Goal: Task Accomplishment & Management: Complete application form

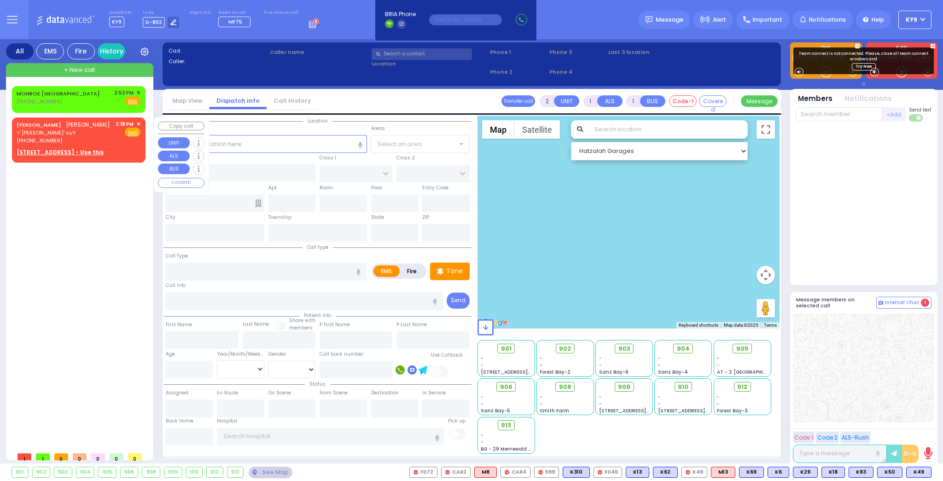
click at [136, 123] on div "2:18 PM ✕" at bounding box center [128, 124] width 25 height 8
select select
radio input "true"
type input "[PERSON_NAME]"
type input "BROWN"
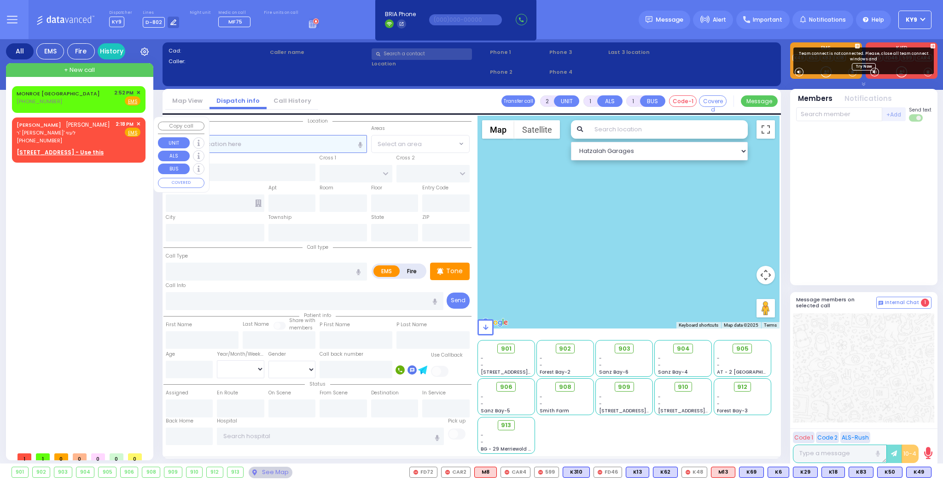
select select
type input "14:18"
select select "Hatzalah Garages"
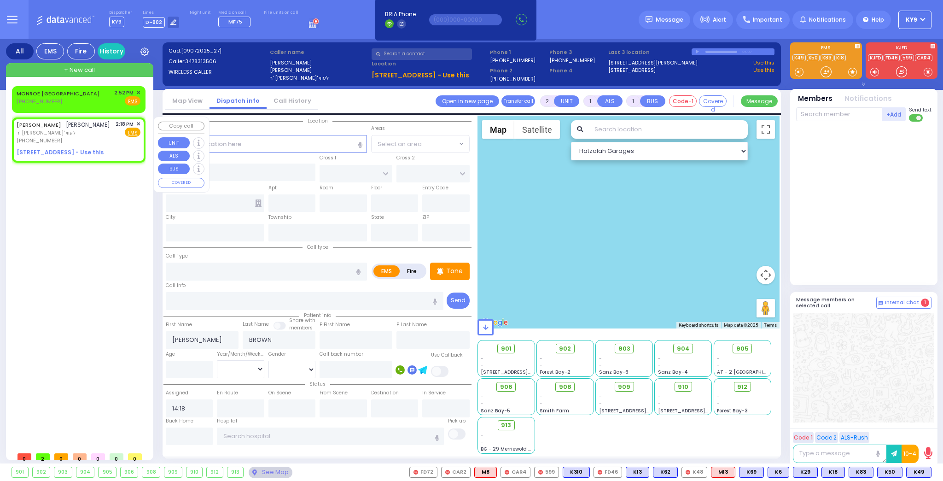
click at [138, 123] on span "✕" at bounding box center [138, 124] width 4 height 8
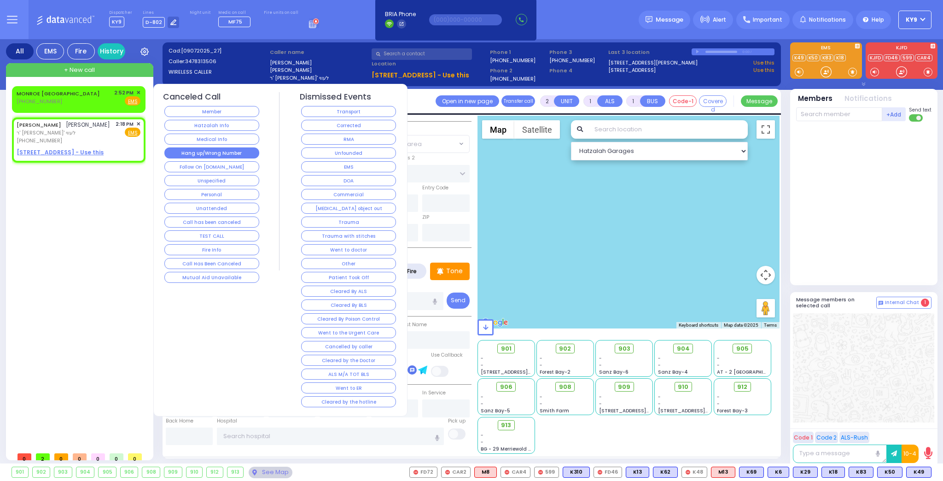
click at [168, 149] on button "Hang up/Wrong Number" at bounding box center [211, 152] width 95 height 11
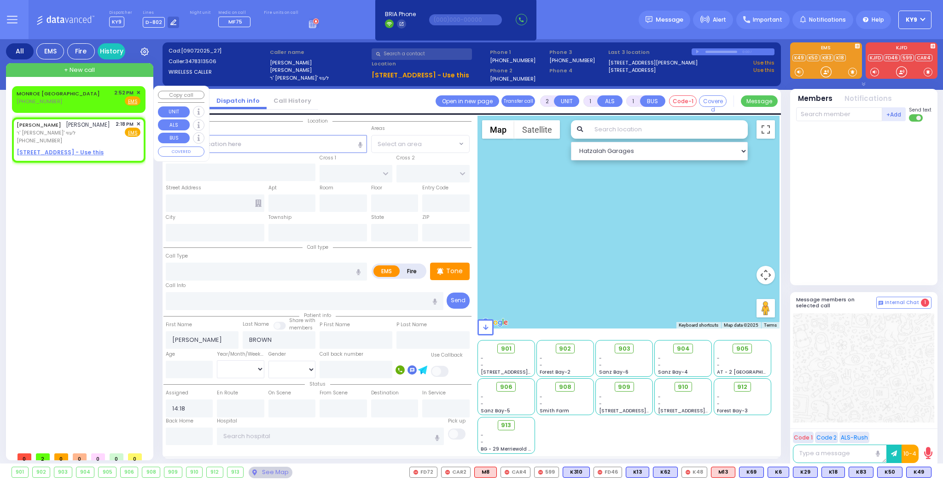
select select
radio input "true"
select select
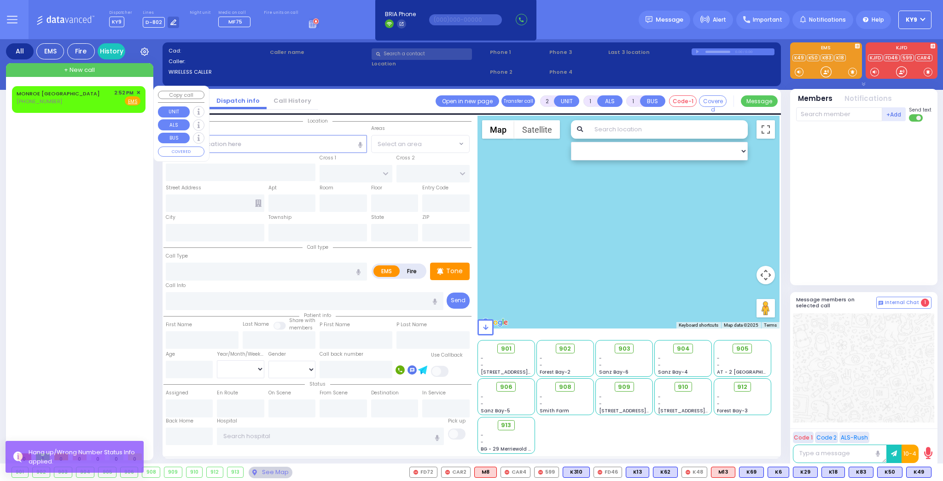
click at [141, 91] on div "MONROE [GEOGRAPHIC_DATA] [PHONE_NUMBER] 2:52 PM ✕ Fire EMS" at bounding box center [79, 99] width 130 height 23
select select
radio input "true"
select select
type input "14:52"
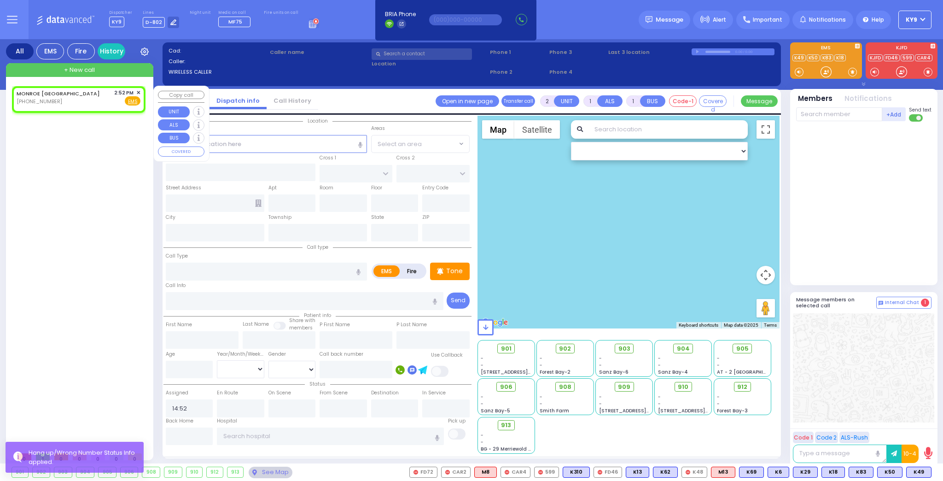
select select "Hatzalah Garages"
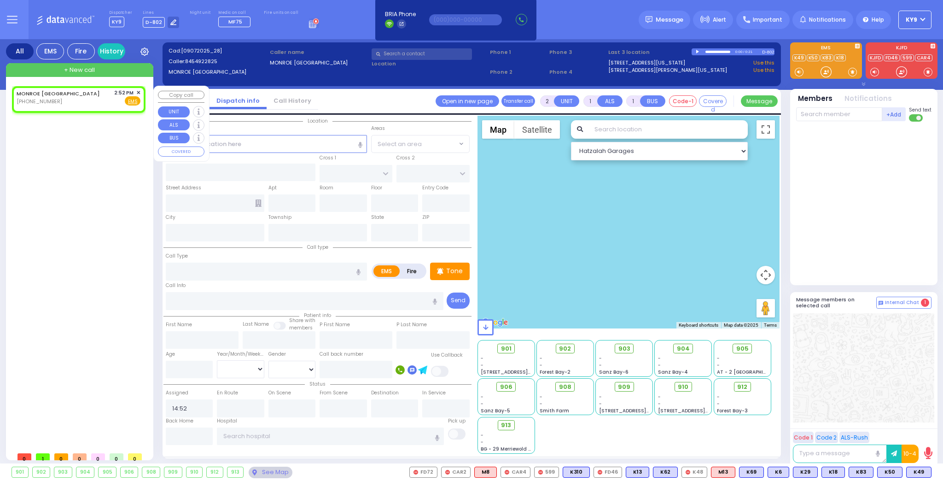
click at [137, 91] on span "✕" at bounding box center [138, 93] width 4 height 8
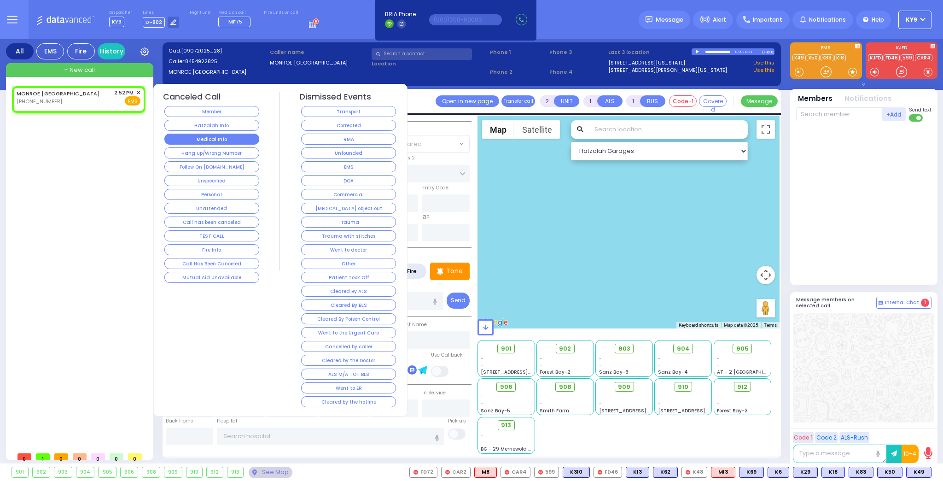
click at [206, 138] on button "Medical Info" at bounding box center [211, 139] width 95 height 11
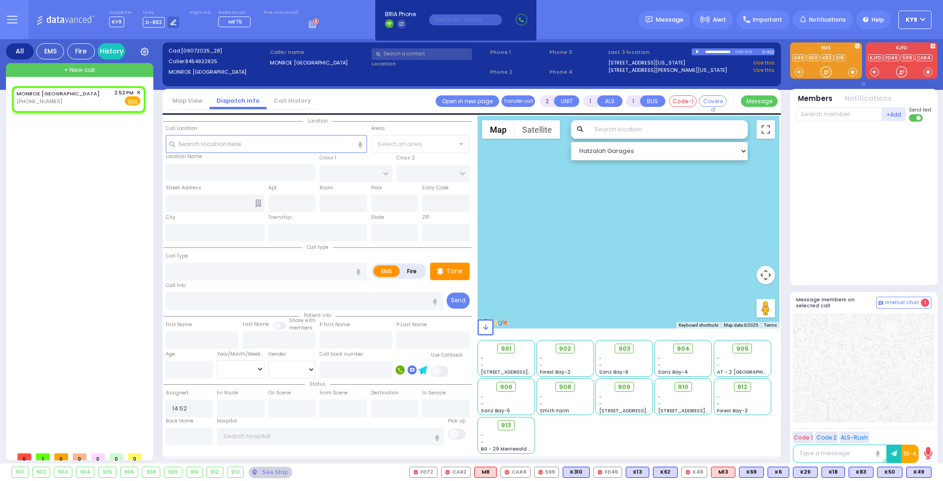
select select
radio input "true"
select select
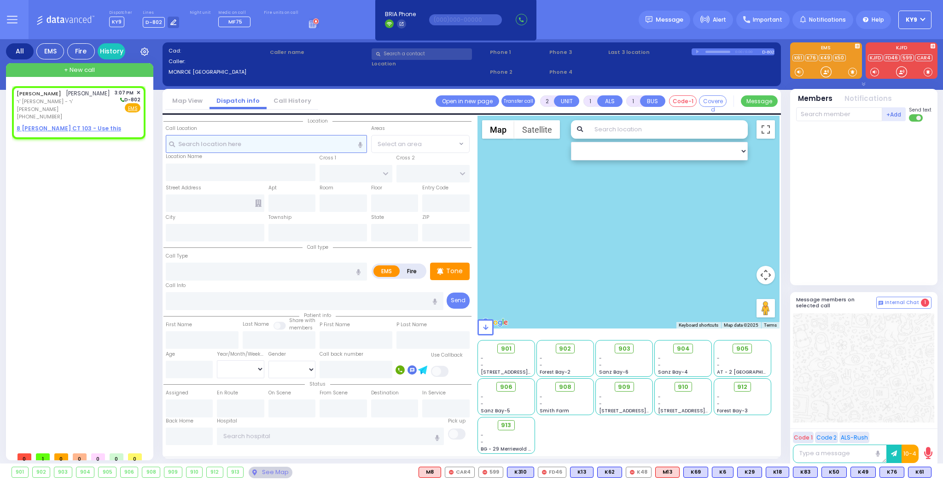
select select
radio input "true"
type input "[PERSON_NAME]"
type input "KLEIN"
select select
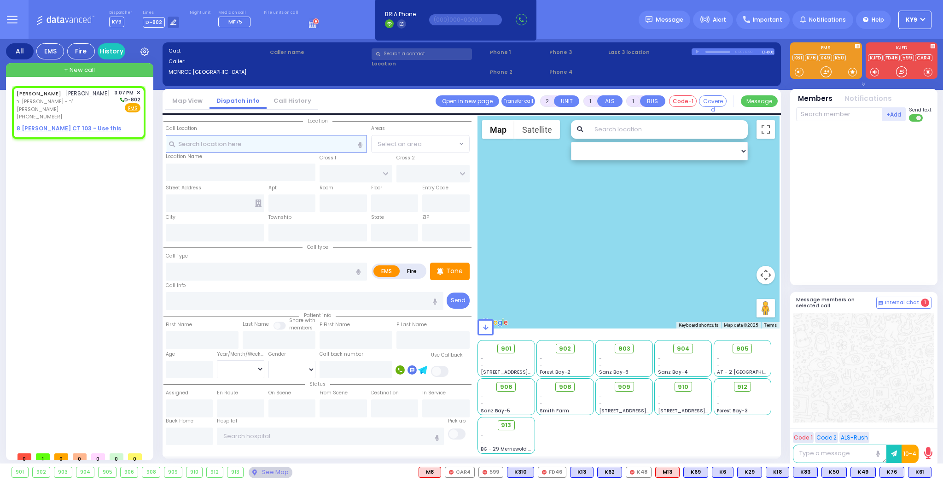
type input "15:07"
select select "Hatzalah Garages"
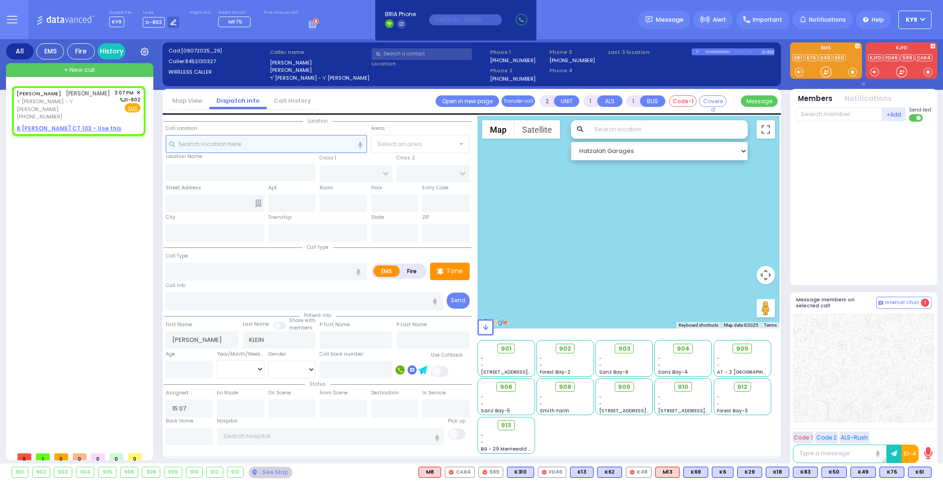
select select
radio input "true"
select select
select select "Hatzalah Garages"
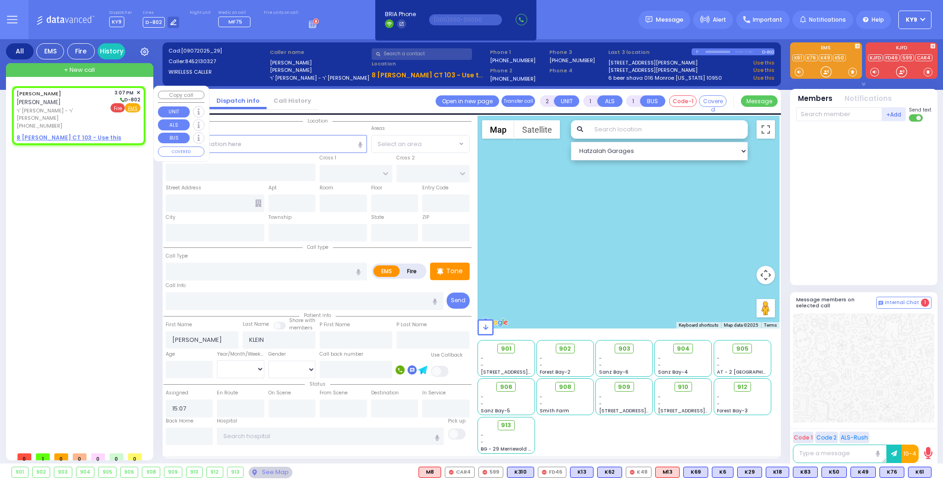
click at [117, 109] on span "Fire" at bounding box center [118, 107] width 14 height 9
select select
radio input "false"
radio input "true"
select select
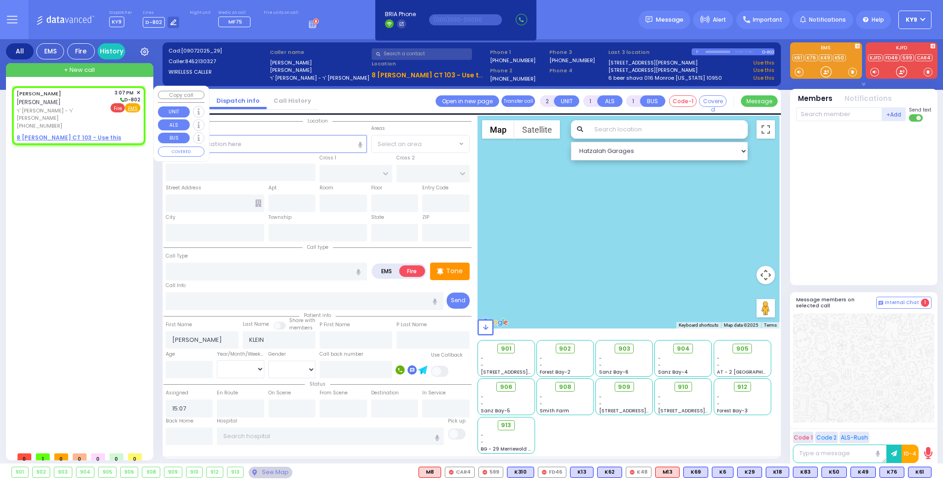
select select "Hatzalah Garages"
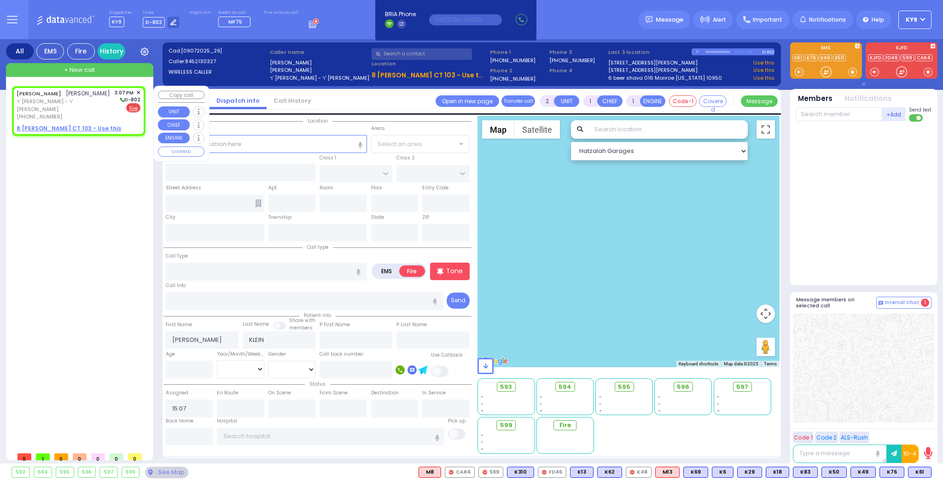
click at [82, 124] on u "8 [PERSON_NAME] CT 103 - Use this" at bounding box center [69, 128] width 105 height 8
select select
radio input "true"
select select
select select "Hatzalah Garages"
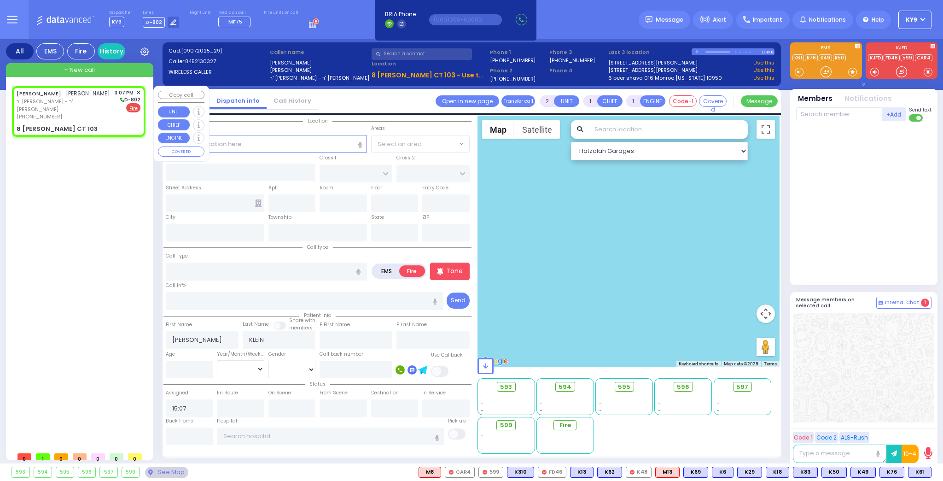
select select
radio input "true"
select select
type input "ACRES RD"
type input "8 [PERSON_NAME] CT"
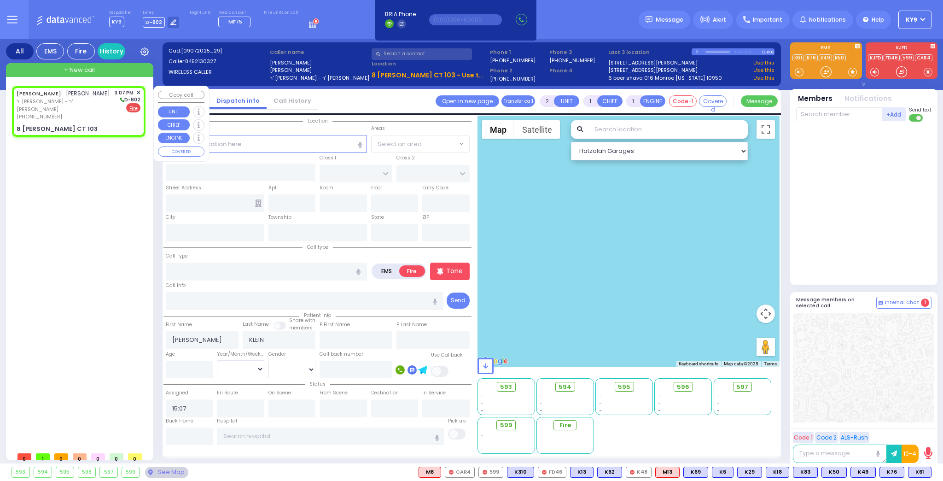
type input "103"
type input "Monroe"
type input "[US_STATE]"
type input "10950"
select select "PALM TREE"
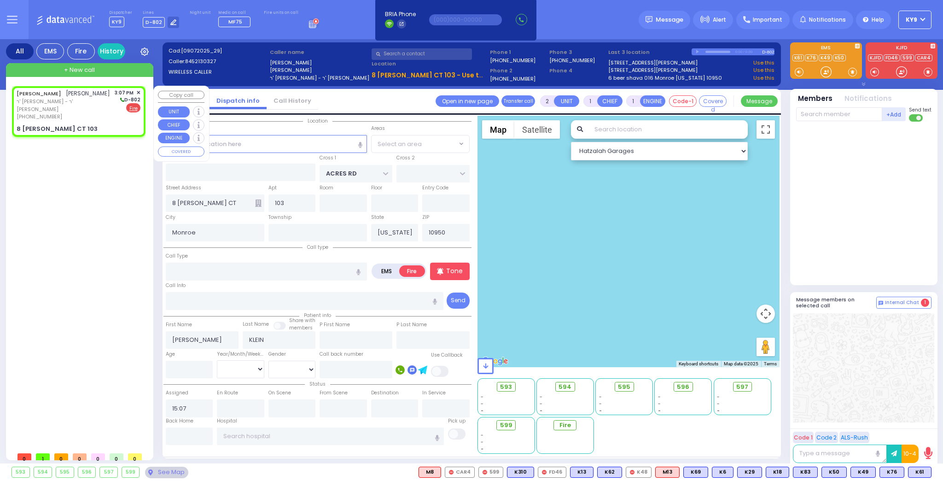
select select "Hatzalah Garages"
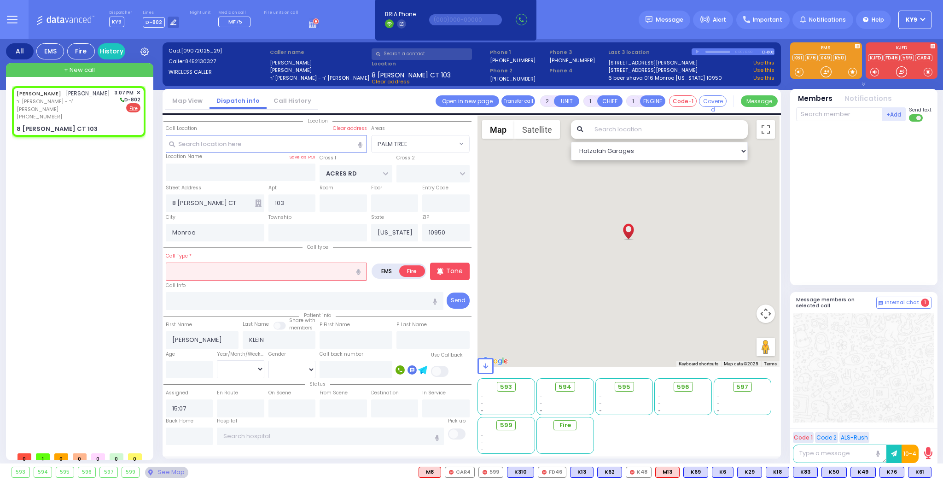
click at [202, 273] on input "text" at bounding box center [266, 272] width 201 height 18
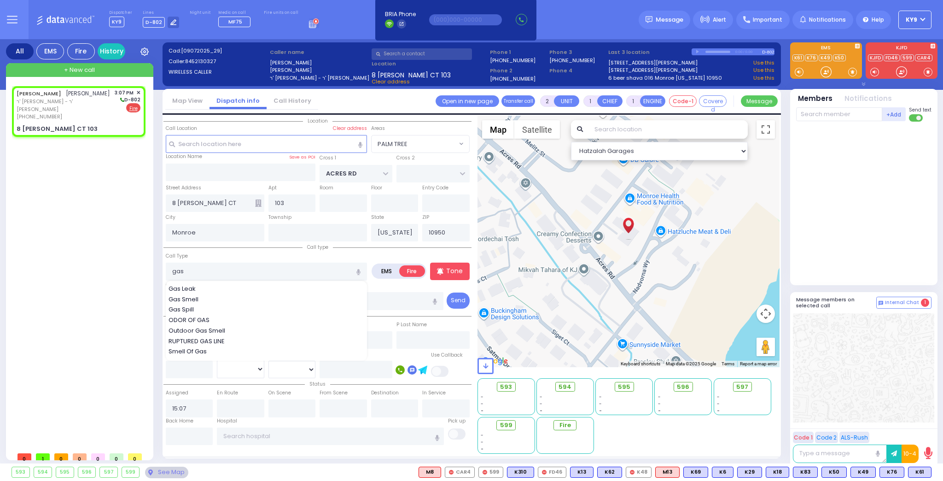
click at [223, 300] on div "Gas Smell" at bounding box center [267, 299] width 197 height 9
type input "Gas Smell"
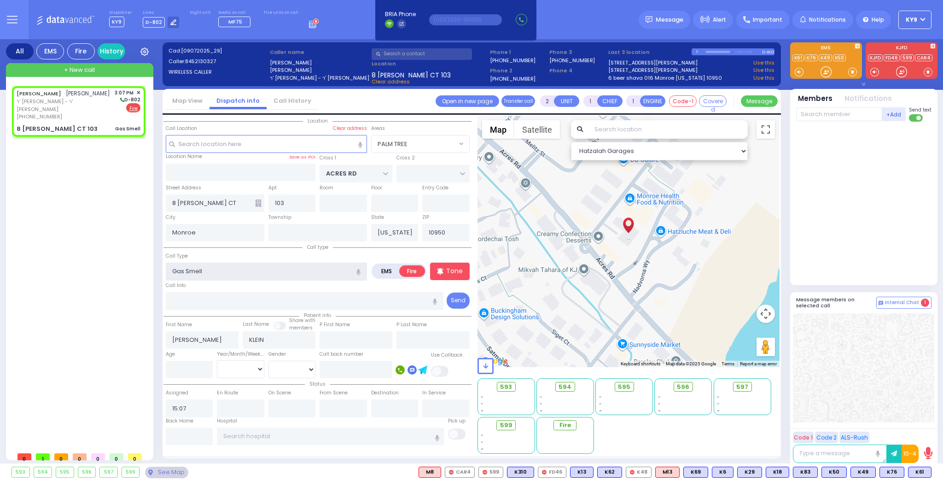
select select
radio input "true"
select select
select select "Hatzalah Garages"
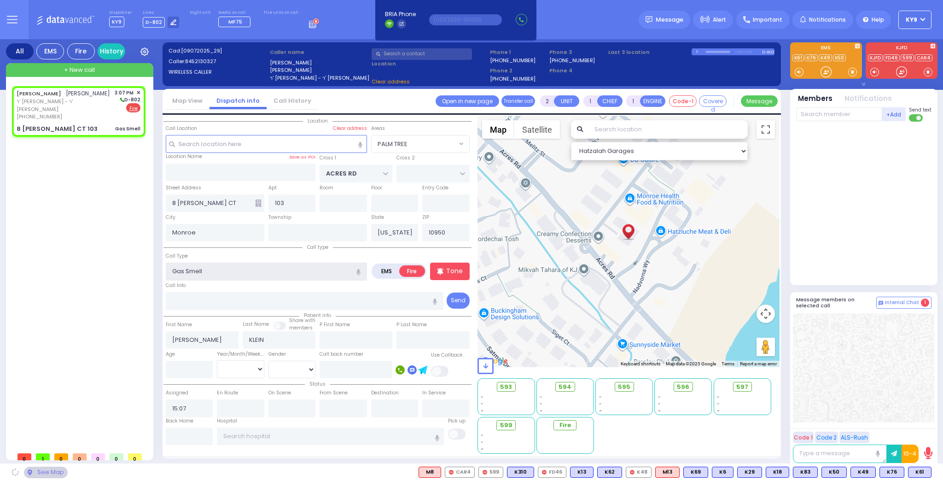
select select "PALM TREE"
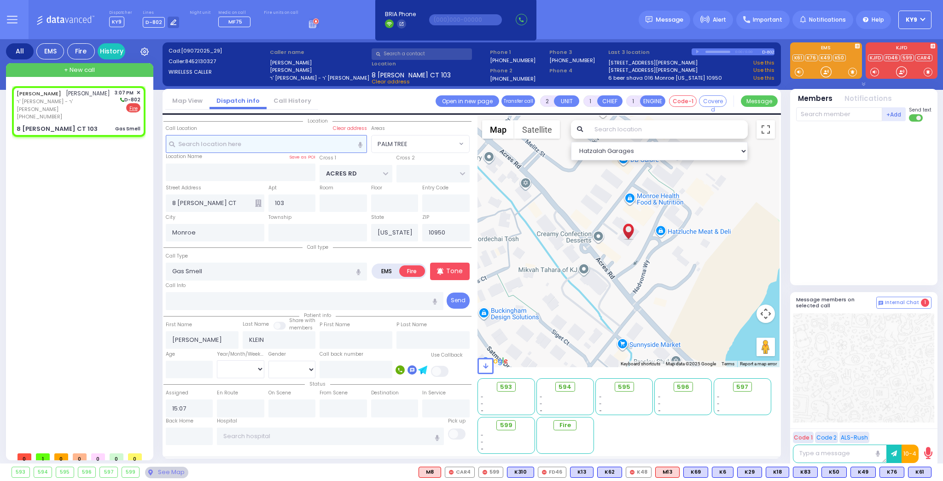
click at [219, 146] on input "text" at bounding box center [266, 144] width 201 height 18
select select
radio input "true"
select select
select select "Hatzalah Garages"
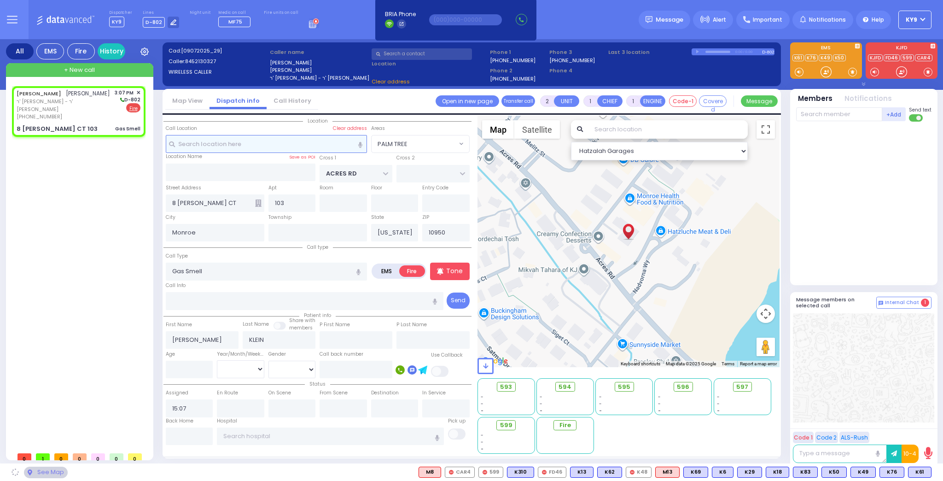
select select "PALM TREE"
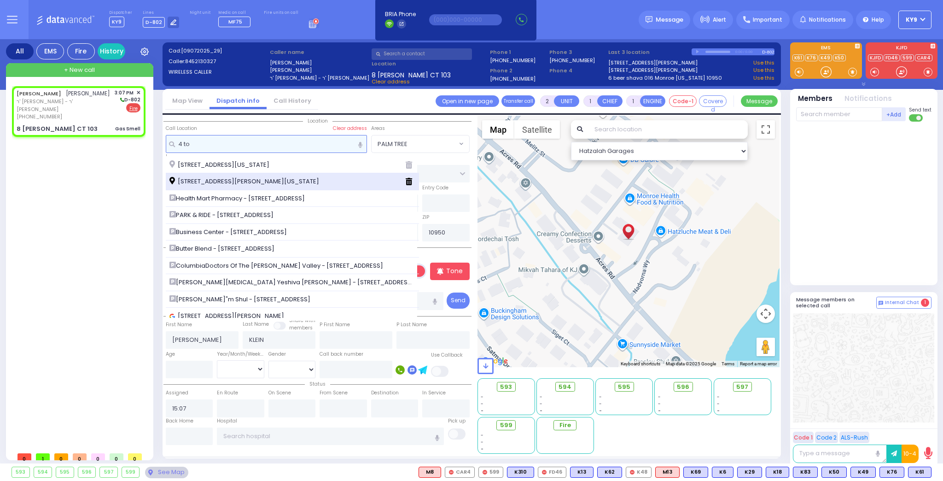
type input "4 to"
click at [277, 180] on span "[STREET_ADDRESS][PERSON_NAME][US_STATE]" at bounding box center [246, 181] width 153 height 9
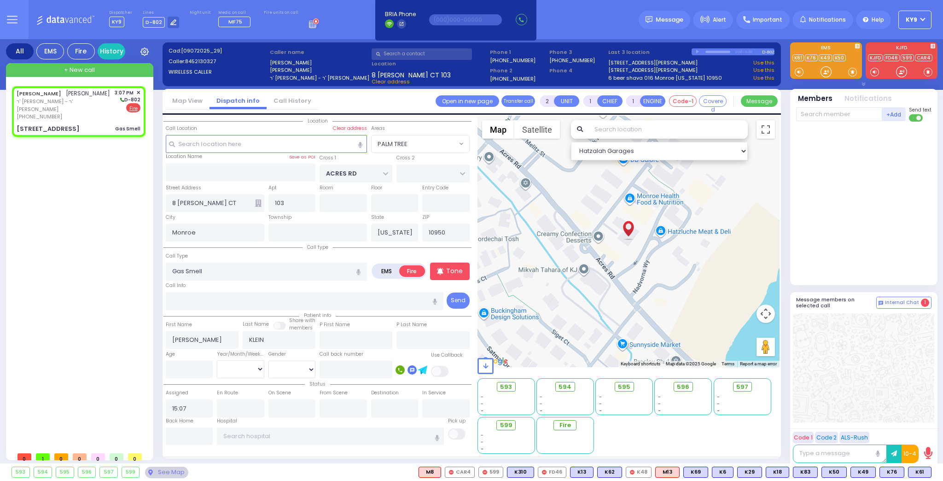
select select
radio input "true"
select select
type input "[GEOGRAPHIC_DATA]"
type input "TOLTCHAV WAY"
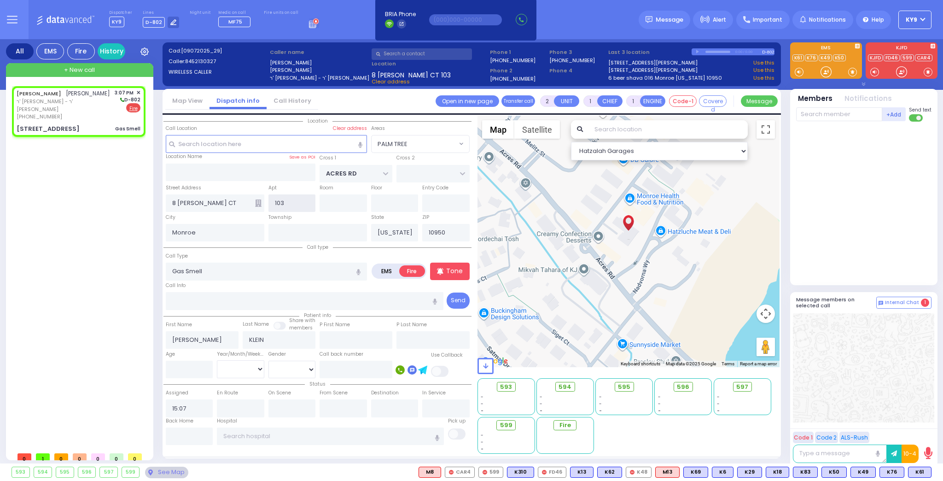
type input "[STREET_ADDRESS]"
type input "[PERSON_NAME]"
select select "BEIRECH MOSHE"
select select "Hatzalah Garages"
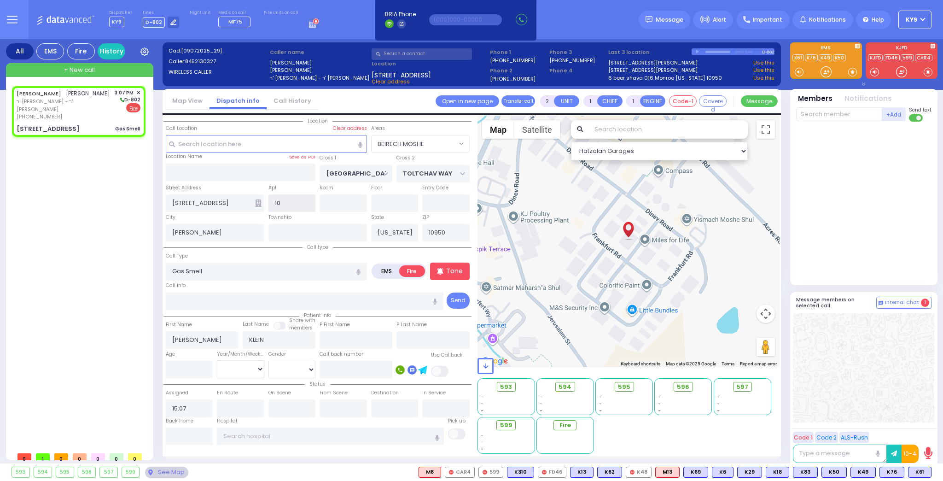
type input "1"
type input "302"
click at [225, 275] on input "Gas Smell" at bounding box center [266, 272] width 201 height 18
select select
radio input "true"
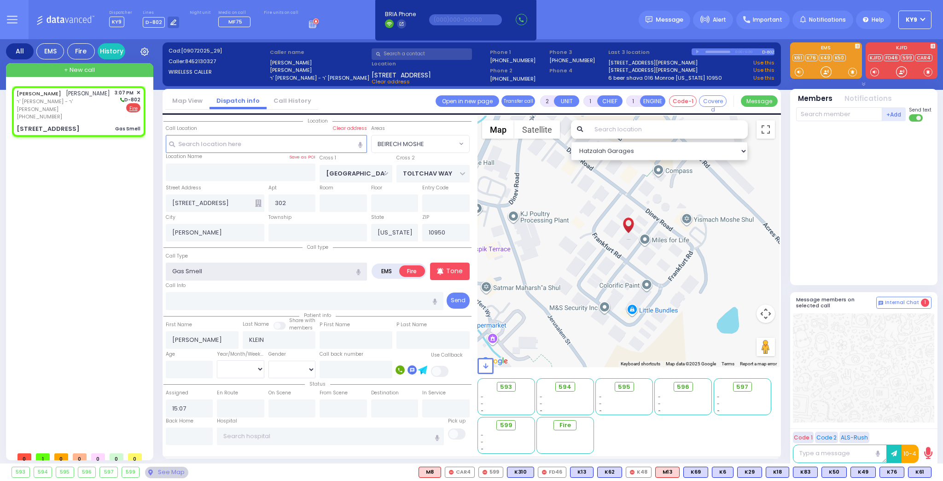
select select
select select "Hatzalah Garages"
select select "BEIRECH MOSHE"
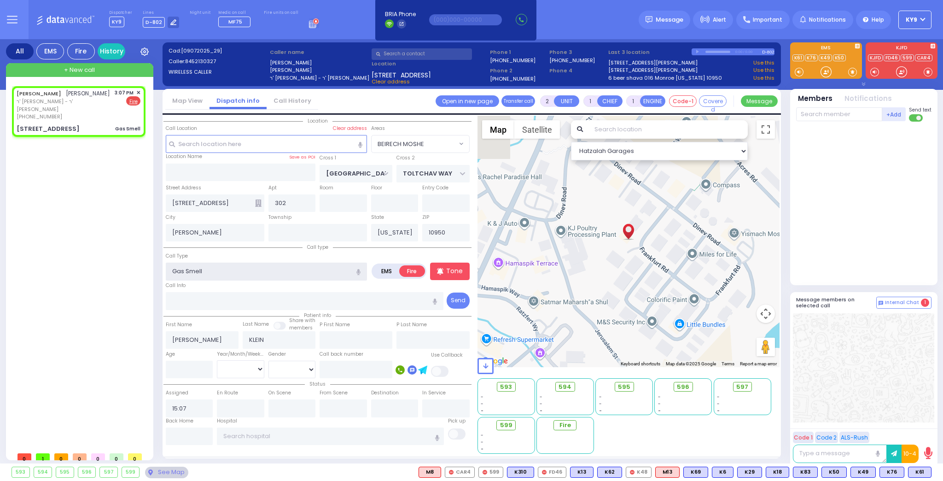
select select
radio input "true"
select select
select select "Hatzalah Garages"
select select "BEIRECH MOSHE"
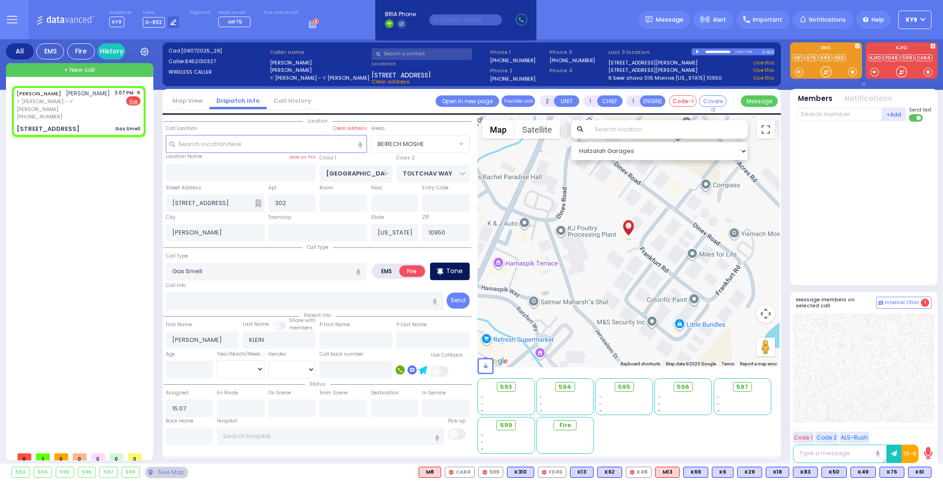
click at [455, 273] on p "Tone" at bounding box center [454, 271] width 17 height 10
select select
radio input "true"
select select
select select "Hatzalah Garages"
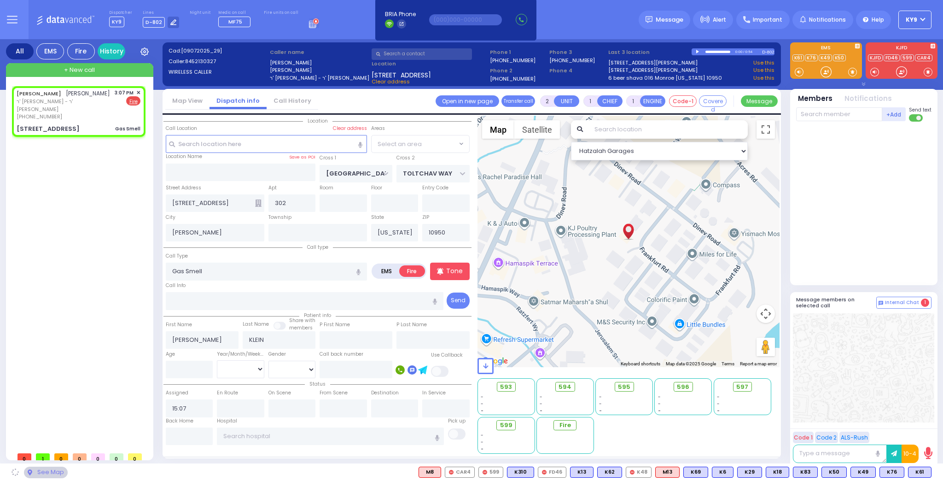
select select "BEIRECH MOSHE"
click at [840, 116] on input "text" at bounding box center [840, 114] width 86 height 14
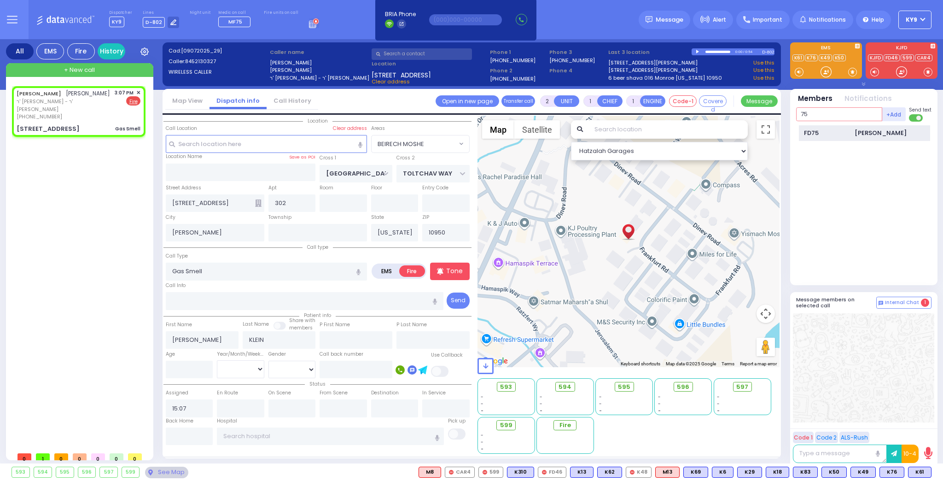
type input "75"
click at [837, 136] on div "FD75" at bounding box center [827, 133] width 46 height 9
click at [833, 116] on input "text" at bounding box center [840, 114] width 86 height 14
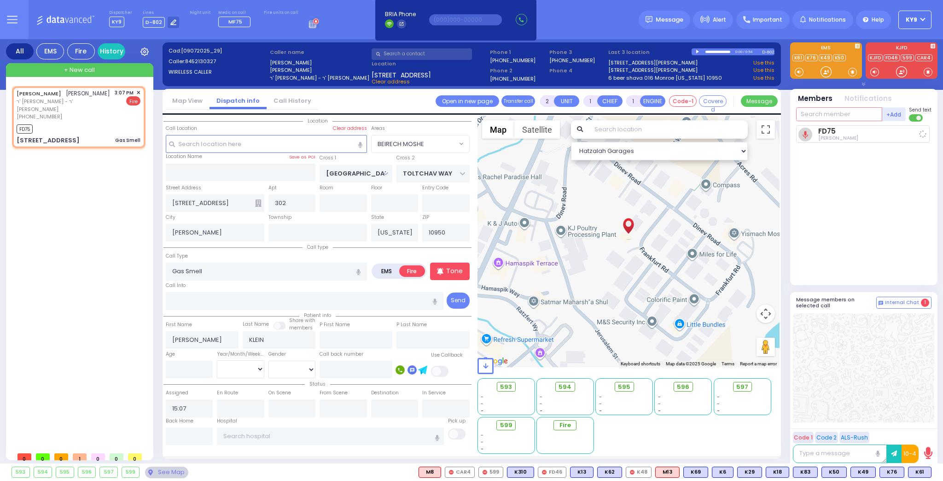
select select
radio input "true"
select select
type input "15:08"
select select "Hatzalah Garages"
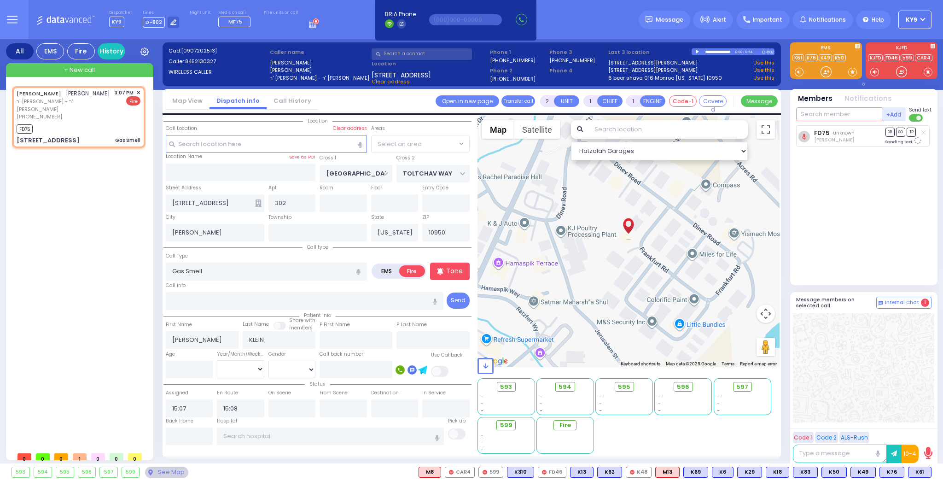
select select "BEIRECH MOSHE"
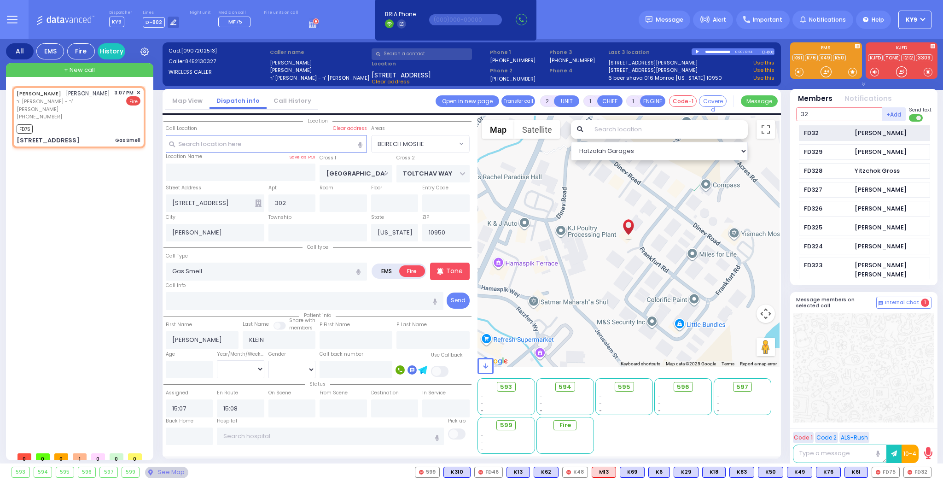
type input "32"
click at [828, 134] on div "FD32" at bounding box center [827, 133] width 46 height 9
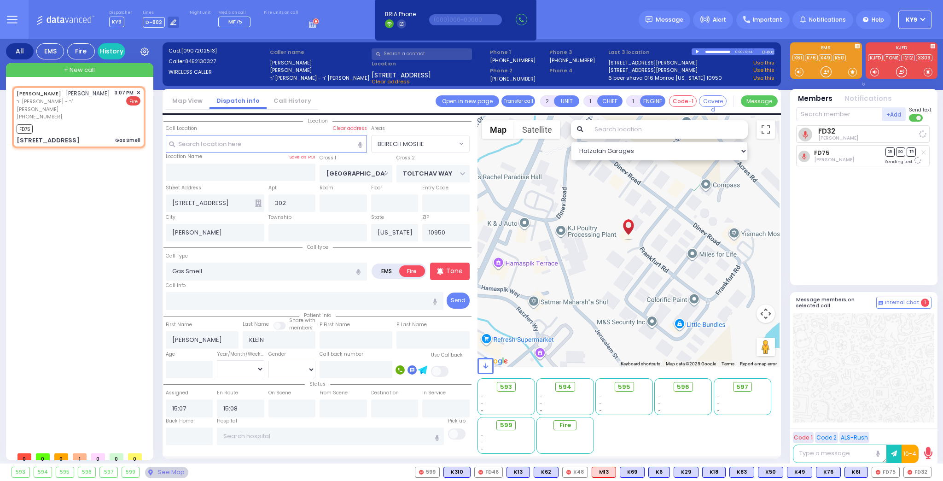
select select
radio input "true"
select select
select select "Hatzalah Garages"
select select "BEIRECH MOSHE"
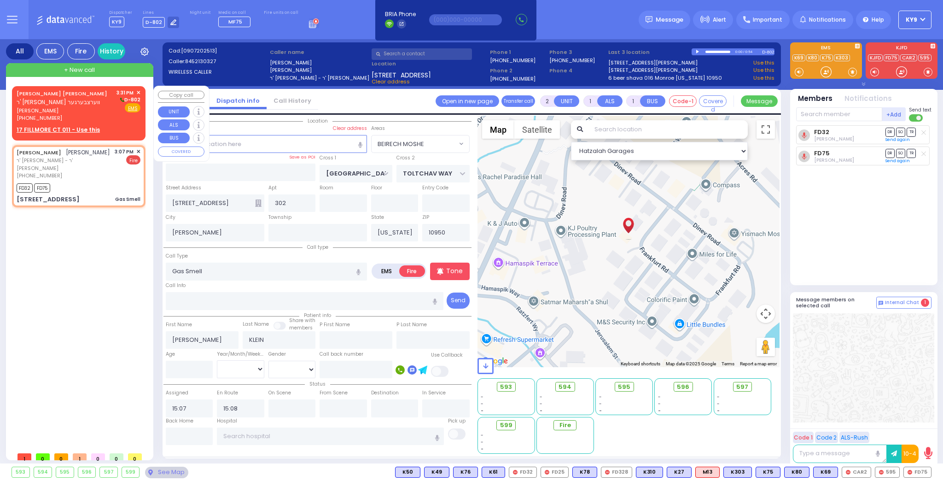
click at [89, 114] on div "(845) 395-8850" at bounding box center [65, 118] width 97 height 8
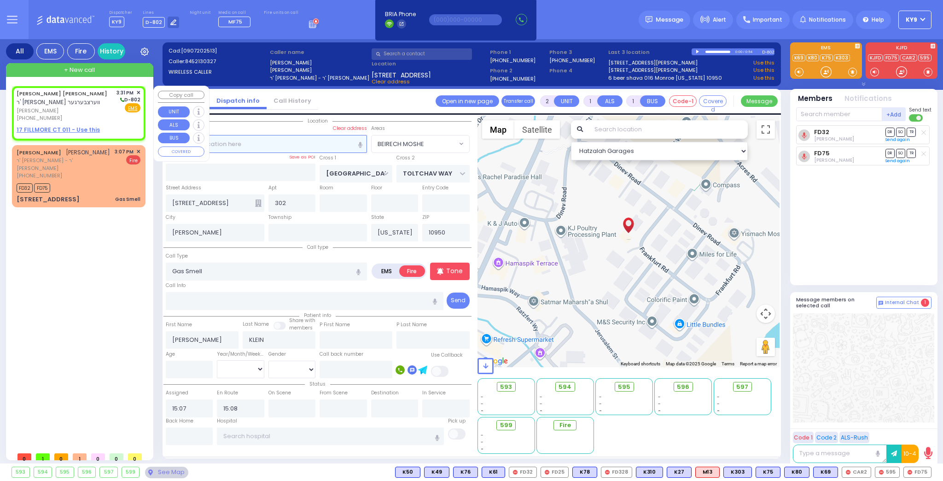
select select
radio input "true"
type input "JOSEPH LEIB"
type input "KAHANA"
select select
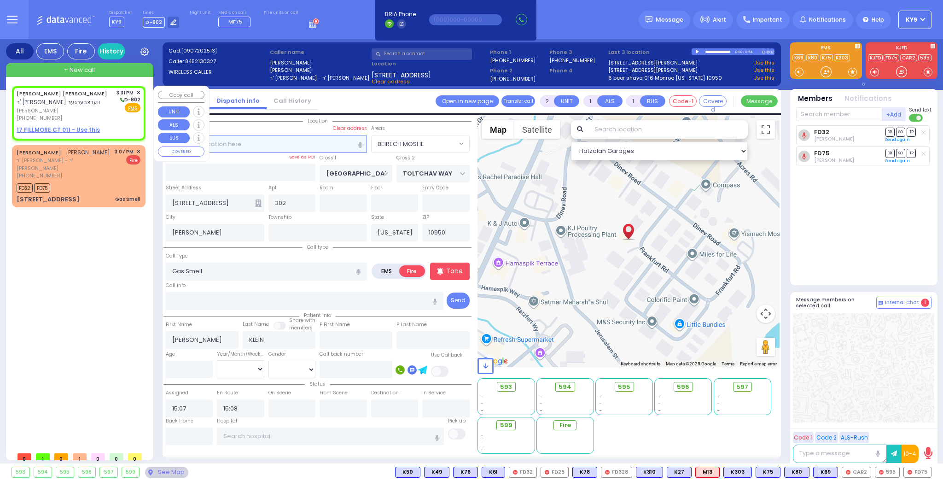
type input "15:31"
select select "Hatzalah Garages"
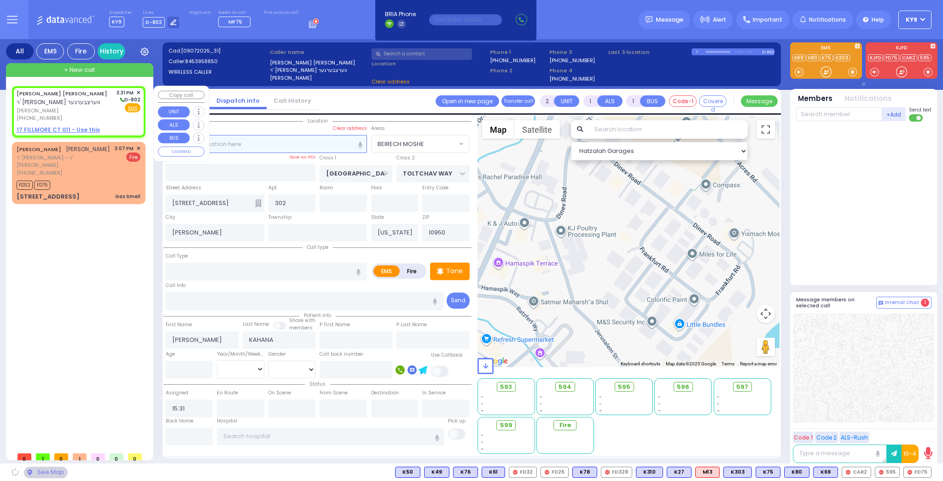
select select
radio input "true"
select select
select select "Hatzalah Garages"
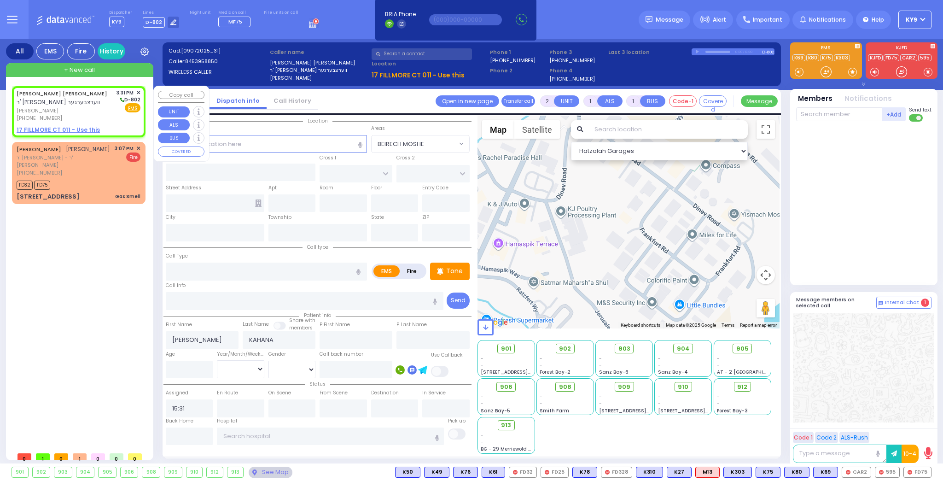
click at [89, 129] on u "17 FILLMORE CT 011 - Use this" at bounding box center [58, 130] width 83 height 8
select select
radio input "true"
select select
select select "Hatzalah Garages"
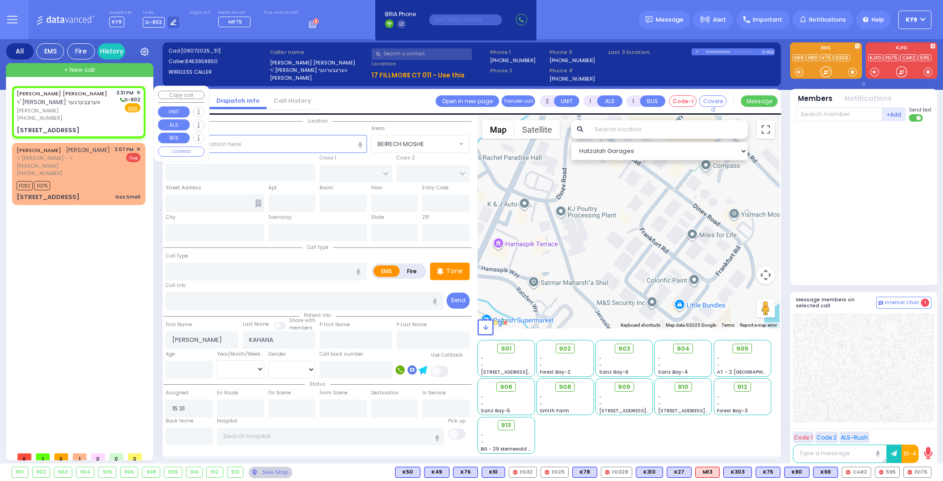
select select
radio input "true"
select select
select select "Hatzalah Garages"
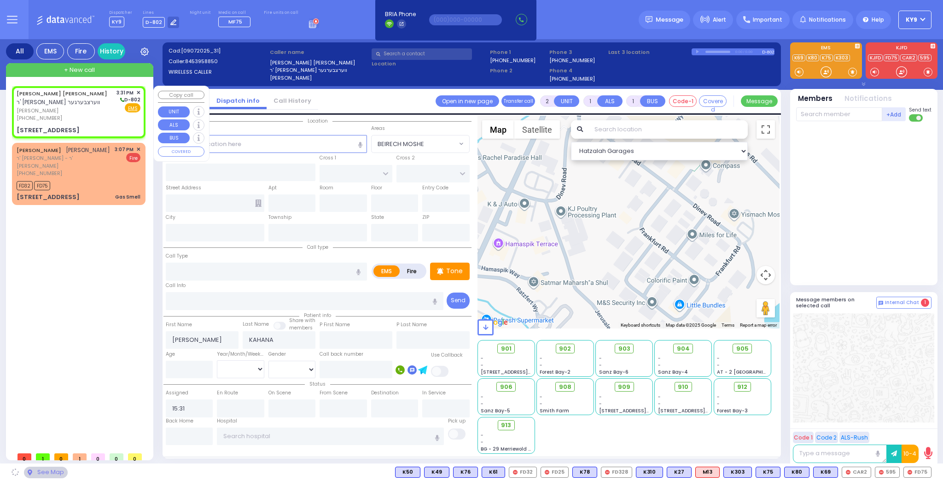
type input "KALEV WAY"
type input "TARNOPOL WAY"
type input "17 FILLMORE CT"
type input "011"
type input "Kiryas Joel"
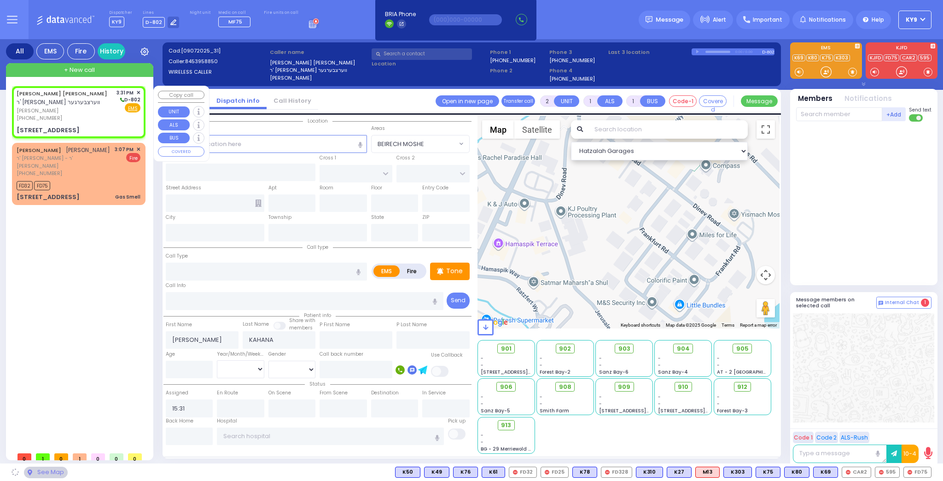
type input "New York"
type input "10950"
select select "SECTION 3"
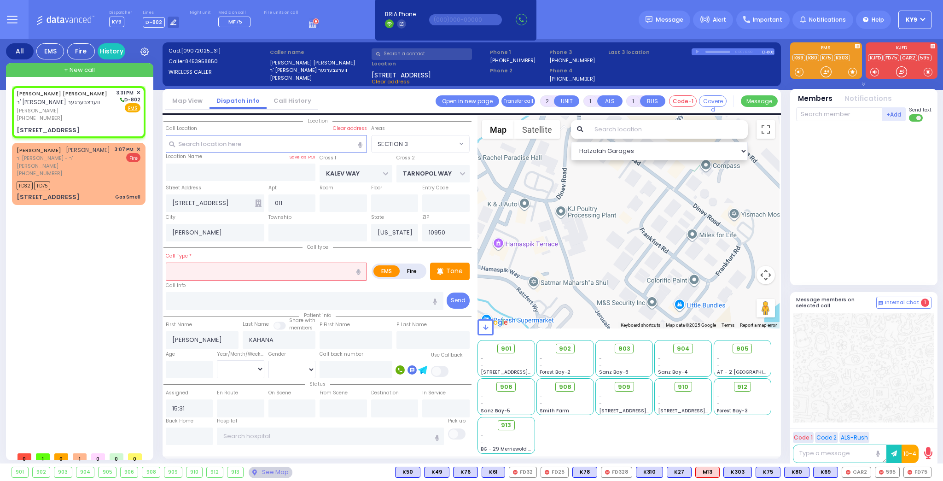
click at [199, 274] on input "text" at bounding box center [266, 272] width 201 height 18
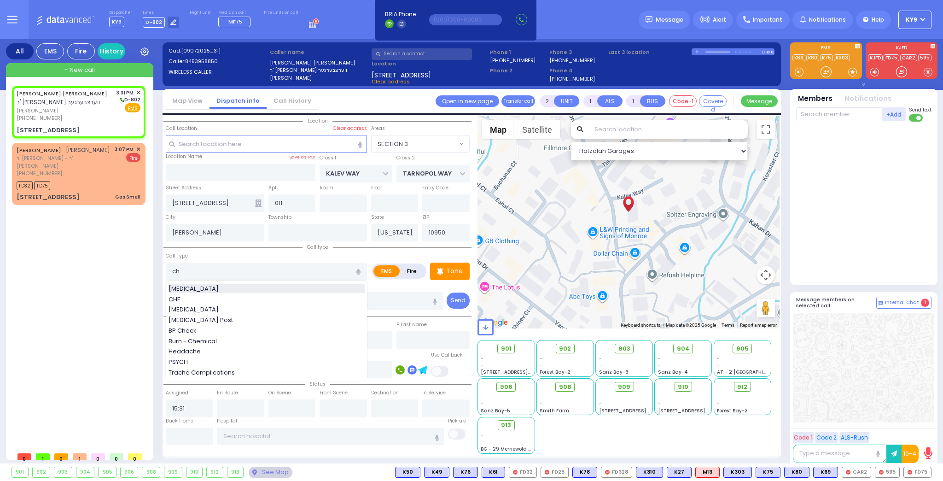
click at [193, 287] on span "Chest Pain" at bounding box center [195, 288] width 53 height 9
type input "Chest Pain"
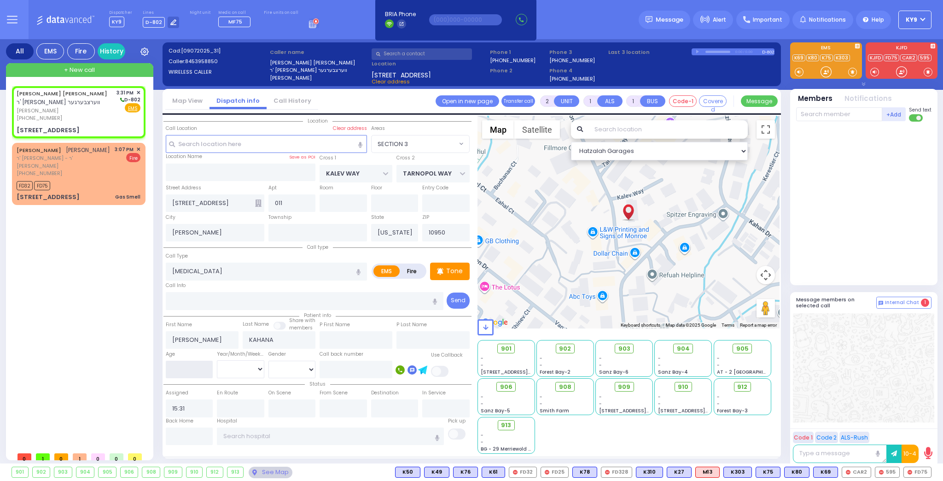
click at [197, 368] on input "number" at bounding box center [189, 370] width 47 height 18
select select
radio input "true"
select select
select select "Hatzalah Garages"
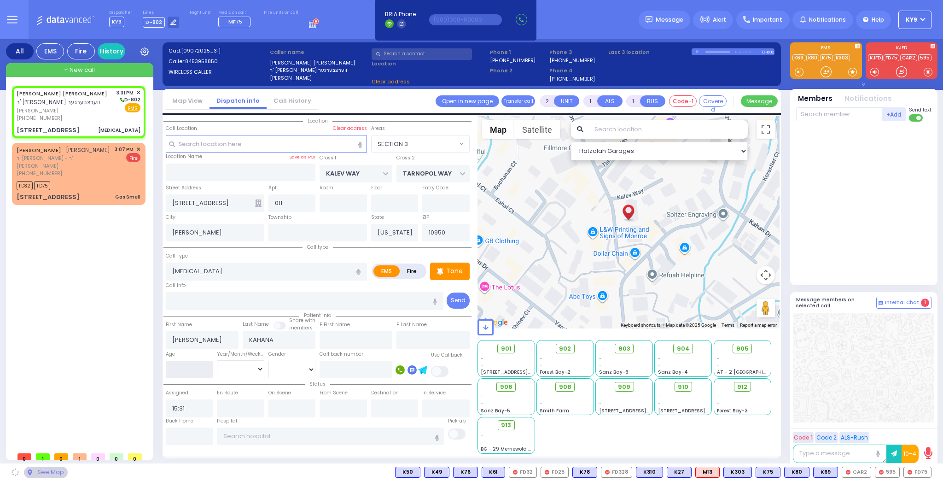
select select "SECTION 3"
type input "22"
click at [231, 364] on select "Year Month Week Day" at bounding box center [240, 369] width 47 height 18
select select
radio input "true"
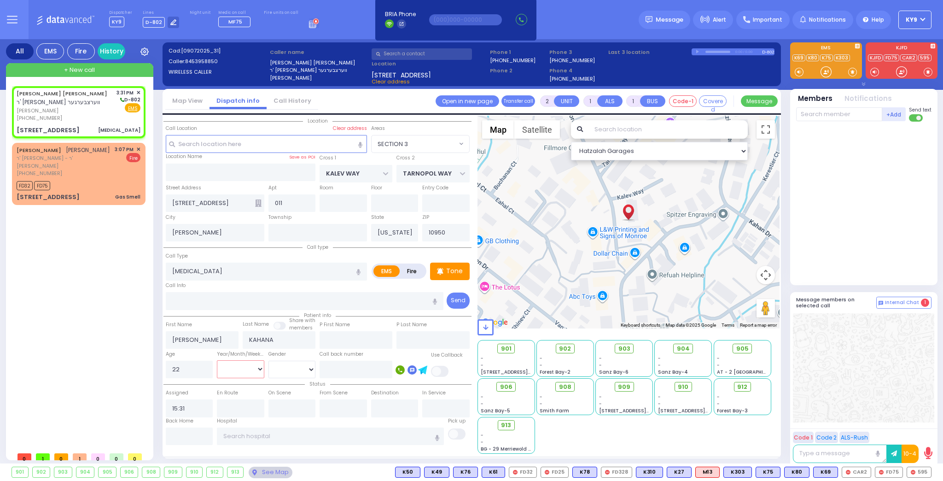
select select
select select "Hatzalah Garages"
select select "Year"
click at [217, 360] on select "Year Month Week Day" at bounding box center [240, 369] width 47 height 18
select select "SECTION 3"
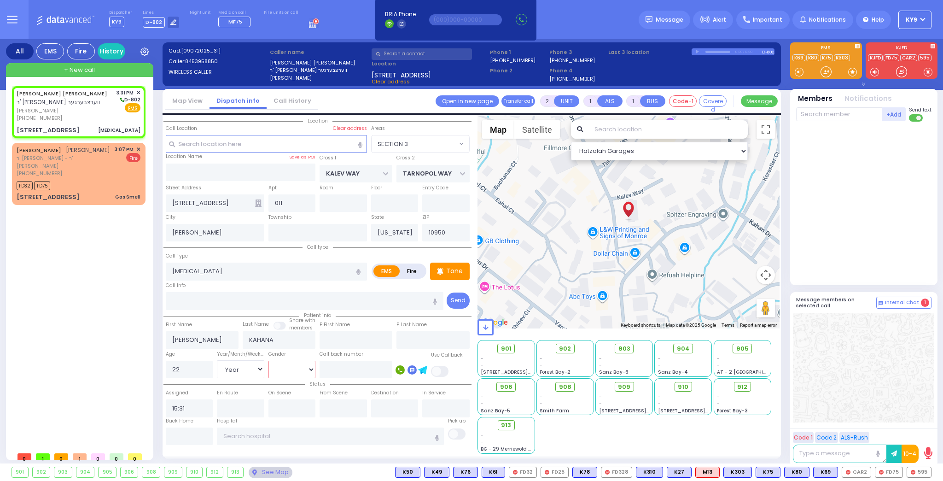
select select
radio input "true"
select select "Year"
select select "Hatzalah Garages"
click at [281, 369] on select "Male Female" at bounding box center [292, 370] width 47 height 18
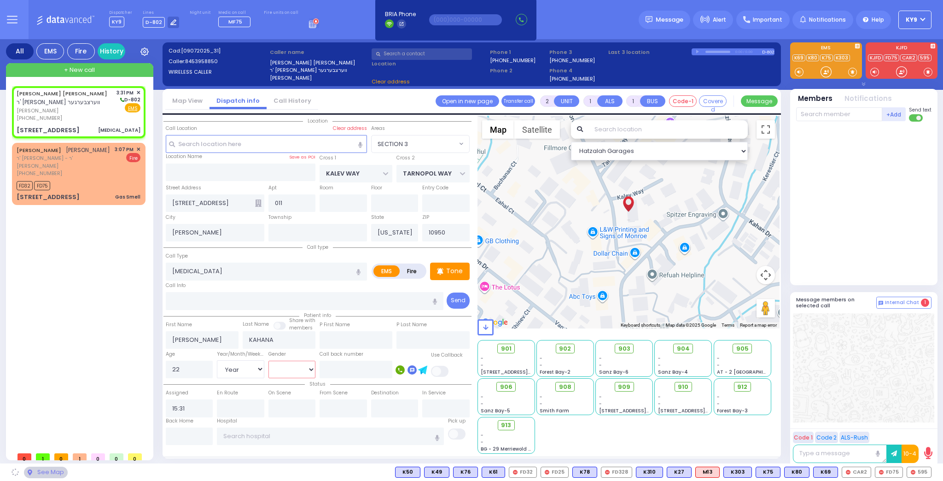
select select "SECTION 3"
select select "[DEMOGRAPHIC_DATA]"
click at [269, 361] on select "Male Female" at bounding box center [292, 370] width 47 height 18
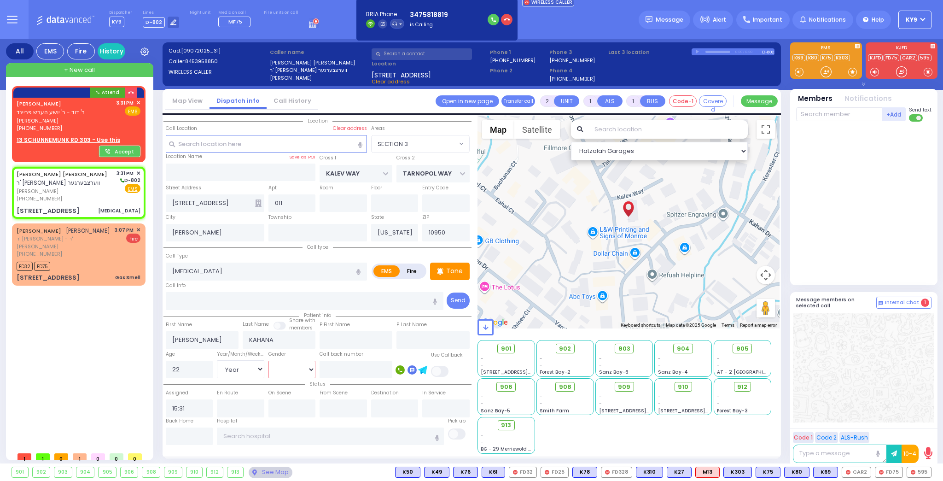
select select
radio input "true"
select select "Year"
select select "[DEMOGRAPHIC_DATA]"
select select "Hatzalah Garages"
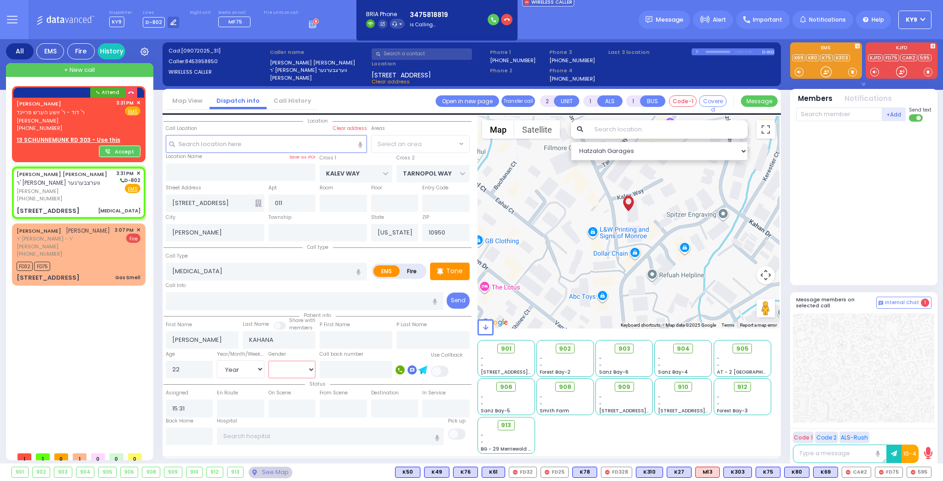
select select "SECTION 3"
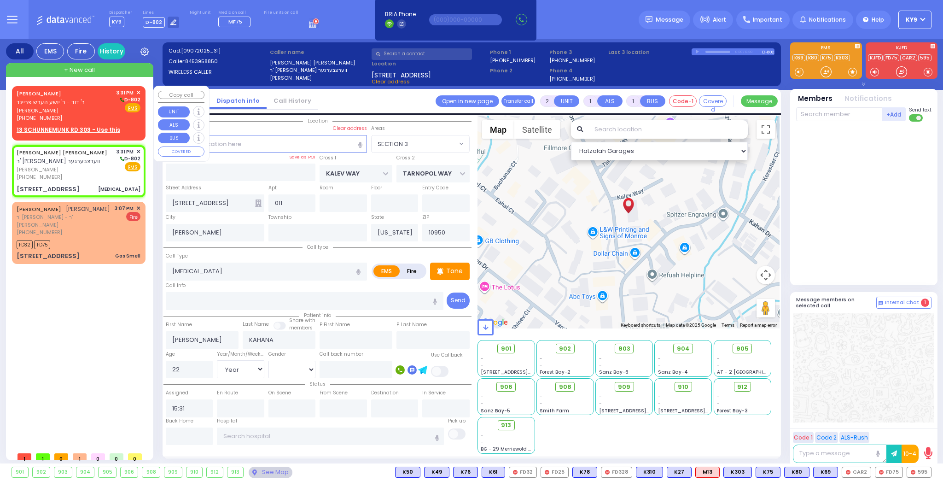
click at [138, 92] on span "✕" at bounding box center [138, 93] width 4 height 8
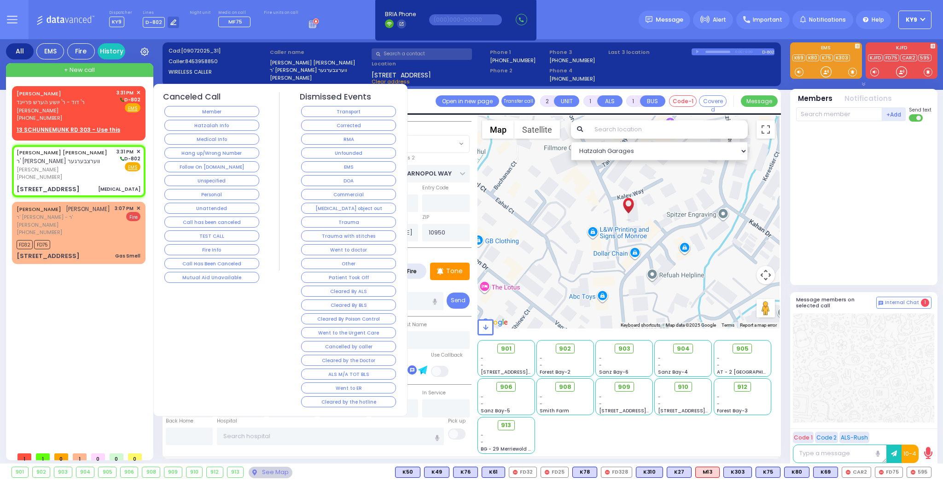
click at [175, 152] on button "Hang up/Wrong Number" at bounding box center [211, 152] width 95 height 11
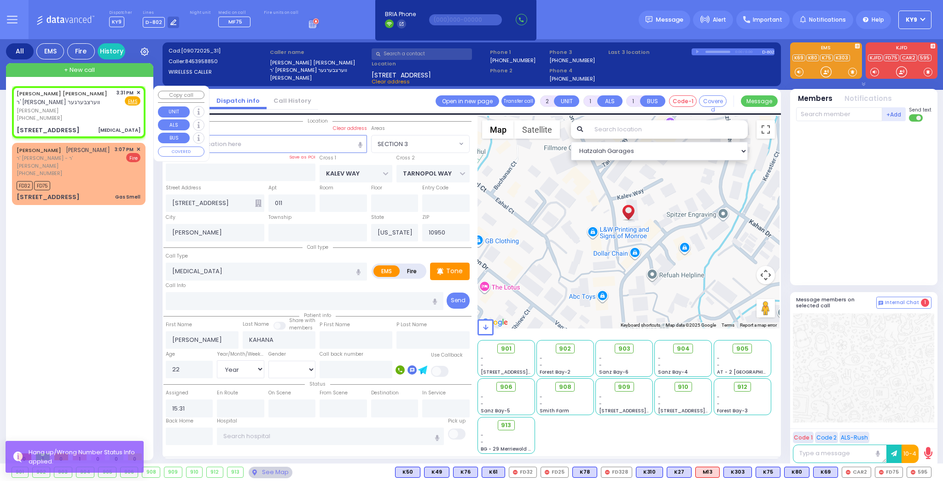
click at [107, 117] on div "(845) 395-8850" at bounding box center [65, 118] width 97 height 8
select select
radio input "true"
select select "Year"
select select "[DEMOGRAPHIC_DATA]"
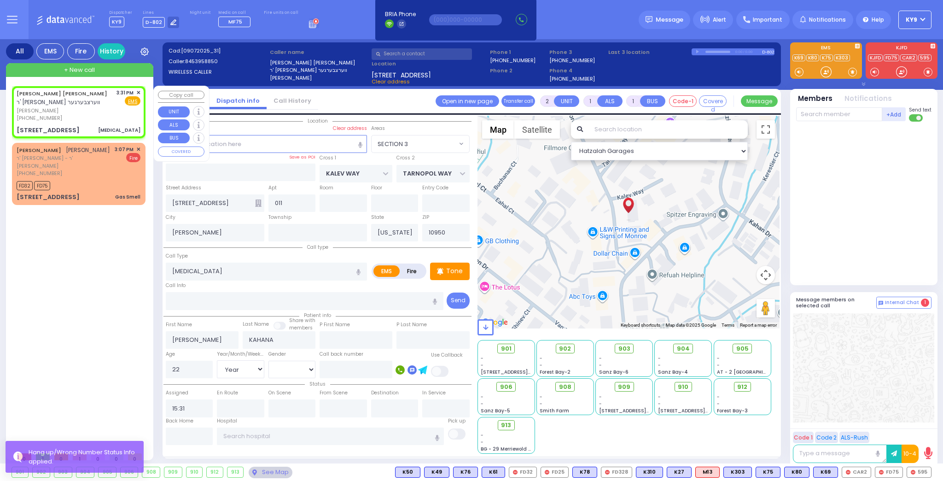
select select "Hatzalah Garages"
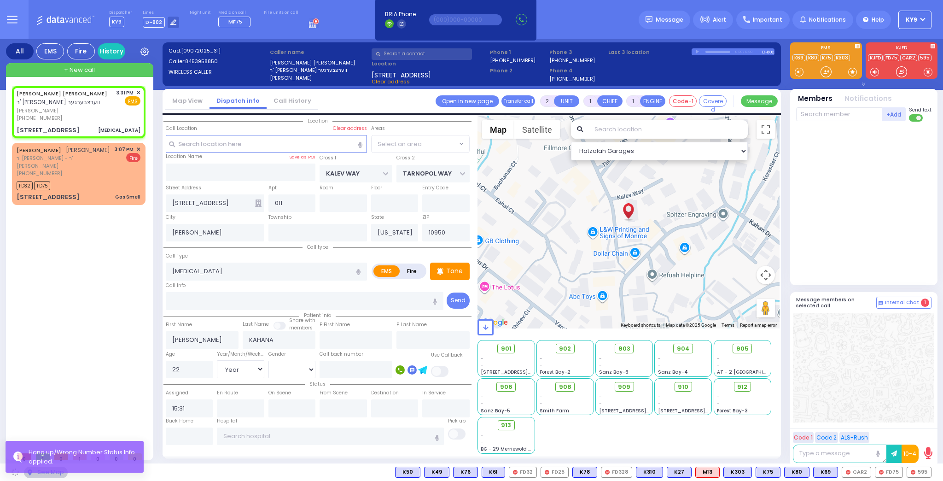
select select "SECTION 3"
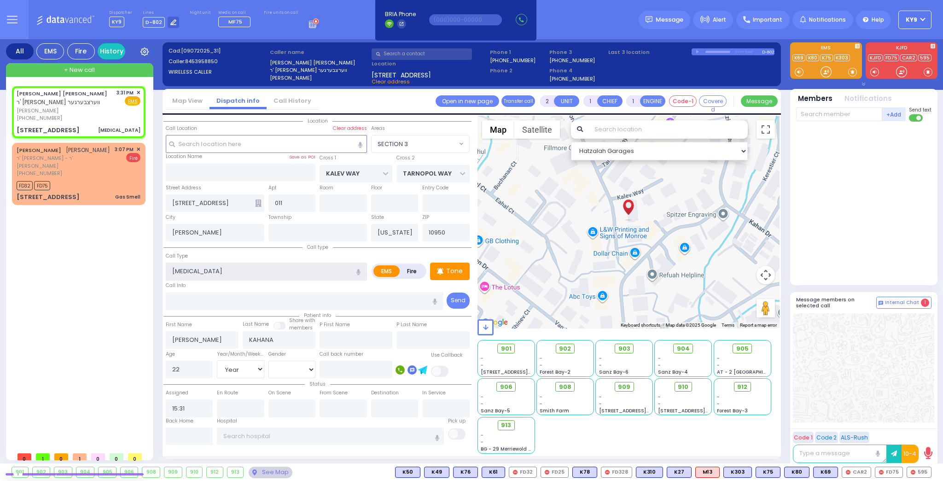
drag, startPoint x: 211, startPoint y: 269, endPoint x: 131, endPoint y: 261, distance: 79.6
click at [131, 261] on div "All EMS Fire History Settings" at bounding box center [472, 253] width 932 height 428
type input "p"
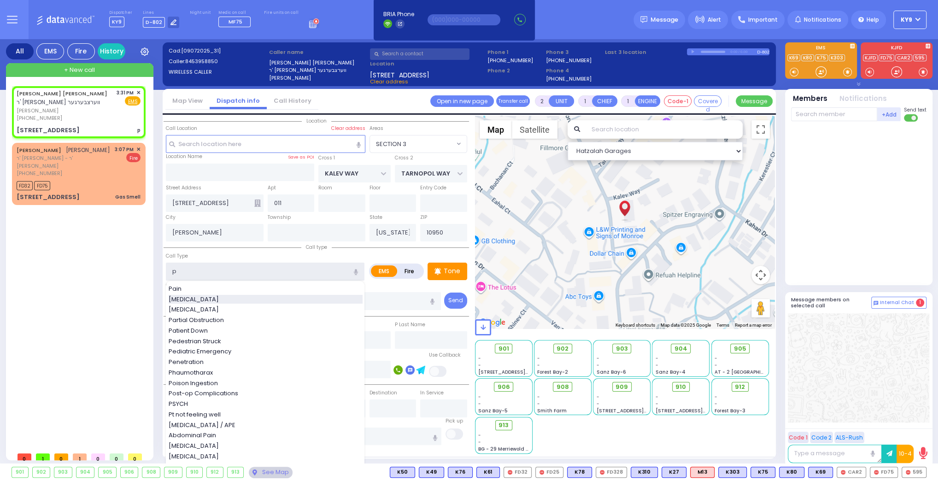
select select
radio input "true"
select select "Year"
select select "[DEMOGRAPHIC_DATA]"
select select "Hatzalah Garages"
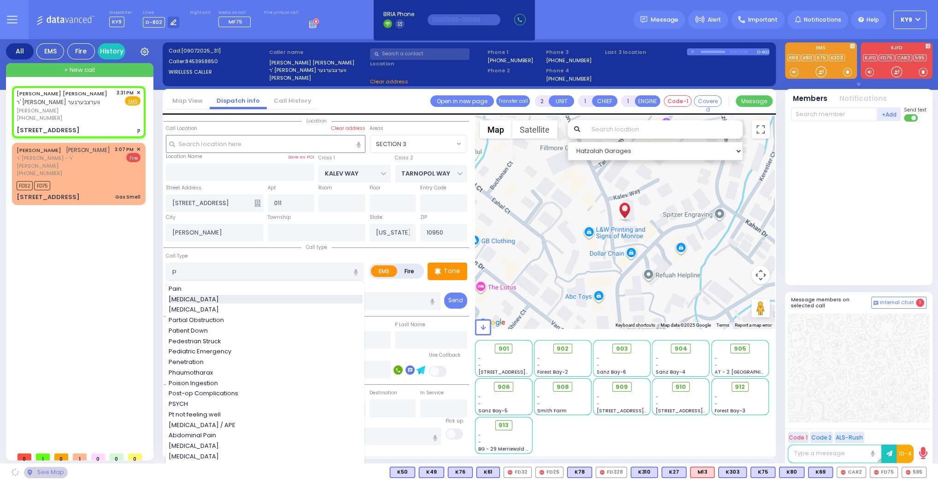
click at [192, 296] on span "[MEDICAL_DATA]" at bounding box center [195, 299] width 53 height 9
type input "[MEDICAL_DATA]"
select select "SECTION 3"
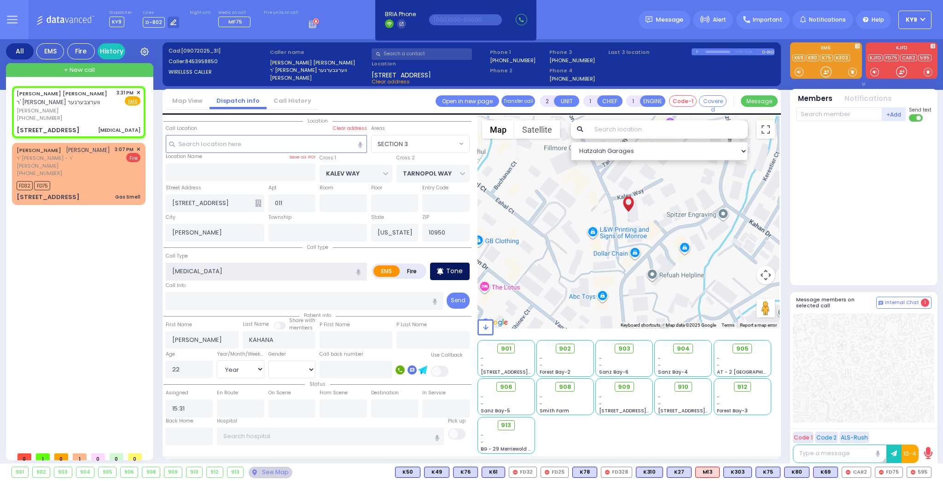
select select
radio input "true"
select select "Year"
select select "[DEMOGRAPHIC_DATA]"
select select "Hatzalah Garages"
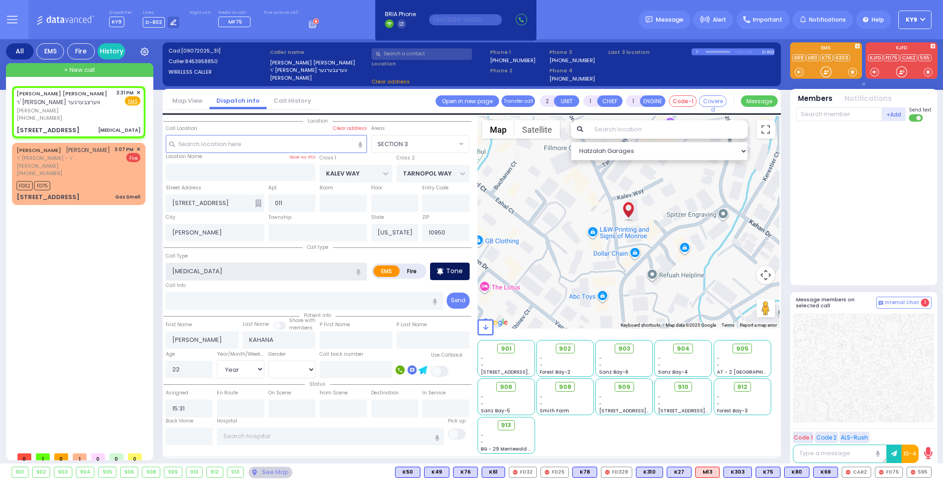
select select "SECTION 3"
click at [454, 273] on p "Tone" at bounding box center [454, 271] width 17 height 10
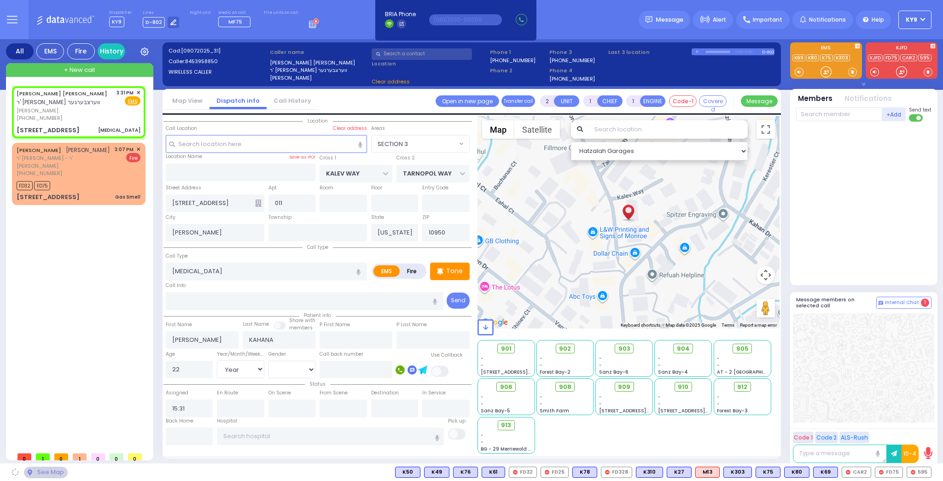
select select
radio input "true"
select select "Year"
select select "[DEMOGRAPHIC_DATA]"
select select "Hatzalah Garages"
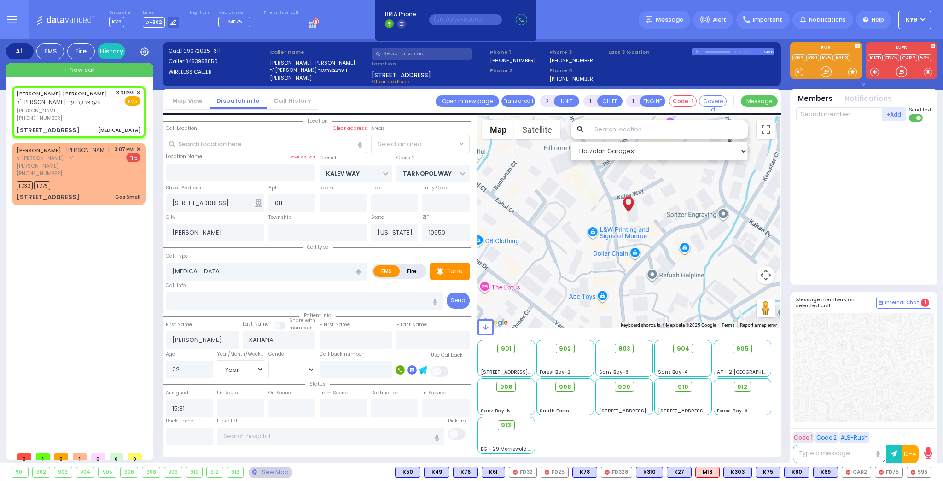
select select "SECTION 3"
click at [826, 70] on div at bounding box center [826, 71] width 9 height 9
click at [446, 270] on div "Tone" at bounding box center [450, 272] width 40 height 18
click at [826, 70] on div at bounding box center [826, 71] width 9 height 9
click at [851, 70] on span at bounding box center [853, 71] width 9 height 9
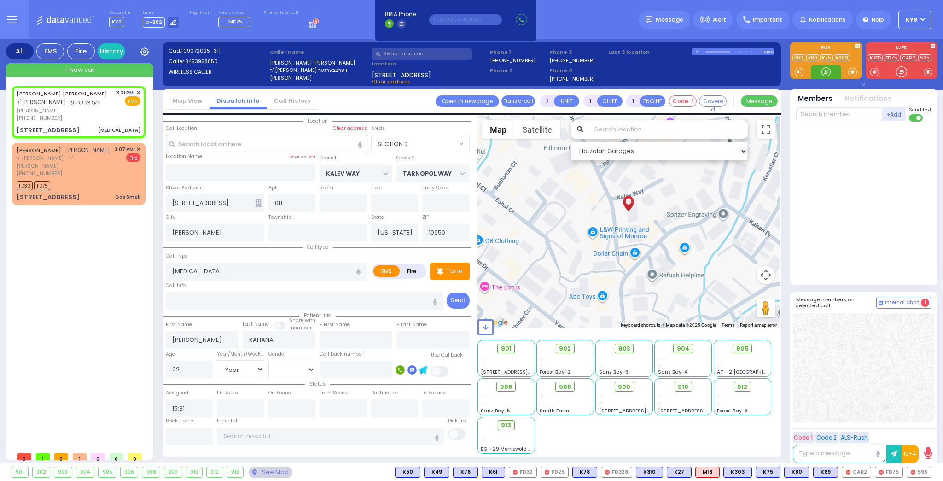
drag, startPoint x: 815, startPoint y: 70, endPoint x: 828, endPoint y: 70, distance: 12.4
click at [828, 70] on div at bounding box center [826, 72] width 30 height 14
click at [826, 72] on div at bounding box center [826, 71] width 9 height 9
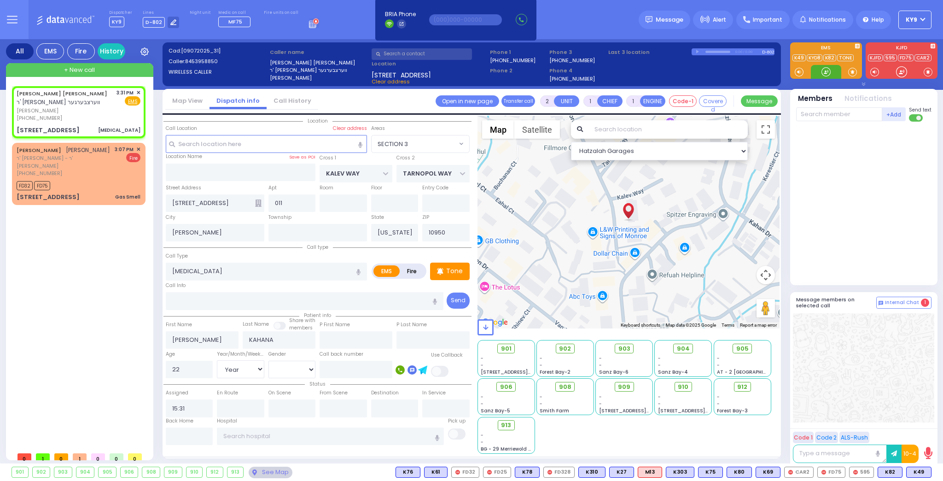
click at [827, 70] on div at bounding box center [826, 71] width 9 height 9
click at [918, 470] on span "K49" at bounding box center [919, 472] width 24 height 10
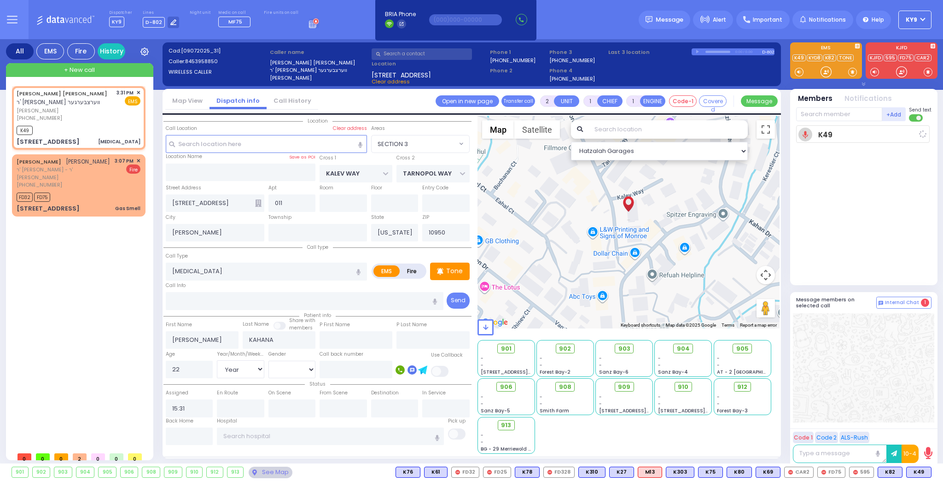
select select
radio input "true"
select select "Year"
select select "[DEMOGRAPHIC_DATA]"
click at [826, 70] on div at bounding box center [826, 71] width 9 height 9
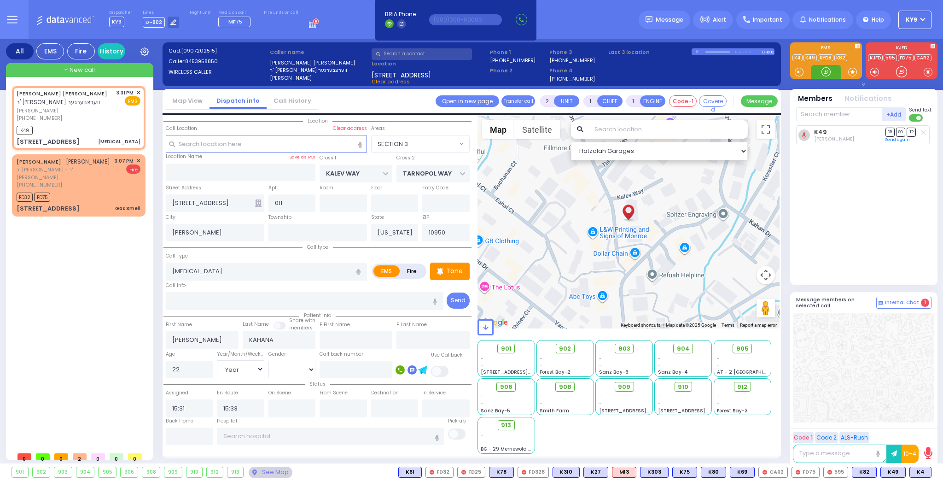
click at [826, 72] on div at bounding box center [826, 71] width 9 height 9
click at [923, 470] on span "K4" at bounding box center [920, 472] width 21 height 10
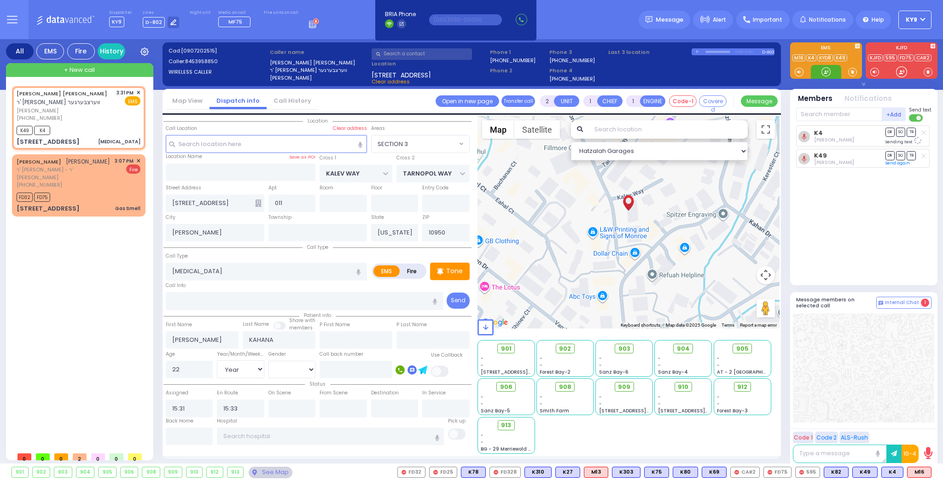
click at [826, 74] on div at bounding box center [826, 71] width 9 height 9
click at [916, 471] on span "M16" at bounding box center [919, 472] width 23 height 10
click at [827, 71] on div at bounding box center [826, 71] width 9 height 9
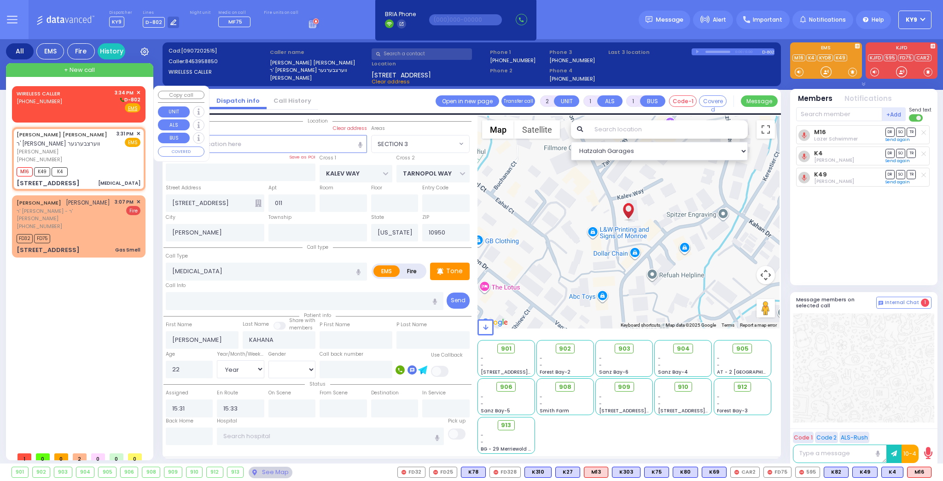
click at [76, 97] on div "WIRELESS CALLER (845) 717-1245 3:34 PM ✕ D-802" at bounding box center [79, 101] width 124 height 24
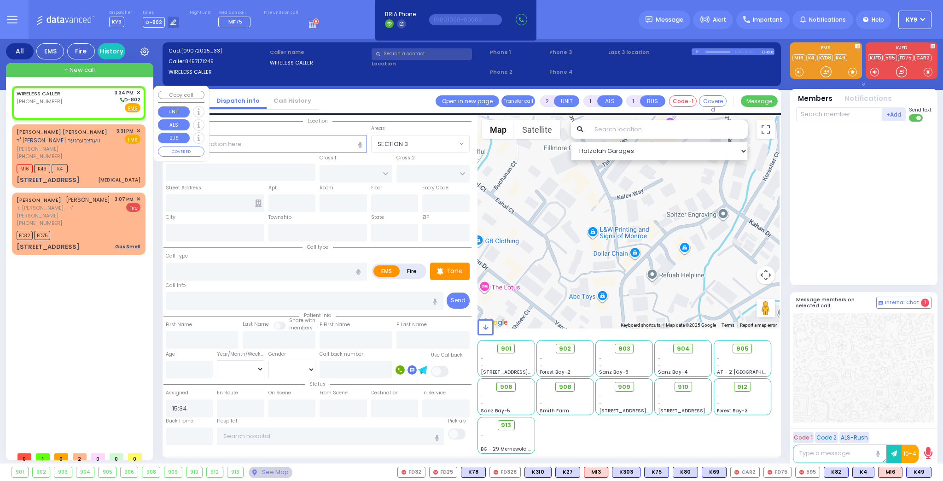
click at [85, 101] on div "WIRELESS CALLER (845) 717-1245 3:34 PM ✕ D-802" at bounding box center [79, 101] width 124 height 24
click at [98, 165] on div "M16 K49 K4" at bounding box center [79, 168] width 124 height 12
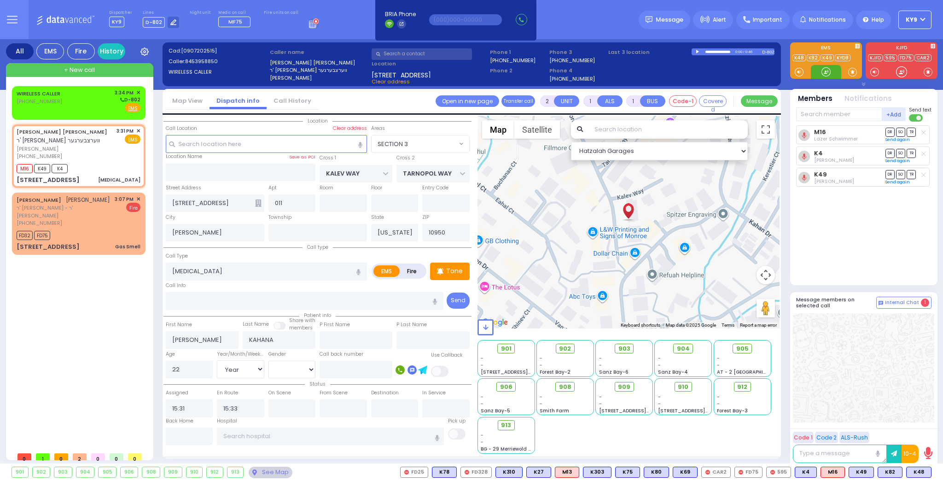
click at [825, 71] on div at bounding box center [826, 71] width 9 height 9
click at [920, 474] on span "K82" at bounding box center [920, 472] width 24 height 10
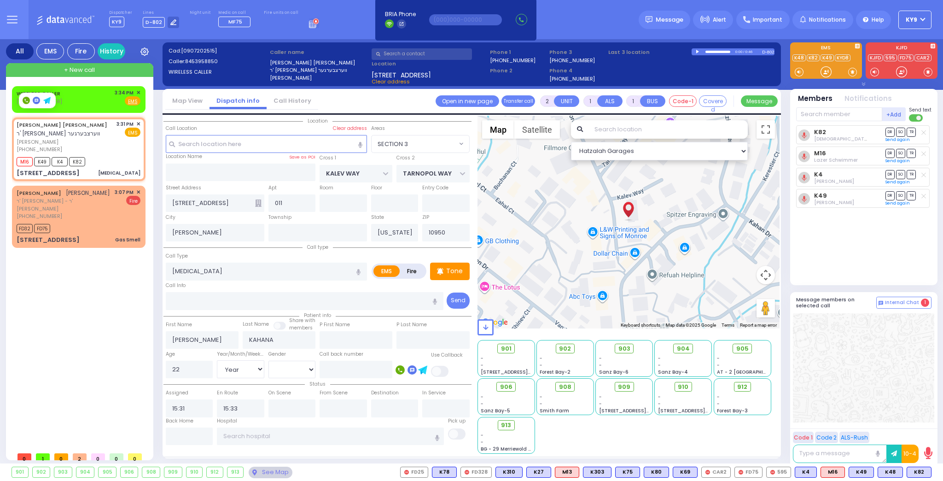
click at [51, 100] on div at bounding box center [37, 100] width 29 height 8
click at [24, 100] on rect at bounding box center [26, 100] width 7 height 7
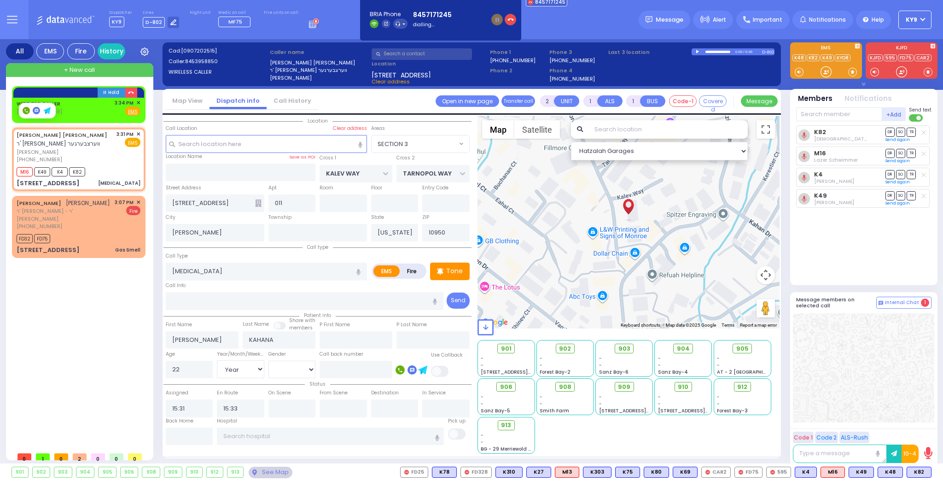
click at [48, 110] on icon at bounding box center [46, 110] width 7 height 7
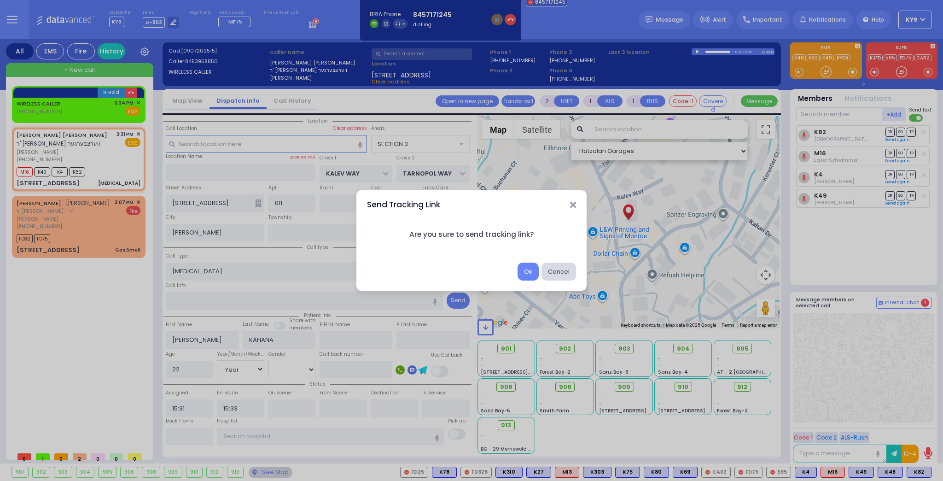
click at [558, 271] on button "Cancel" at bounding box center [559, 272] width 35 height 18
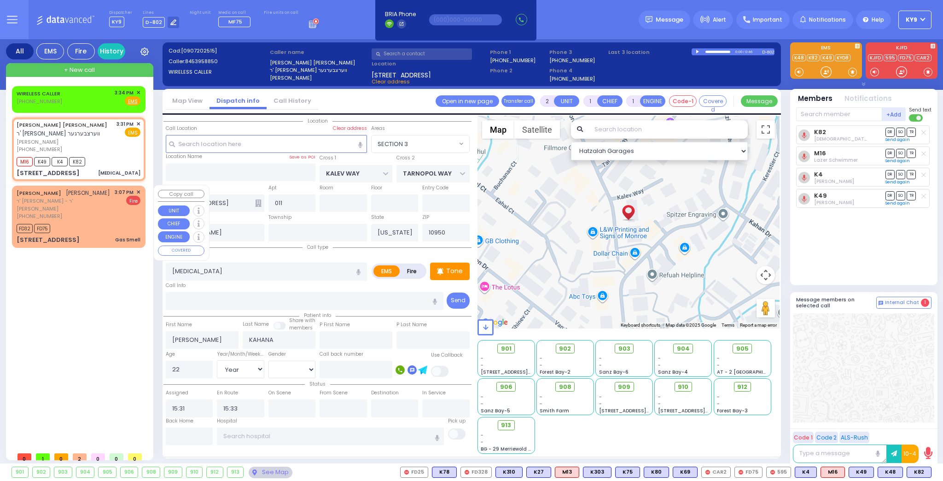
click at [98, 222] on div "FD32 FD75" at bounding box center [79, 228] width 124 height 12
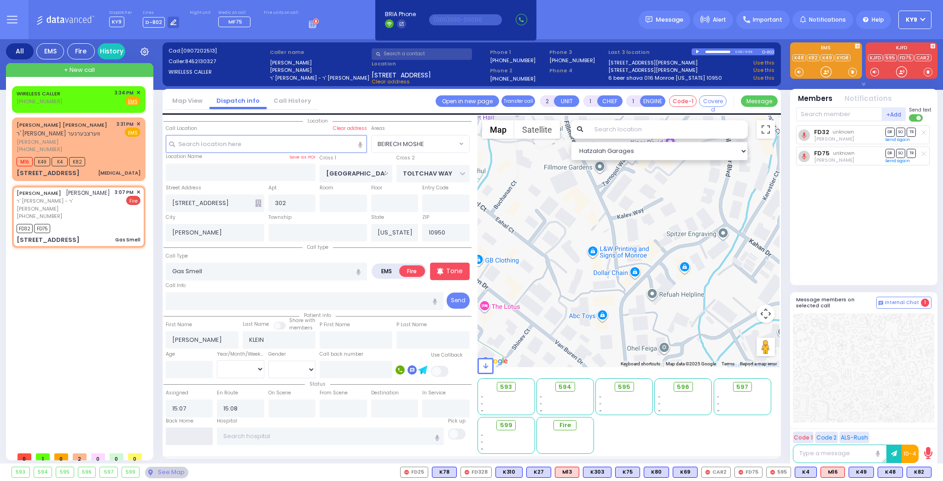
click at [196, 433] on input "text" at bounding box center [189, 437] width 47 height 18
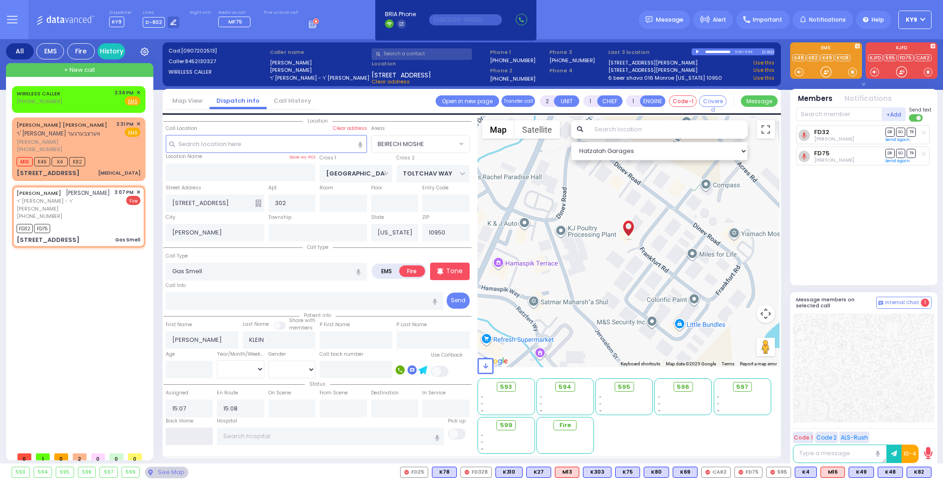
click at [195, 433] on input "text" at bounding box center [189, 437] width 47 height 18
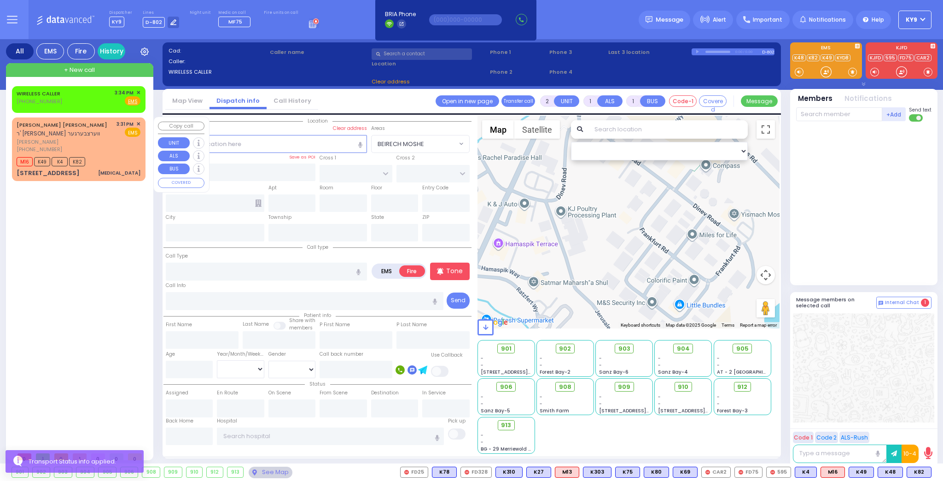
click at [105, 153] on div "JOSEPH LEIB KAHANA ר' שמואל זאנוויל - ר' יואל ווערצבערגער יוסף לייב כהנא (845) …" at bounding box center [79, 149] width 130 height 60
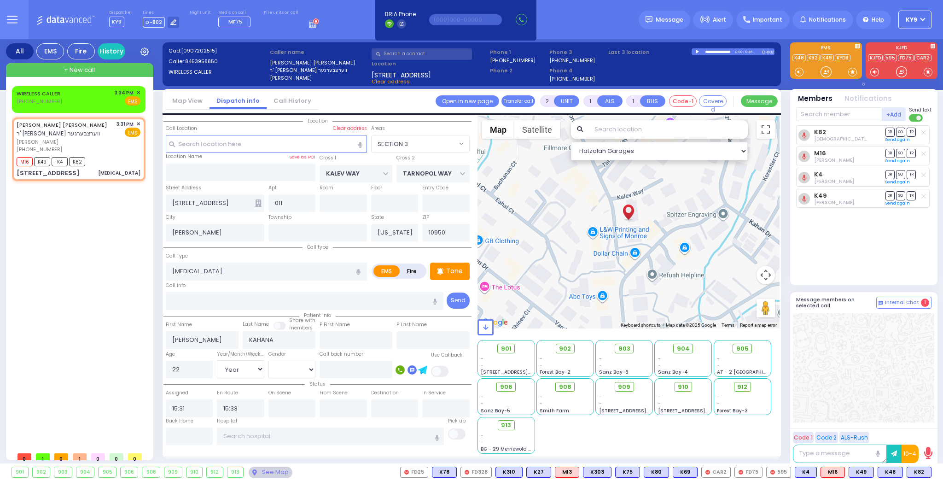
select select "SECTION 3"
select select "Year"
select select "[DEMOGRAPHIC_DATA]"
click at [563, 347] on span "902" at bounding box center [569, 348] width 12 height 9
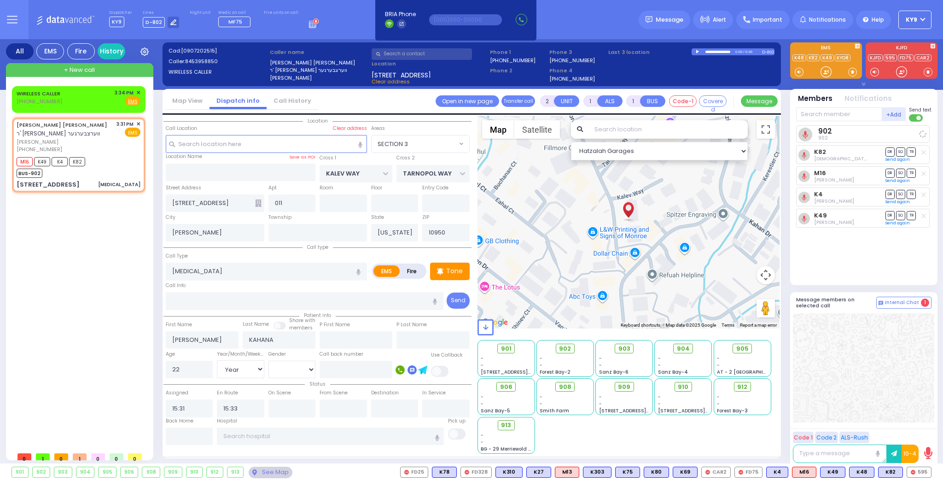
select select
radio input "true"
select select "Year"
select select "[DEMOGRAPHIC_DATA]"
select select "Hatzalah Garages"
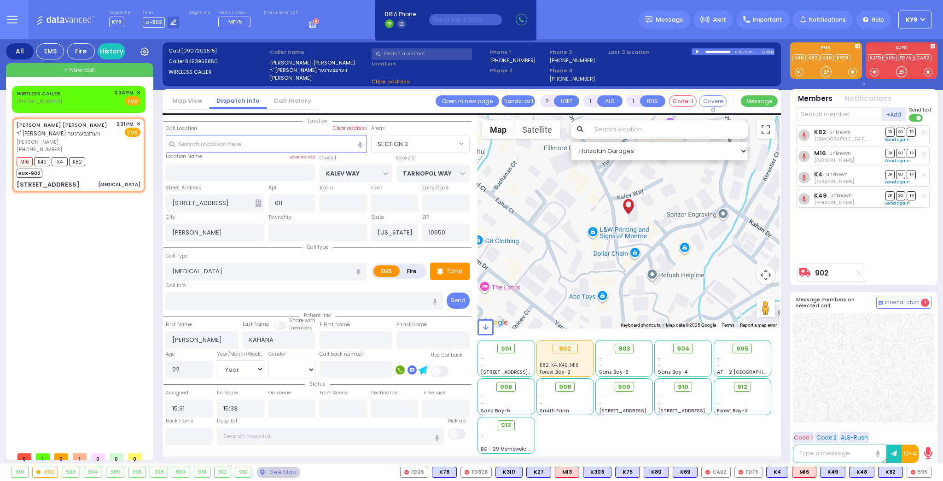
select select "SECTION 3"
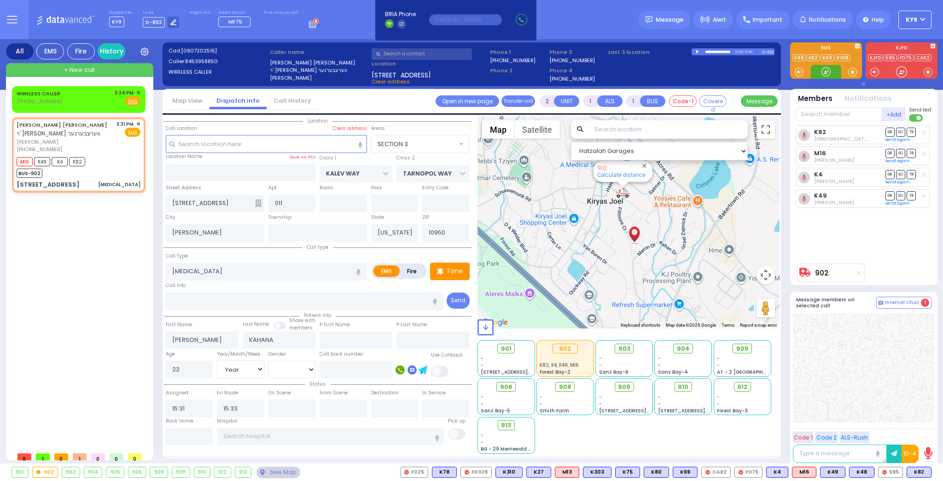
click at [827, 70] on div at bounding box center [826, 71] width 9 height 9
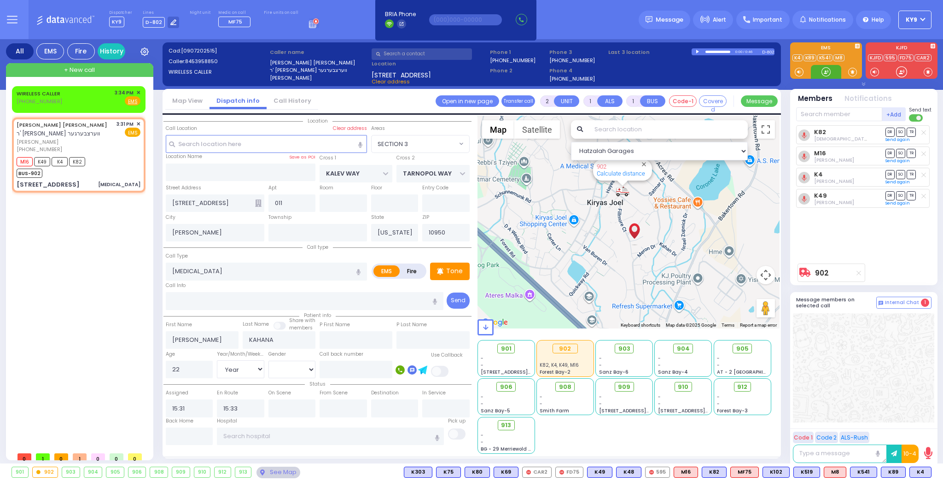
drag, startPoint x: 827, startPoint y: 69, endPoint x: 571, endPoint y: 92, distance: 256.7
click at [826, 69] on div at bounding box center [826, 71] width 9 height 9
click at [138, 92] on span "✕" at bounding box center [138, 93] width 4 height 8
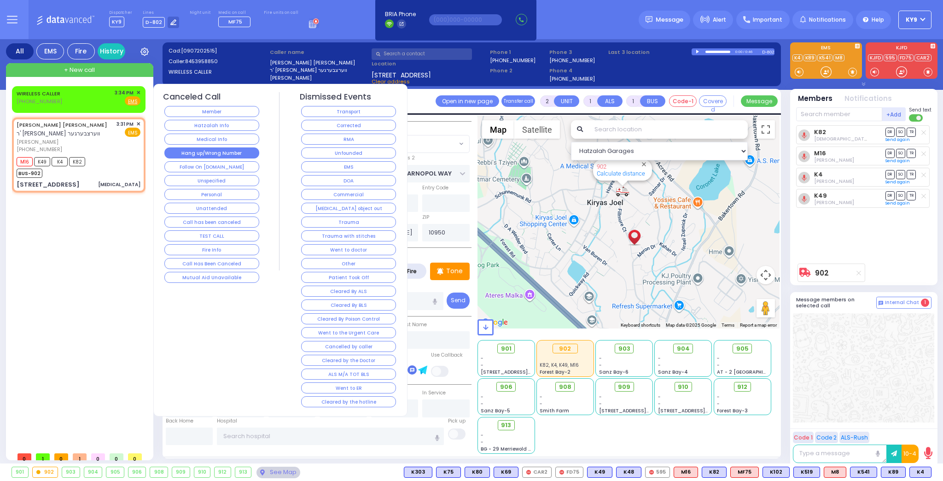
click at [233, 153] on button "Hang up/Wrong Number" at bounding box center [211, 152] width 95 height 11
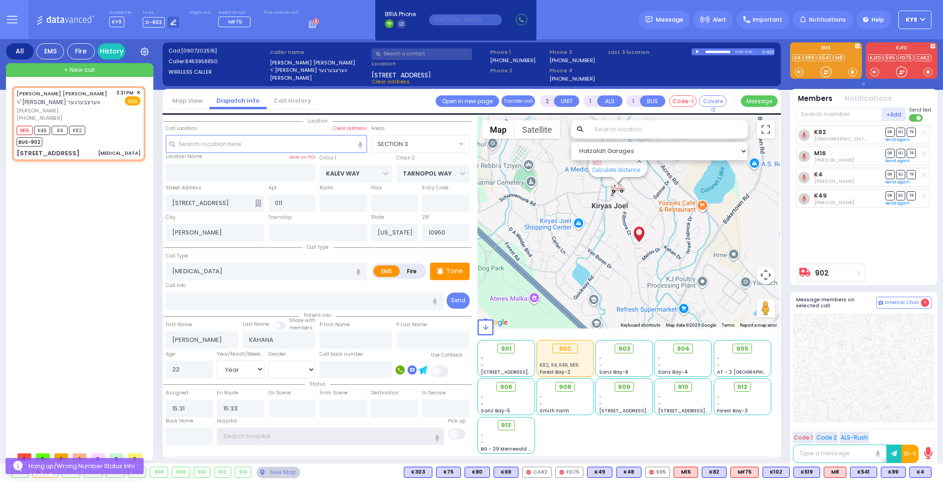
click at [289, 434] on input "text" at bounding box center [330, 437] width 227 height 18
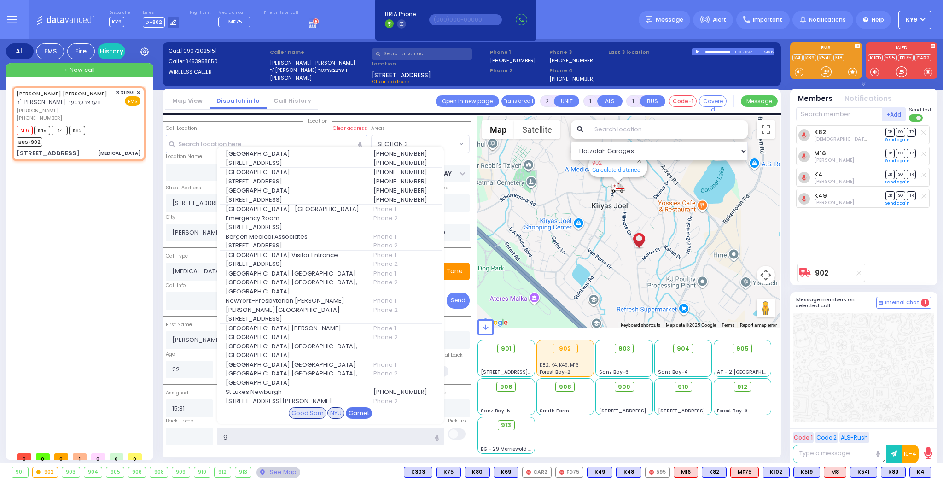
type input "g"
click at [359, 412] on div "Garnet" at bounding box center [359, 413] width 26 height 12
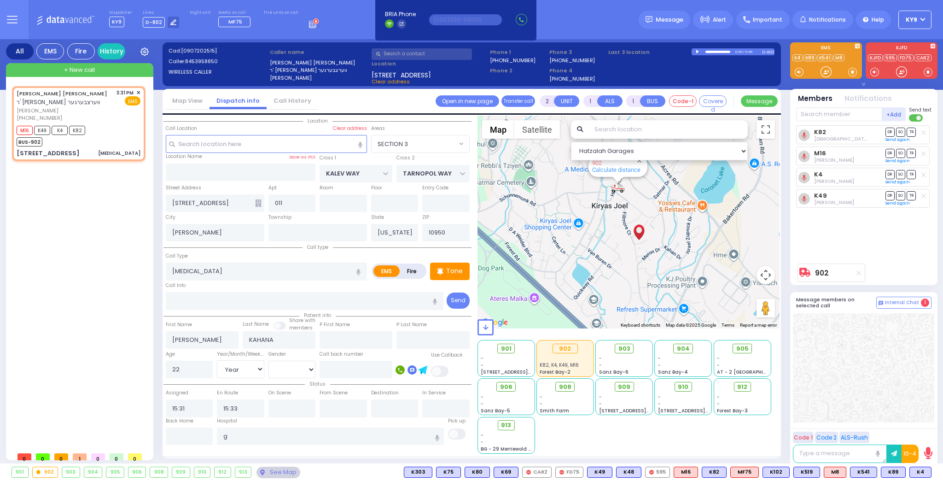
select select
radio input "true"
select select "Year"
select select "[DEMOGRAPHIC_DATA]"
type input "Orange Regional Medical Center"
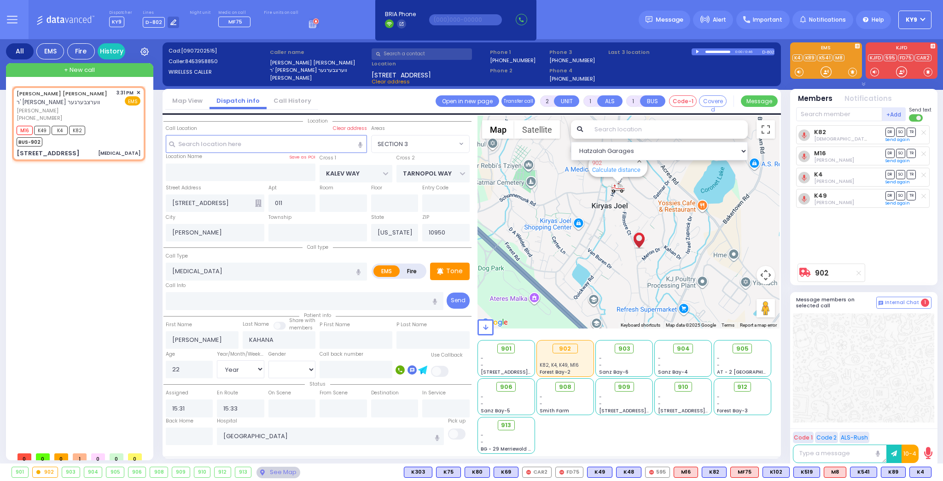
select select "Hatzalah Garages"
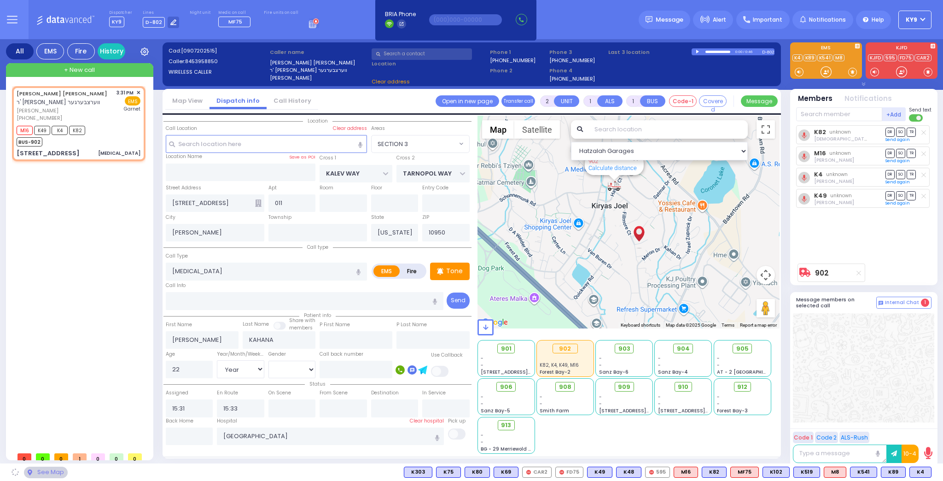
select select "SECTION 3"
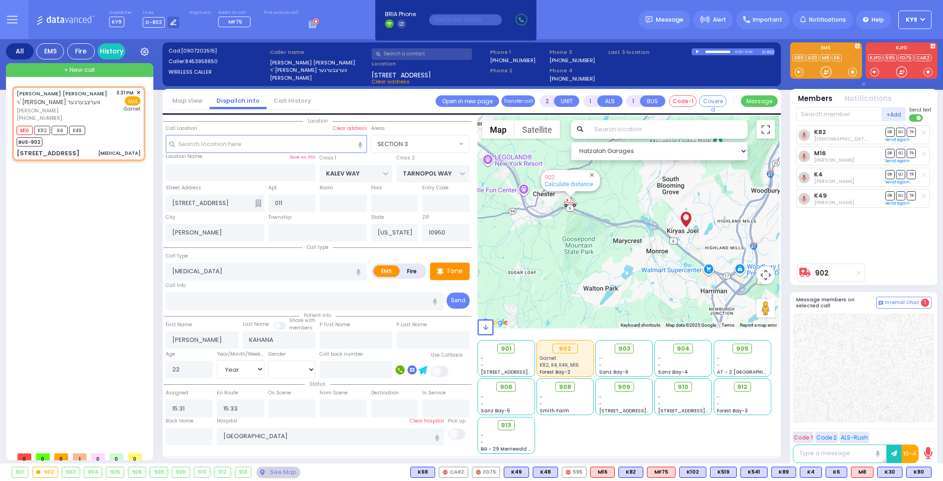
type input "6"
select select
radio input "true"
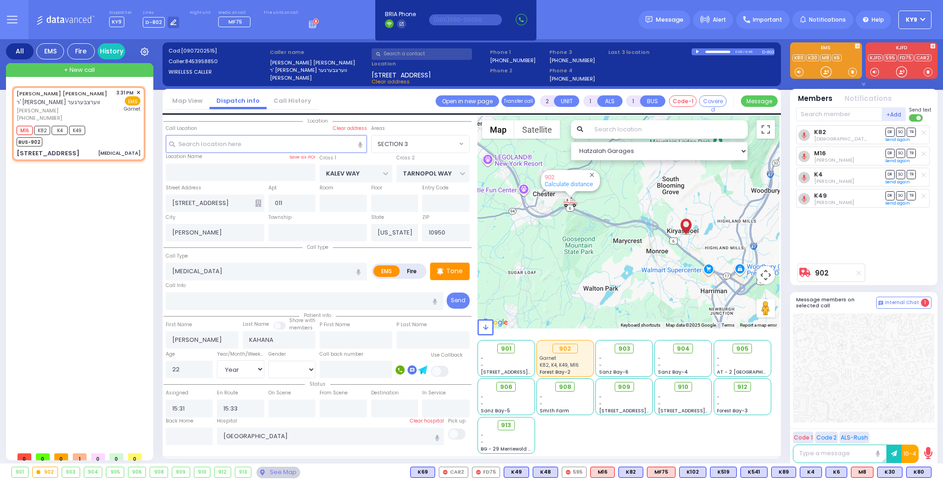
type input "Unknown"
select select "Year"
select select "[DEMOGRAPHIC_DATA]"
select select "Hatzalah Garages"
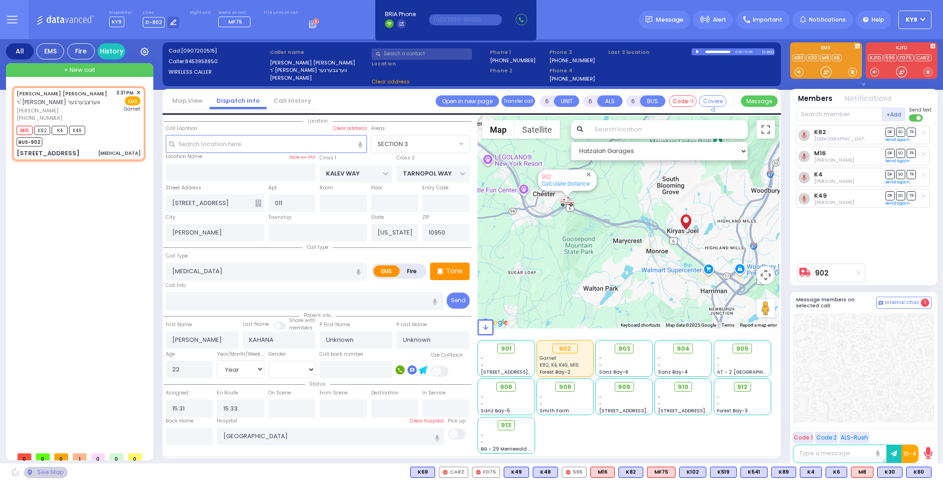
select select "SECTION 3"
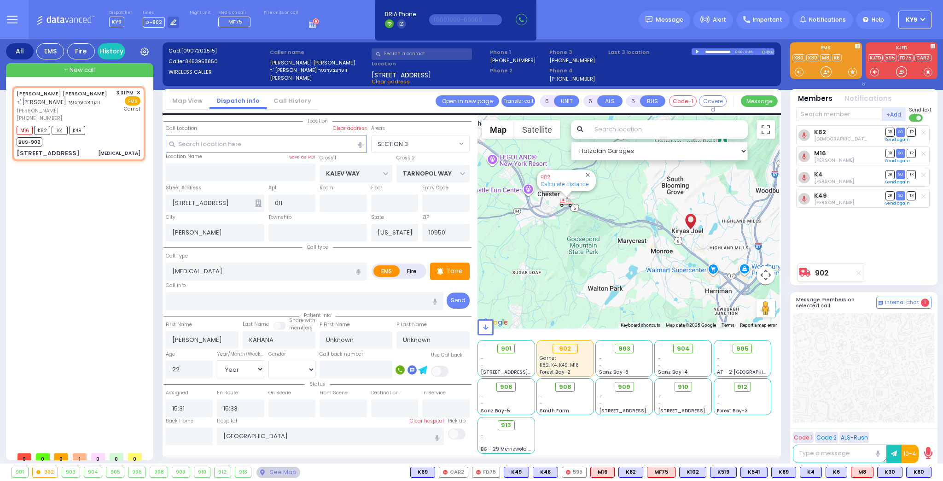
select select
radio input "true"
type input "Joseph"
type input "Kahann"
select select "Year"
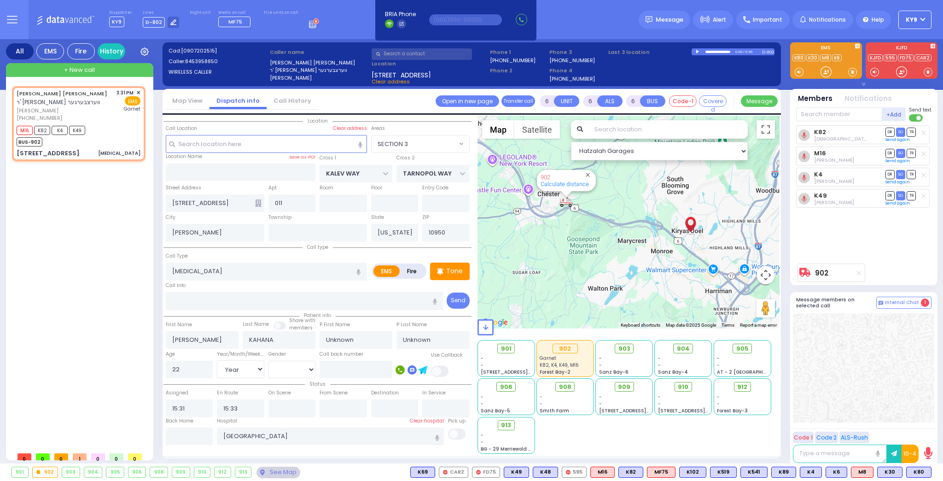
select select "[DEMOGRAPHIC_DATA]"
select select "Hatzalah Garages"
select select "SECTION 3"
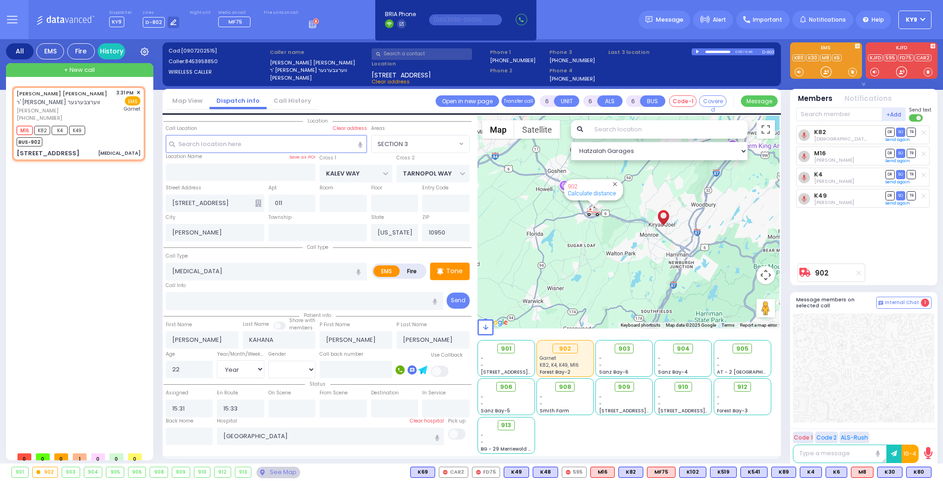
select select
radio input "true"
select select "Year"
select select "[DEMOGRAPHIC_DATA]"
type input "15:35"
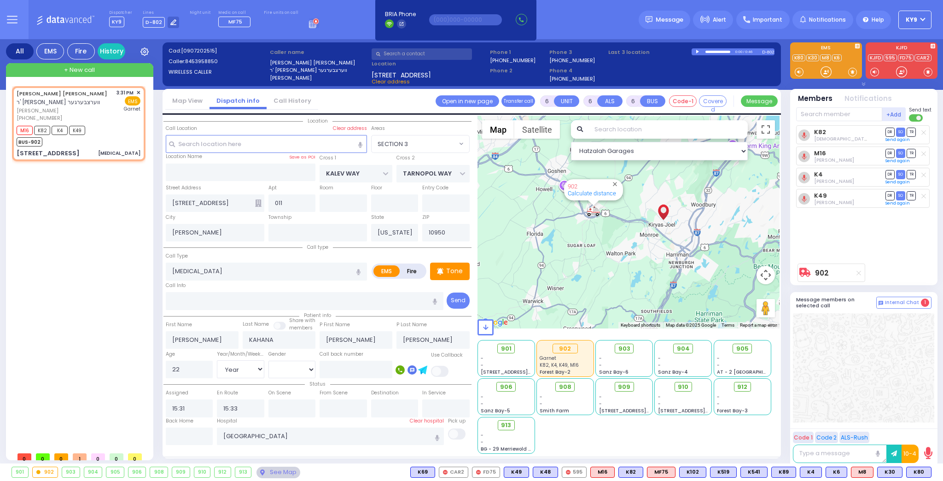
type input "16:00"
type input "16:40"
type input "16:45"
select select "Hatzalah Garages"
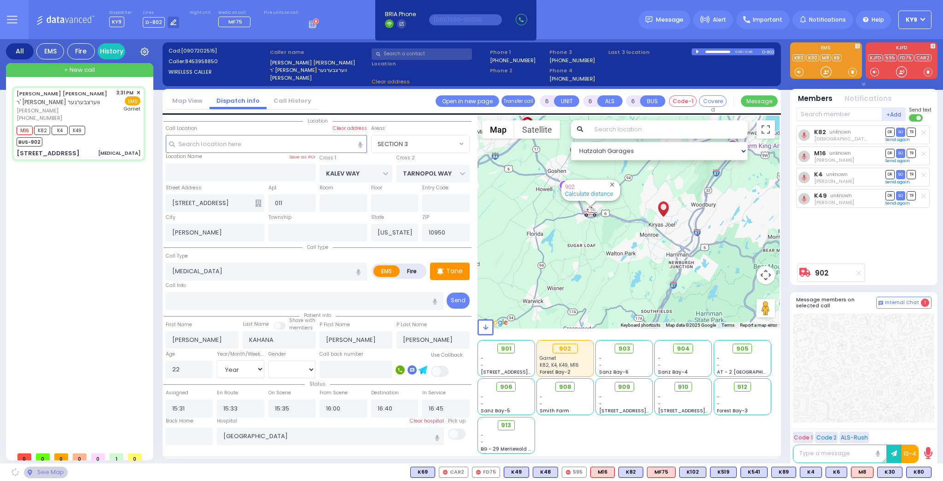
select select
radio input "true"
select select "Year"
select select "[DEMOGRAPHIC_DATA]"
select select "Hatzalah Garages"
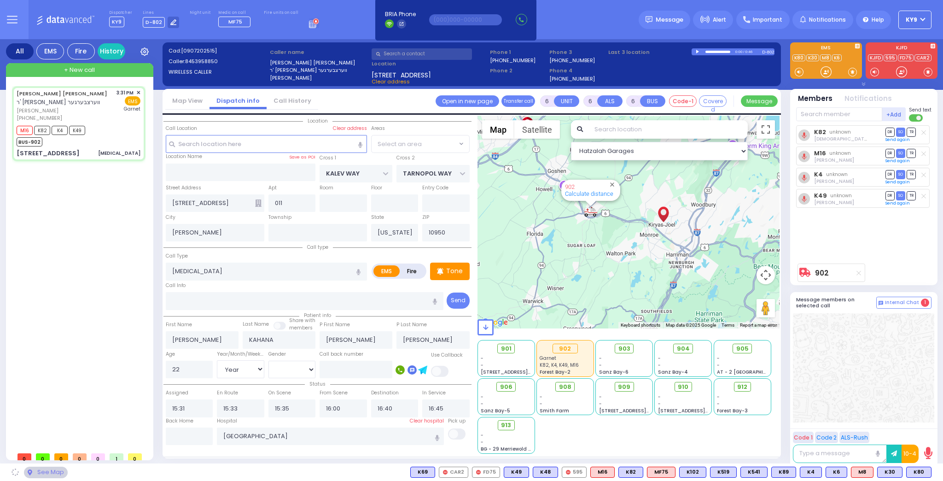
select select "SECTION 3"
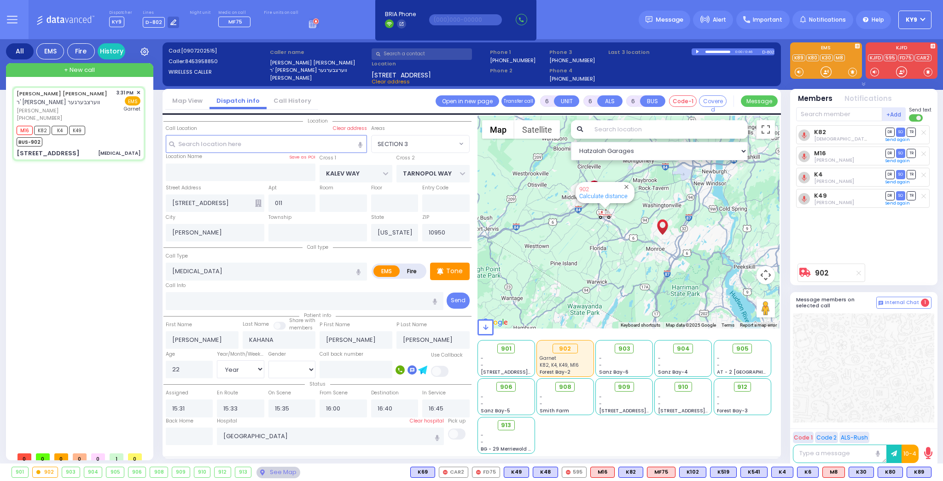
select select
radio input "true"
select select "Year"
select select "[DEMOGRAPHIC_DATA]"
select select "Hatzalah Garages"
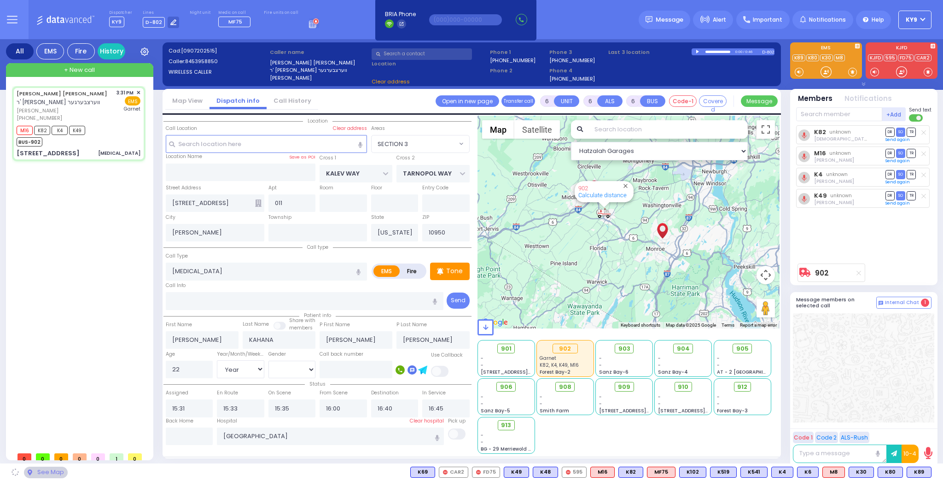
select select "SECTION 3"
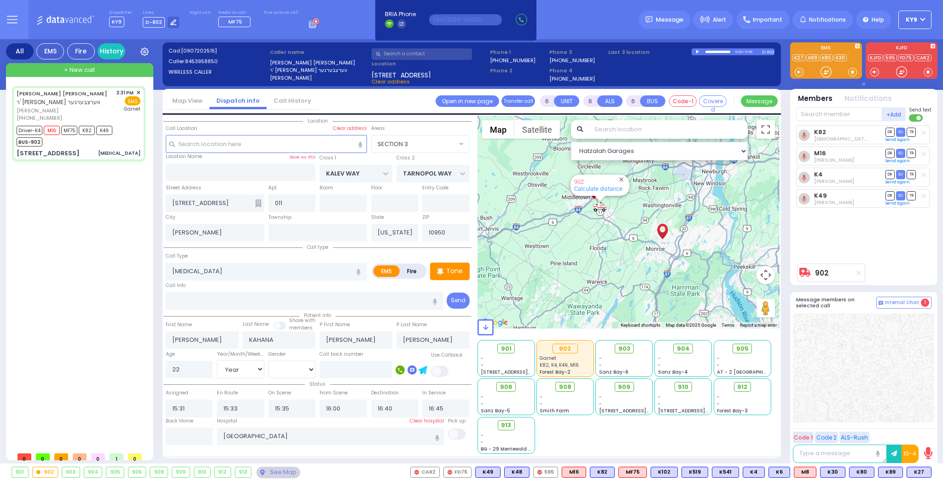
select select
radio input "true"
select select "Year"
select select "[DEMOGRAPHIC_DATA]"
select select "Hatzalah Garages"
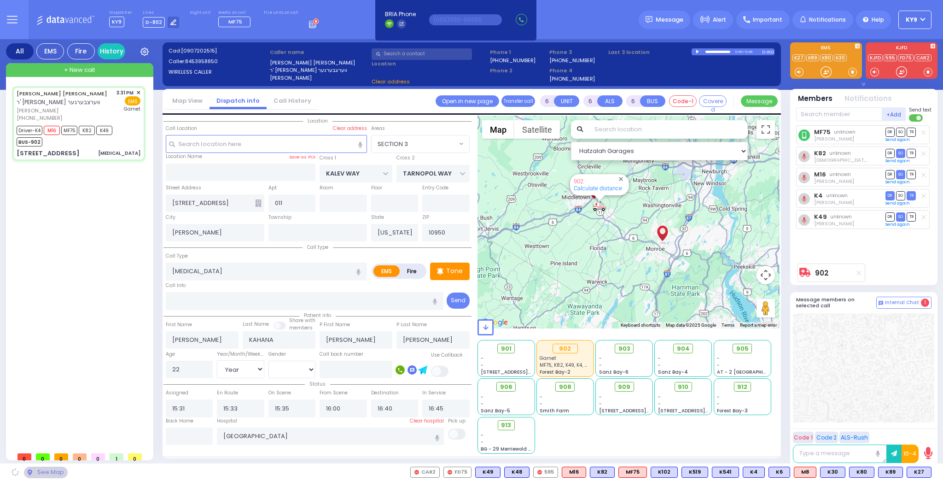
select select "SECTION 3"
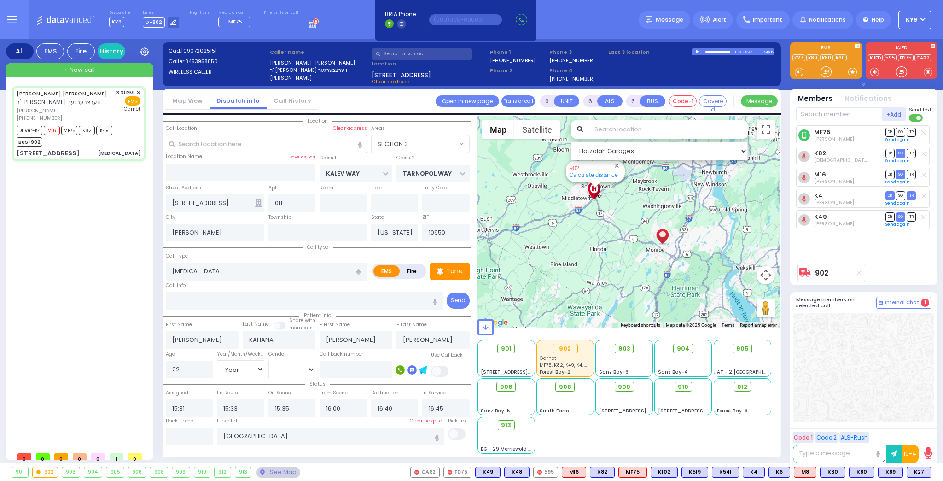
select select
radio input "true"
select select "Year"
select select "[DEMOGRAPHIC_DATA]"
select select "Hatzalah Garages"
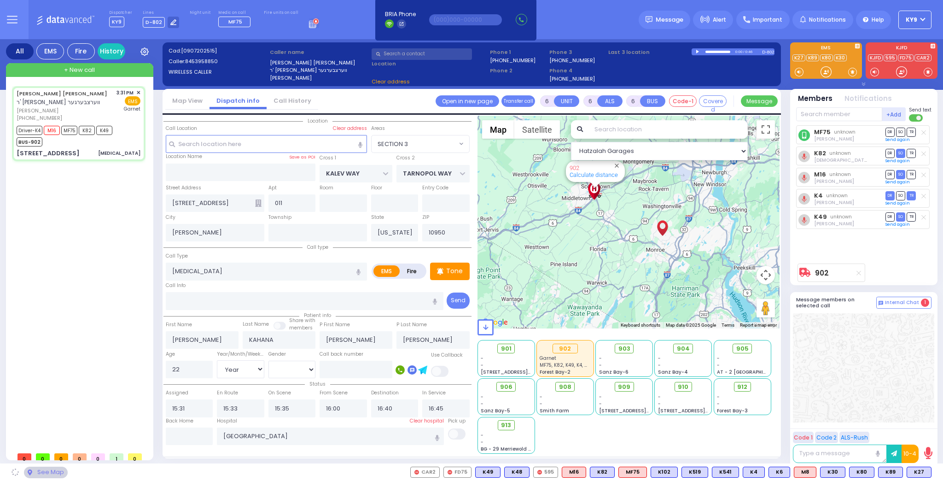
select select "SECTION 3"
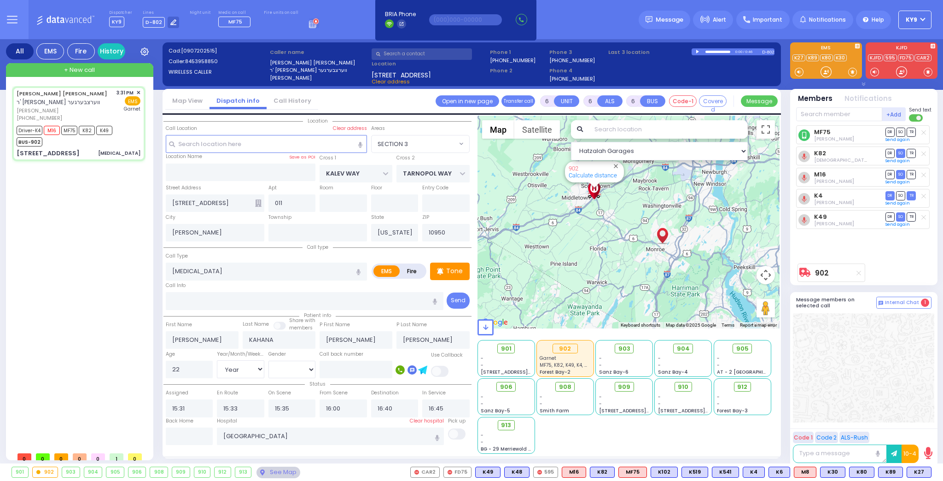
select select
radio input "true"
select select "Year"
select select "[DEMOGRAPHIC_DATA]"
select select "Hatzalah Garages"
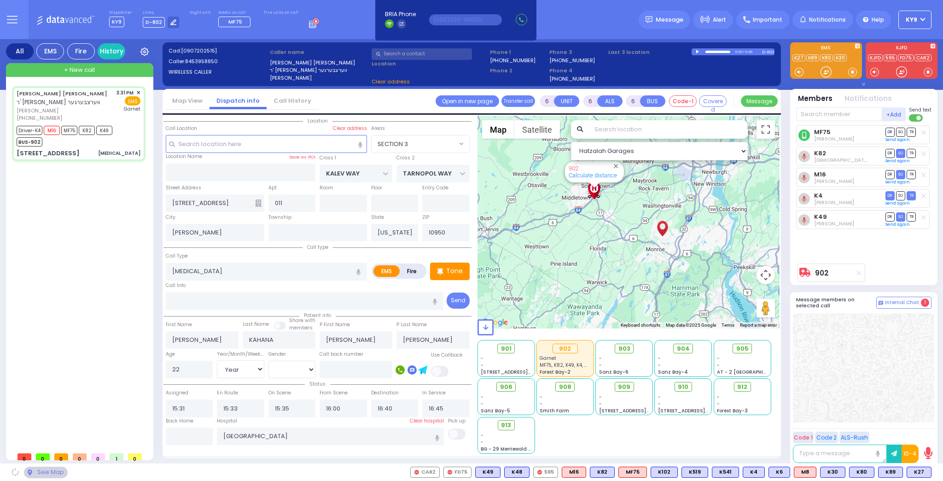
select select "SECTION 3"
select select
radio input "true"
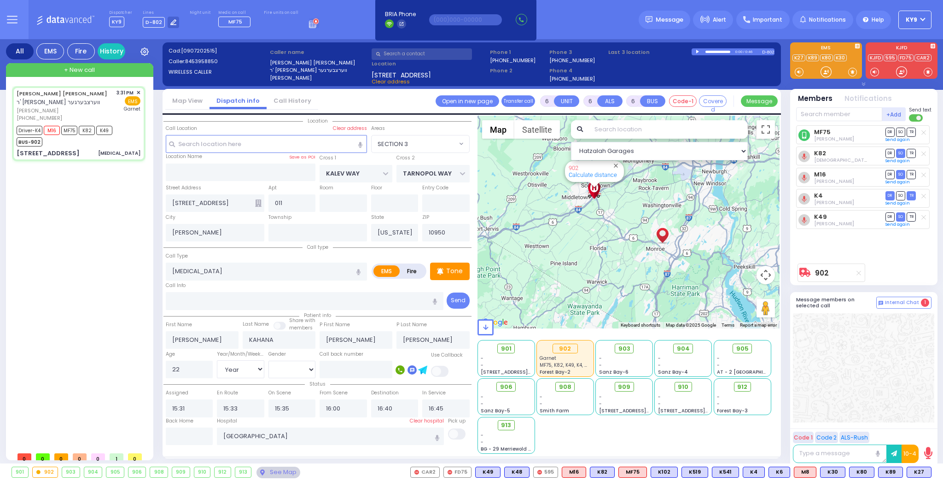
select select "Year"
select select "[DEMOGRAPHIC_DATA]"
select select "Hatzalah Garages"
select select "SECTION 3"
select select
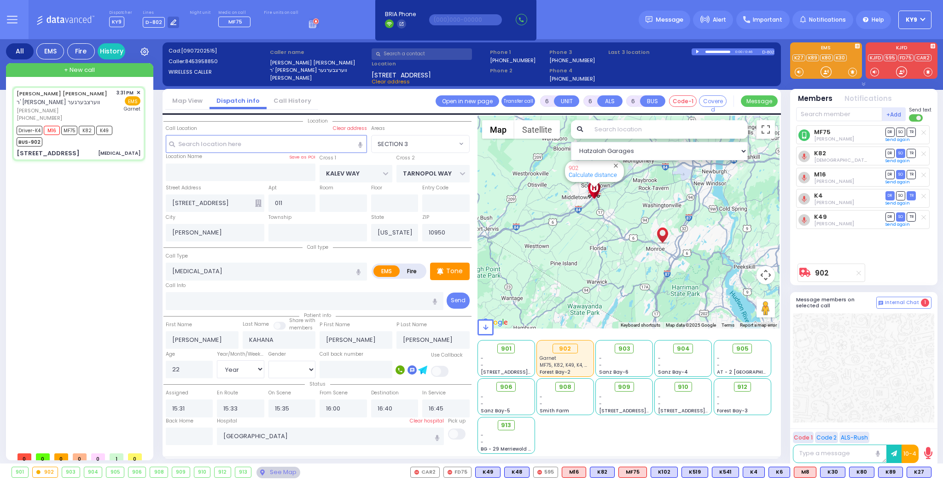
radio input "true"
select select "Year"
select select "[DEMOGRAPHIC_DATA]"
select select "Hatzalah Garages"
select select "SECTION 3"
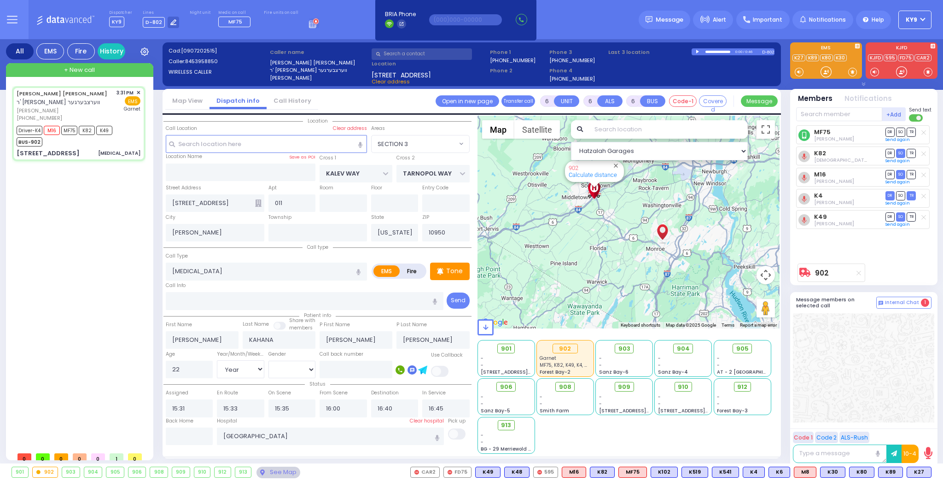
select select
radio input "true"
select select "Year"
select select "[DEMOGRAPHIC_DATA]"
select select "Hatzalah Garages"
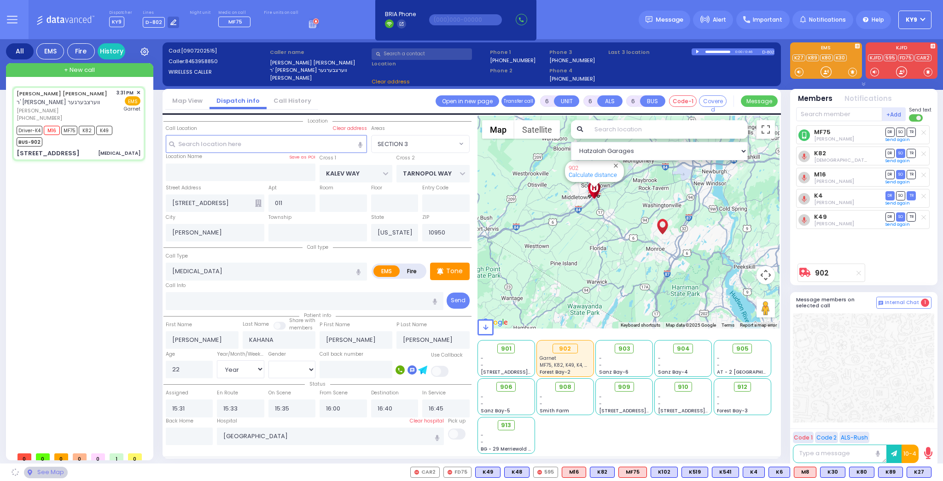
select select "SECTION 3"
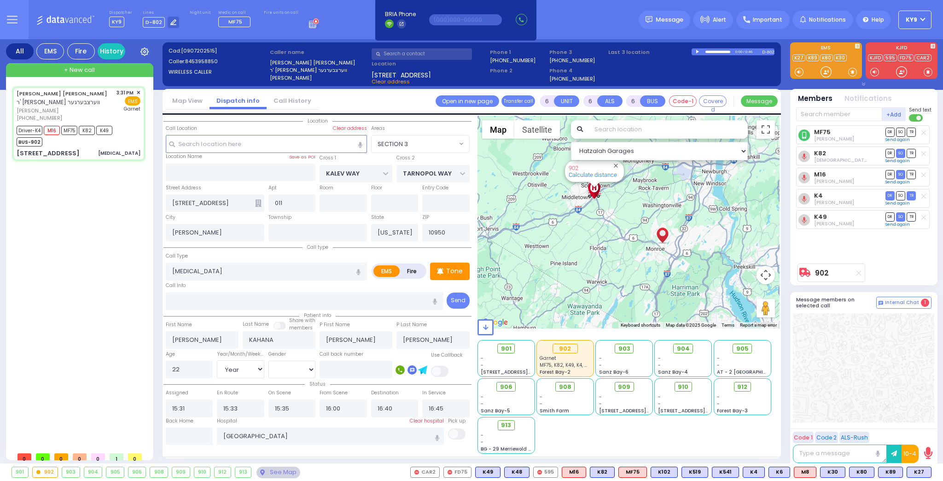
select select
radio input "true"
select select "Year"
select select "[DEMOGRAPHIC_DATA]"
select select "Hatzalah Garages"
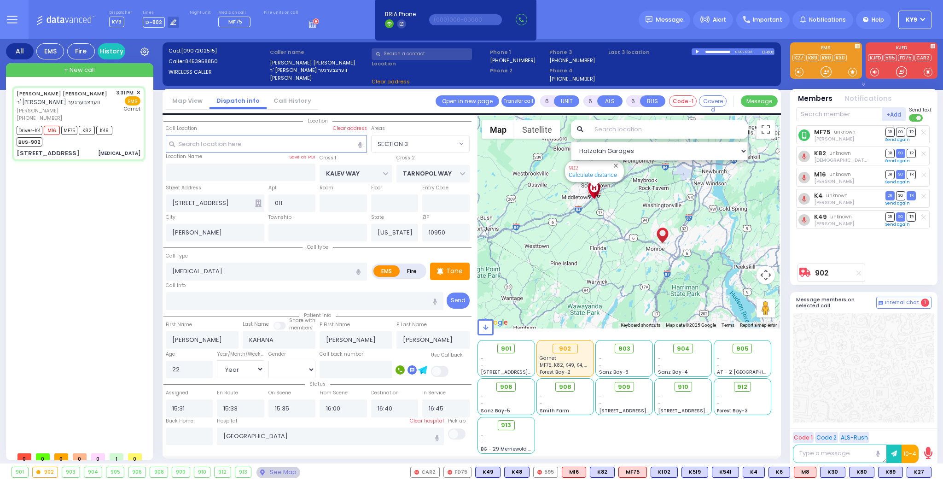
select select "SECTION 3"
select select
radio input "true"
select select "Year"
select select "[DEMOGRAPHIC_DATA]"
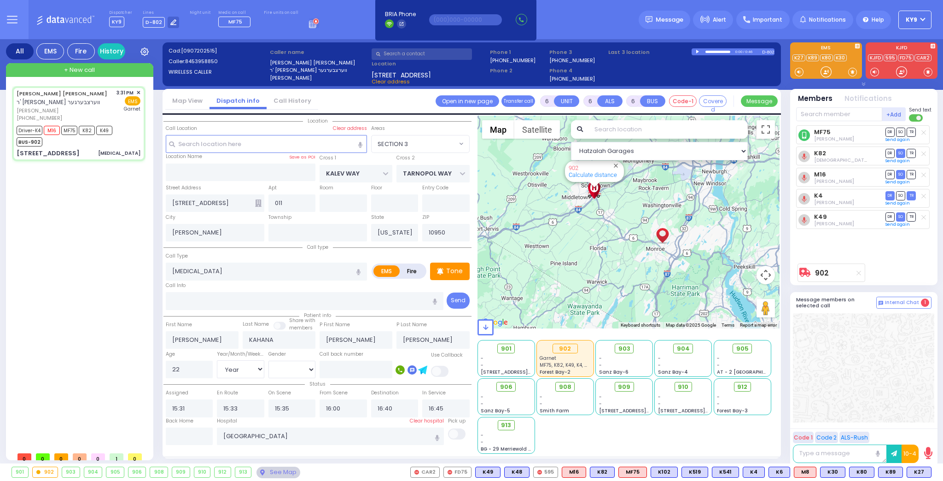
select select "Hatzalah Garages"
select select "SECTION 3"
select select
radio input "true"
select select "Year"
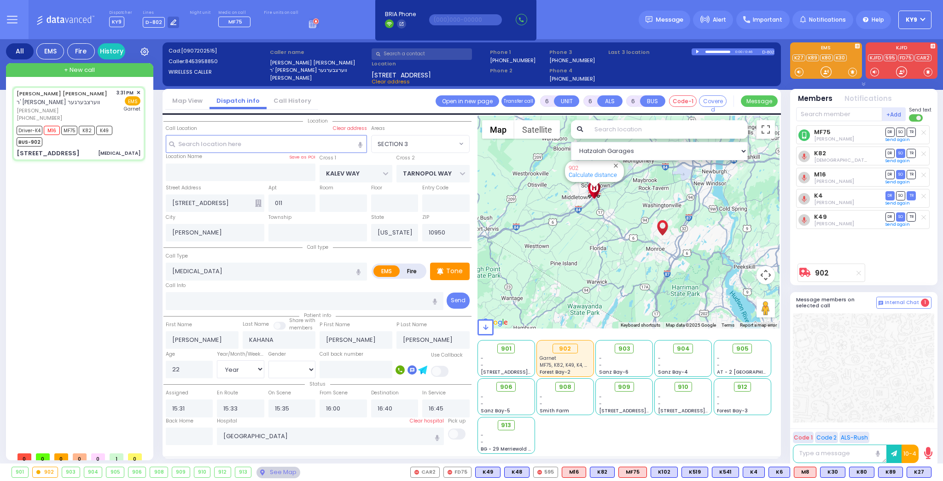
select select "[DEMOGRAPHIC_DATA]"
select select "Hatzalah Garages"
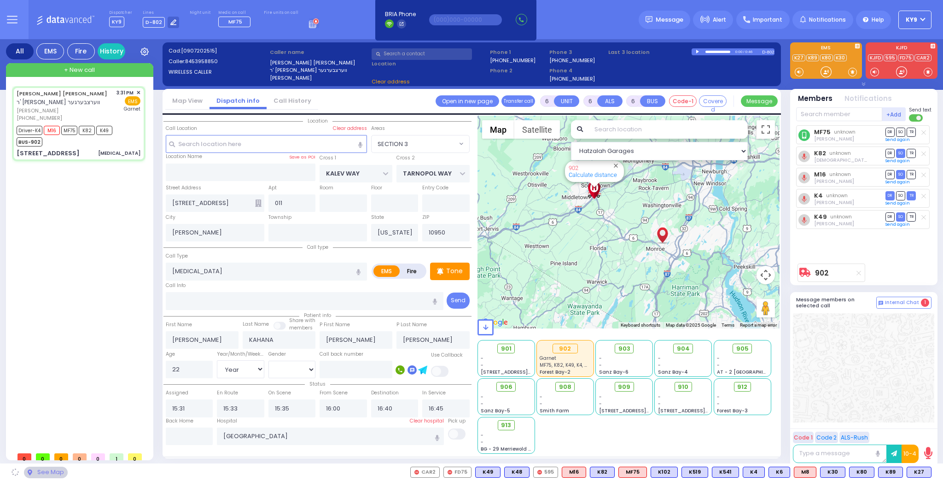
select select "SECTION 3"
select select
radio input "true"
select select "Year"
select select "[DEMOGRAPHIC_DATA]"
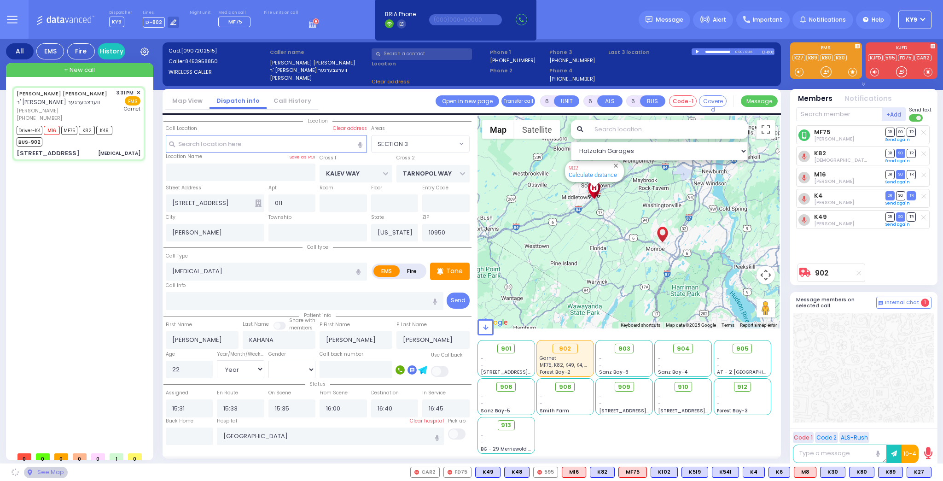
select select "Hatzalah Garages"
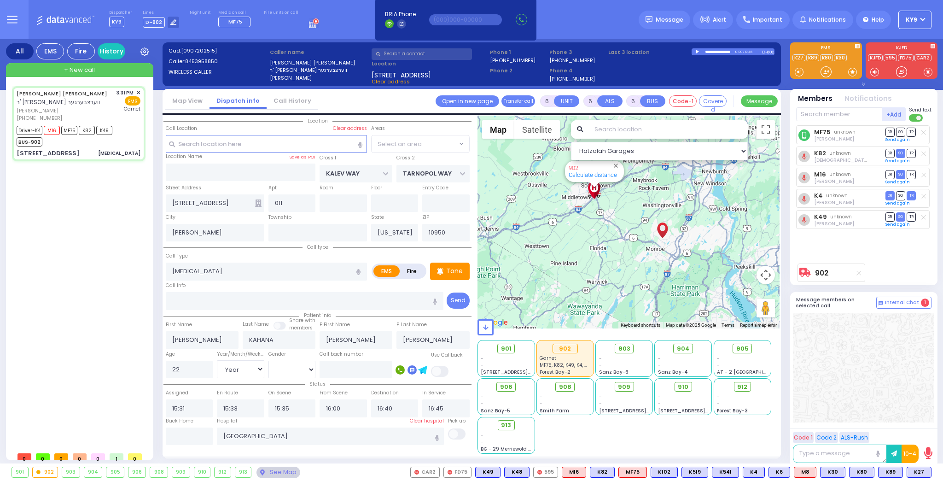
select select "SECTION 3"
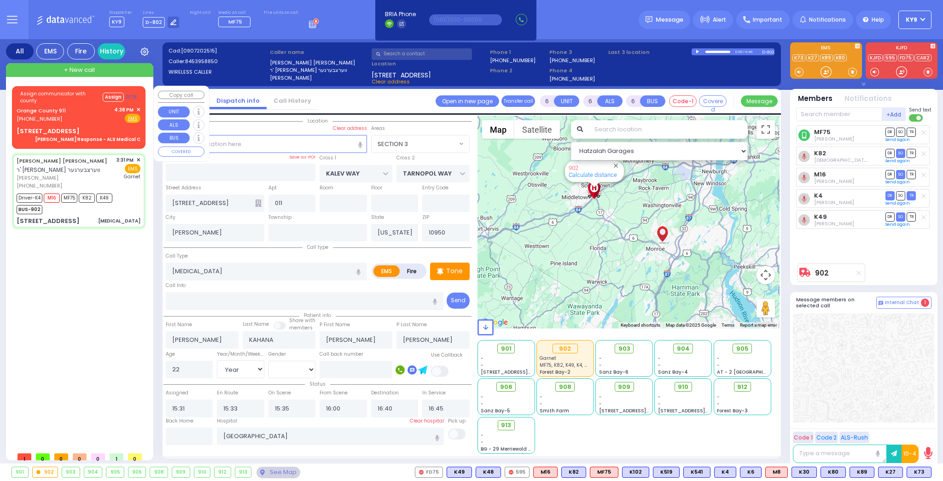
click at [87, 112] on div "Orange County 911 (845) 469-0911 4:38 PM ✕ Fire EMS" at bounding box center [79, 114] width 124 height 17
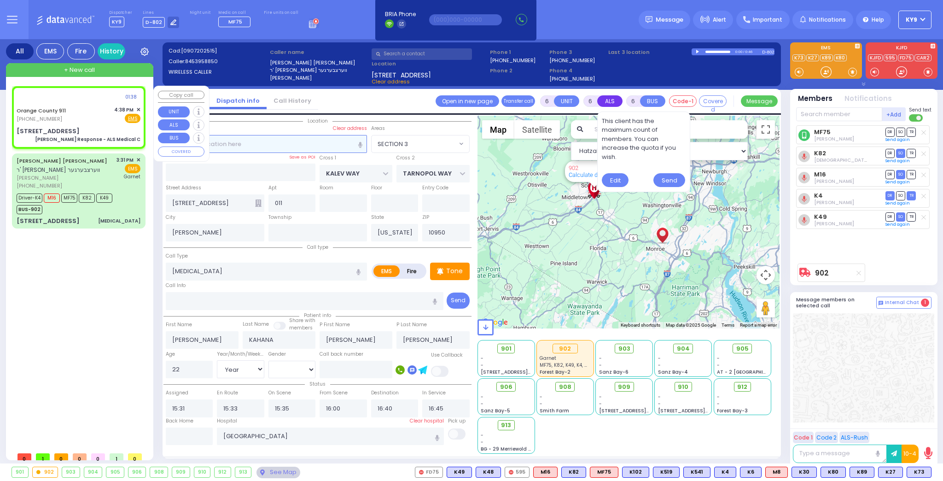
select select
type input "Charlie Response - ALS Medical C"
radio input "true"
type input "Nature: : Charlie Response - ALS Medical C Address: : 1 Meadow Ave, 10926 Cross…"
select select
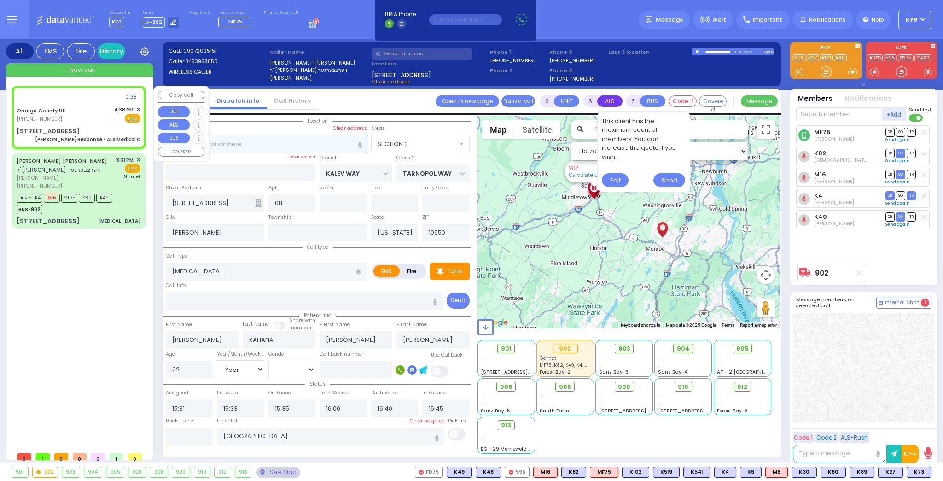
select select
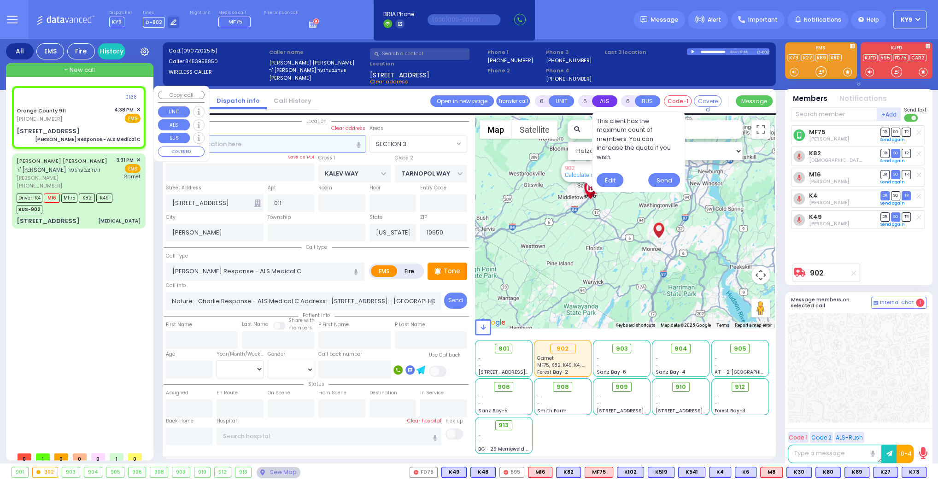
select select "Hatzalah Garages"
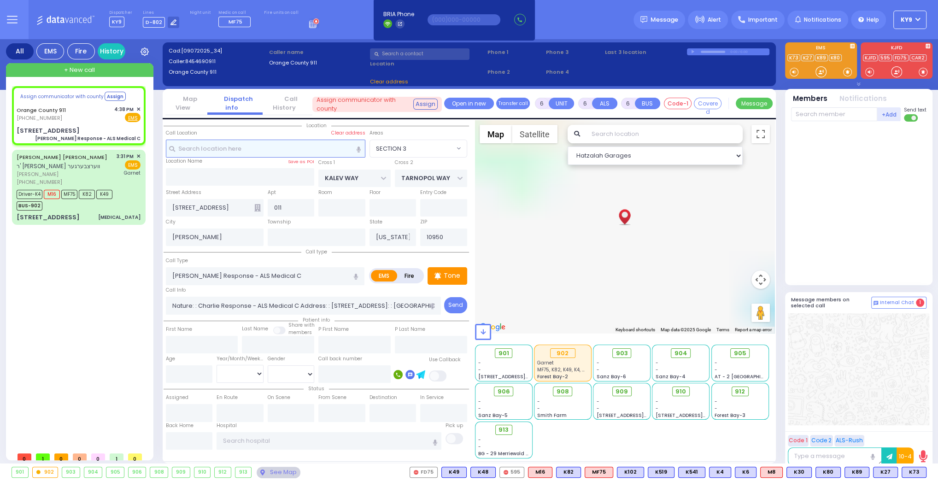
select select
radio input "true"
select select
select select "Hatzalah Garages"
type input "1 Meadow Ave"
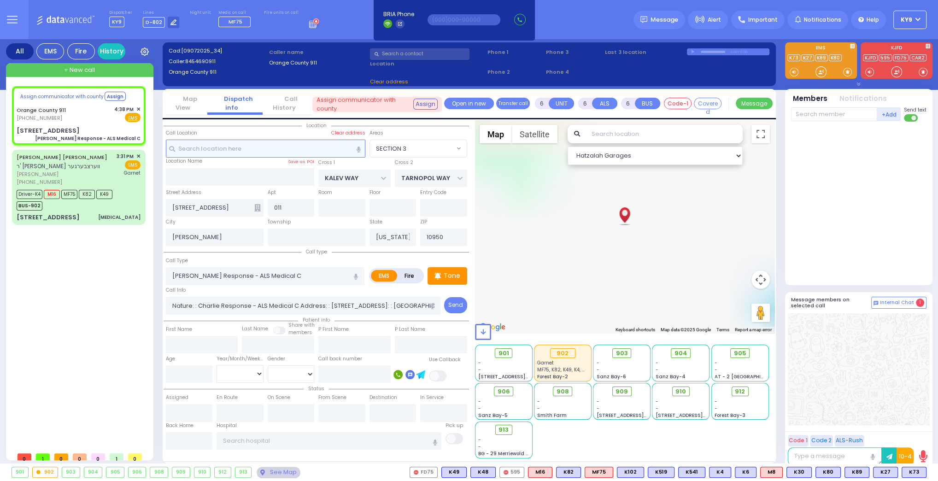
type input "Monroe"
type input "10926"
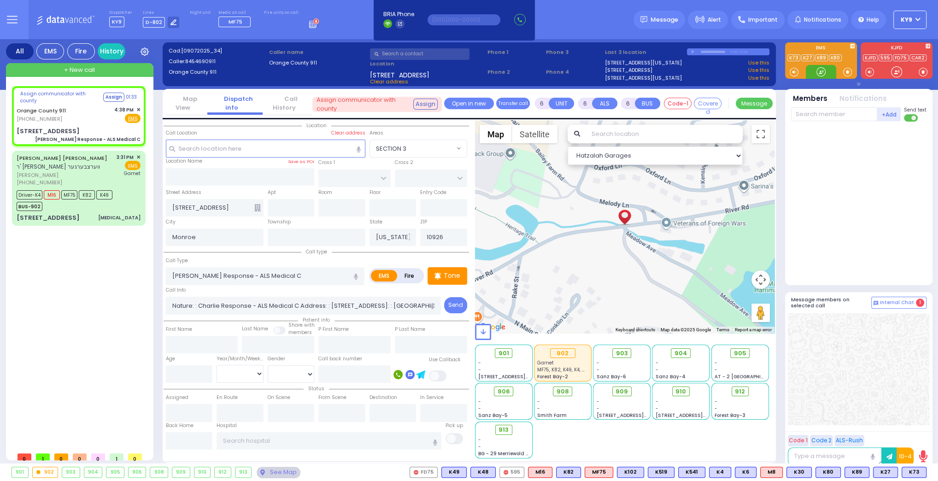
drag, startPoint x: 817, startPoint y: 72, endPoint x: 822, endPoint y: 71, distance: 5.3
click at [822, 71] on div at bounding box center [820, 71] width 9 height 9
drag, startPoint x: 817, startPoint y: 70, endPoint x: 823, endPoint y: 75, distance: 7.3
click at [819, 70] on div at bounding box center [820, 71] width 9 height 9
click at [86, 67] on span "+ New call" at bounding box center [79, 69] width 31 height 9
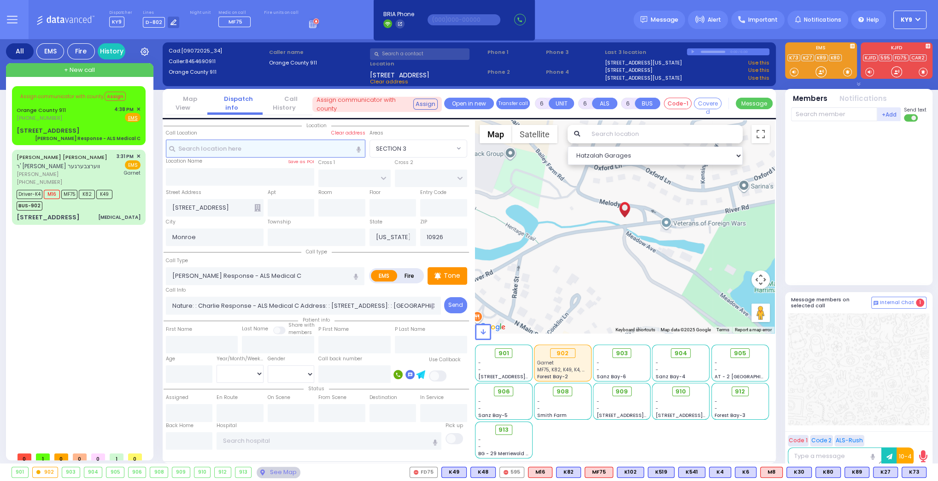
type input "2"
type input "1"
select select
radio input "true"
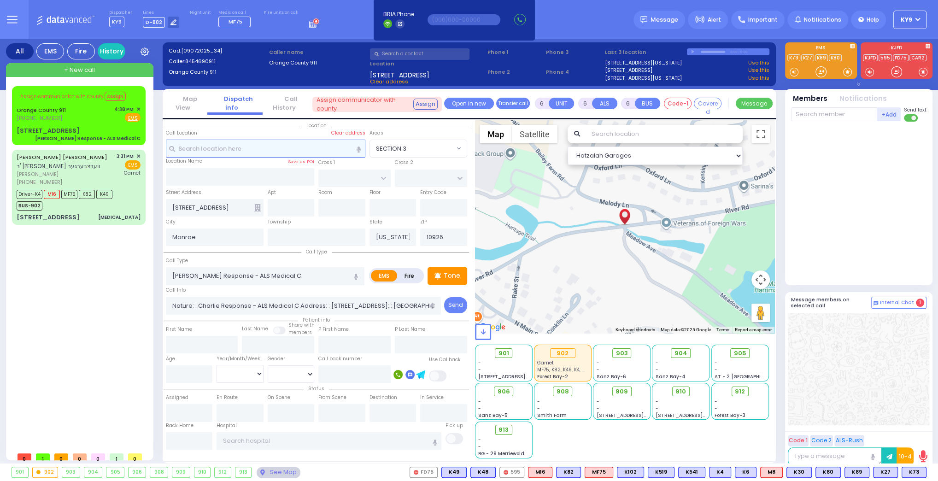
select select
type input "16:48"
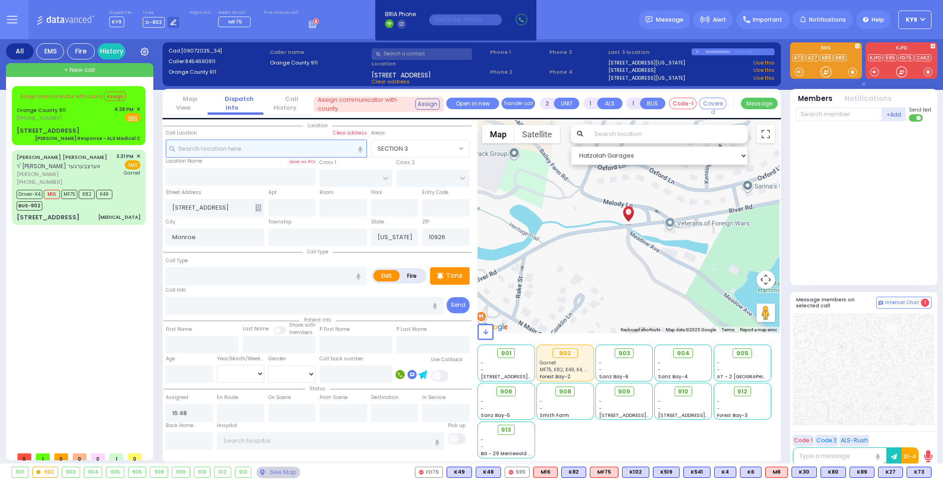
select select "Hatzalah Garages"
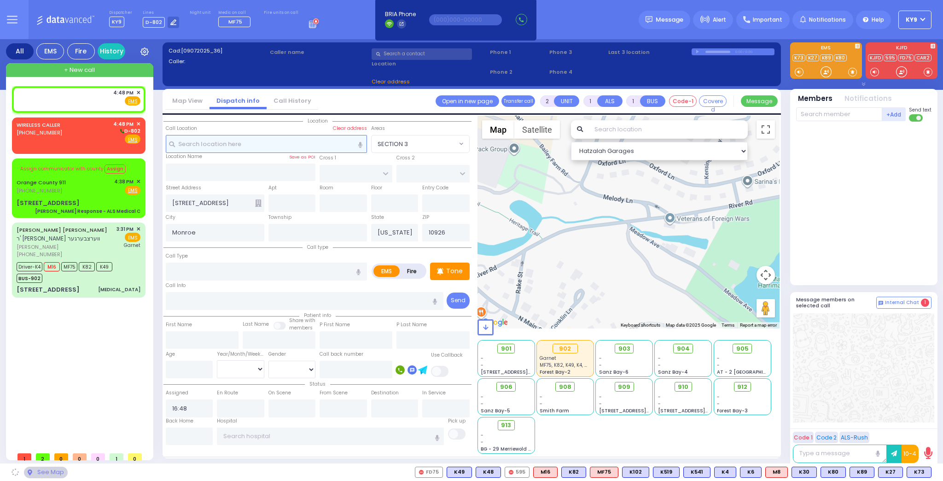
select select
radio input "true"
select select
select select "Hatzalah Garages"
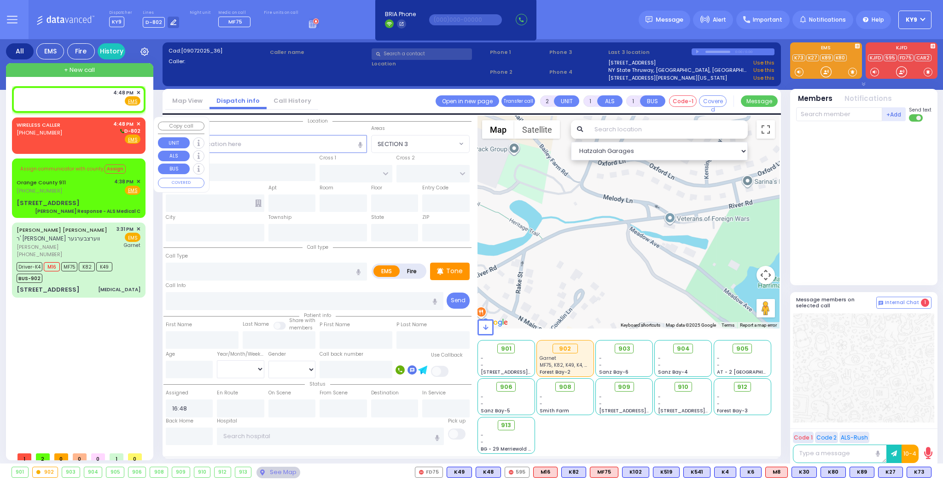
click at [85, 128] on div "WIRELESS CALLER (845) 923-4376 4:48 PM ✕ D-802" at bounding box center [79, 132] width 124 height 24
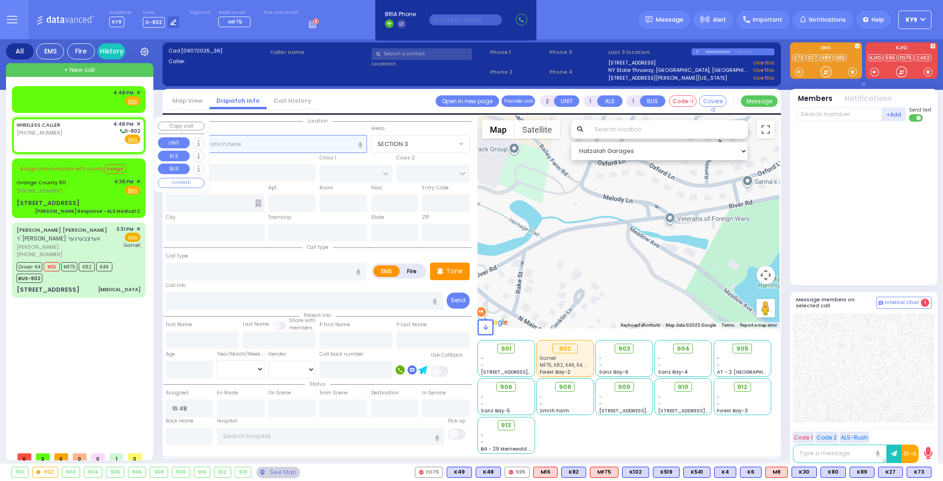
select select
radio input "true"
select select
select select "Hatzalah Garages"
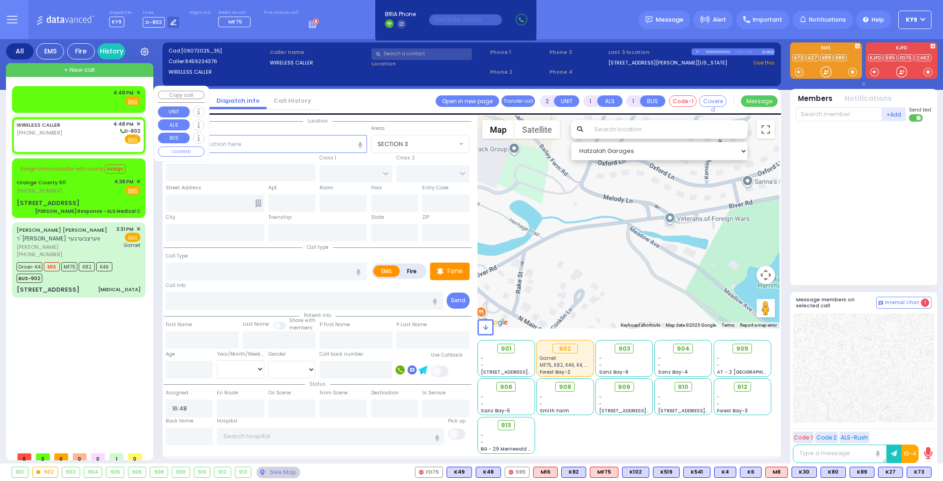
click at [139, 92] on span "✕" at bounding box center [138, 93] width 4 height 8
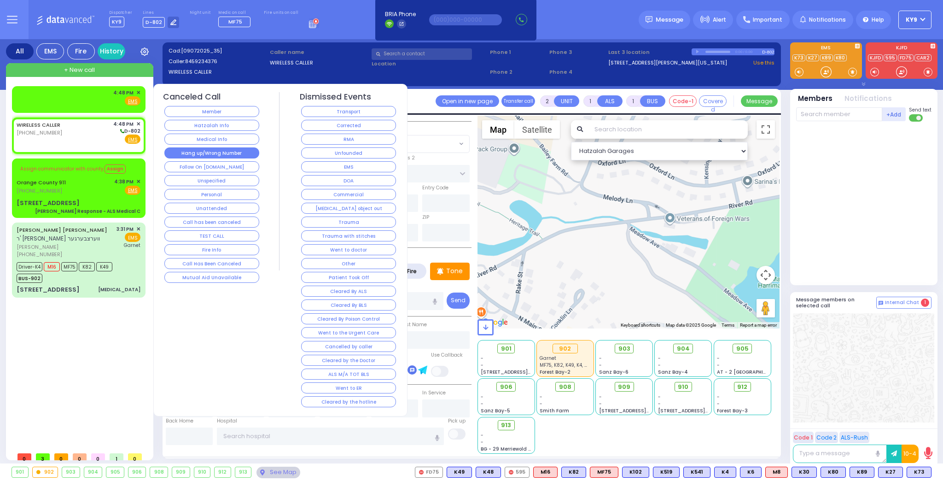
click at [185, 152] on button "Hang up/Wrong Number" at bounding box center [211, 152] width 95 height 11
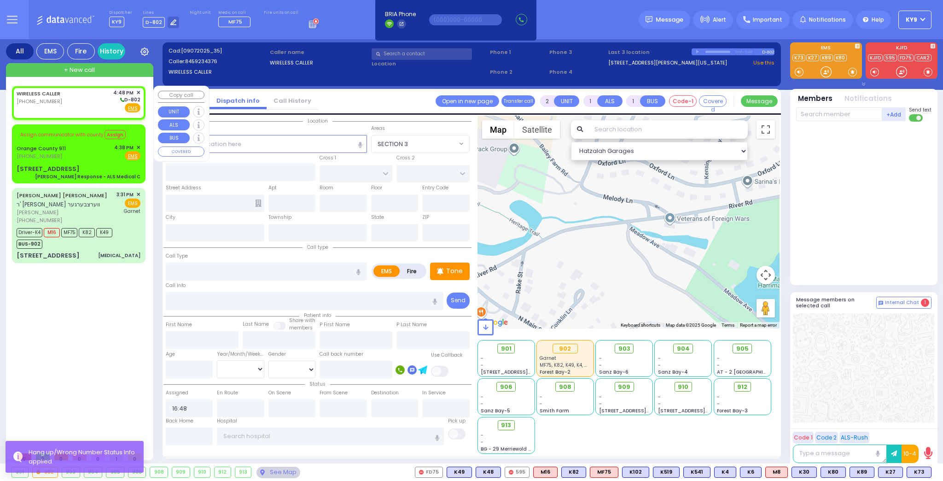
click at [100, 103] on div "WIRELESS CALLER (845) 923-4376 4:48 PM ✕ D-802" at bounding box center [79, 101] width 124 height 24
select select
radio input "true"
select select
select select "Hatzalah Garages"
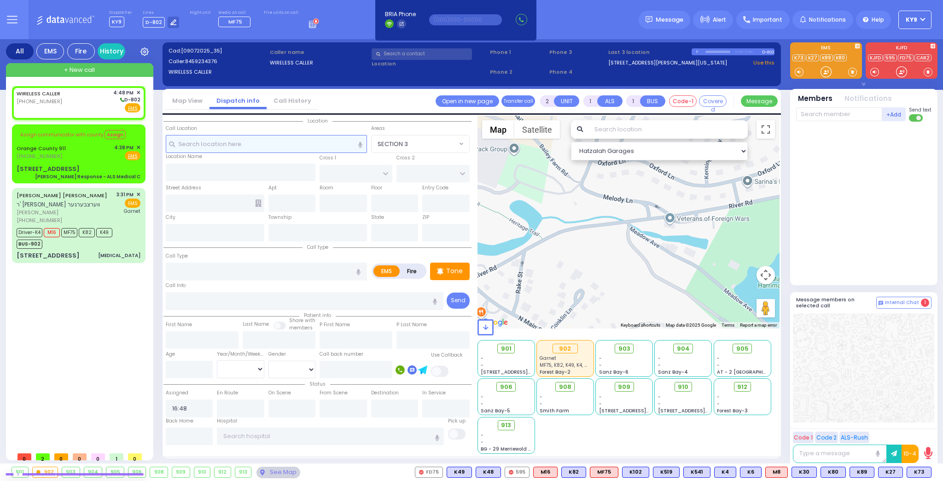
click at [271, 142] on input "text" at bounding box center [266, 144] width 201 height 18
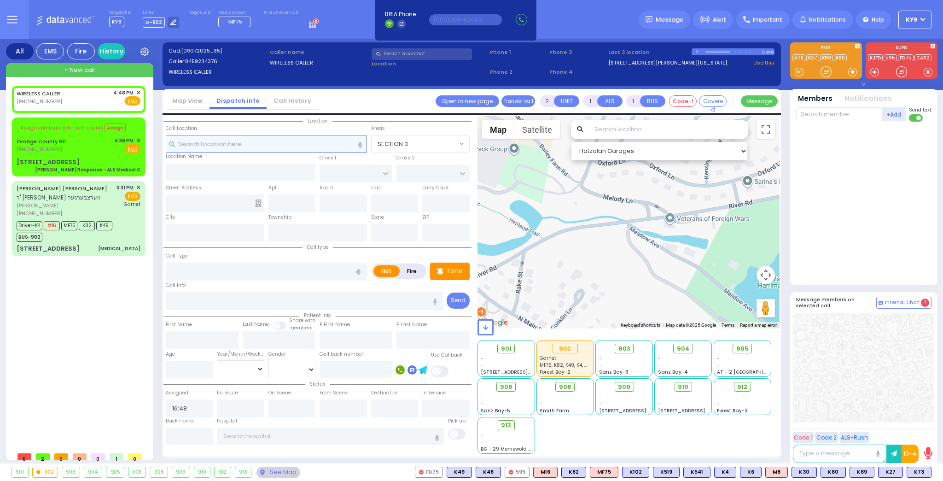
select select
radio input "true"
select select
select select "Hatzalah Garages"
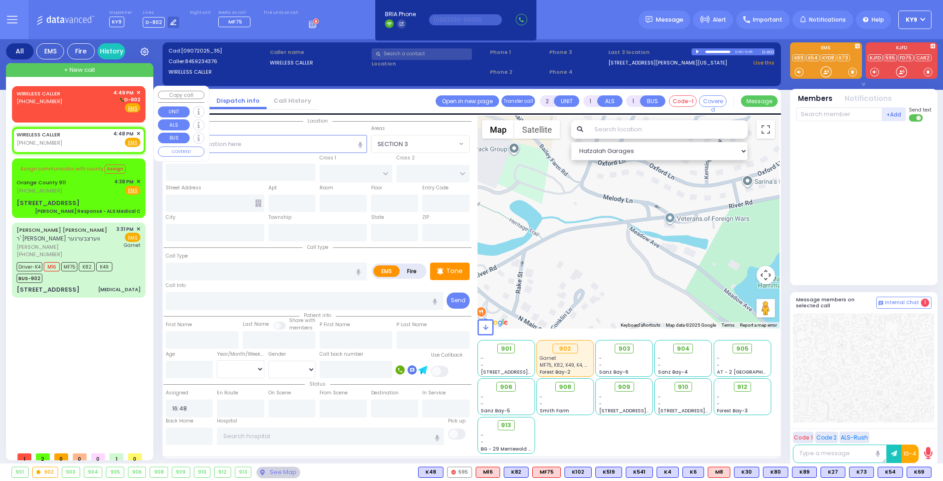
click at [122, 109] on div "Fire EMS" at bounding box center [127, 107] width 28 height 9
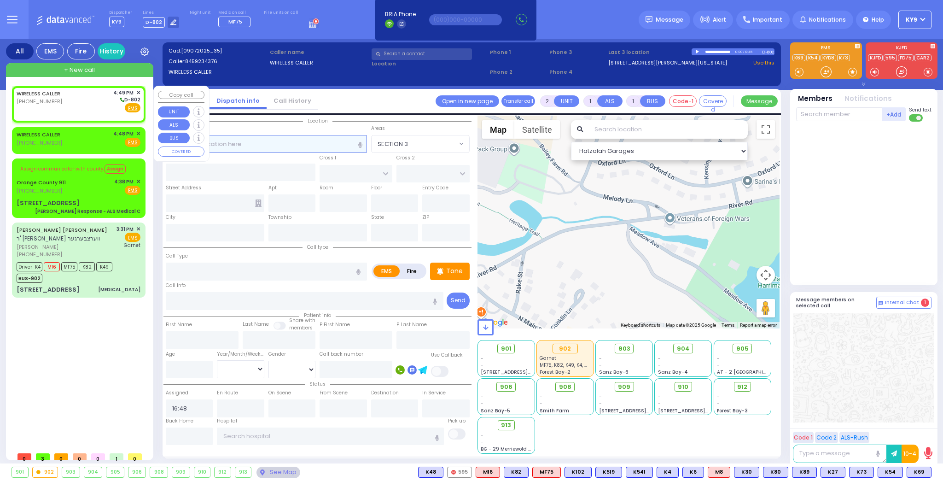
select select
radio input "true"
select select
type input "16:49"
select select "Hatzalah Garages"
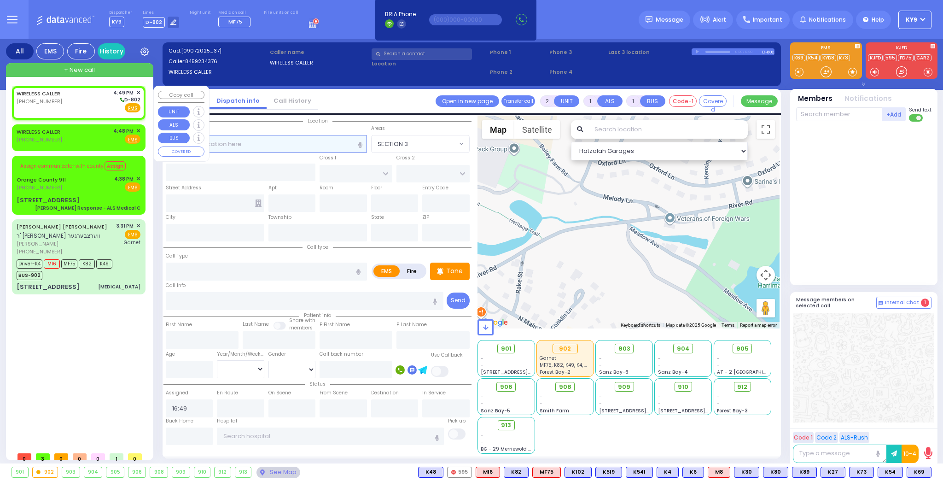
select select
radio input "true"
select select
select select "Hatzalah Garages"
click at [221, 144] on input "text" at bounding box center [266, 144] width 201 height 18
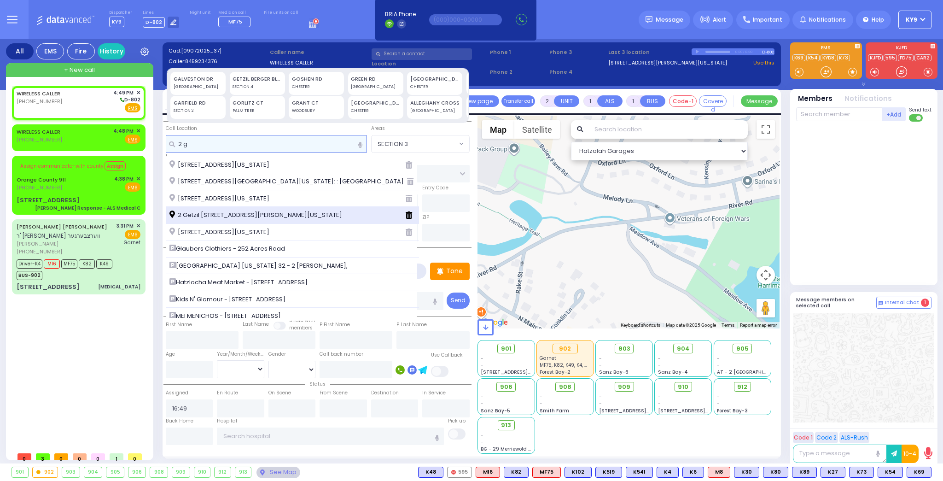
type input "2 g"
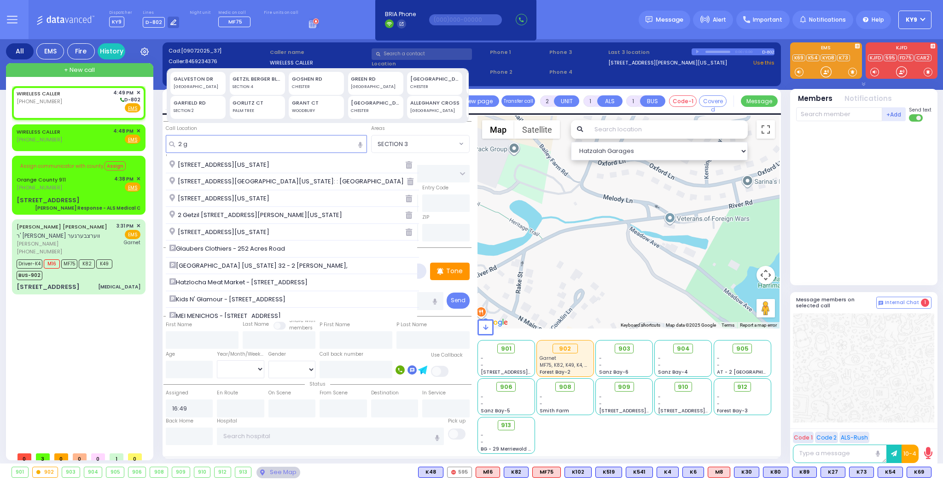
click at [269, 212] on span "2 Getzil Berger Boulevard Kiryas Joel New York 10950" at bounding box center [258, 215] width 176 height 9
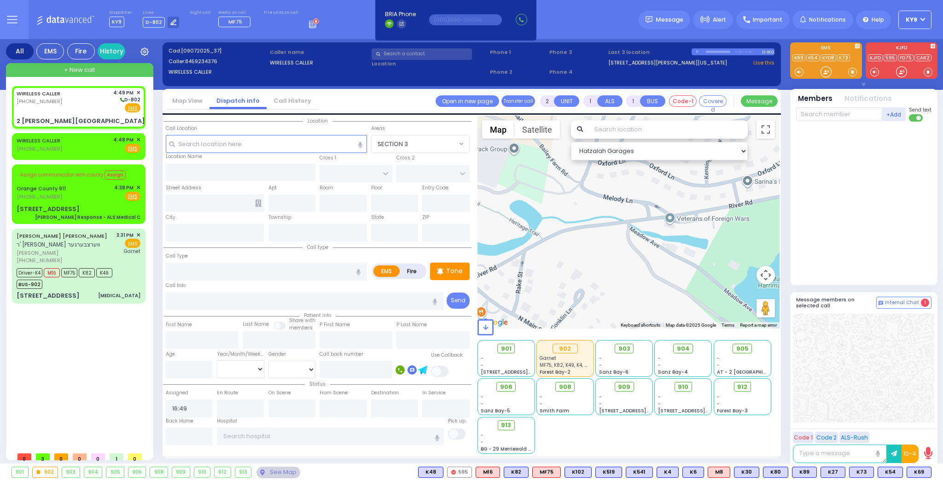
select select
radio input "true"
select select
select select "Hatzalah Garages"
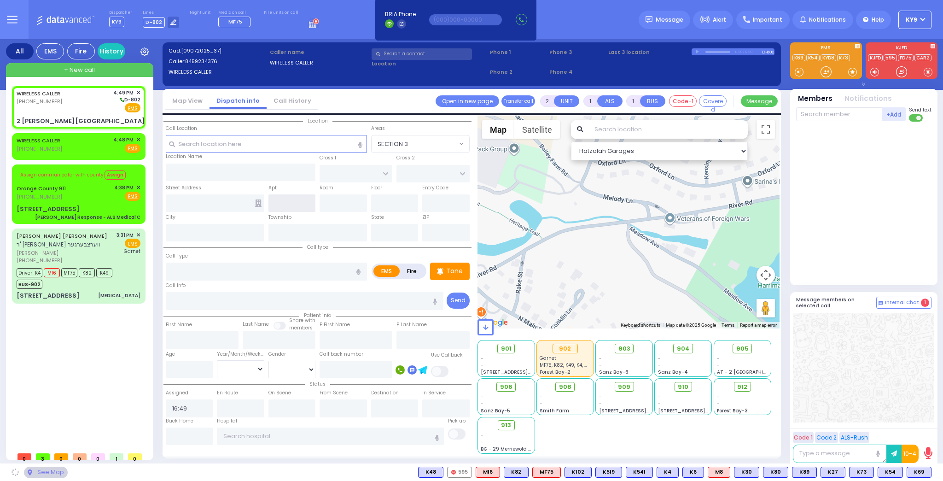
type input "ISRAEL ZUPNICK DR"
type input "KERESTIER COURT"
type input "2 Getzil Berger Boulevard"
type input "Kiryas Joel"
type input "New York"
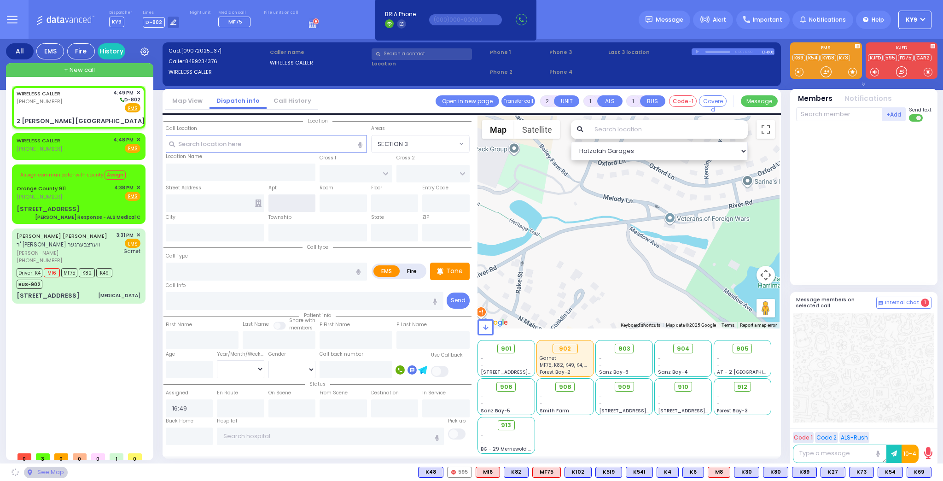
type input "10950"
select select "SECTION 4"
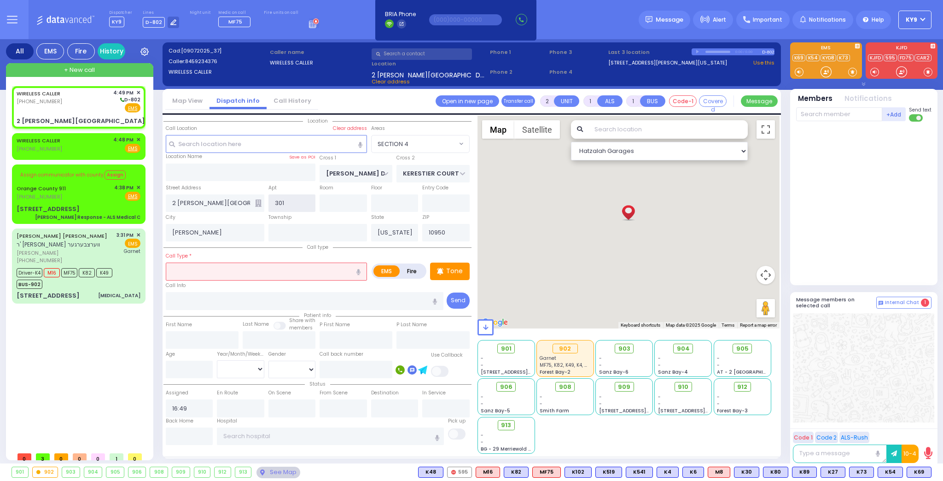
type input "301"
click at [284, 273] on input "text" at bounding box center [266, 272] width 201 height 18
select select
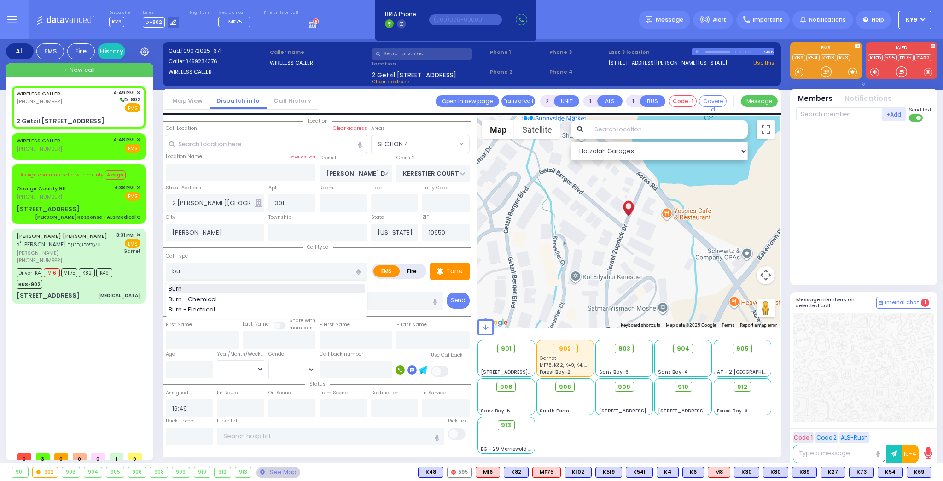
click at [195, 287] on div "Burn" at bounding box center [267, 288] width 197 height 9
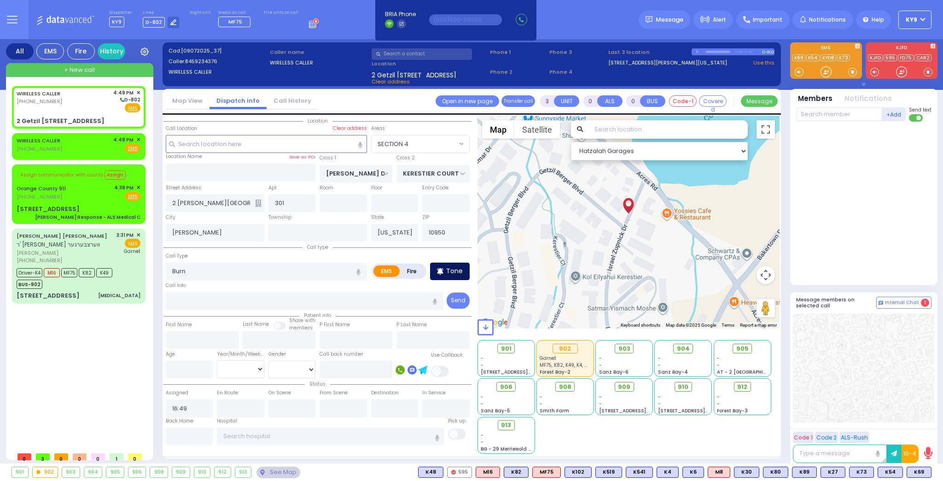
click at [440, 270] on icon at bounding box center [440, 271] width 6 height 7
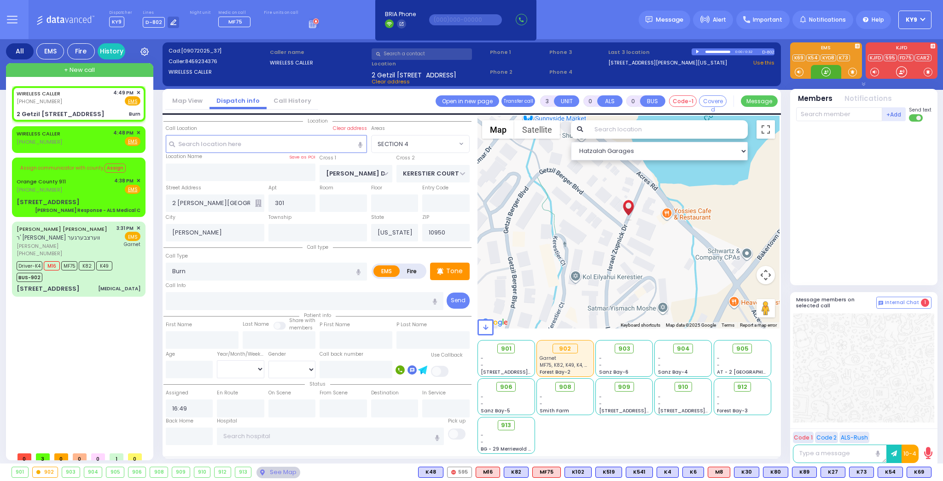
click at [823, 70] on div at bounding box center [826, 71] width 9 height 9
click at [822, 72] on div at bounding box center [826, 71] width 9 height 9
click at [915, 471] on span "K60" at bounding box center [919, 472] width 24 height 10
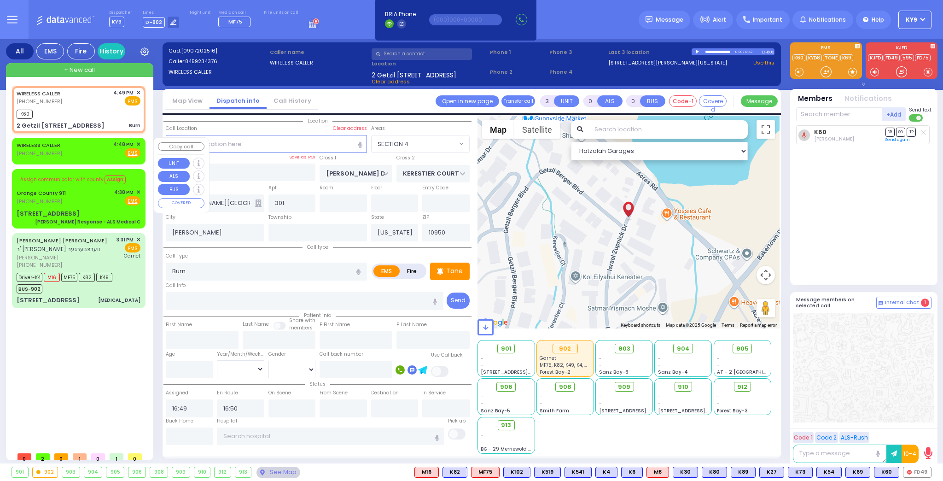
click at [139, 143] on span "✕" at bounding box center [138, 145] width 4 height 8
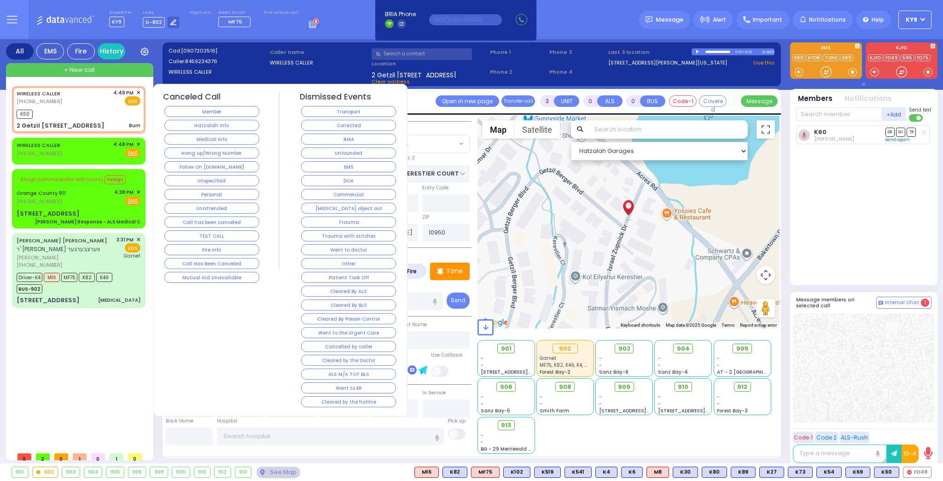
click at [197, 155] on button "Hang up/Wrong Number" at bounding box center [211, 152] width 95 height 11
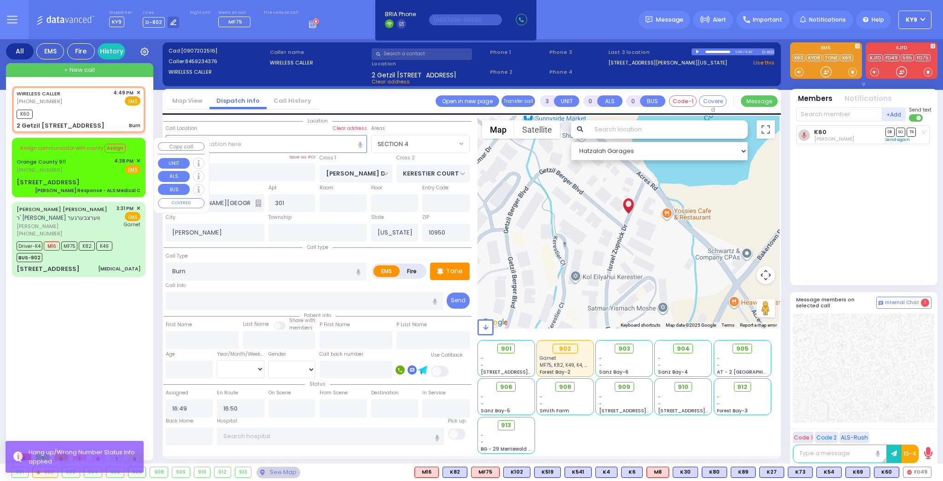
click at [136, 158] on span "✕" at bounding box center [138, 161] width 4 height 8
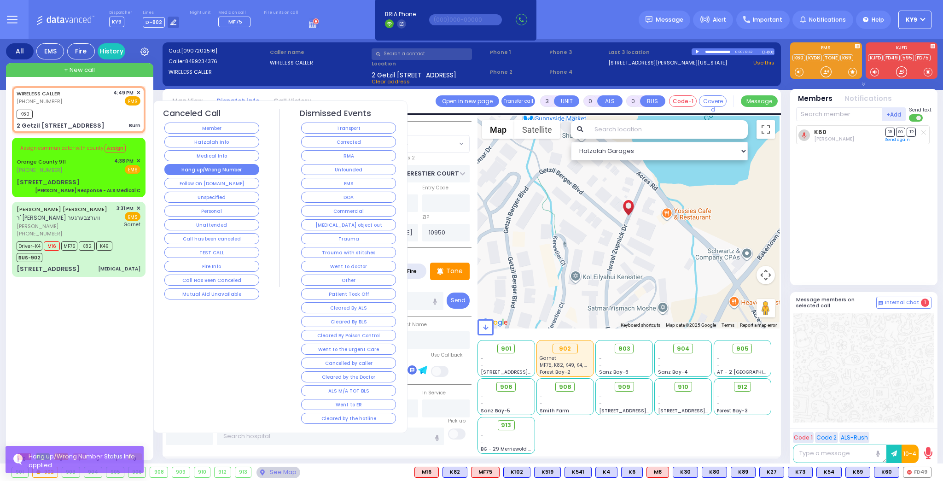
click at [188, 169] on button "Hang up/Wrong Number" at bounding box center [211, 169] width 95 height 11
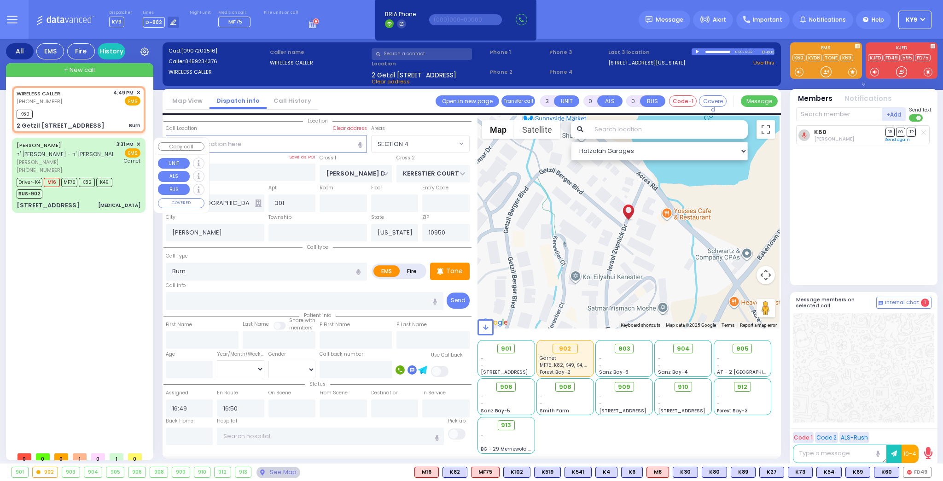
select select "SECTION 4"
select select
drag, startPoint x: 829, startPoint y: 67, endPoint x: 819, endPoint y: 70, distance: 11.1
click at [827, 67] on div at bounding box center [826, 71] width 9 height 9
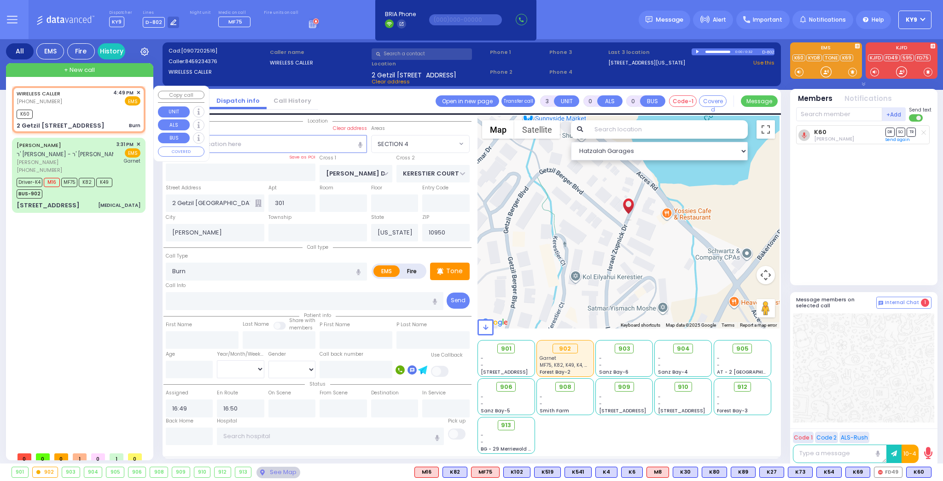
click at [66, 107] on div "K60" at bounding box center [79, 113] width 124 height 12
select select
radio input "true"
select select
select select "SECTION 4"
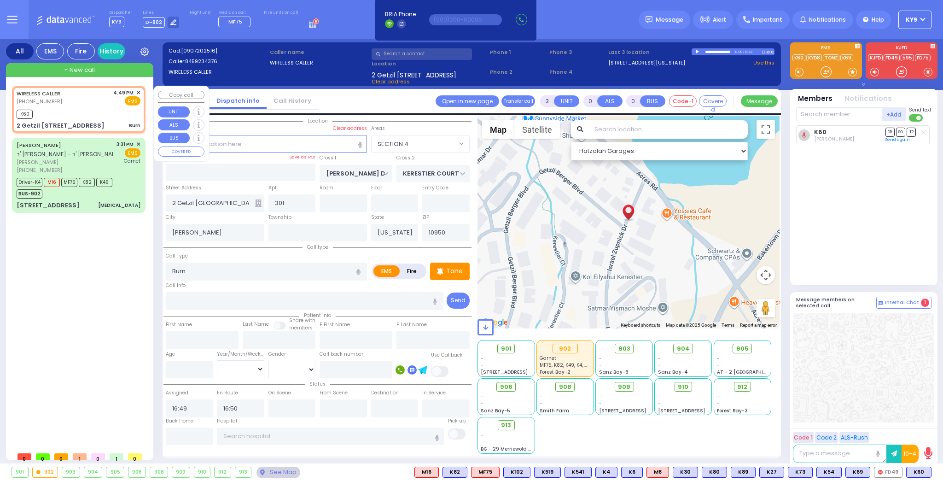
select select "Hatzalah Garages"
click at [185, 433] on input "text" at bounding box center [189, 437] width 47 height 18
type input "17:02"
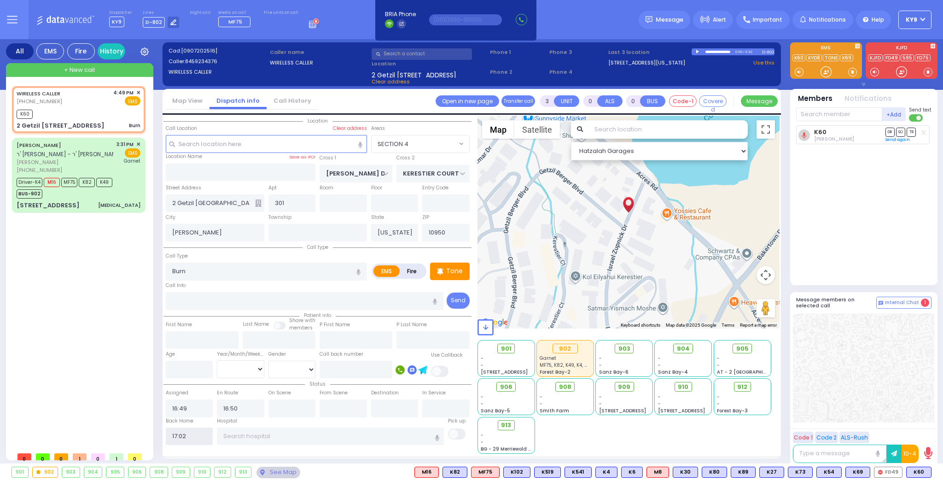
click at [187, 428] on input "17:02" at bounding box center [189, 437] width 47 height 18
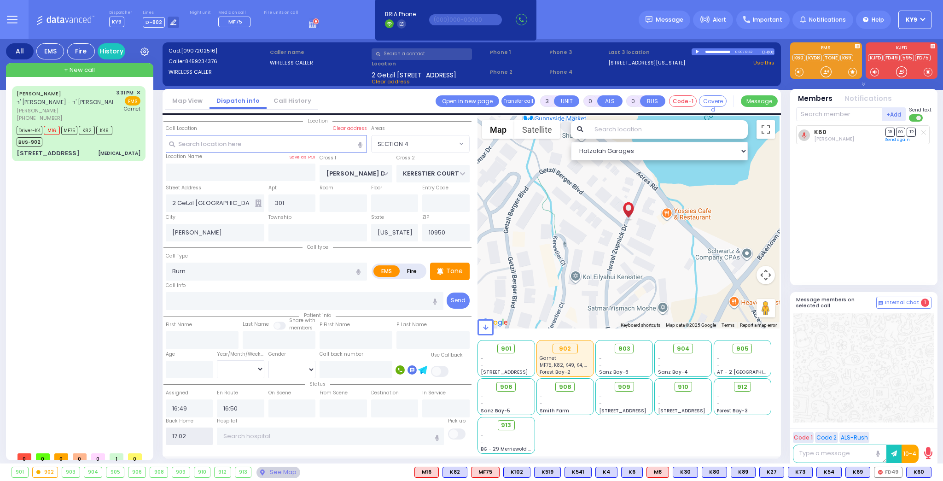
select select
radio input "true"
select select
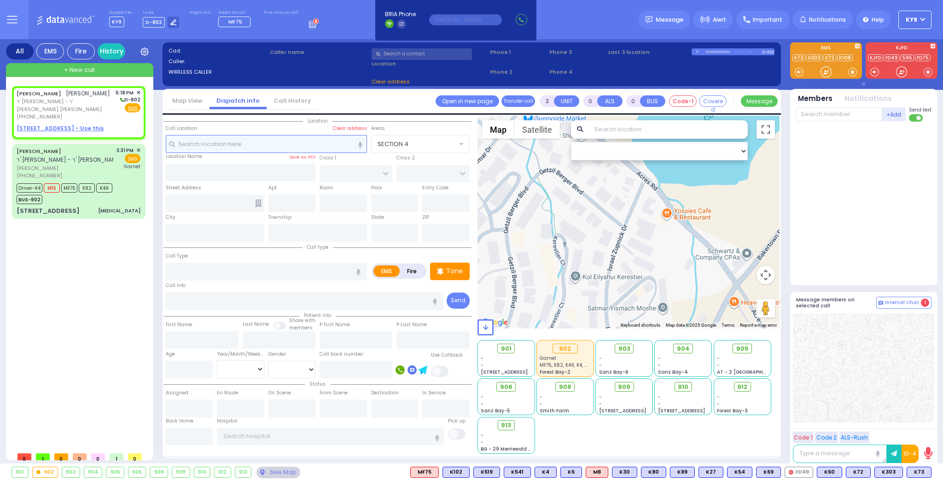
type input "2"
type input "1"
select select
radio input "true"
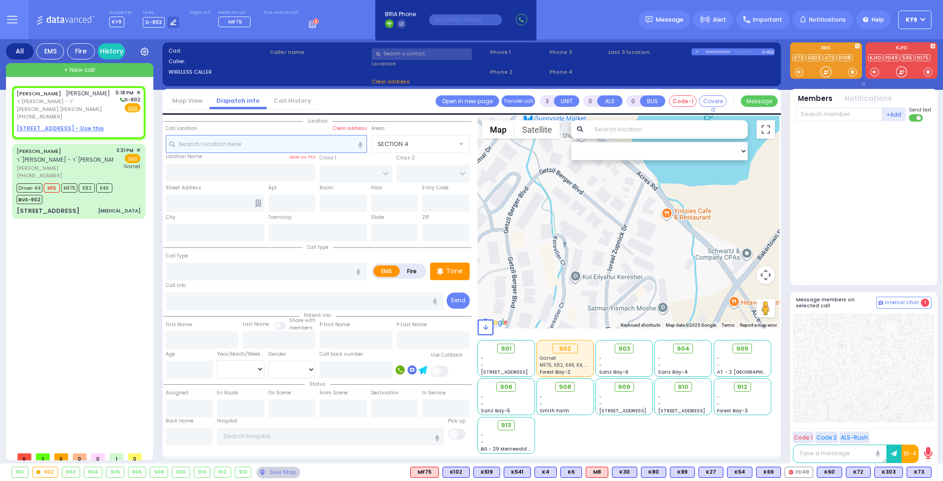
type input "JOSHUA JOEL"
type input "SPILLMAN"
select select
type input "17:18"
select select "Hatzalah Garages"
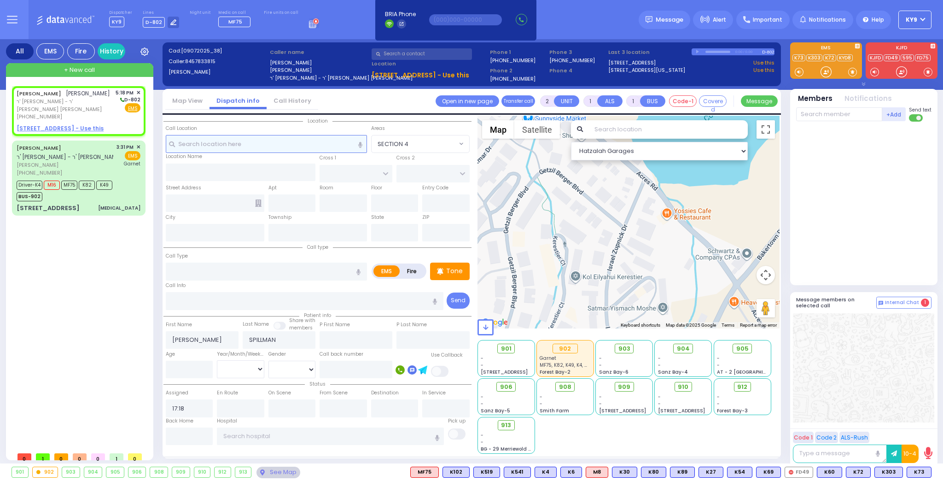
select select
radio input "true"
select select
select select "Hatzalah Garages"
select select
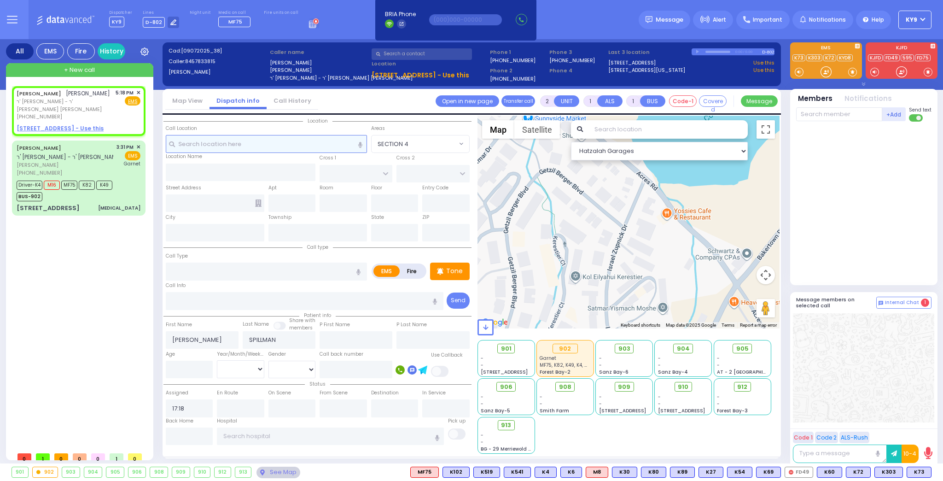
radio input "true"
select select
select select "Hatzalah Garages"
click at [139, 92] on span "✕" at bounding box center [138, 93] width 4 height 8
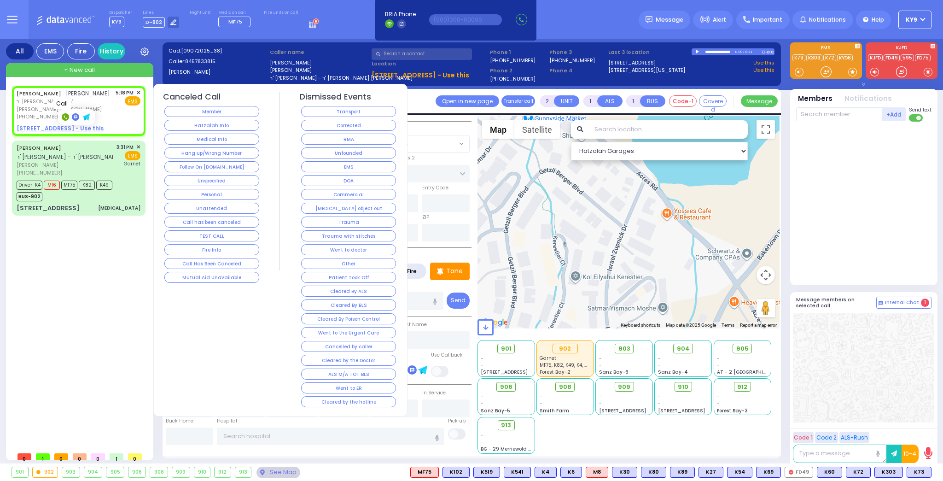
click at [62, 116] on icon at bounding box center [65, 116] width 7 height 7
type input "8457833815"
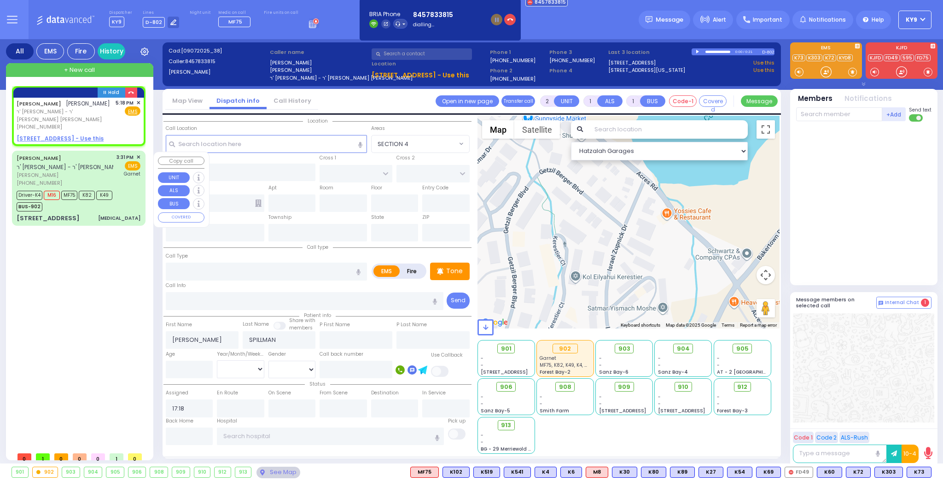
click at [93, 213] on div "JOSEPH LEIB KAHANA ר' שמואל זאנוויל - ר' יואל ווערצבערגער יוסף לייב כהנא (845) …" at bounding box center [79, 188] width 130 height 72
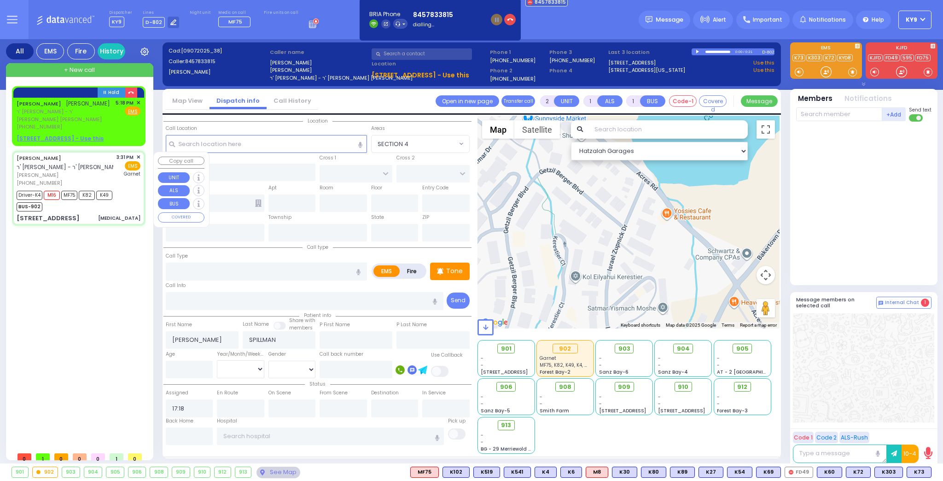
type input "6"
select select
type input "[MEDICAL_DATA]"
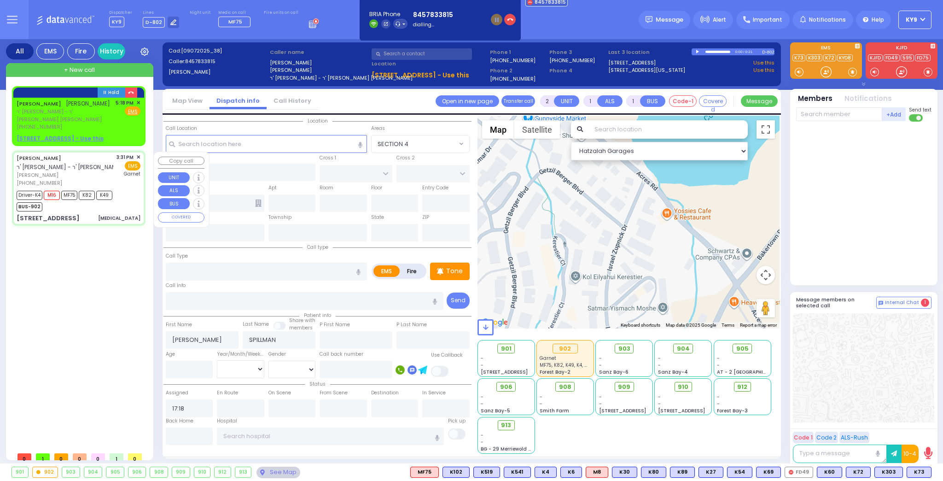
radio input "true"
type input "[PERSON_NAME]"
type input "KAHANA"
type input "Joseph"
type input "Kahann"
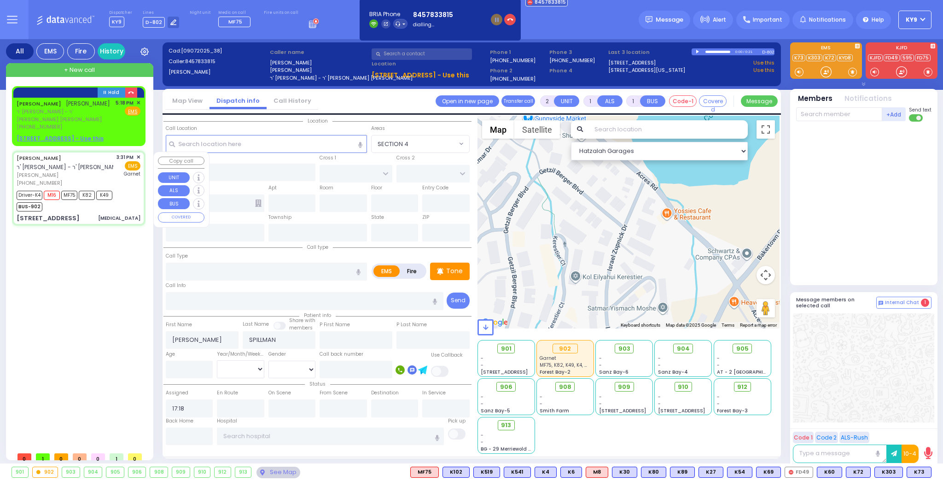
type input "22"
select select "Year"
select select "[DEMOGRAPHIC_DATA]"
type input "15:31"
type input "15:33"
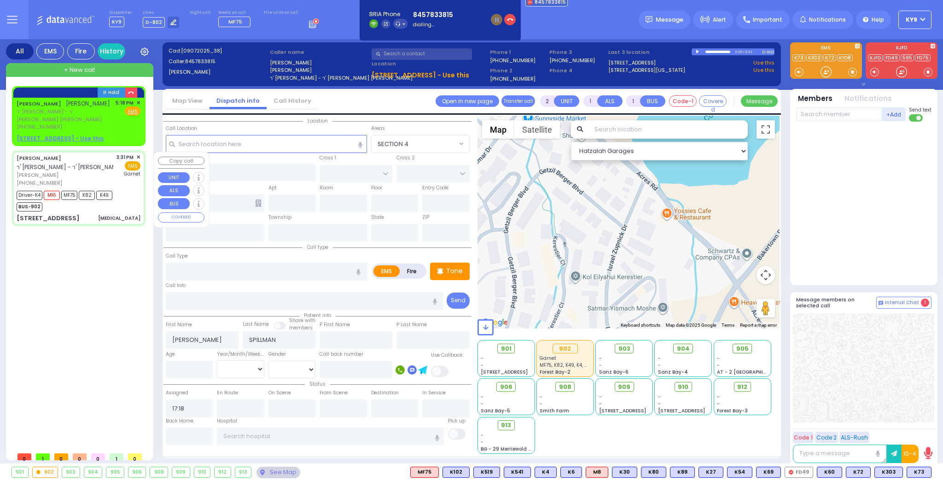
type input "15:35"
type input "16:00"
type input "16:40"
type input "16:45"
type input "Orange Regional Medical Center"
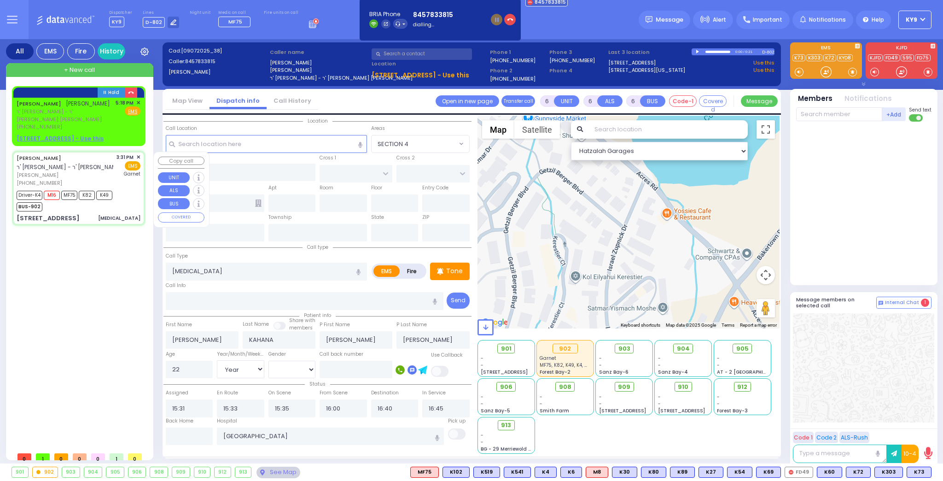
type input "KALEV WAY"
type input "TARNOPOL WAY"
type input "[STREET_ADDRESS]"
type input "011"
type input "[PERSON_NAME]"
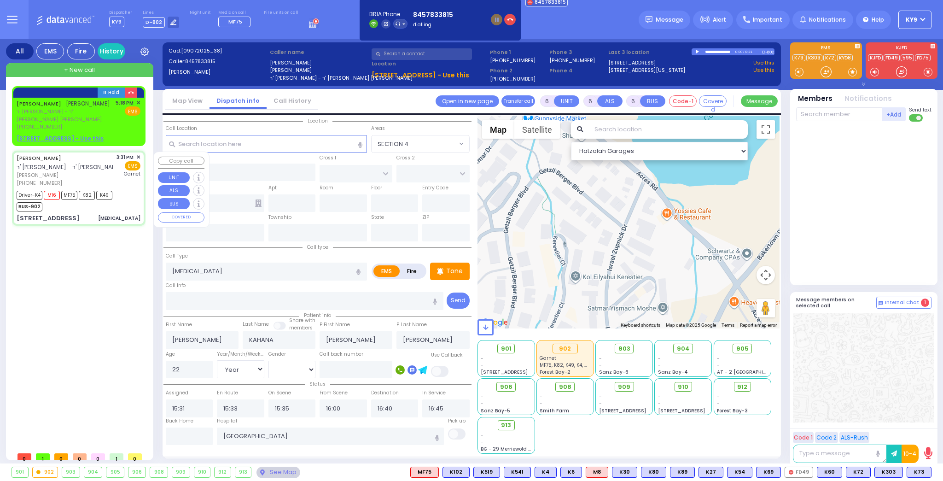
type input "[US_STATE]"
type input "10950"
select select "Hatzalah Garages"
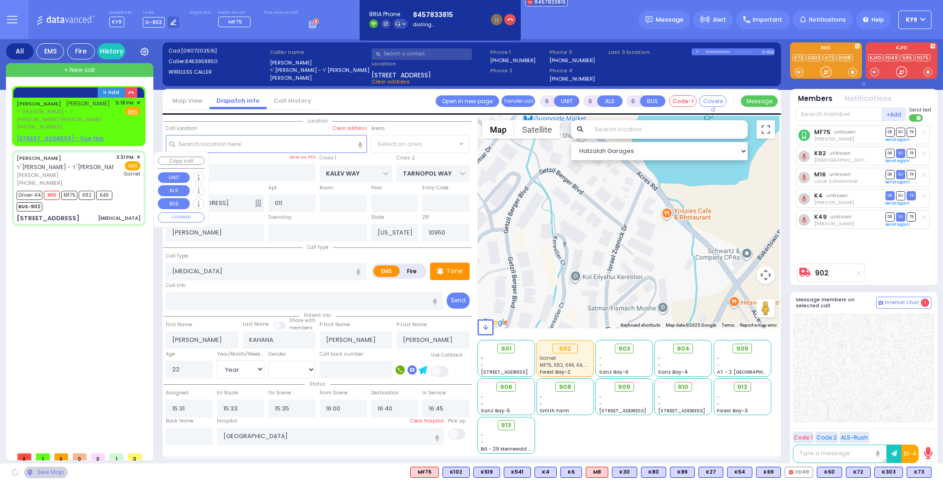
select select "SECTION 3"
click at [93, 213] on div "JOSEPH LEIB KAHANA ר' שמואל זאנוויל - ר' יואל ווערצבערגער יוסף לייב כהנא (845) …" at bounding box center [79, 188] width 130 height 72
select select
radio input "true"
select select "Year"
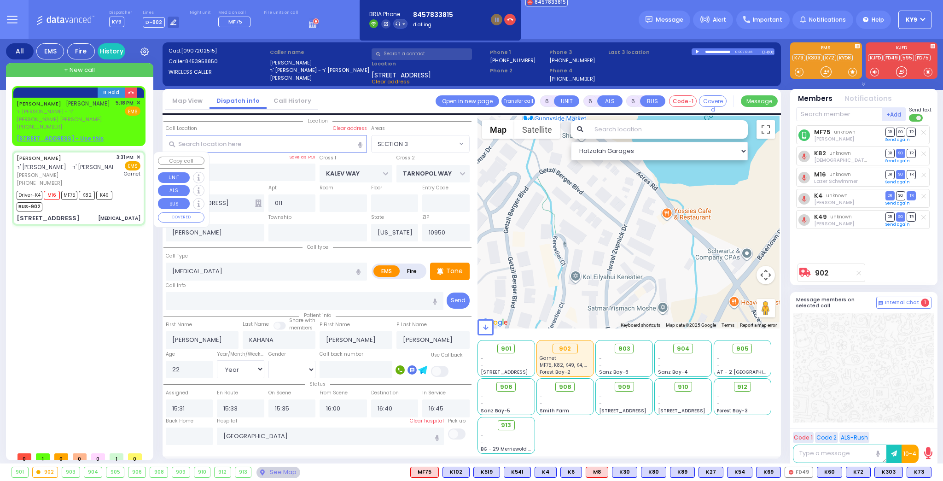
select select "[DEMOGRAPHIC_DATA]"
select select "Hatzalah Garages"
select select "SECTION 3"
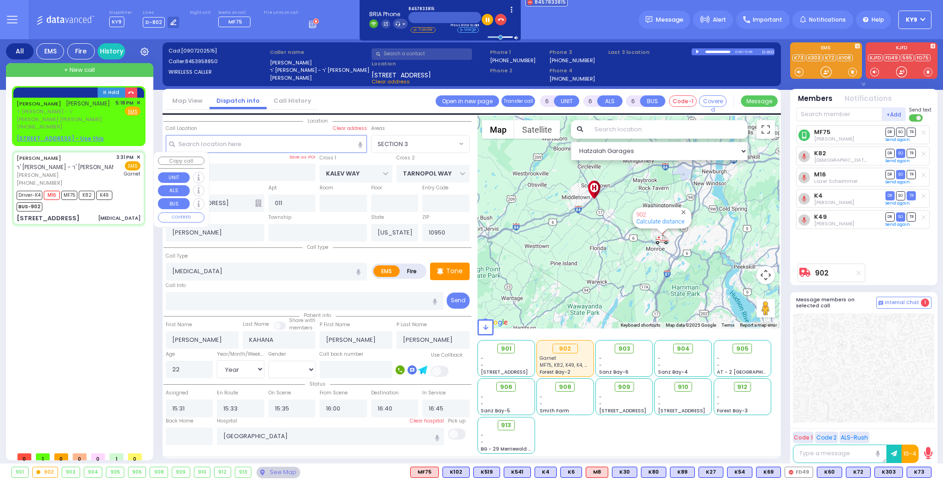
click at [97, 211] on div "BUS-902" at bounding box center [65, 206] width 96 height 12
select select
radio input "true"
select select "Year"
select select "[DEMOGRAPHIC_DATA]"
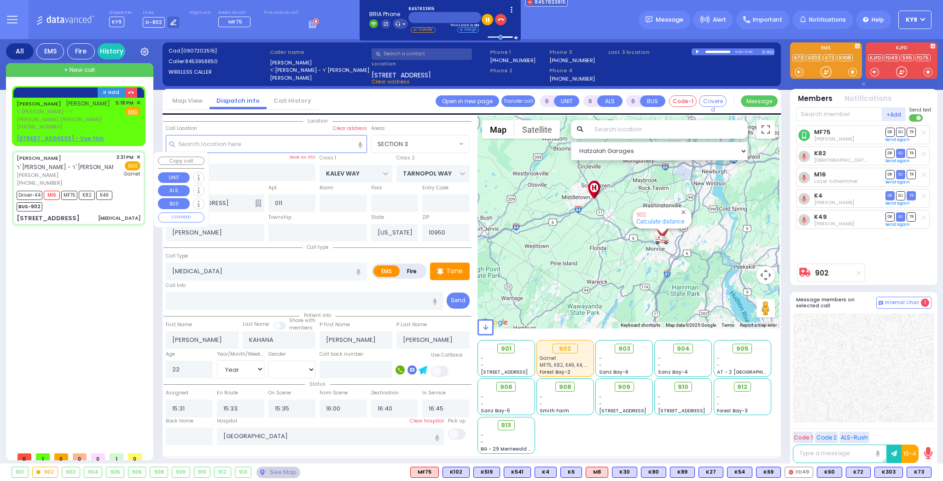
select select "SECTION 3"
select select "Hatzalah Garages"
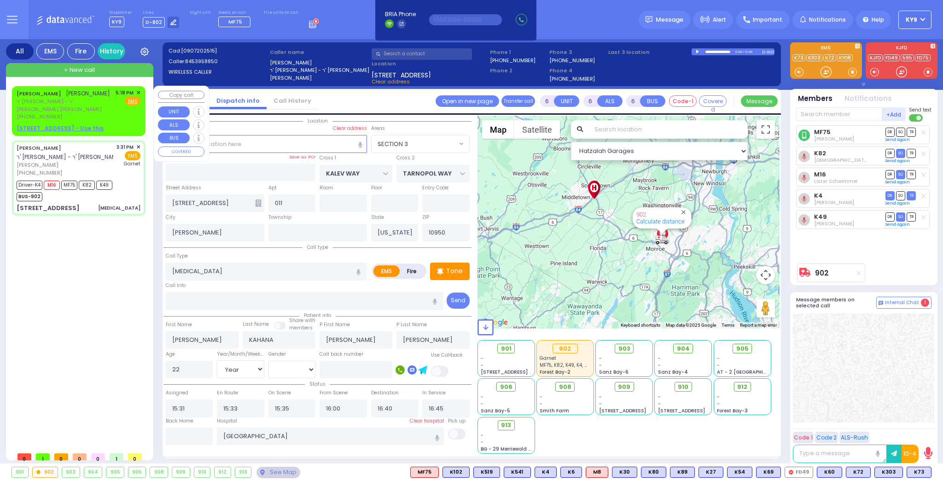
click at [137, 92] on span "✕" at bounding box center [138, 93] width 4 height 8
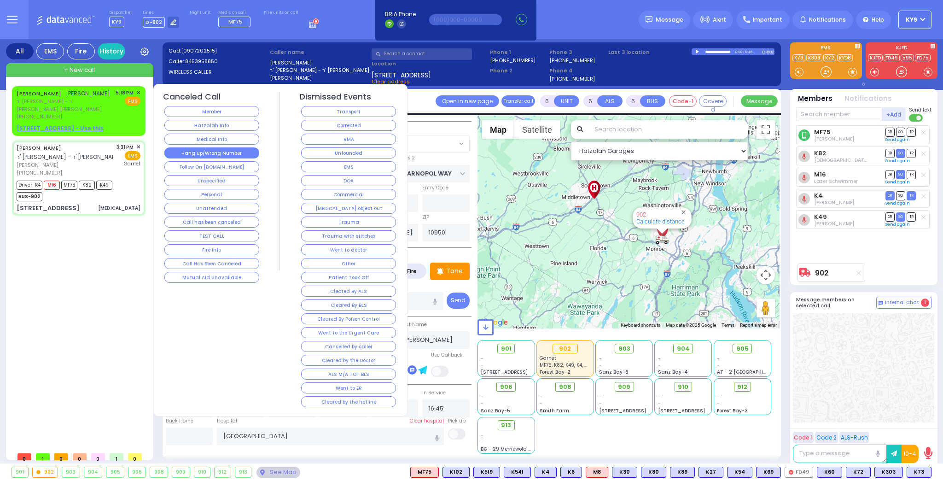
click at [177, 149] on button "Hang up/Wrong Number" at bounding box center [211, 152] width 95 height 11
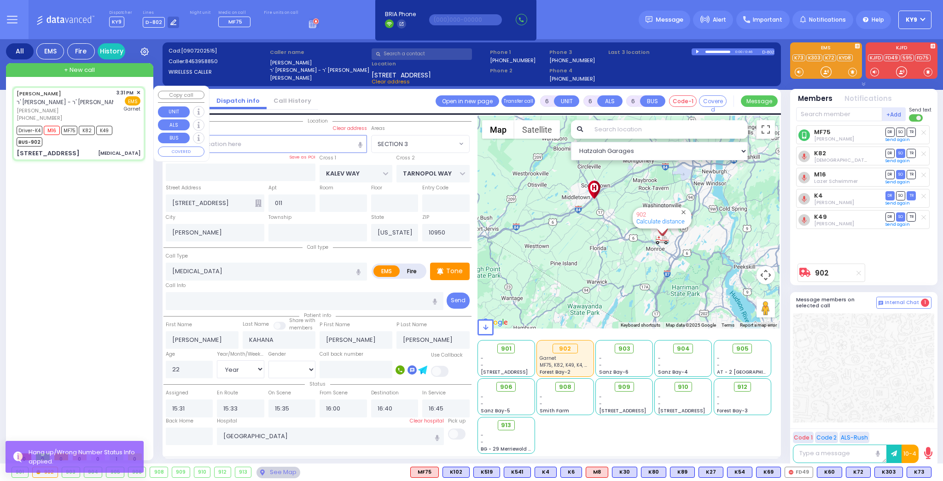
click at [128, 138] on div "Driver-K4 M16 MF75 K82 K49 BUS-902" at bounding box center [79, 134] width 124 height 23
select select
radio input "true"
select select "Year"
select select "[DEMOGRAPHIC_DATA]"
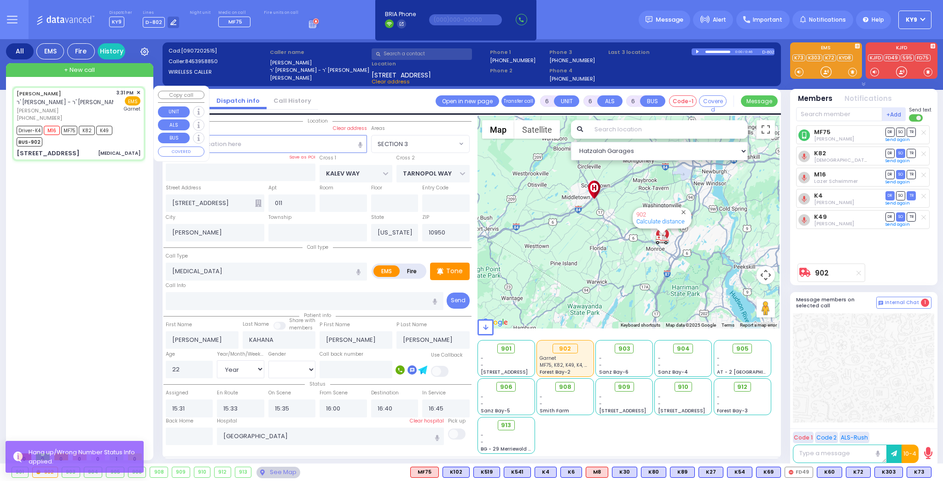
select select "Hatzalah Garages"
select select "SECTION 3"
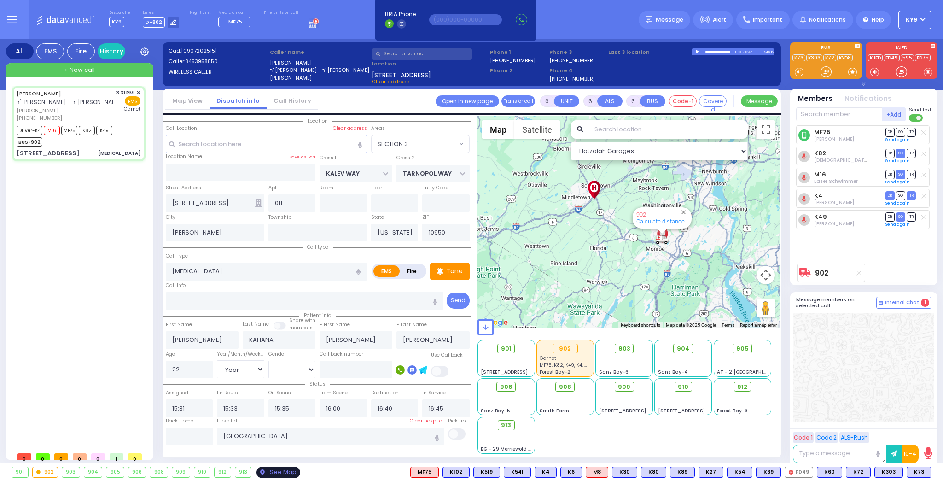
click at [278, 470] on div "See Map" at bounding box center [278, 473] width 43 height 12
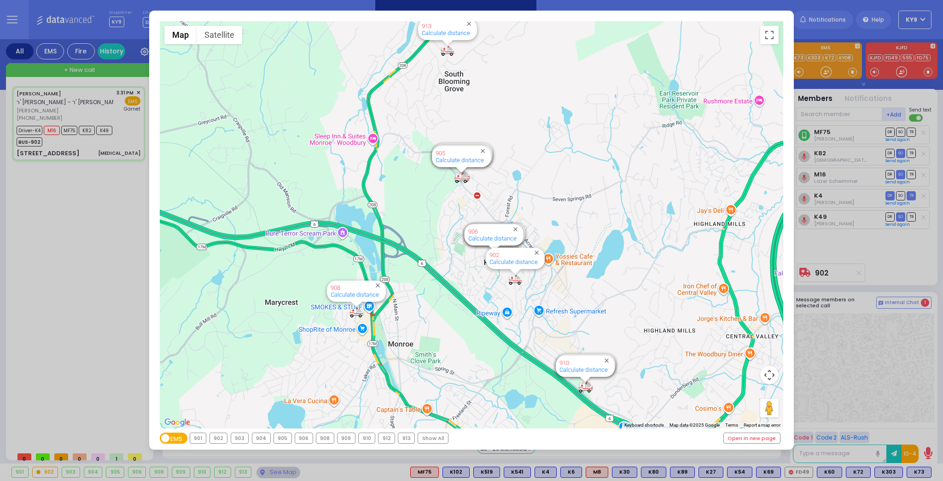
click at [223, 439] on div "902" at bounding box center [219, 438] width 18 height 10
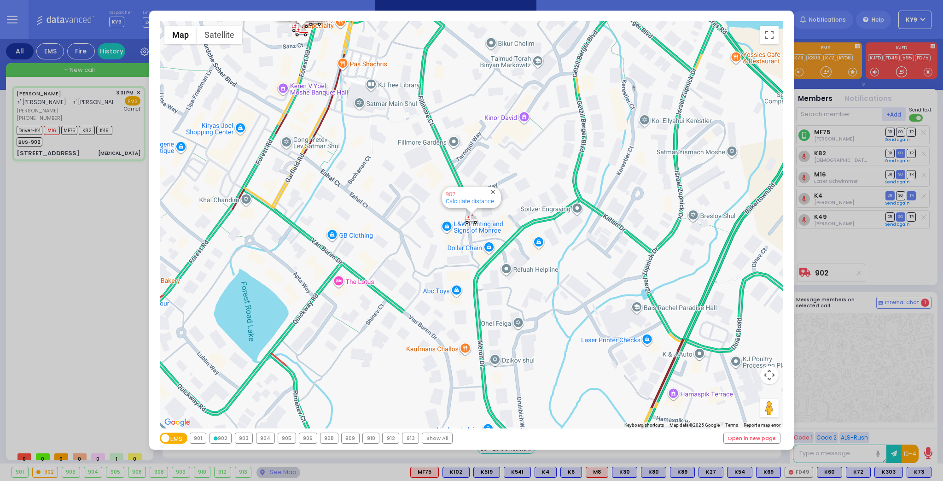
click at [223, 439] on div "902" at bounding box center [221, 438] width 22 height 10
click at [220, 438] on div "902" at bounding box center [221, 438] width 22 height 10
click at [267, 470] on div "← Move left → Move right ↑ Move up ↓ Move down + Zoom in - Zoom out Home Jump l…" at bounding box center [471, 240] width 943 height 481
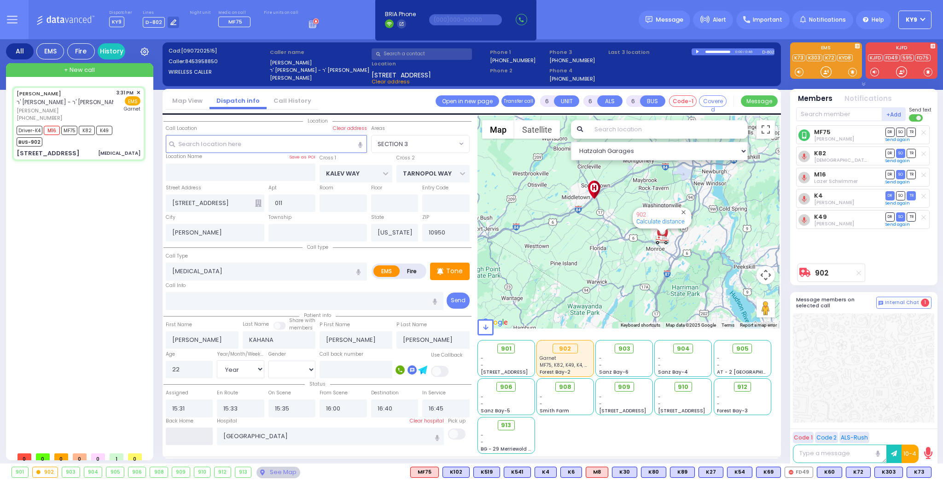
click at [204, 437] on input "text" at bounding box center [189, 437] width 47 height 18
click at [203, 437] on input "text" at bounding box center [189, 437] width 47 height 18
type input "17:19"
select select
radio input "true"
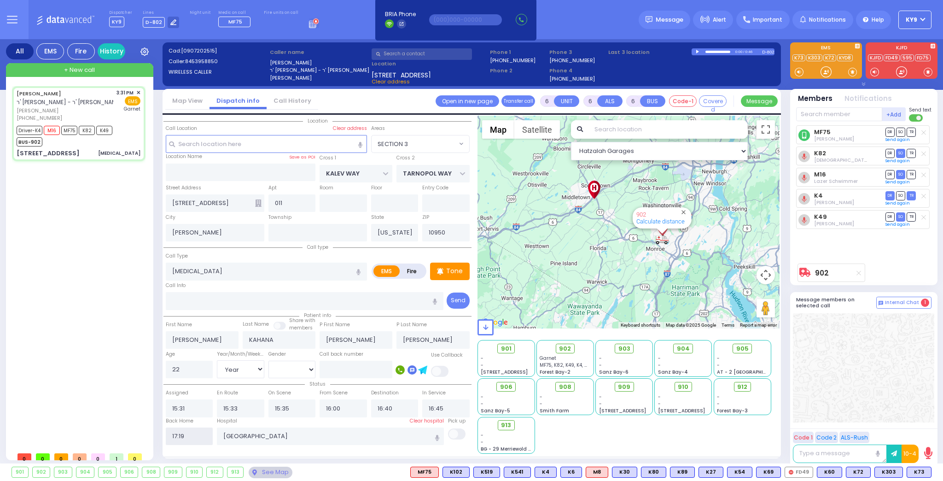
select select
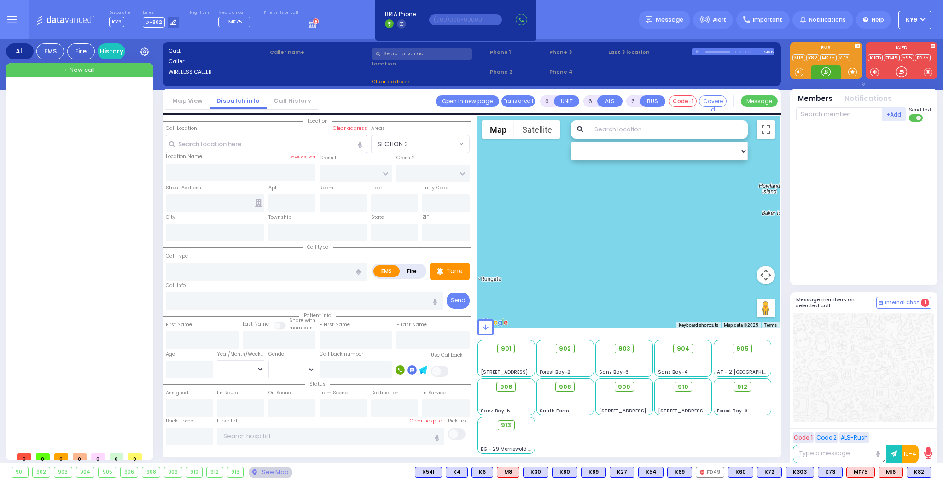
click at [827, 72] on div at bounding box center [826, 71] width 9 height 9
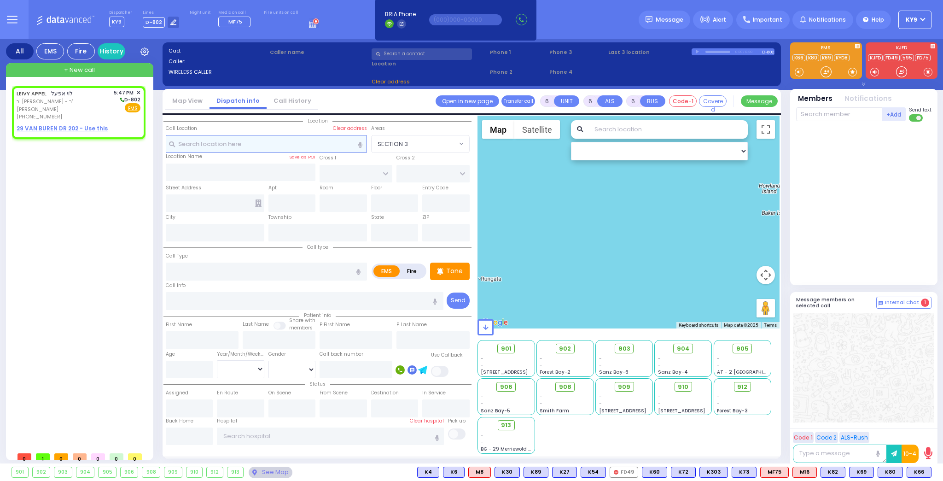
type input "2"
type input "1"
select select
radio input "true"
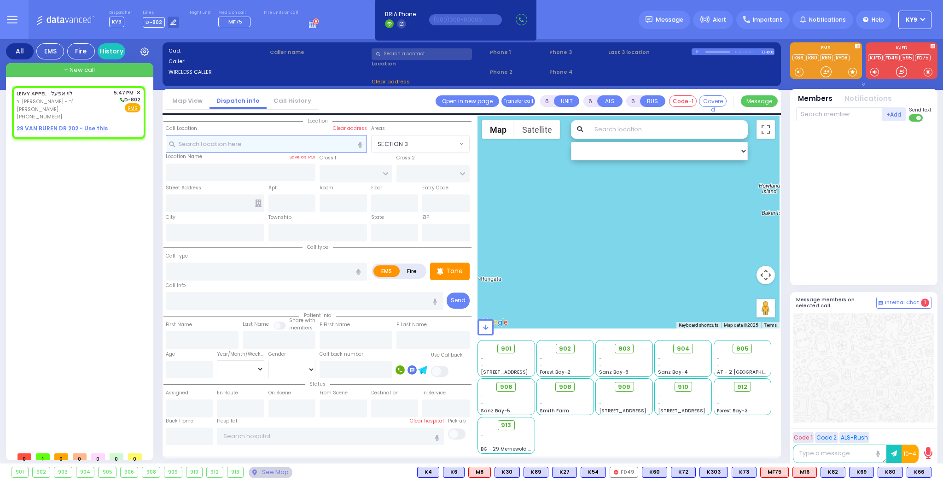
type input "LEIVY"
type input "APPEL"
select select
type input "17:47"
select select "Hatzalah Garages"
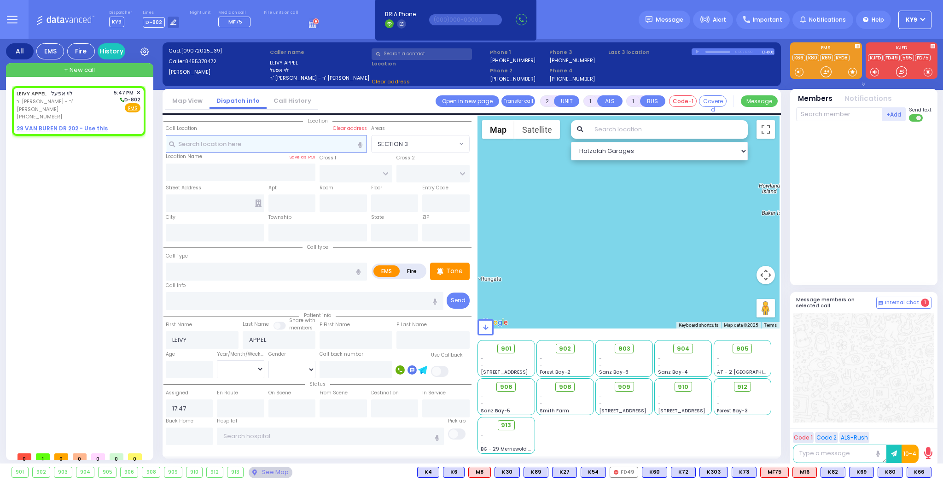
select select
radio input "true"
select select
select select "Hatzalah Garages"
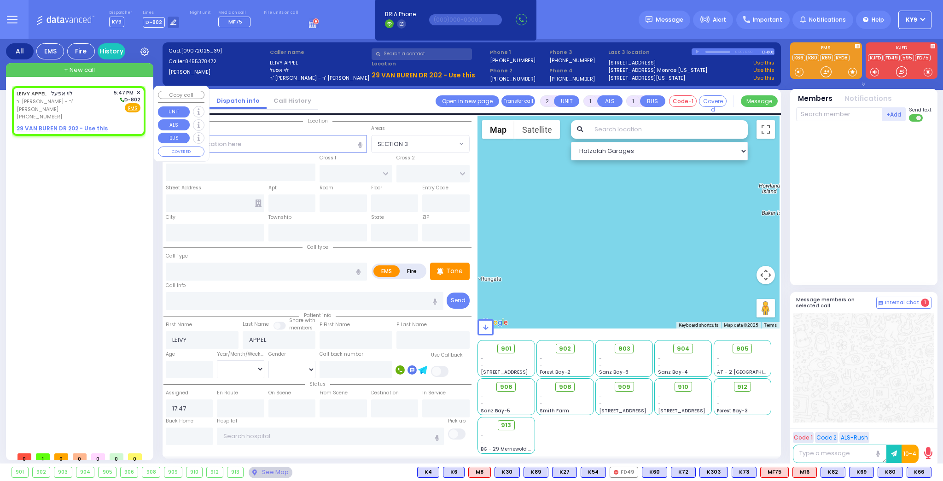
click at [90, 107] on div "LEIVY APPEL לוי אפעל ר' בעריש - ר' אהרן פערענץ (845) 537-8472 5:47 PM ✕ D-802 E…" at bounding box center [79, 105] width 124 height 32
select select
radio input "true"
select select
select select "Hatzalah Garages"
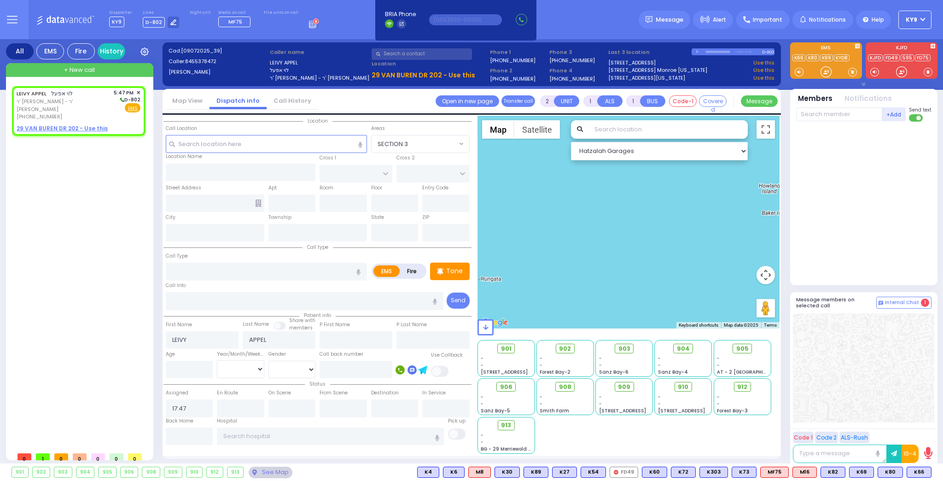
click at [394, 53] on input "text" at bounding box center [422, 54] width 100 height 12
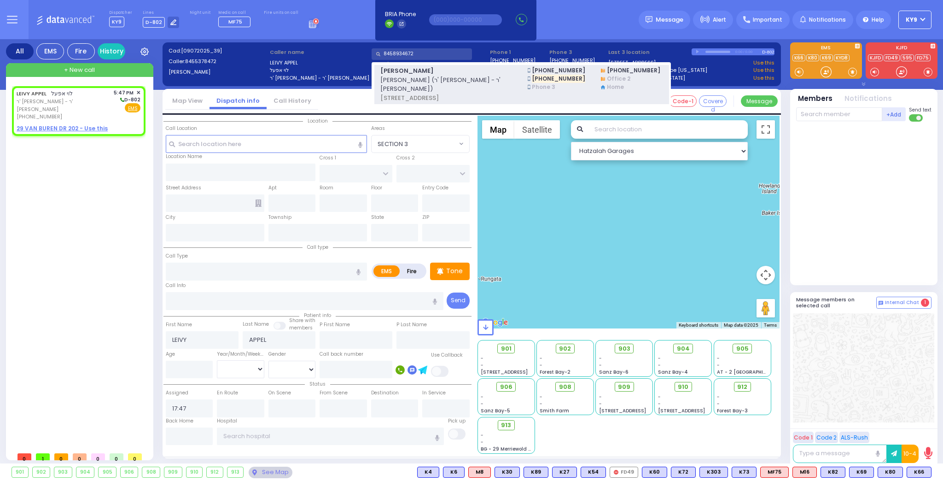
type input "8458934672"
click at [404, 76] on span "יודא בירנבוים (ר' מנשה - ר' נח אבראהאם)" at bounding box center [449, 85] width 136 height 18
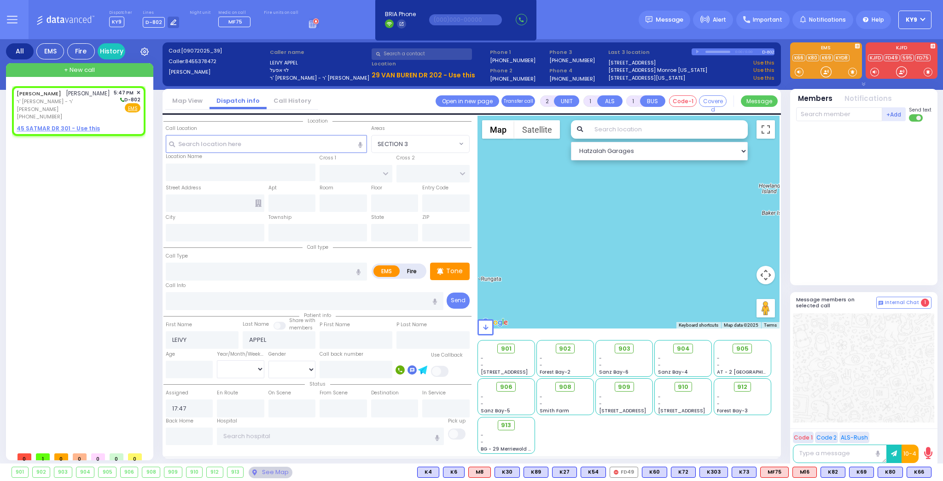
select select
radio input "true"
type input "YIDA"
type input "BIRNBAUM"
select select
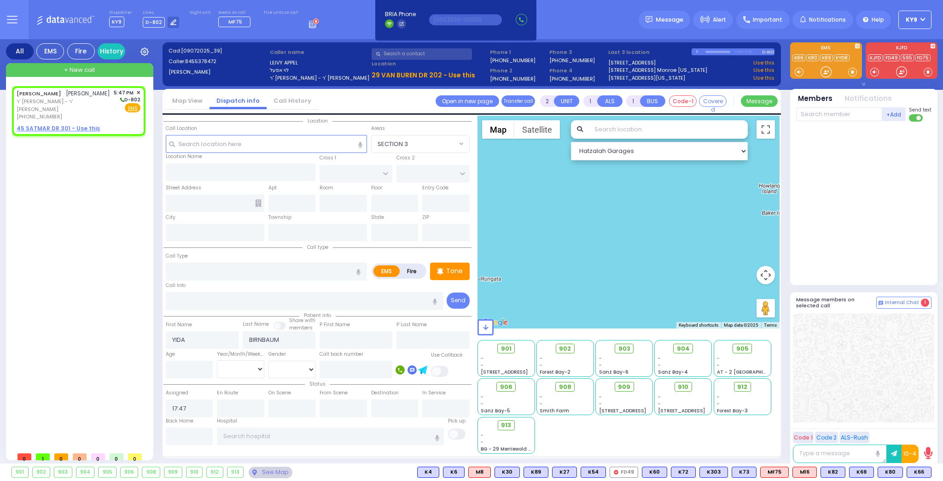
select select "Hatzalah Garages"
click at [99, 113] on div "YIDA BIRNBAUM יודא בירנבוים ר' מנשה - ר' נח אבראהאם (845) 537-8472 5:47 PM ✕ D-…" at bounding box center [79, 111] width 130 height 47
select select
radio input "true"
select select
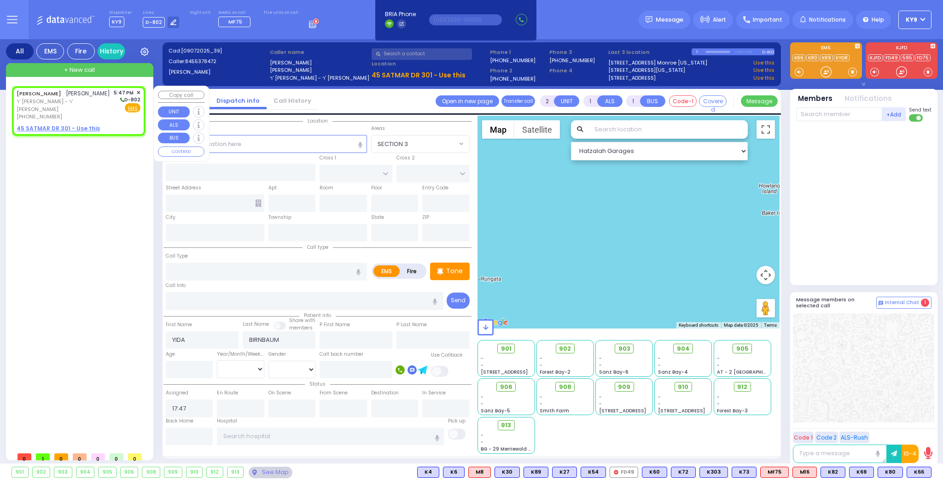
select select "Hatzalah Garages"
click at [89, 124] on u "45 SATMAR DR 301 - Use this" at bounding box center [58, 128] width 83 height 8
select select
radio input "true"
select select
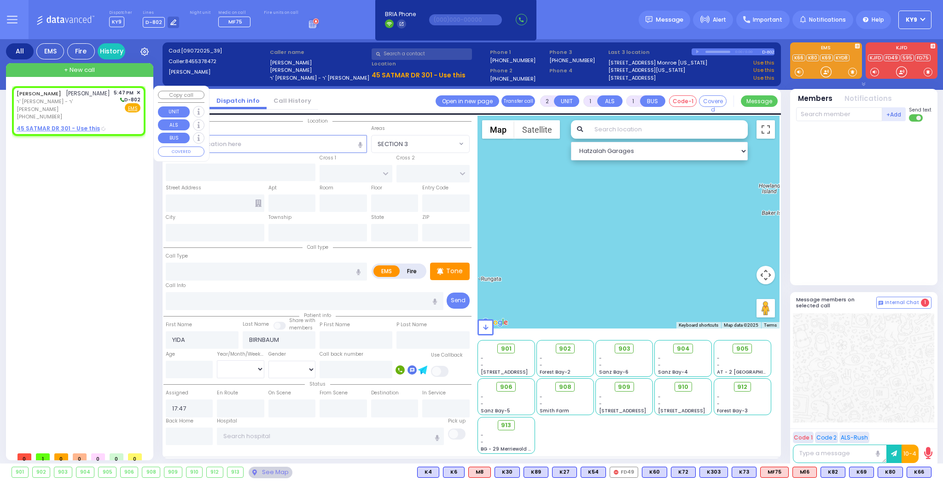
select select "Hatzalah Garages"
select select
radio input "true"
select select
select select "Hatzalah Garages"
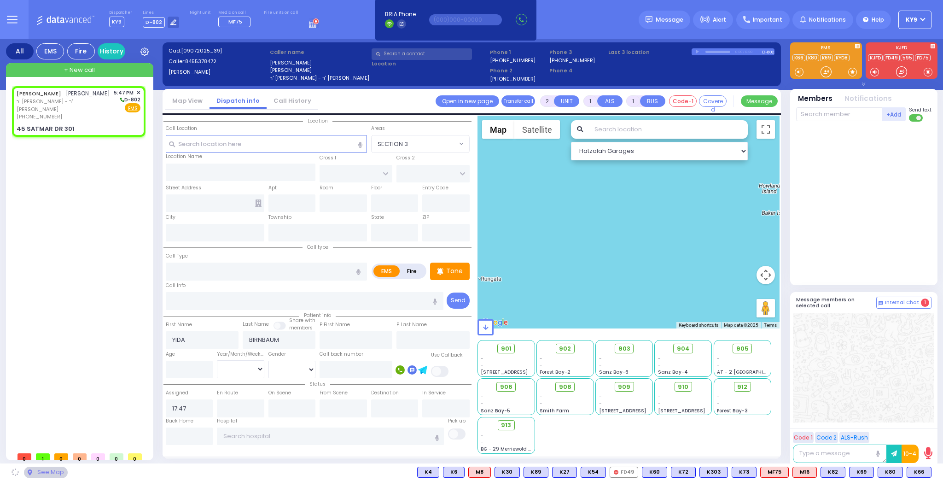
type input "KROLLA DR"
type input "45 SATMAR DR"
type input "301"
type input "Kiryas Joel"
type input "New York"
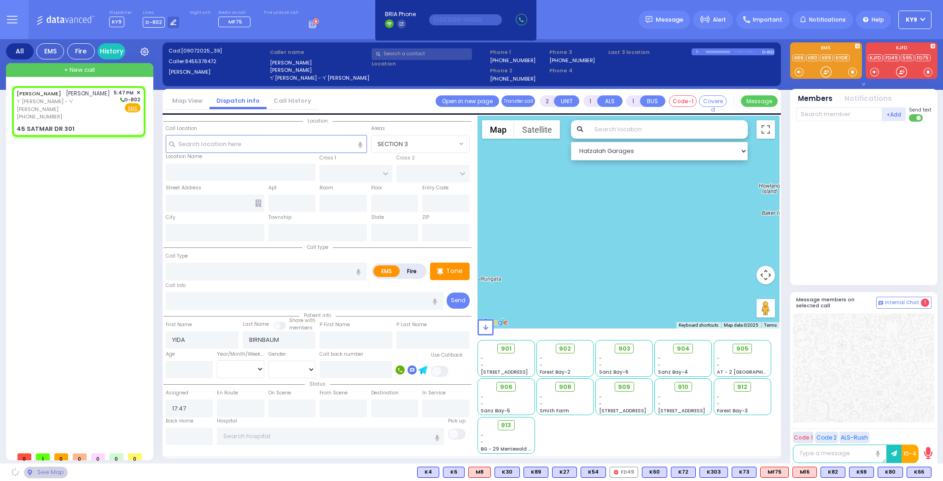
type input "10950"
select select "SECTION 3"
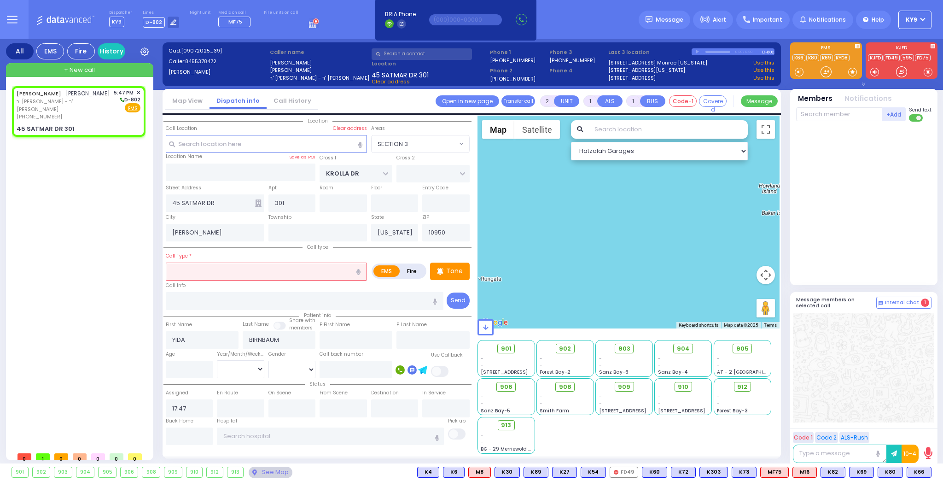
click at [202, 271] on input "text" at bounding box center [266, 272] width 201 height 18
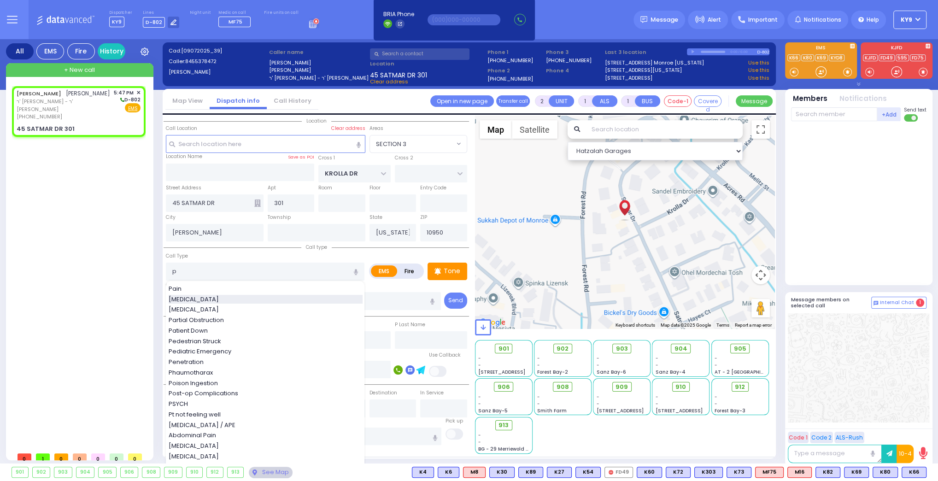
click at [196, 296] on span "[MEDICAL_DATA]" at bounding box center [195, 299] width 53 height 9
type input "[MEDICAL_DATA]"
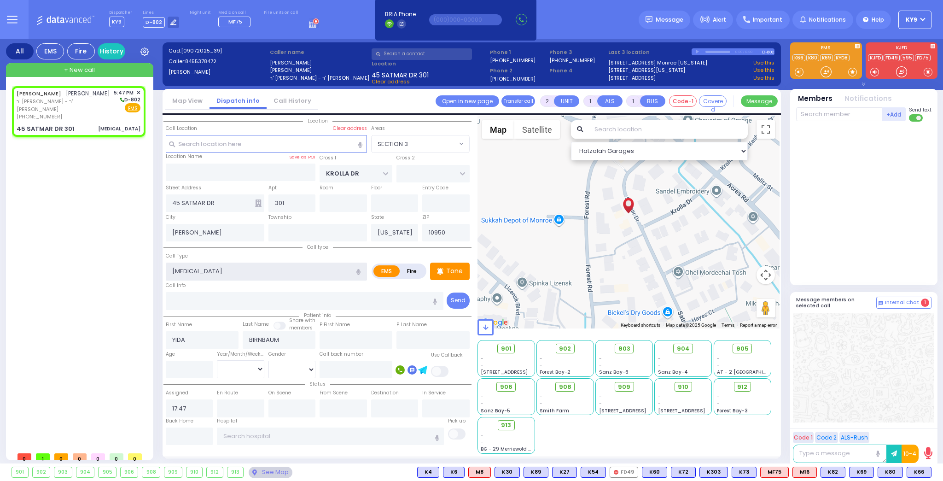
select select
radio input "true"
select select
select select "Hatzalah Garages"
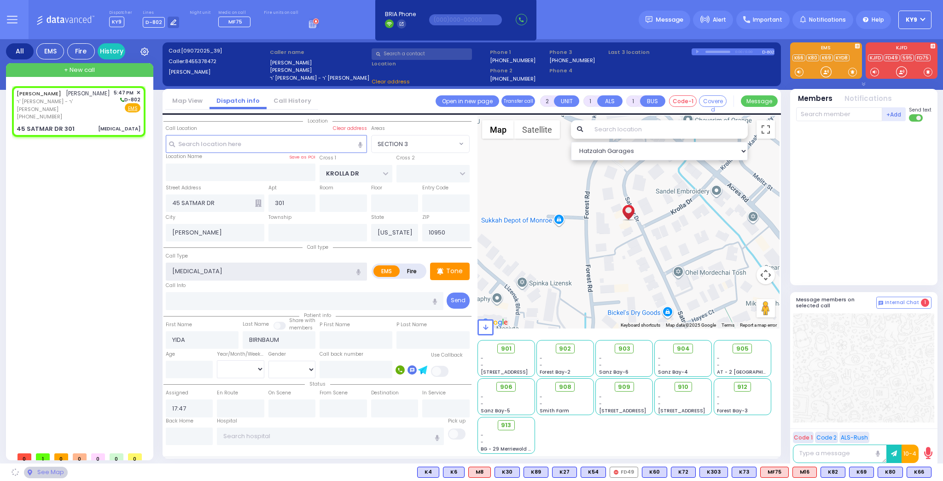
select select "SECTION 3"
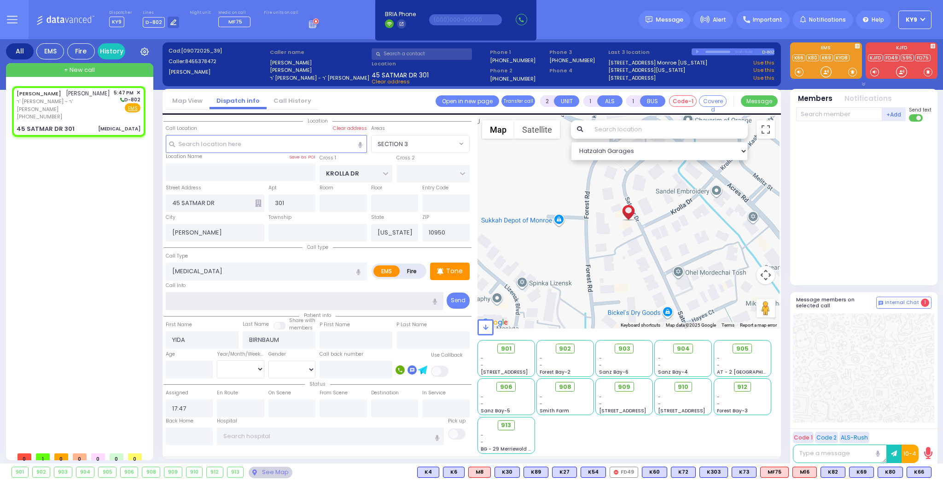
click at [191, 299] on input "text" at bounding box center [305, 301] width 278 height 18
select select
radio input "true"
select select
select select "Hatzalah Garages"
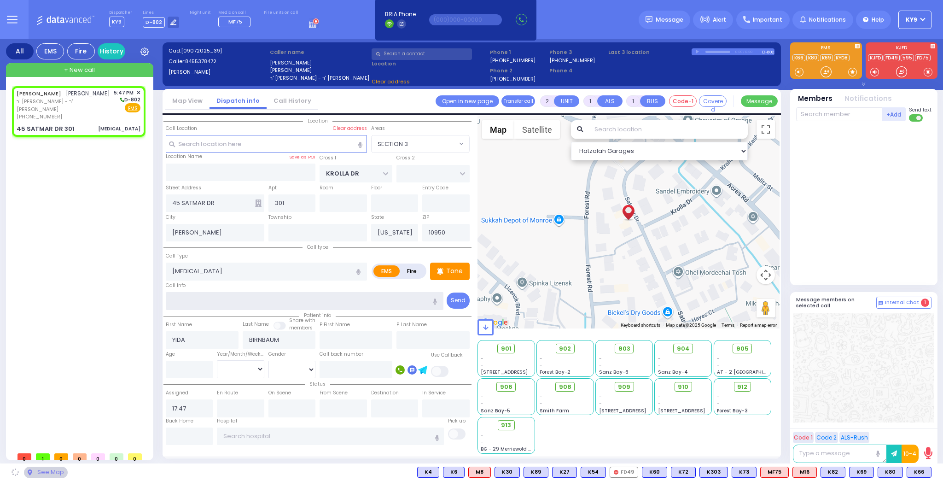
select select "SECTION 3"
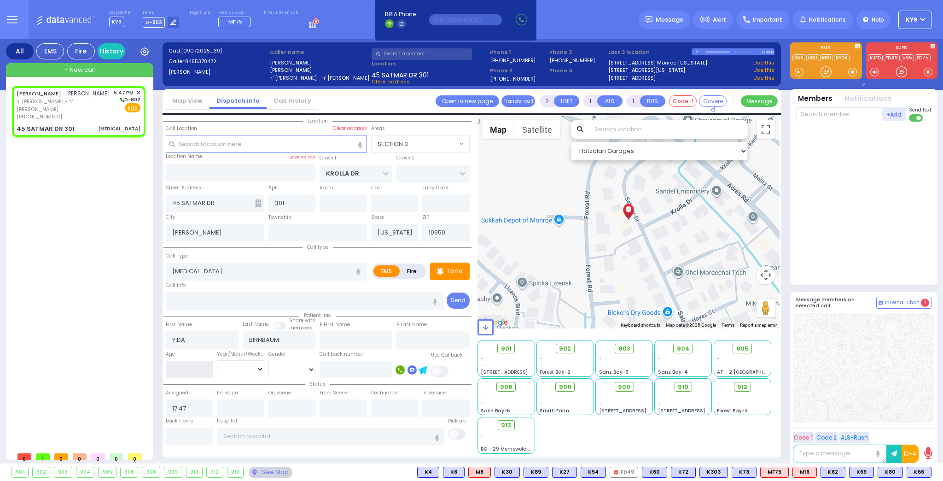
click at [189, 368] on input "number" at bounding box center [189, 370] width 47 height 18
click at [336, 368] on input "text" at bounding box center [356, 370] width 73 height 18
select select
radio input "true"
select select
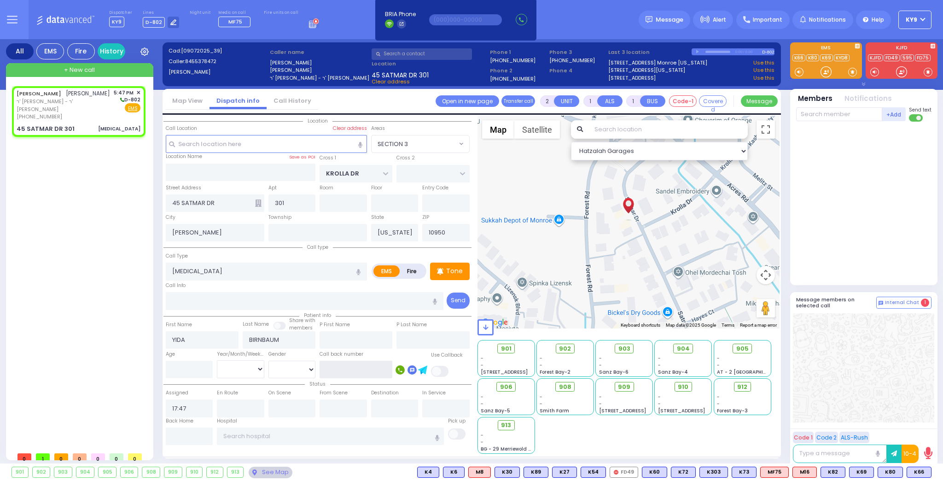
select select "Hatzalah Garages"
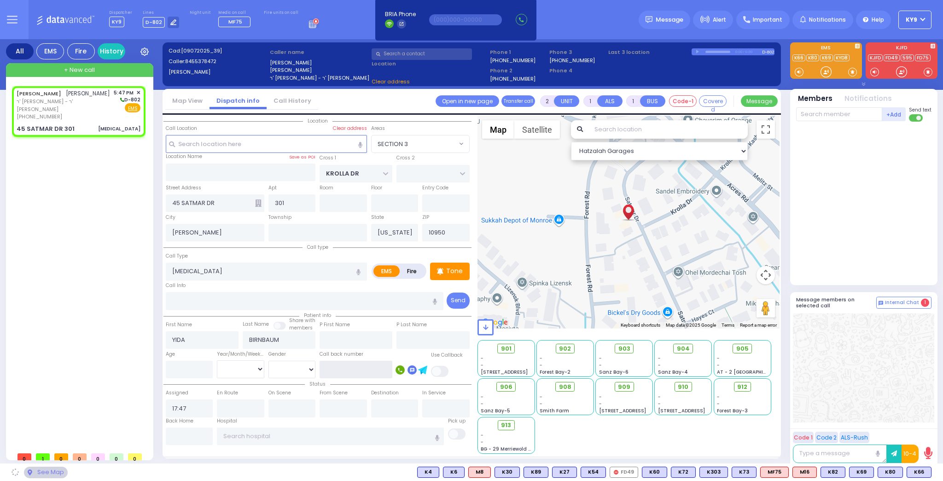
type input "8"
select select "SECTION 3"
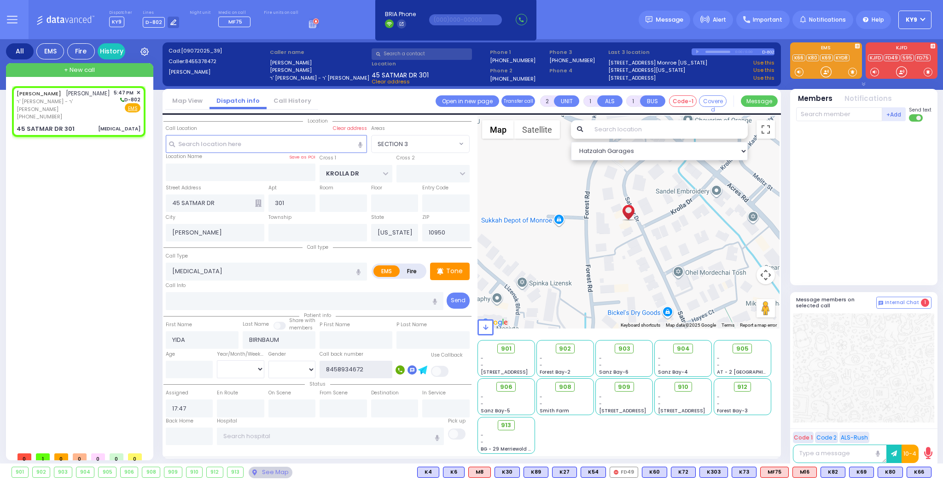
type input "8458934672"
click at [193, 363] on input "number" at bounding box center [189, 370] width 47 height 18
select select
radio input "true"
select select
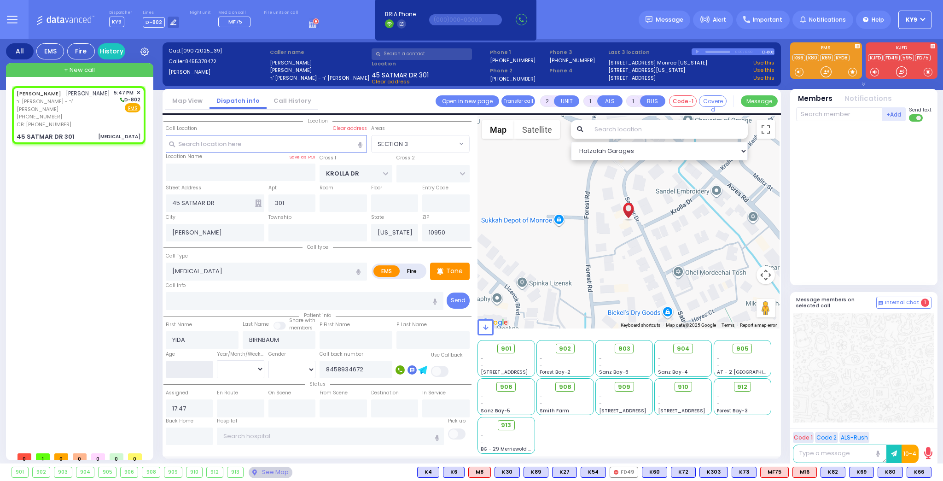
select select "Hatzalah Garages"
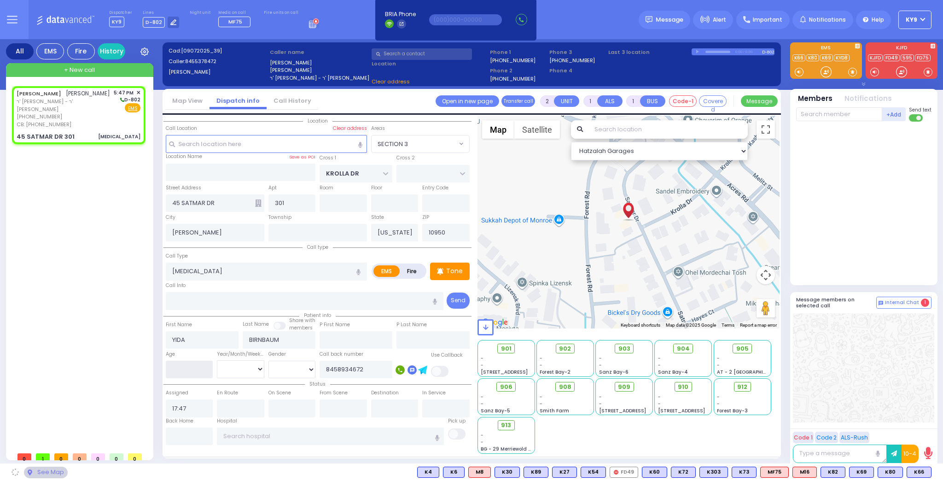
select select "SECTION 3"
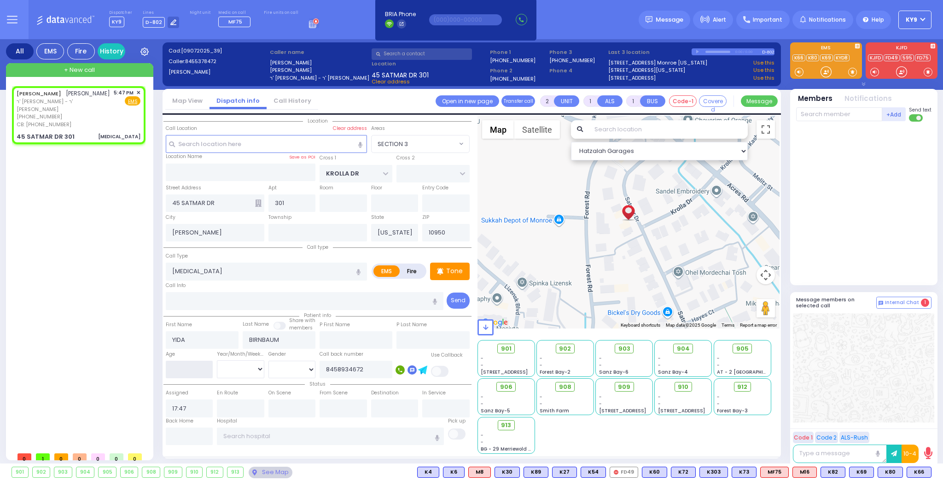
select select
radio input "true"
select select
select select "Hatzalah Garages"
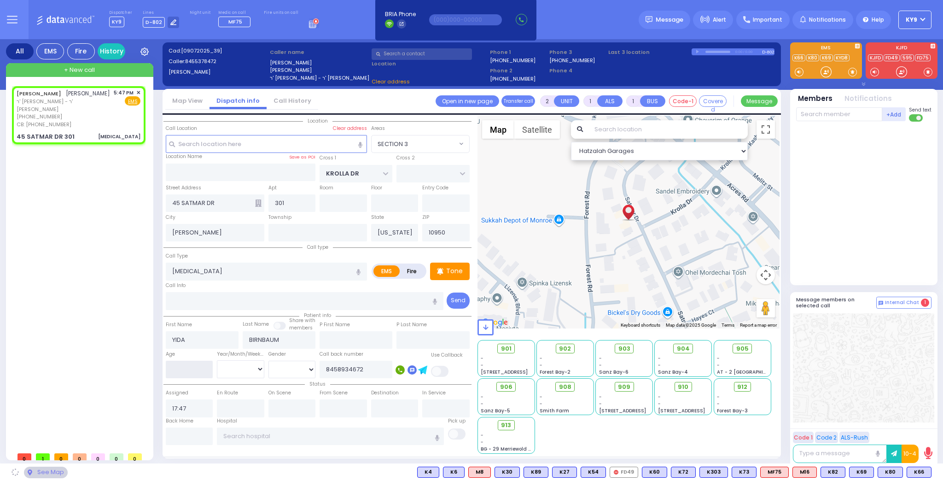
select select "SECTION 3"
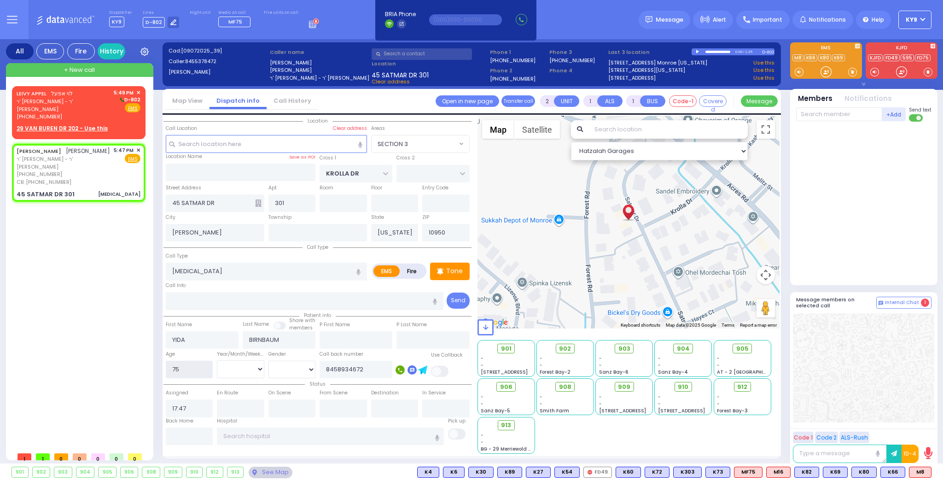
type input "75"
click at [231, 365] on select "Year Month Week Day" at bounding box center [240, 369] width 47 height 18
select select
radio input "true"
select select
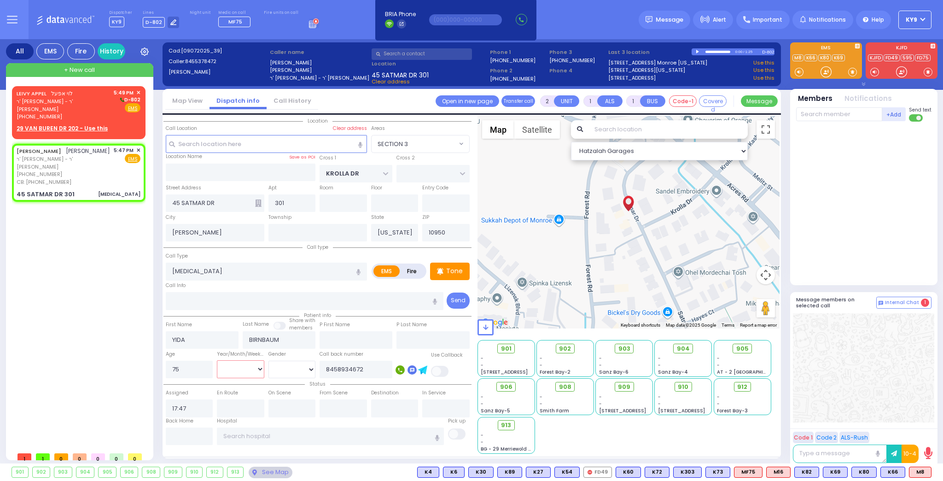
select select "Hatzalah Garages"
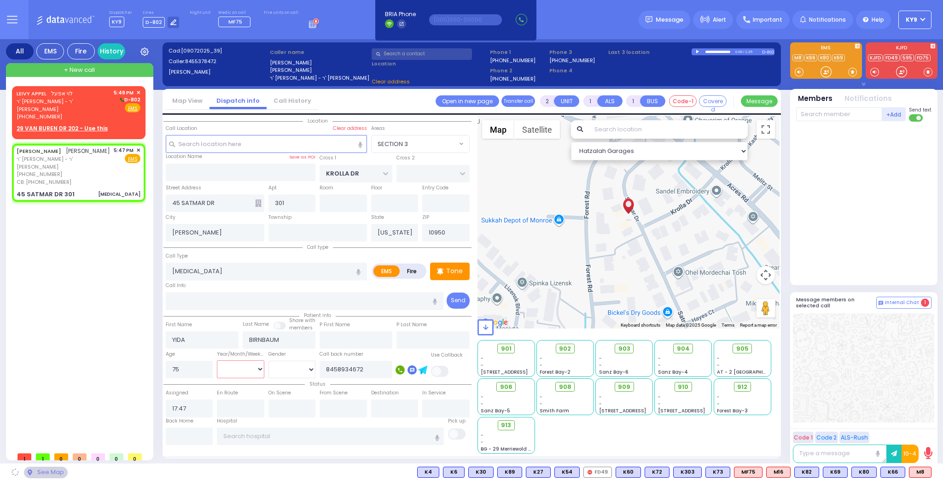
select select "Year"
click at [217, 360] on select "Year Month Week Day" at bounding box center [240, 369] width 47 height 18
select select "SECTION 3"
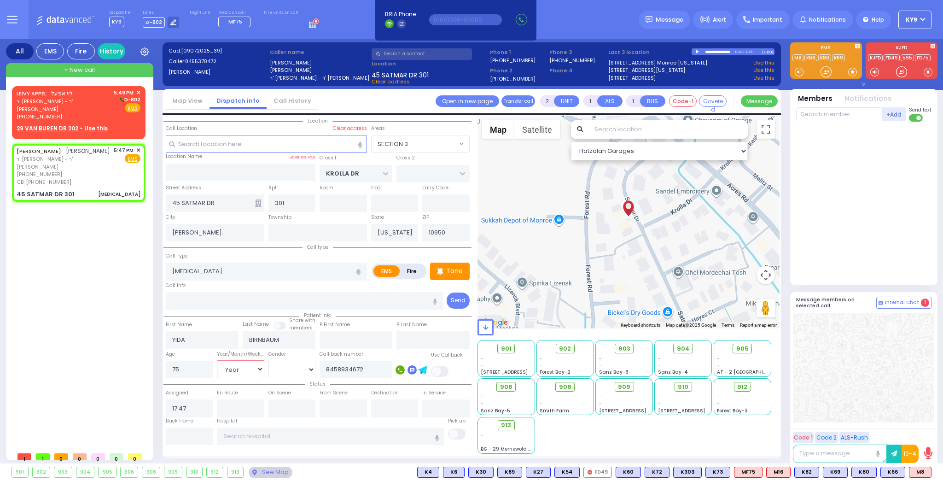
select select
radio input "true"
select select "Year"
select select "Hatzalah Garages"
click at [295, 369] on select "Male Female" at bounding box center [292, 370] width 47 height 18
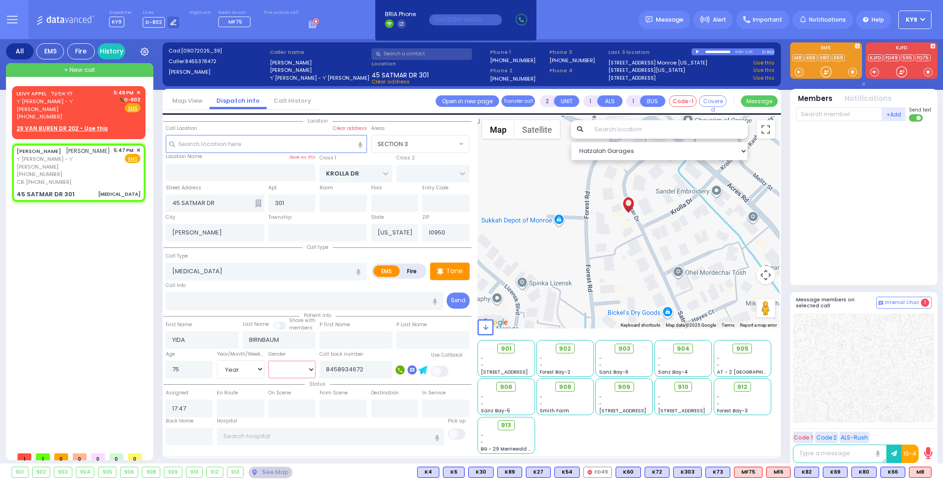
click at [269, 361] on select "Male Female" at bounding box center [292, 370] width 47 height 18
click at [137, 91] on span "✕" at bounding box center [138, 93] width 4 height 8
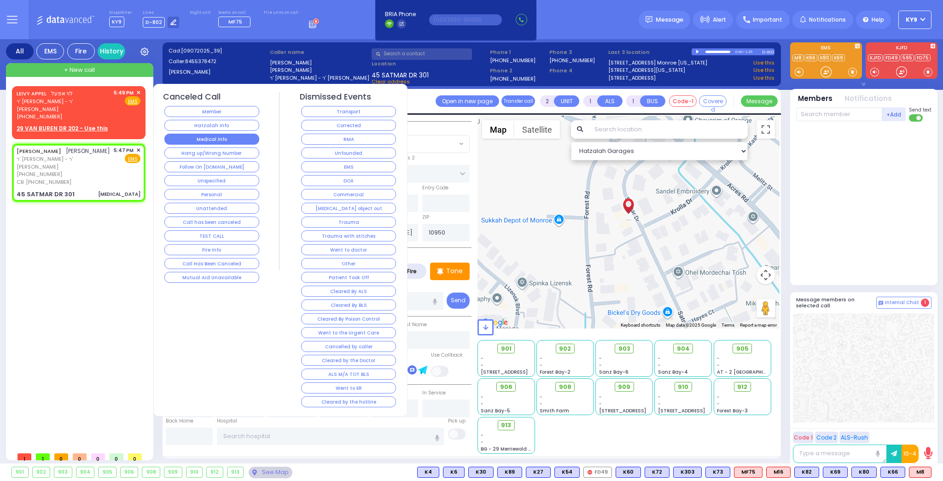
click at [205, 138] on button "Medical Info" at bounding box center [211, 139] width 95 height 11
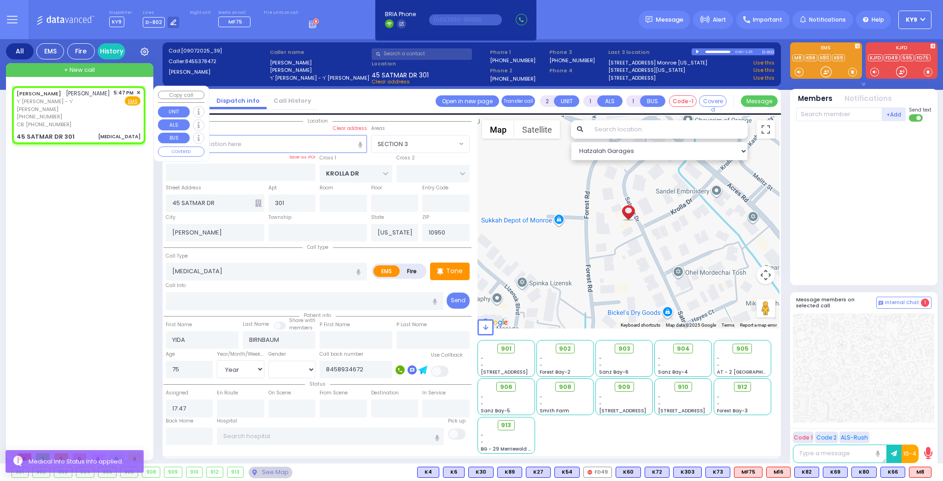
click at [86, 124] on div "YIDA BIRNBAUM יודא בירנבוים ר' מנשה - ר' נח אבראהאם (845) 537-8472 CB: (845) 89…" at bounding box center [79, 115] width 130 height 55
click at [461, 270] on p "Tone" at bounding box center [454, 271] width 17 height 10
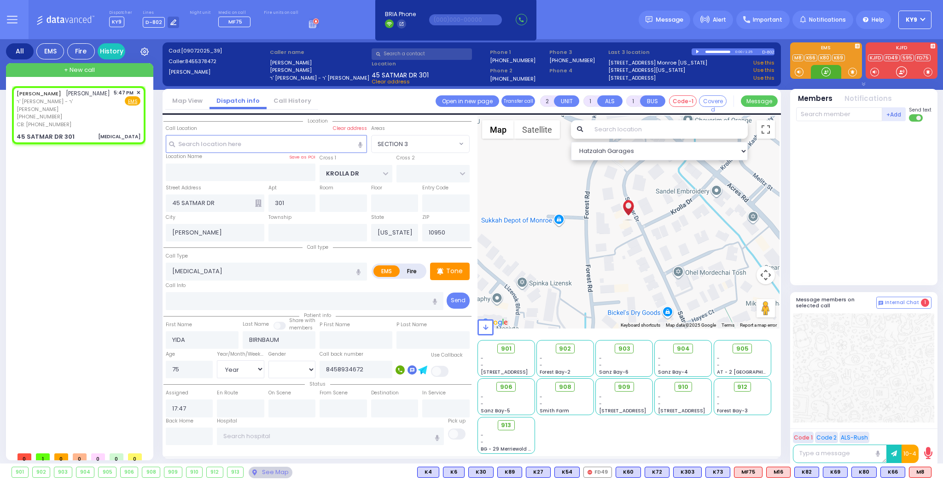
click at [824, 72] on div at bounding box center [826, 71] width 9 height 9
click at [925, 474] on span "K82" at bounding box center [920, 472] width 24 height 10
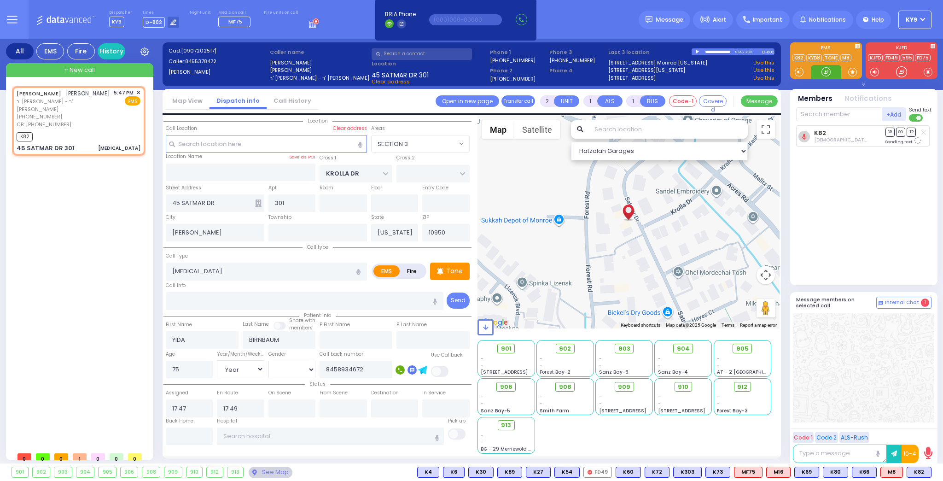
click at [825, 72] on div at bounding box center [826, 71] width 9 height 9
click at [852, 70] on span at bounding box center [853, 71] width 9 height 9
click at [826, 72] on div at bounding box center [826, 71] width 9 height 9
click at [826, 71] on div at bounding box center [826, 71] width 9 height 9
click at [919, 471] on span "K4" at bounding box center [920, 472] width 21 height 10
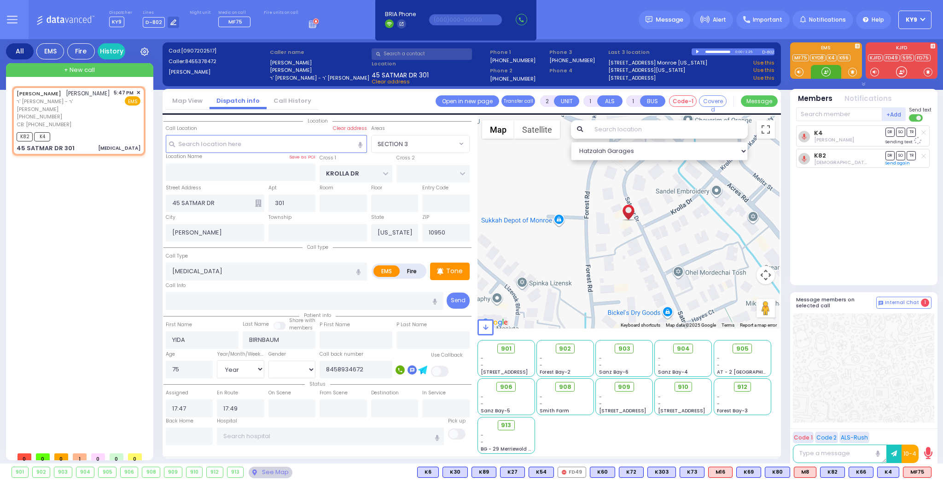
click at [828, 72] on div at bounding box center [826, 71] width 9 height 9
click at [820, 117] on input "text" at bounding box center [840, 114] width 86 height 14
click at [887, 472] on span "MF75" at bounding box center [892, 472] width 28 height 10
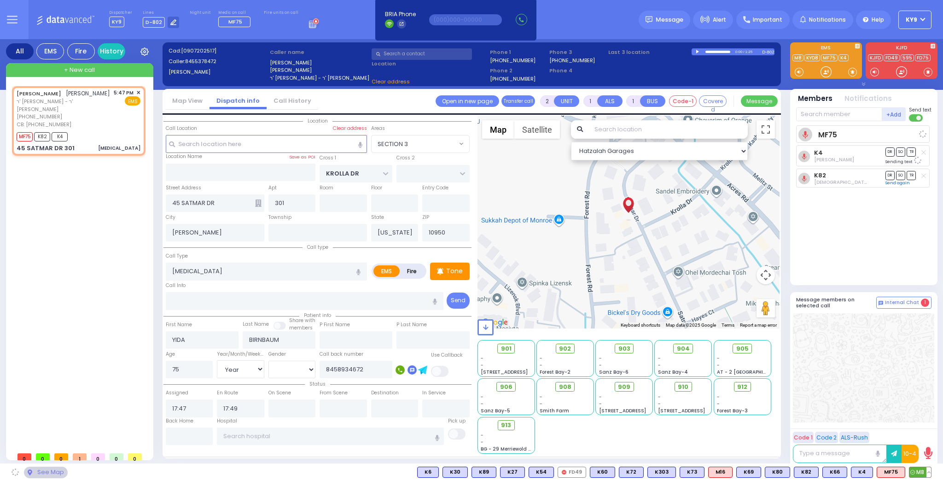
click at [920, 471] on span "M8" at bounding box center [921, 472] width 22 height 10
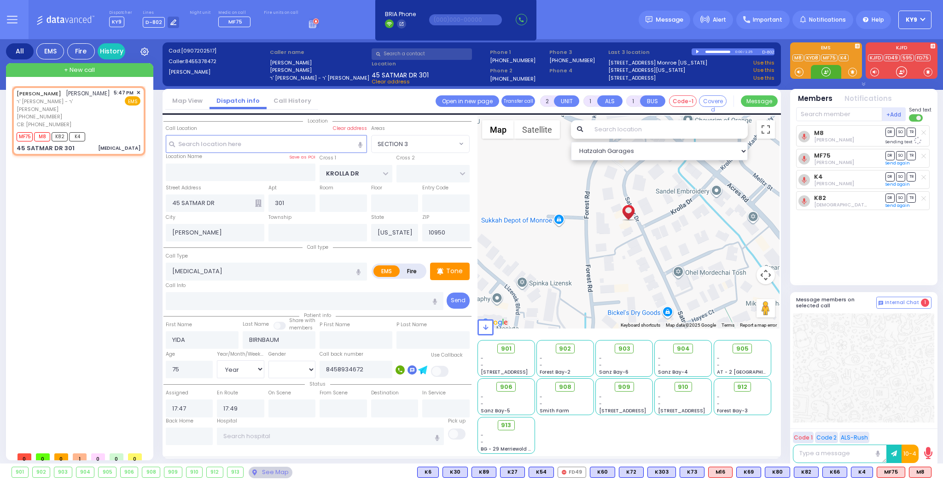
click at [826, 72] on div at bounding box center [826, 71] width 9 height 9
click at [831, 71] on div at bounding box center [826, 71] width 9 height 9
drag, startPoint x: 824, startPoint y: 74, endPoint x: 727, endPoint y: 179, distance: 142.5
click at [824, 74] on div at bounding box center [826, 71] width 9 height 9
click at [742, 385] on span "912" at bounding box center [746, 386] width 10 height 9
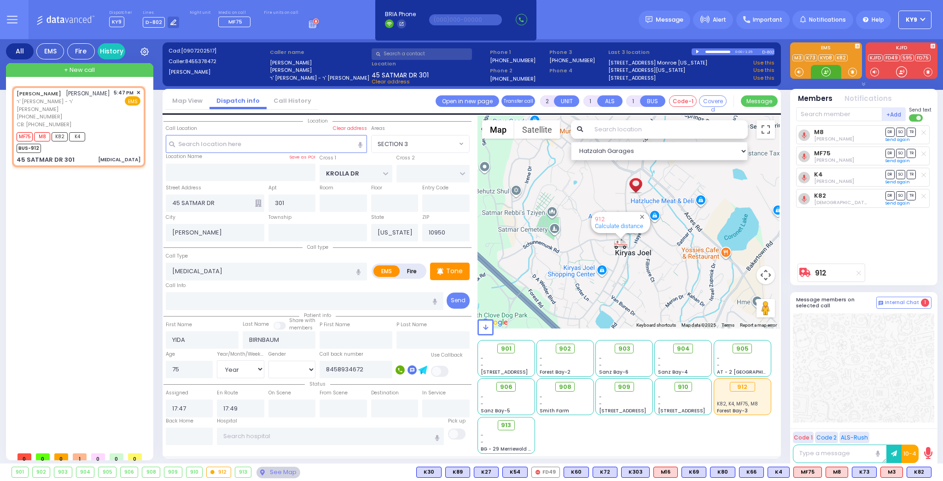
click at [826, 70] on div at bounding box center [826, 71] width 9 height 9
click at [453, 268] on p "Tone" at bounding box center [454, 271] width 17 height 10
click at [827, 71] on div at bounding box center [826, 71] width 9 height 9
click at [828, 73] on div at bounding box center [826, 71] width 9 height 9
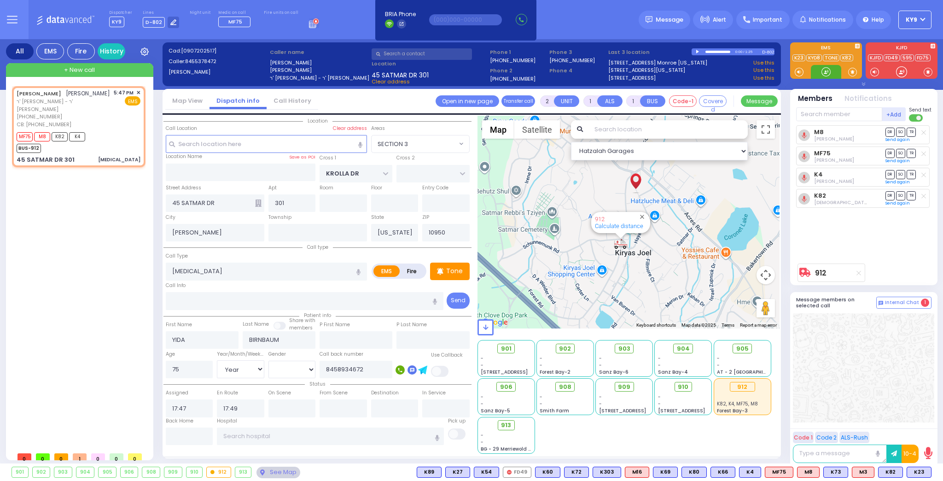
click at [828, 71] on div at bounding box center [826, 71] width 9 height 9
click at [920, 473] on span "K23" at bounding box center [920, 472] width 24 height 10
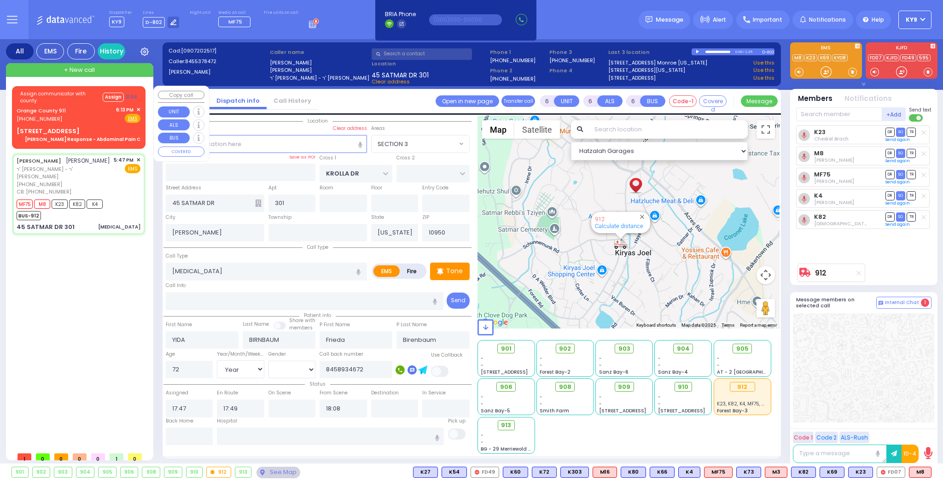
click at [110, 122] on div "Assign communicator with county Assign 01:54 Orange County 911 (845) 469-0911 6…" at bounding box center [79, 116] width 130 height 57
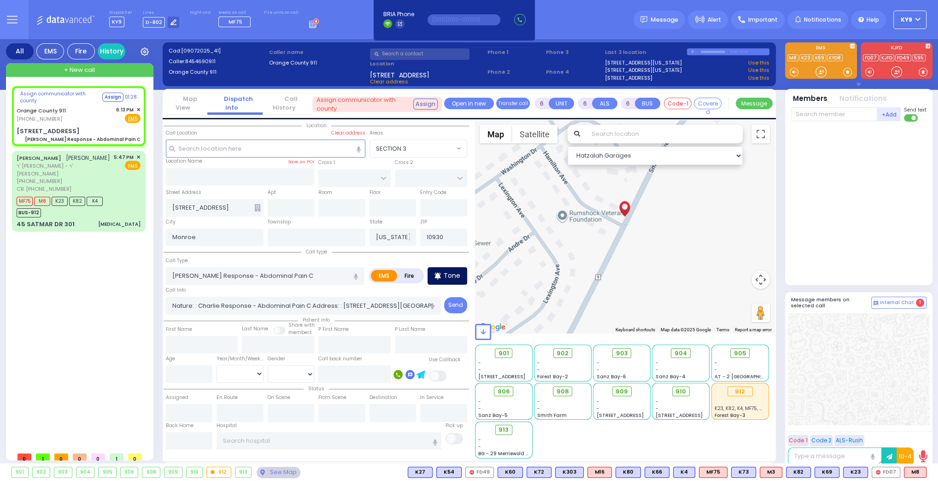
click at [445, 275] on p "Tone" at bounding box center [452, 276] width 17 height 10
click at [817, 70] on div at bounding box center [820, 71] width 9 height 9
click at [821, 70] on div at bounding box center [820, 71] width 9 height 9
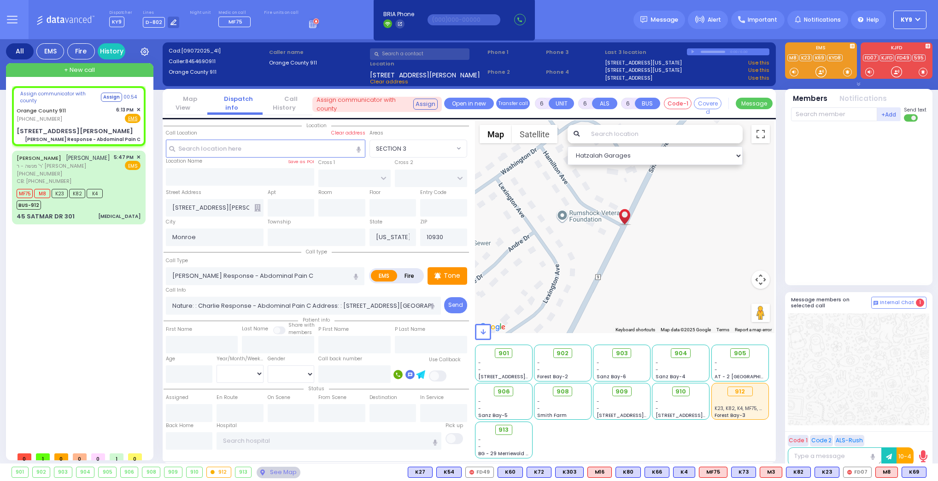
select select
click at [820, 73] on div at bounding box center [820, 71] width 9 height 9
click at [916, 472] on span "K69" at bounding box center [914, 472] width 24 height 10
select select
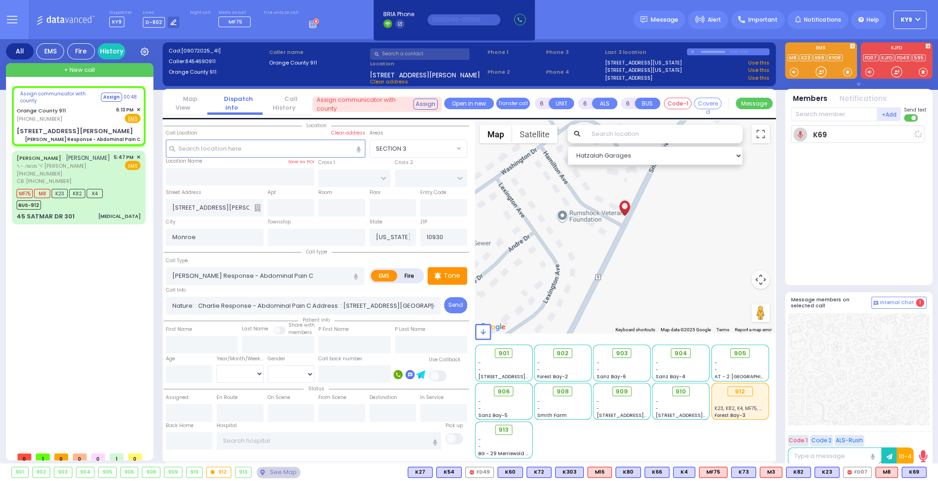
radio input "true"
select select
type input "18:14"
select select "Hatzalah Garages"
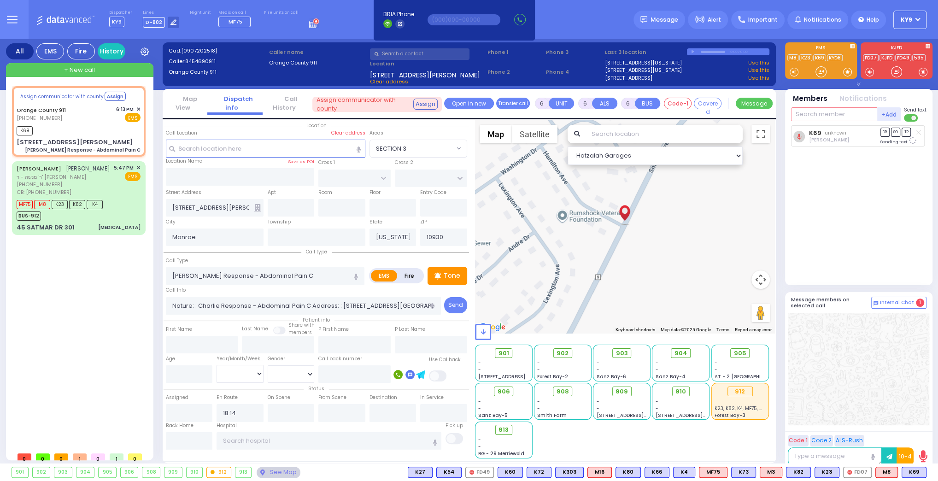
click at [815, 113] on input "text" at bounding box center [834, 114] width 86 height 14
type input "70"
click at [814, 132] on div "KY70" at bounding box center [822, 133] width 46 height 9
select select
radio input "true"
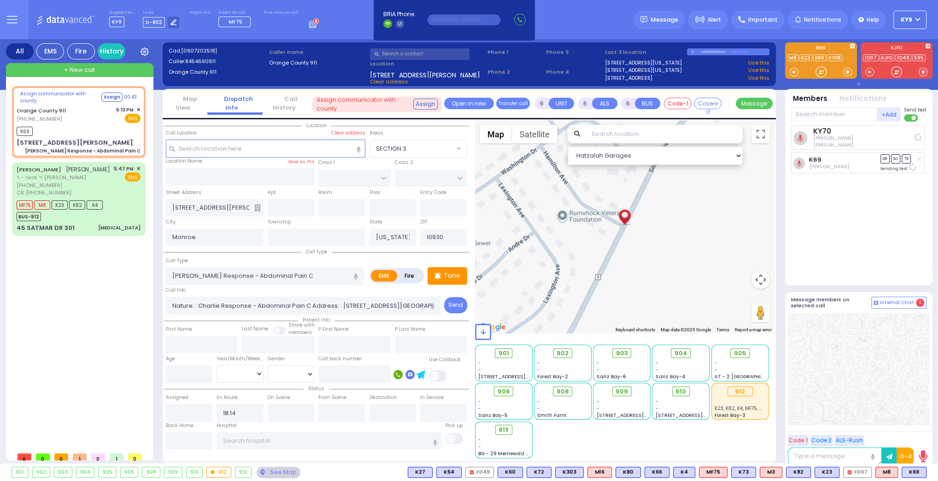
select select
select select "Hatzalah Garages"
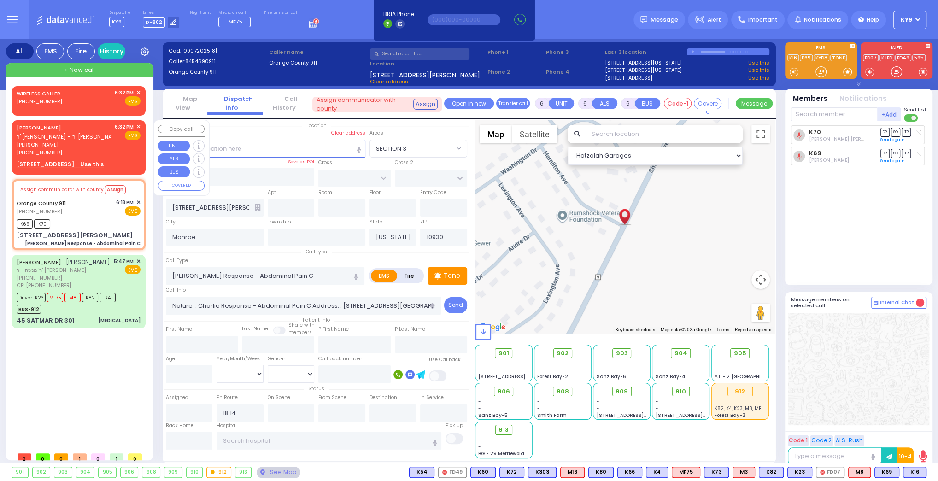
click at [97, 146] on span "יצחק שטויבער" at bounding box center [64, 145] width 95 height 8
type input "2"
type input "1"
select select
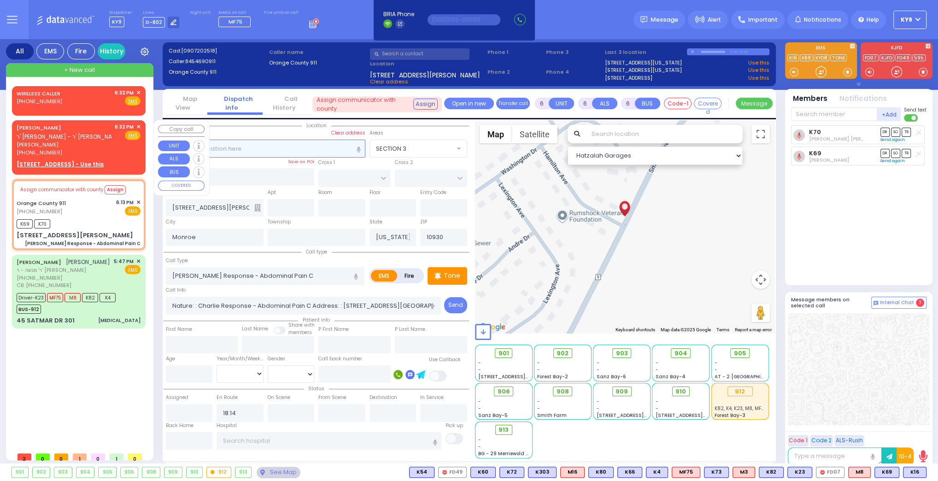
radio input "true"
type input "YITZCHOK"
type input "STAUBER"
select select
type input "18:32"
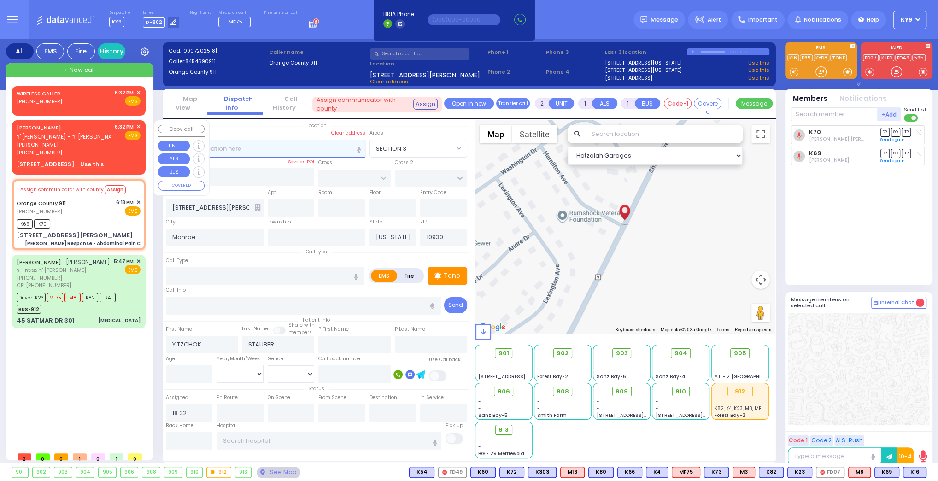
select select "Hatzalah Garages"
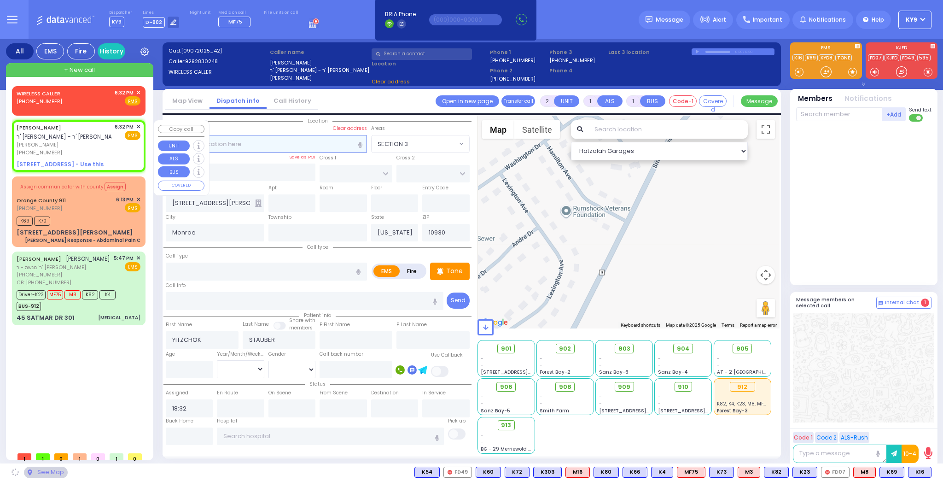
select select
radio input "true"
select select
select select "Hatzalah Garages"
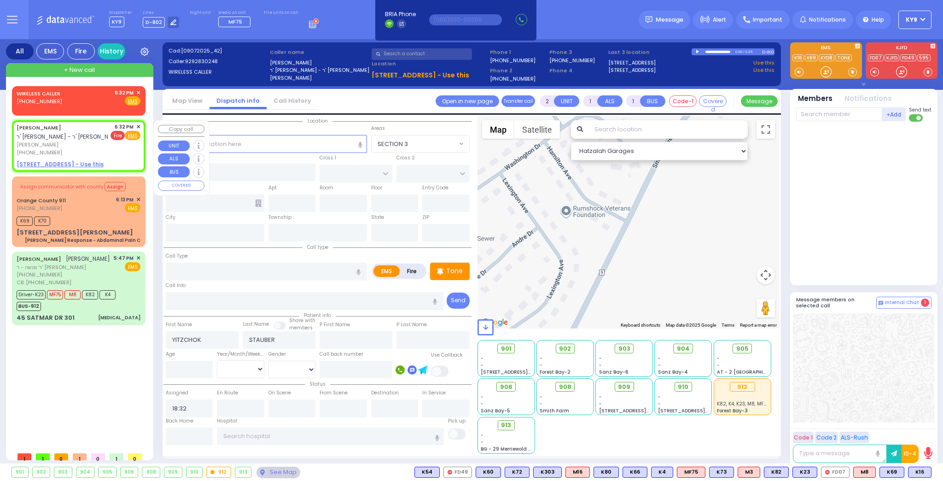
click at [117, 135] on span "Fire" at bounding box center [118, 135] width 14 height 9
select select
radio input "true"
select select
select select "Hatzalah Garages"
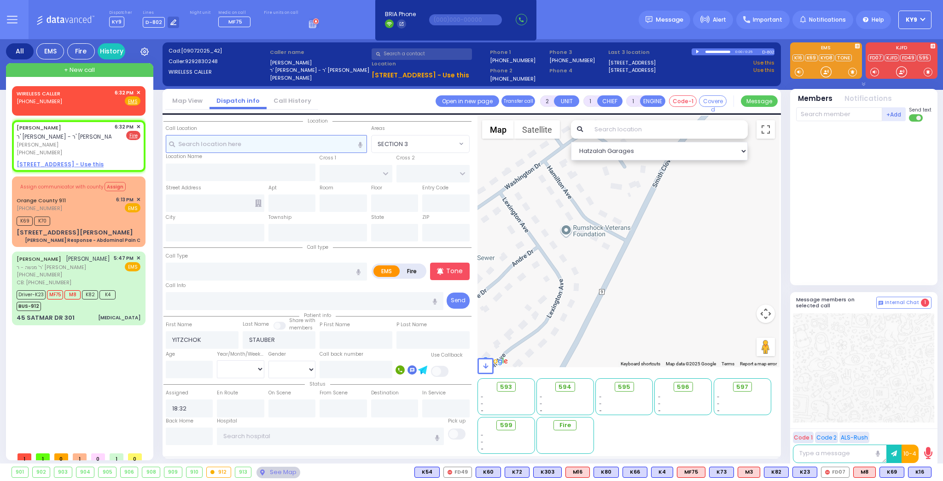
click at [201, 143] on input "text" at bounding box center [266, 144] width 201 height 18
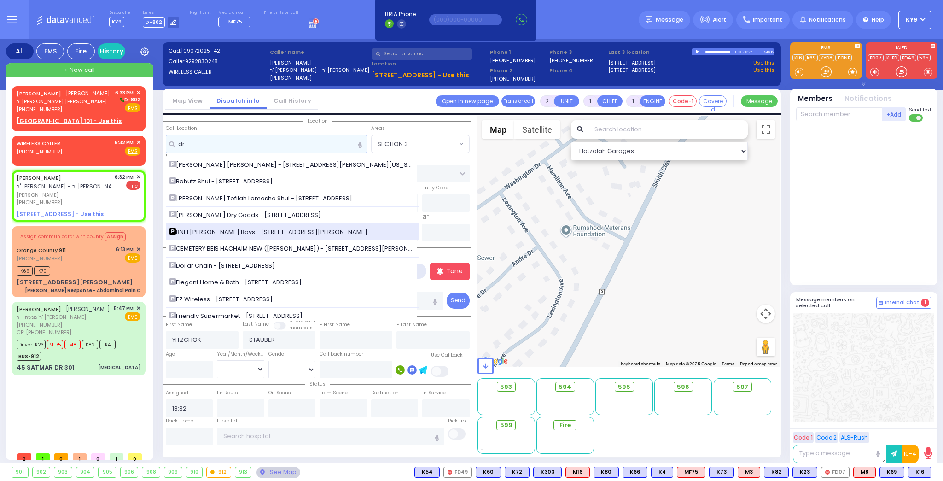
type input "d"
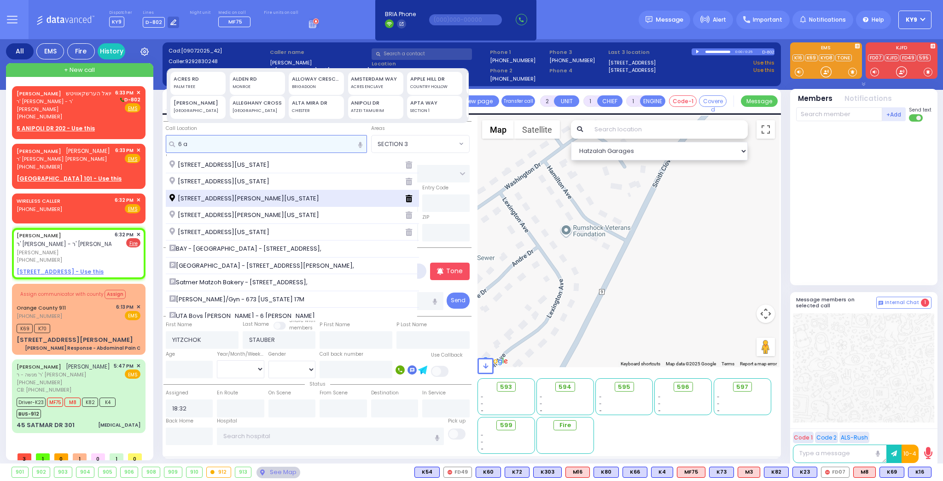
type input "6 a"
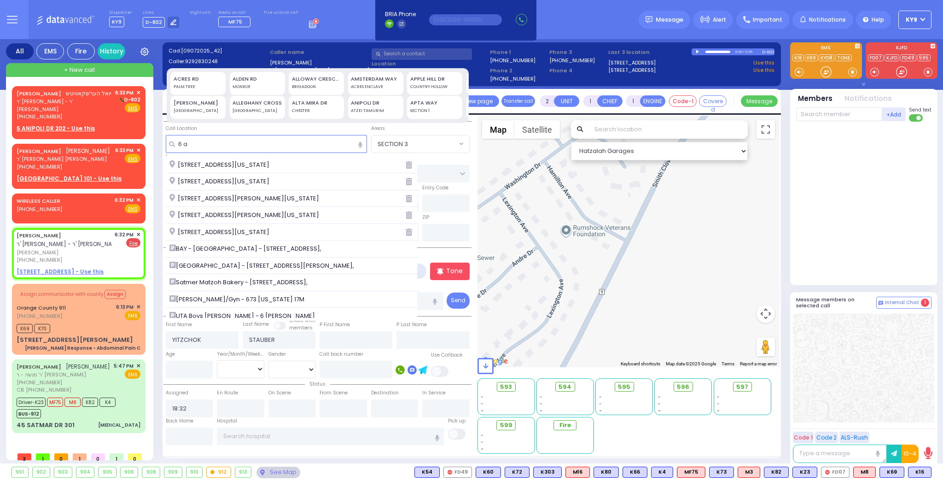
click at [204, 196] on span "6 Anipoli Drive Kiryas Joel New York 10950" at bounding box center [246, 198] width 153 height 9
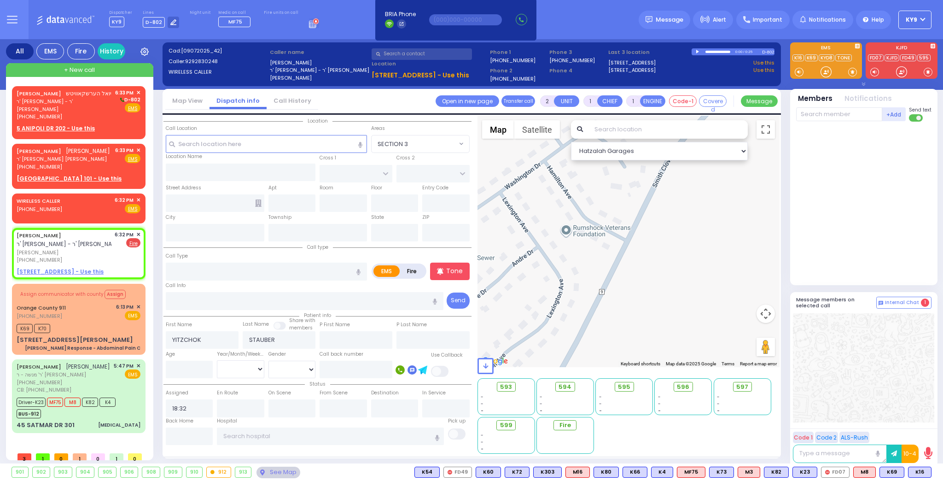
select select
radio input "false"
radio input "true"
select select
select select "Hatzalah Garages"
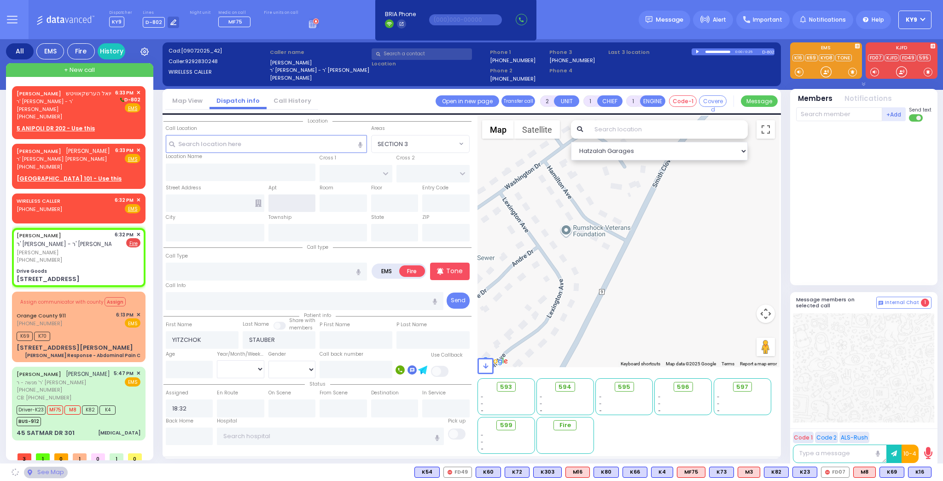
type input "Drive Goods"
type input "RUZHIN RD"
type input "6 Anipoli Drive"
type input "[PERSON_NAME]"
type input "[US_STATE]"
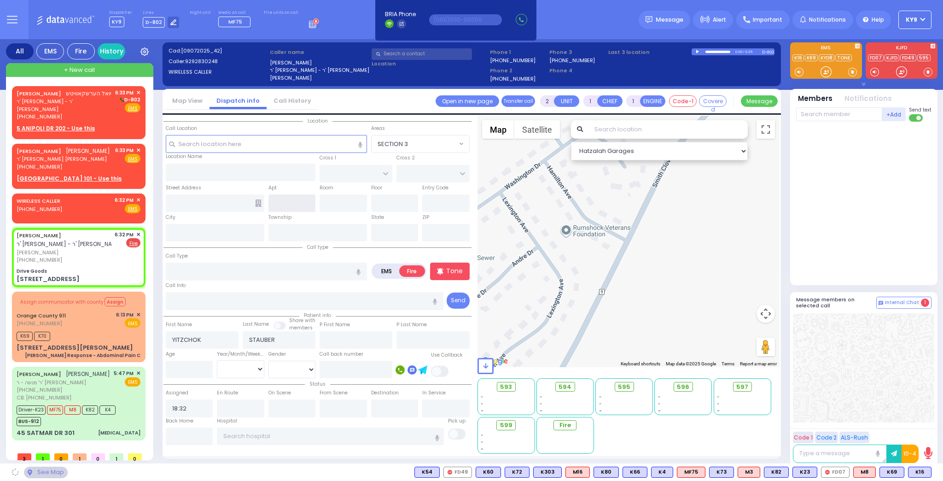
type input "10950"
select select "ATZEI TAMURIM"
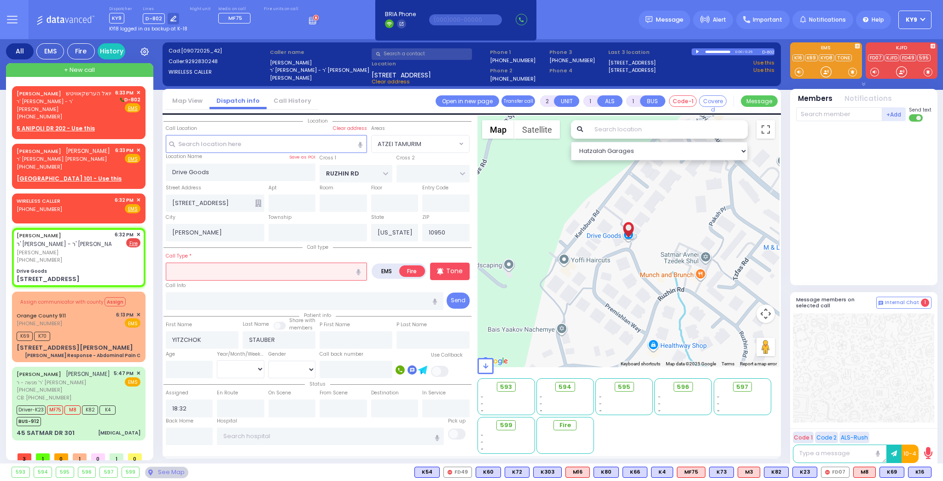
click at [223, 265] on input "text" at bounding box center [266, 272] width 201 height 18
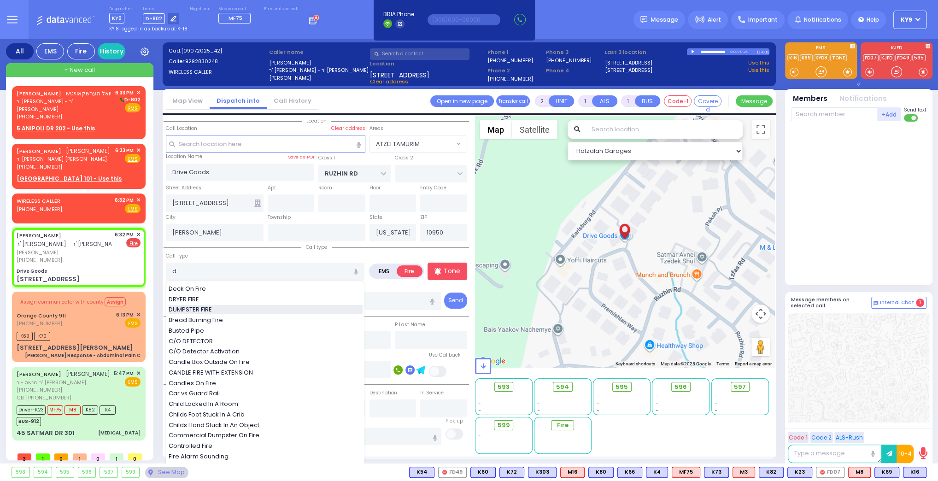
click at [221, 309] on div "DUMPSTER FIRE" at bounding box center [266, 309] width 194 height 9
type input "DUMPSTER FIRE"
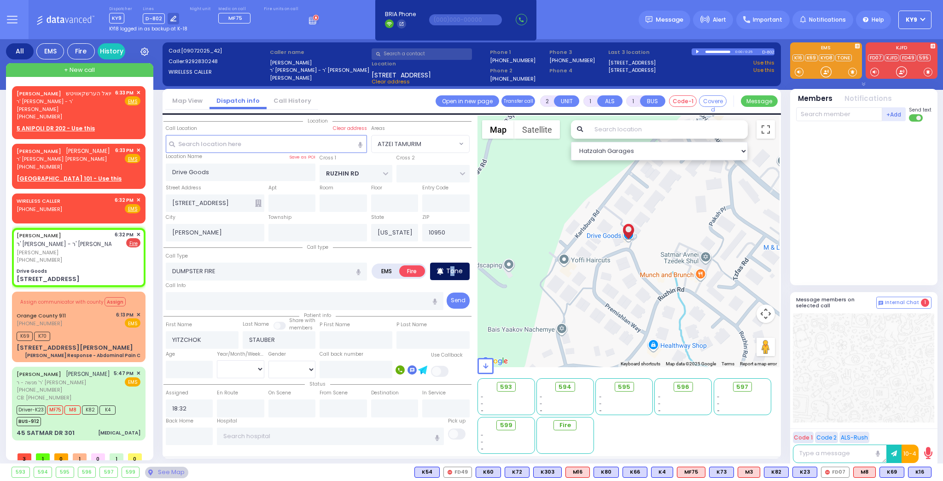
click at [455, 272] on p "Tone" at bounding box center [454, 271] width 17 height 10
select select
radio input "true"
select select
select select "Hatzalah Garages"
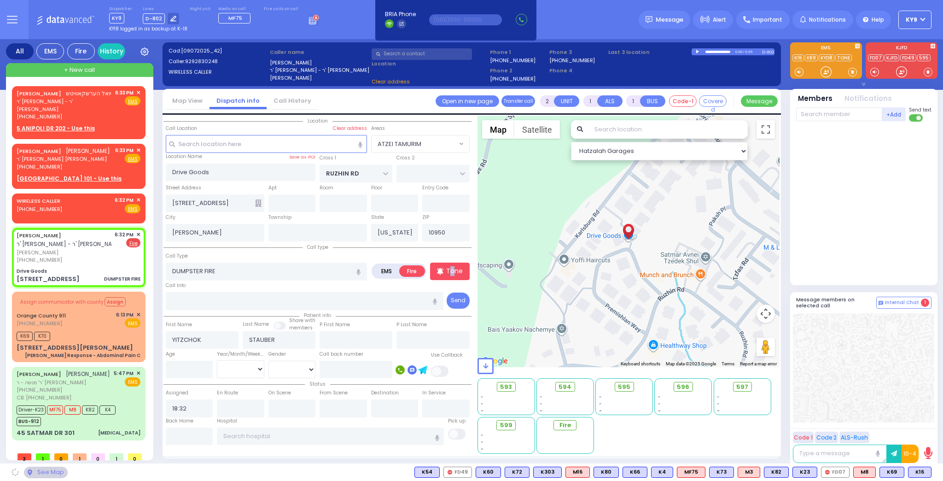
select select "ATZEI TAMURIM"
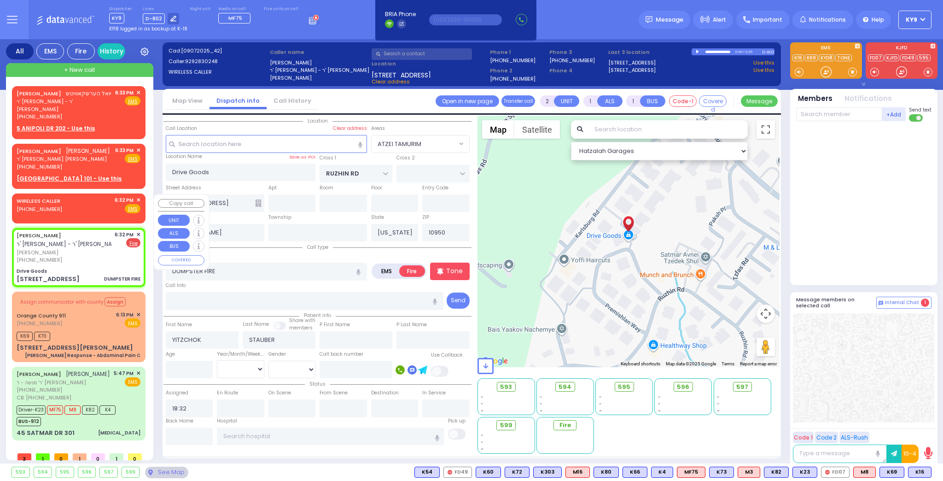
click at [139, 199] on span "✕" at bounding box center [138, 200] width 4 height 8
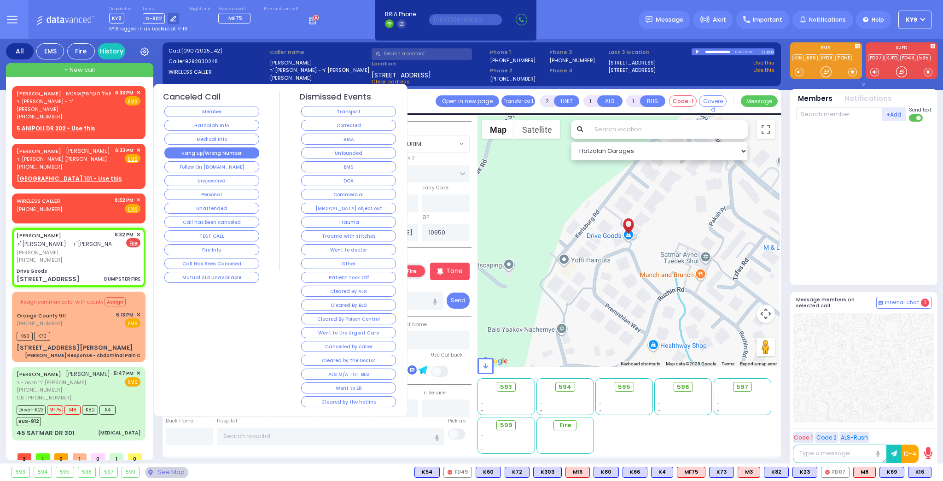
click at [188, 152] on button "Hang up/Wrong Number" at bounding box center [211, 152] width 95 height 11
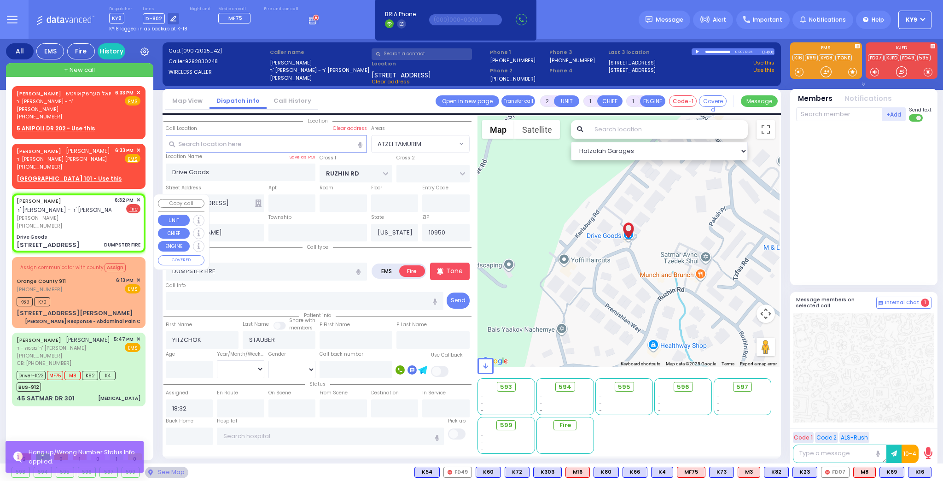
click at [105, 221] on span "יצחק שטויבער" at bounding box center [64, 218] width 95 height 8
select select
radio input "true"
select select
select select "Hatzalah Garages"
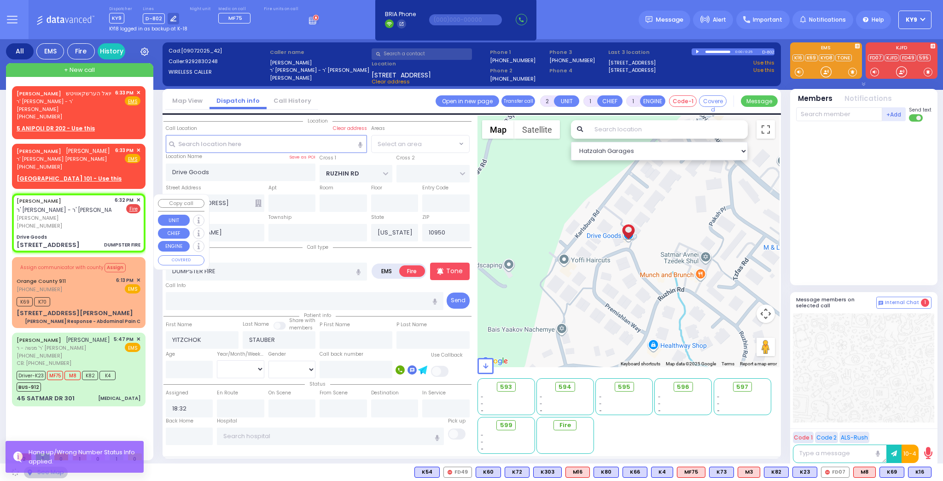
select select "ATZEI TAMURIM"
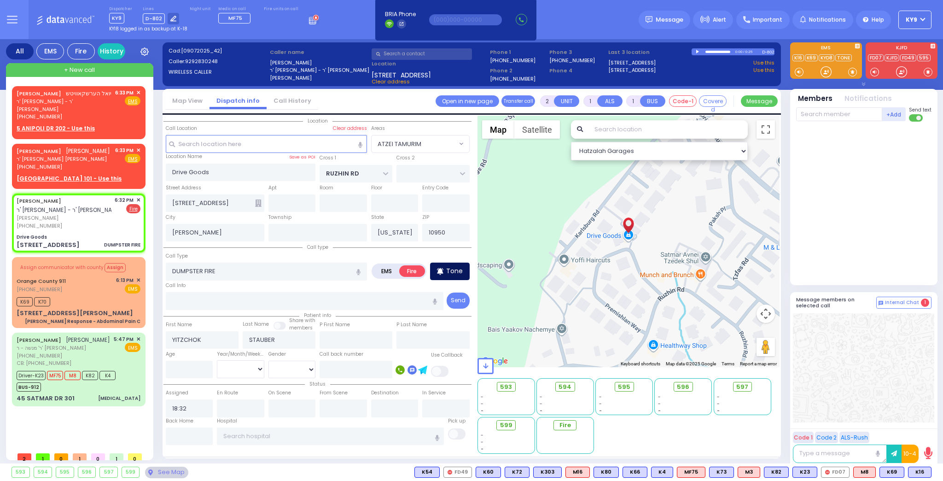
click at [448, 269] on p "Tone" at bounding box center [454, 271] width 17 height 10
click at [818, 113] on input "text" at bounding box center [840, 114] width 86 height 14
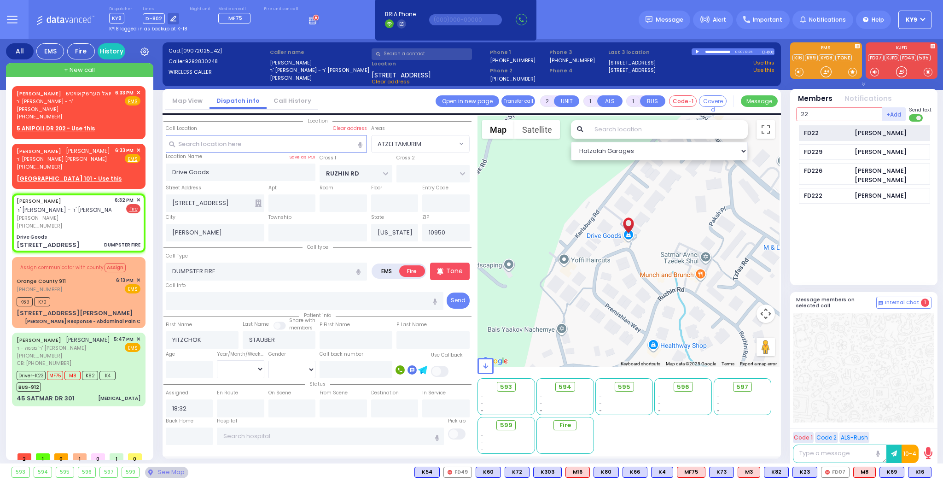
type input "22"
click at [808, 131] on div "FD22" at bounding box center [827, 133] width 46 height 9
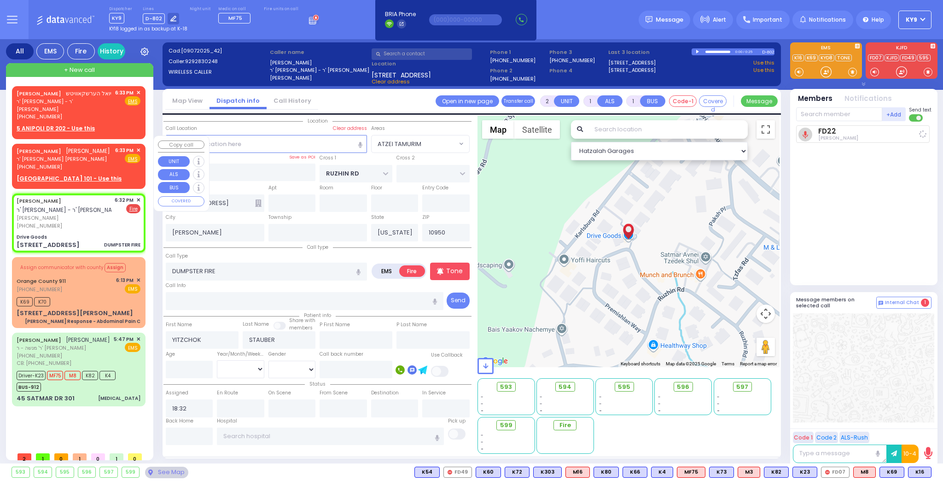
select select
radio input "true"
select select
type input "18:34"
select select "Hatzalah Garages"
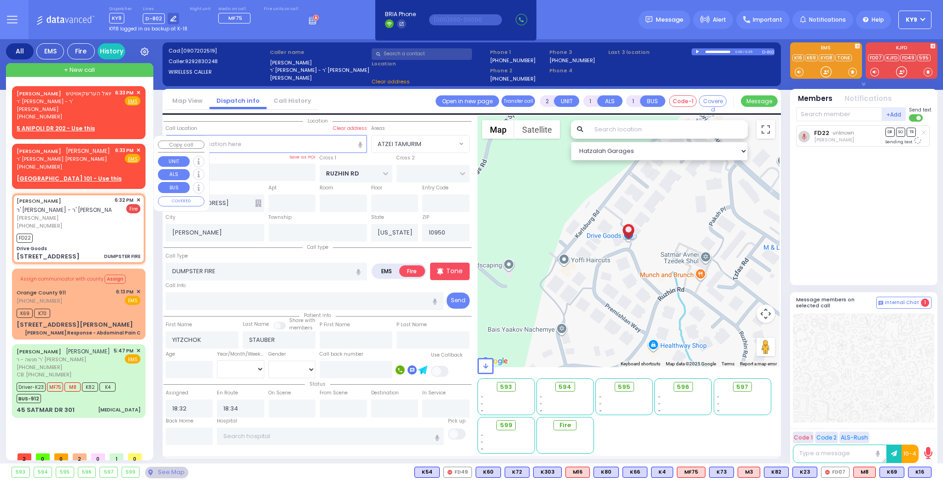
select select "ATZEI TAMURIM"
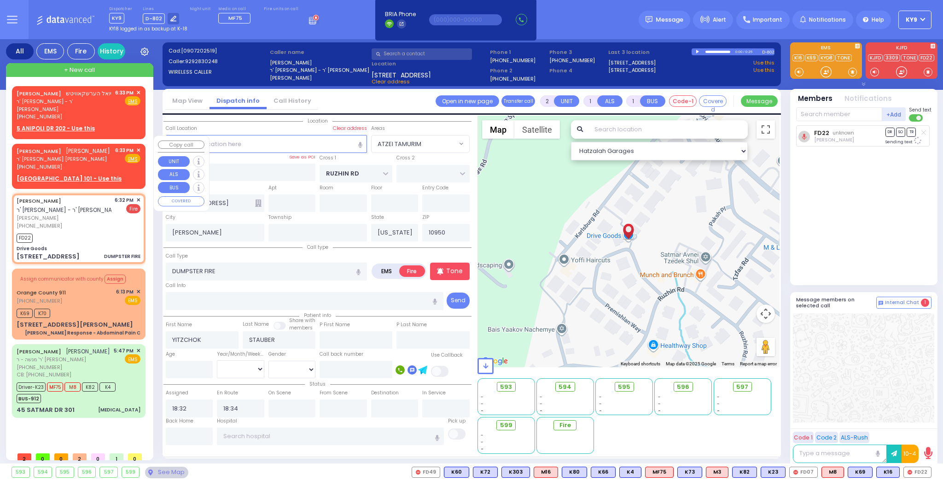
click at [138, 146] on span "✕" at bounding box center [138, 150] width 4 height 8
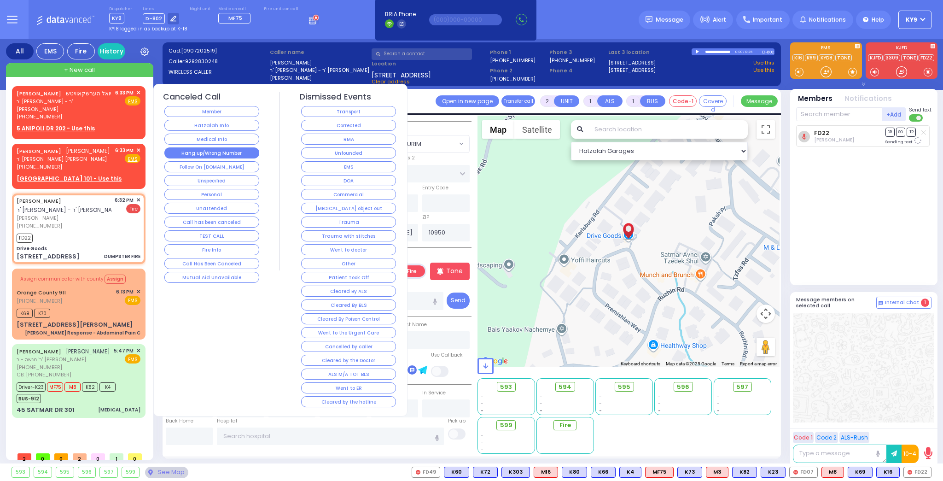
click at [178, 149] on button "Hang up/Wrong Number" at bounding box center [211, 152] width 95 height 11
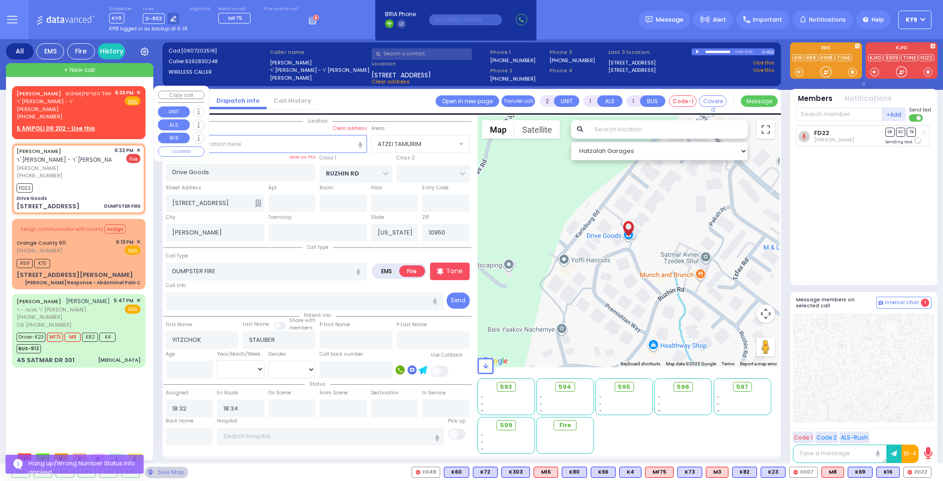
click at [137, 90] on span "✕" at bounding box center [138, 93] width 4 height 8
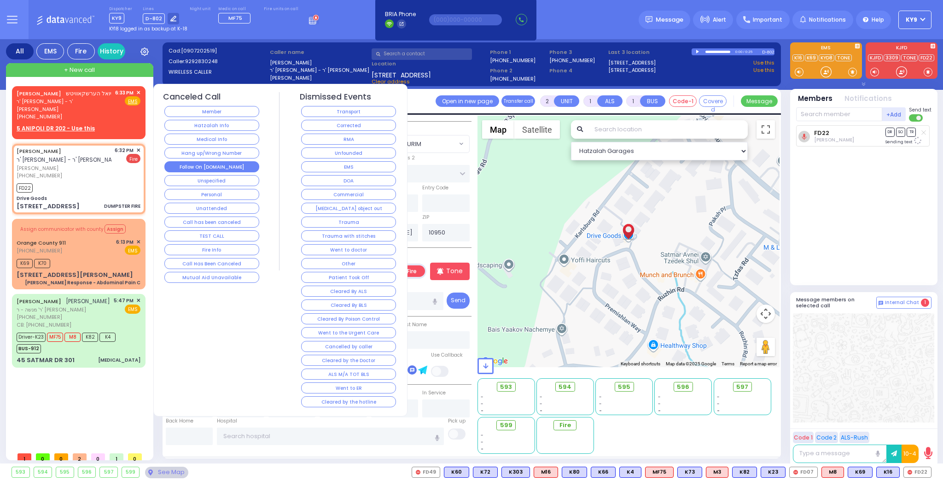
click at [227, 161] on button "Follow On [DOMAIN_NAME]" at bounding box center [211, 166] width 95 height 11
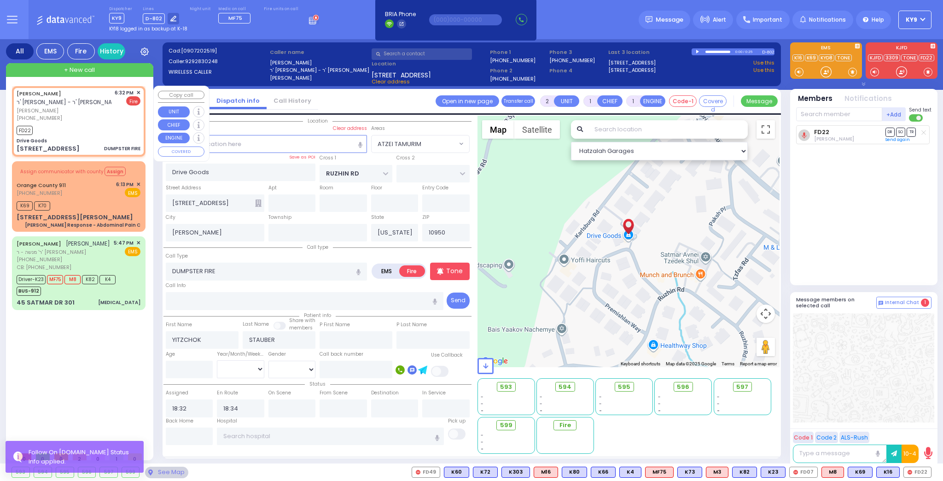
click at [96, 129] on div "FD22" at bounding box center [79, 129] width 124 height 12
select select
radio input "true"
select select
select select "Hatzalah Garages"
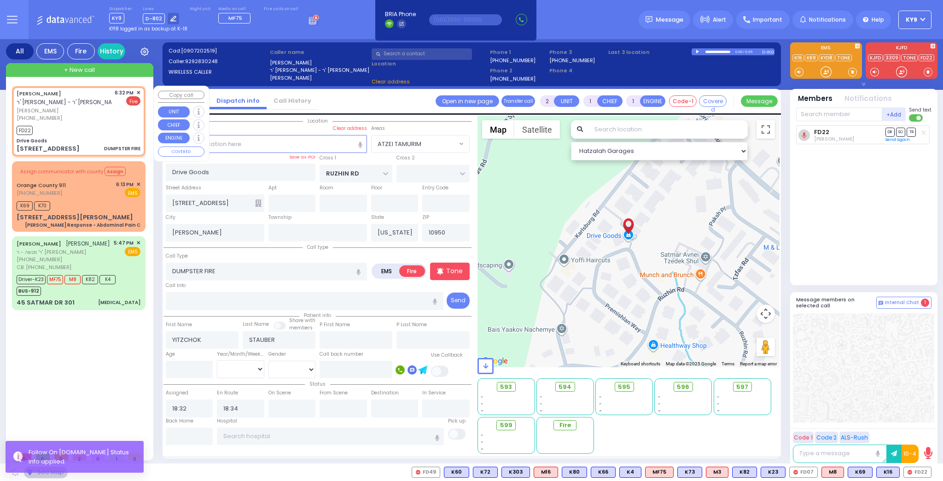
select select "ATZEI TAMURIM"
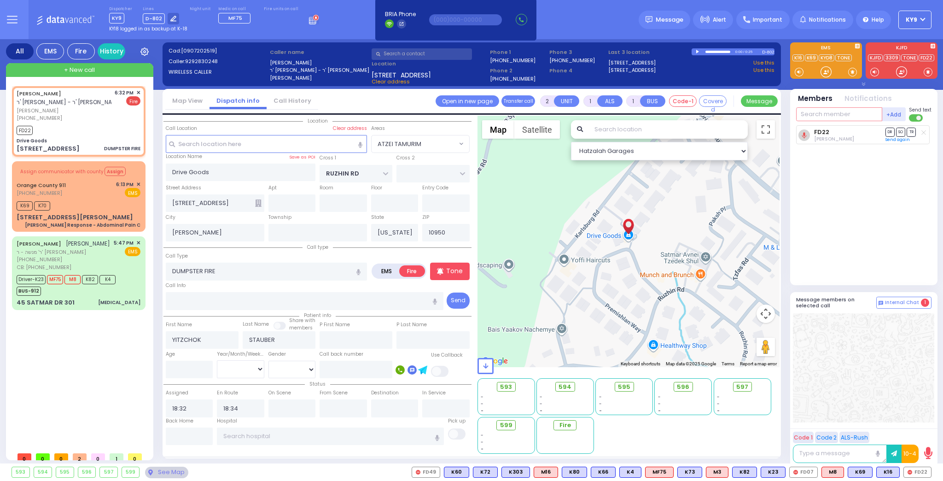
click at [828, 118] on input "text" at bounding box center [840, 114] width 86 height 14
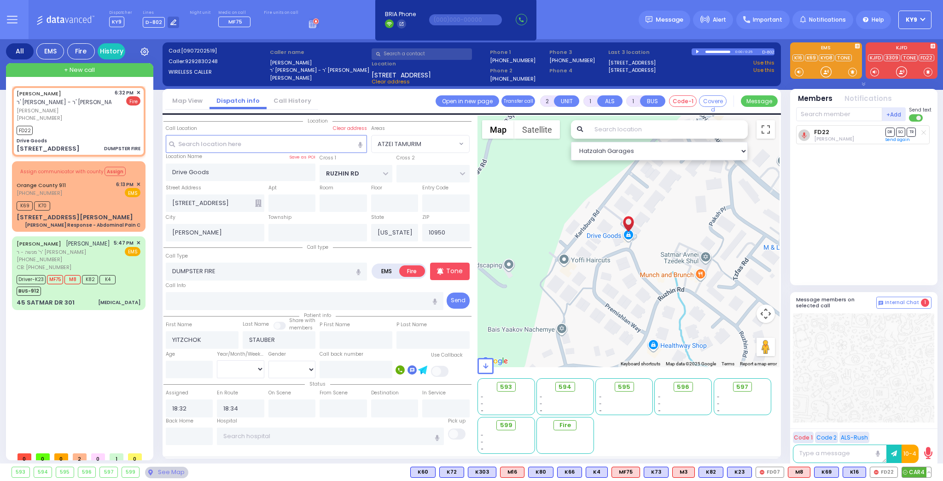
click at [920, 474] on span "CAR4" at bounding box center [916, 472] width 29 height 10
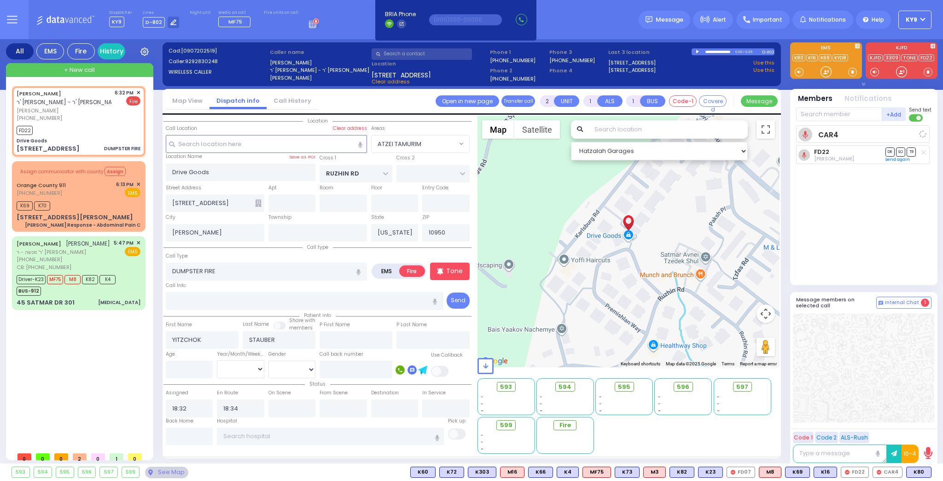
select select
radio input "true"
select select
select select "Hatzalah Garages"
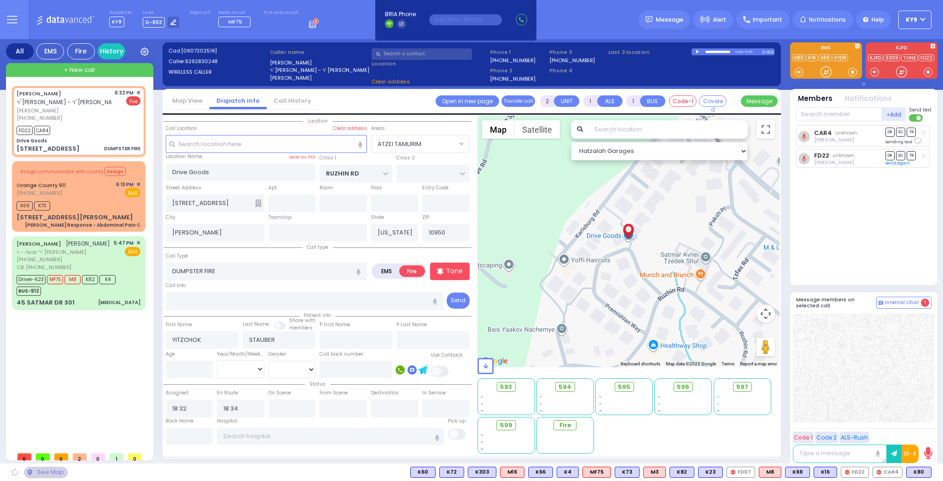
select select "ATZEI TAMURIM"
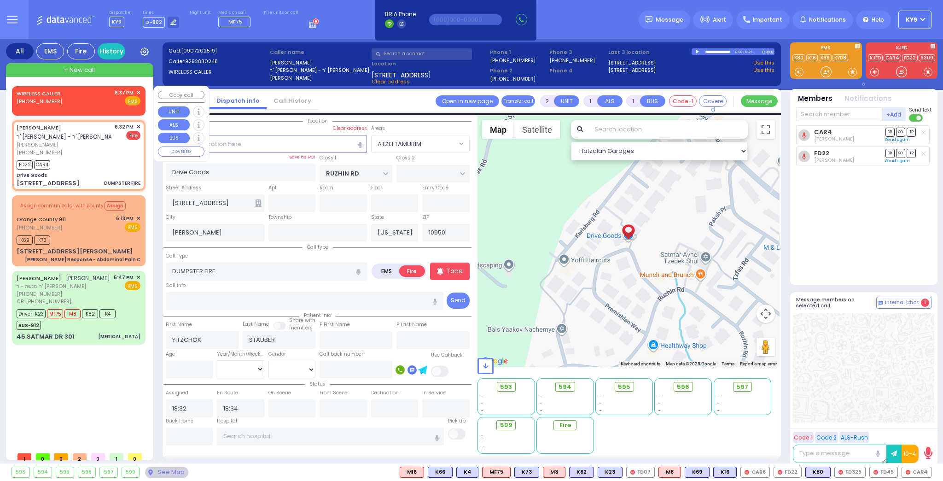
click at [137, 90] on span "✕" at bounding box center [138, 93] width 4 height 8
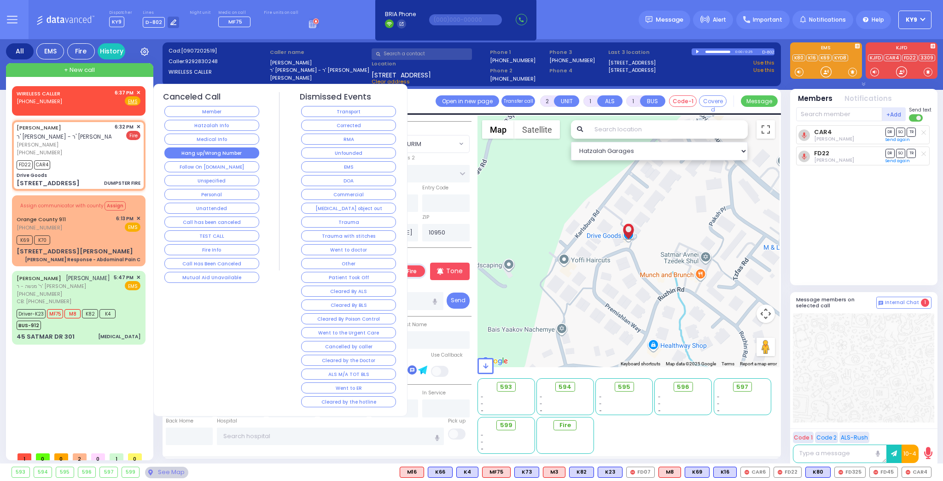
click at [195, 150] on button "Hang up/Wrong Number" at bounding box center [211, 152] width 95 height 11
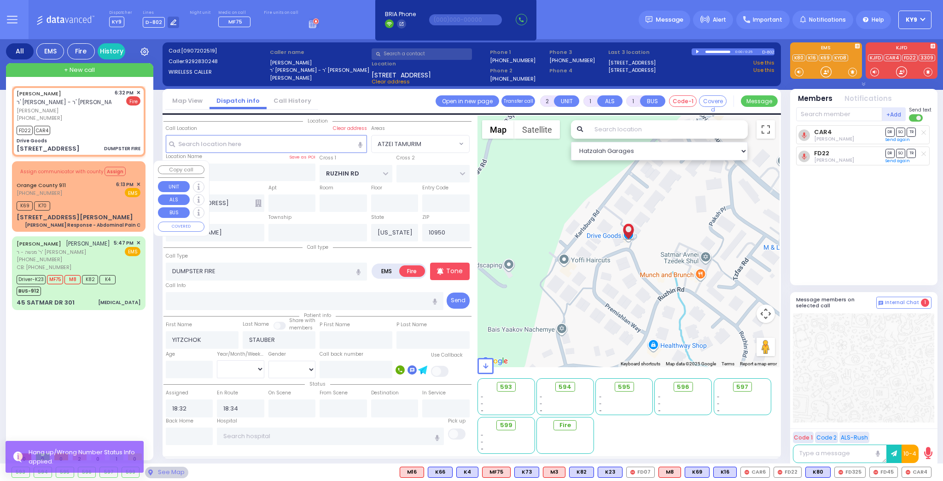
click at [108, 200] on div "K69 K70" at bounding box center [79, 205] width 124 height 12
type input "6"
select select
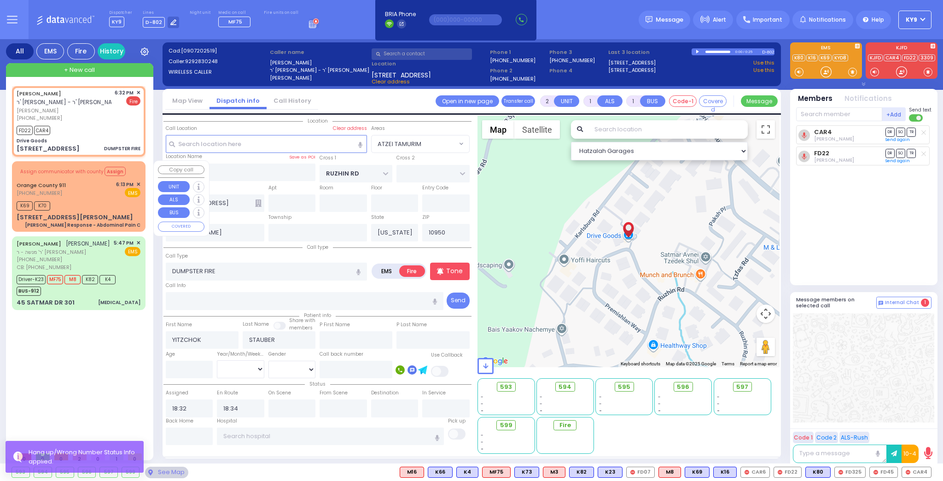
type input "Charlie Response - Abdominal Pain C"
radio input "true"
type input "Nature: : Charlie Response - Abdominal Pain C Address: : 1 Hamilton Ave, 10930 …"
select select
type input "18:14"
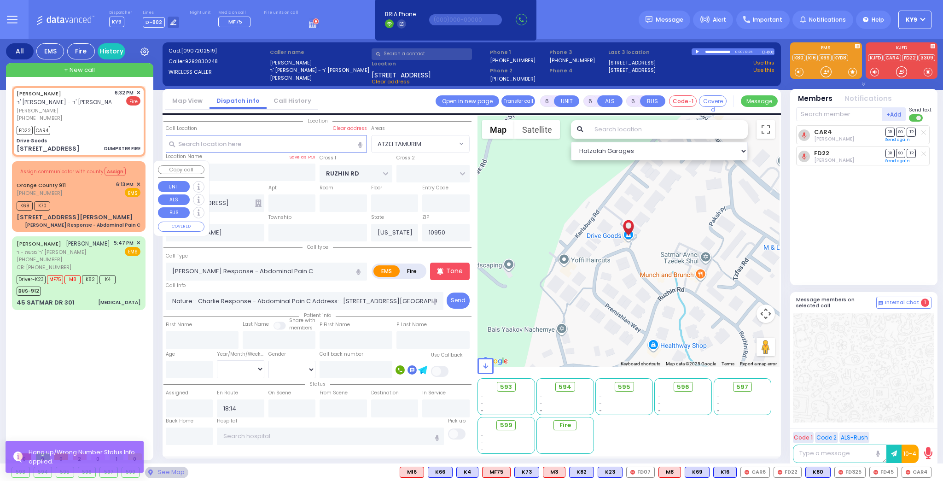
select select "Hatzalah Garages"
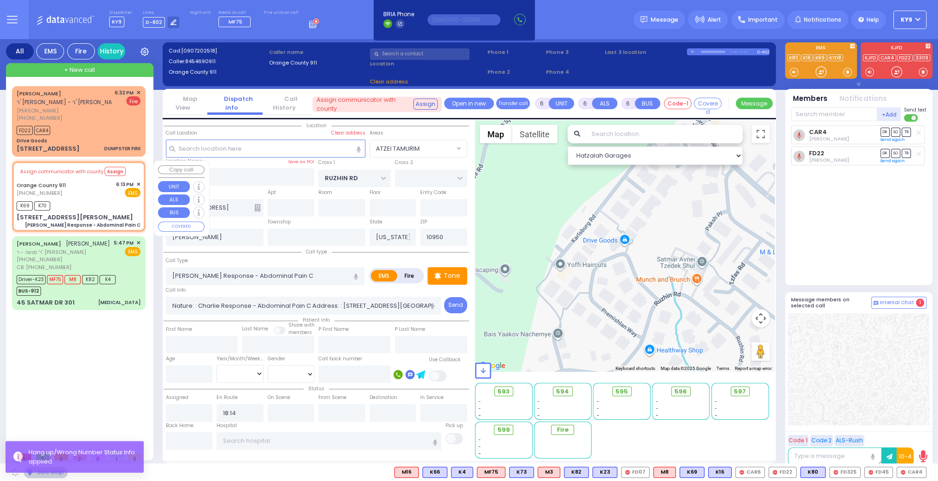
type input "1 Hamilton Ave"
type input "Monroe"
type input "10930"
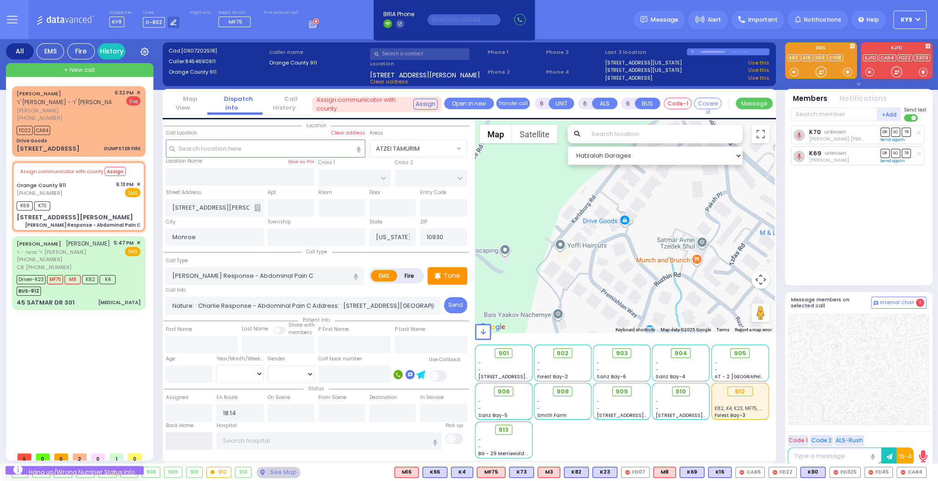
click at [193, 432] on input "text" at bounding box center [189, 441] width 47 height 18
type input "18:37"
select select
radio input "true"
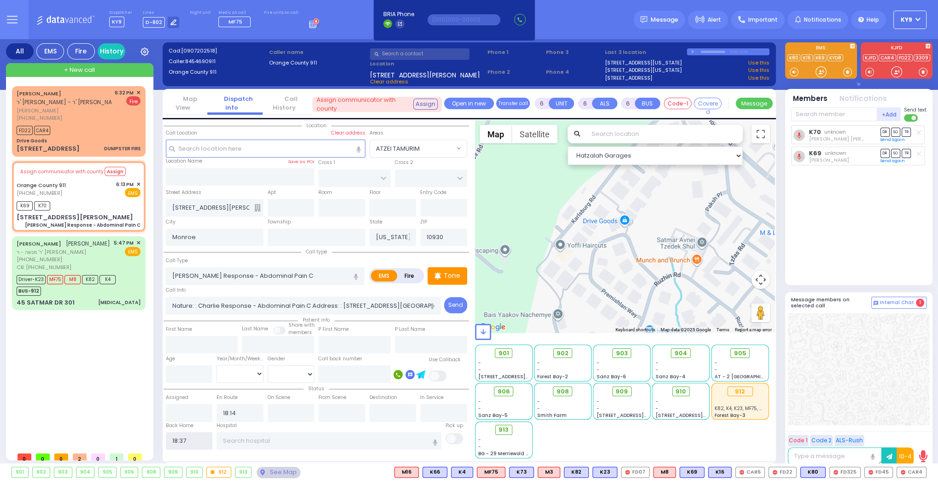
select select
select select "Hatzalah Garages"
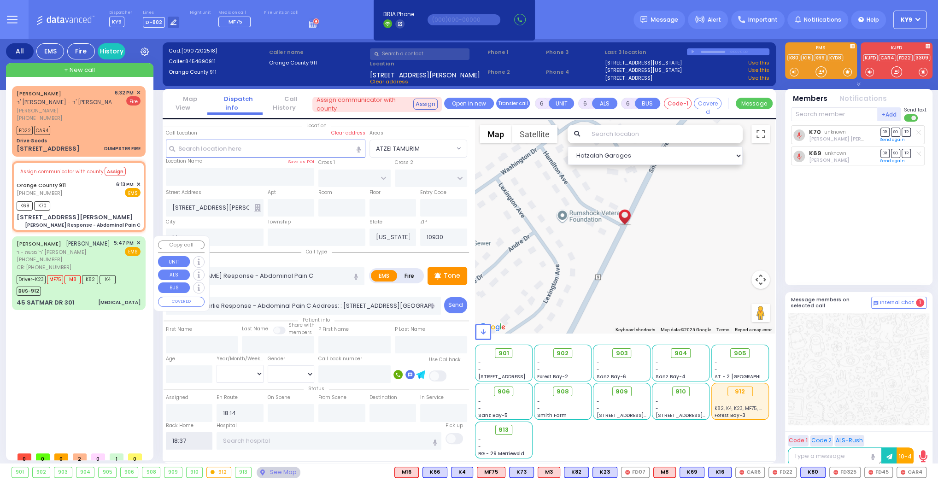
select select
radio input "true"
select select
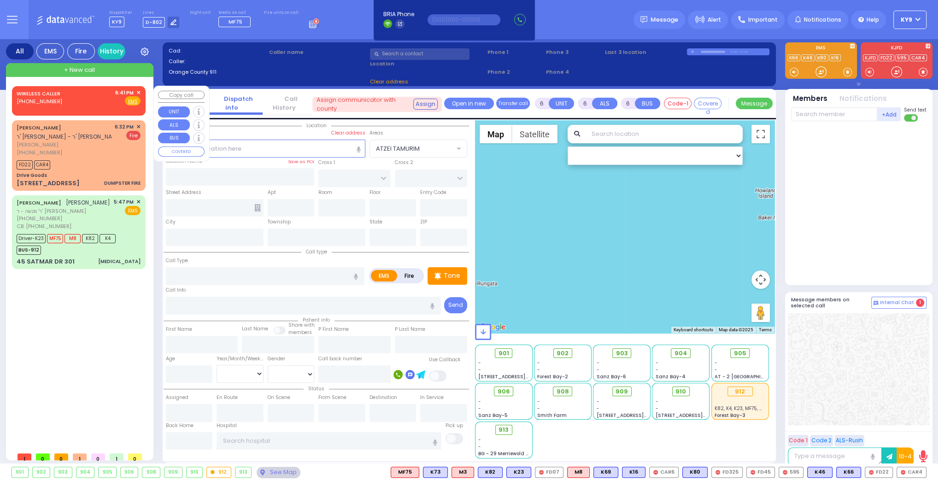
click at [137, 89] on span "✕" at bounding box center [138, 93] width 4 height 8
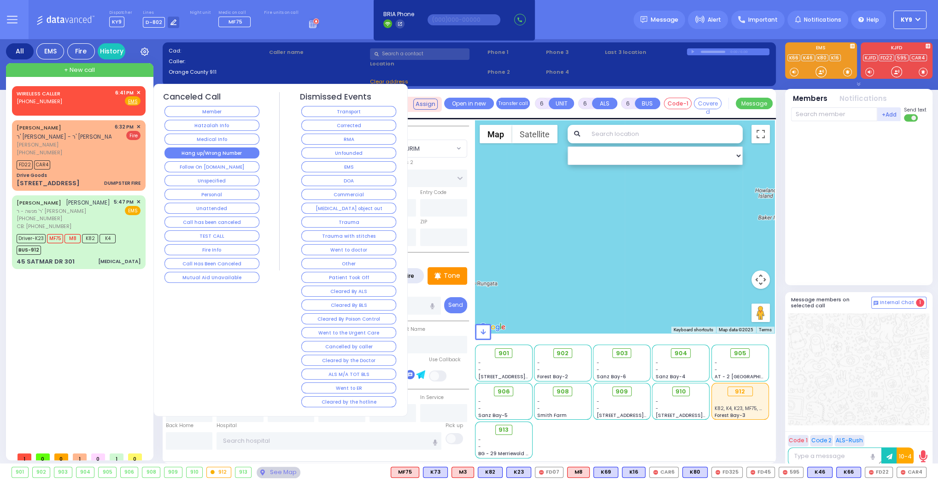
click at [175, 147] on button "Hang up/Wrong Number" at bounding box center [211, 152] width 95 height 11
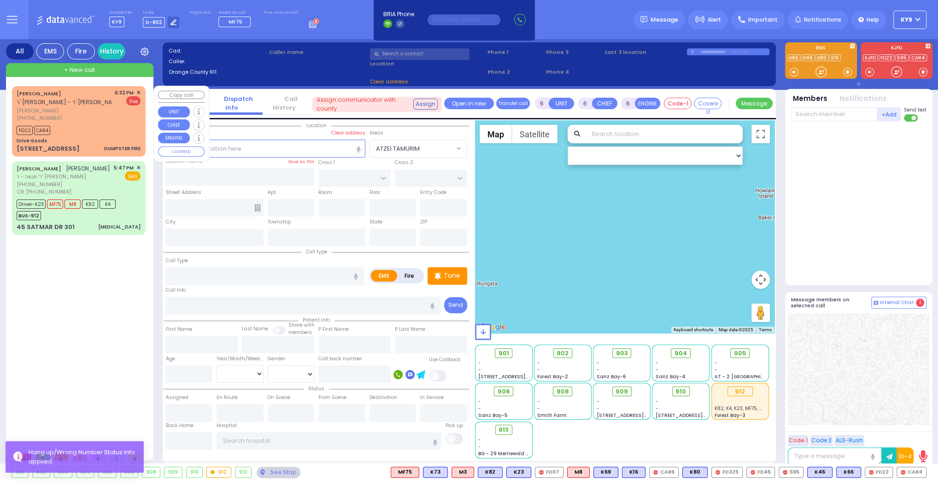
click at [106, 136] on div "YITZCHOK STAUBER ר' שמואל מאיר - ר' משה מאיר טייטלבוים יצחק שטויבער (929) 283-0…" at bounding box center [79, 121] width 130 height 67
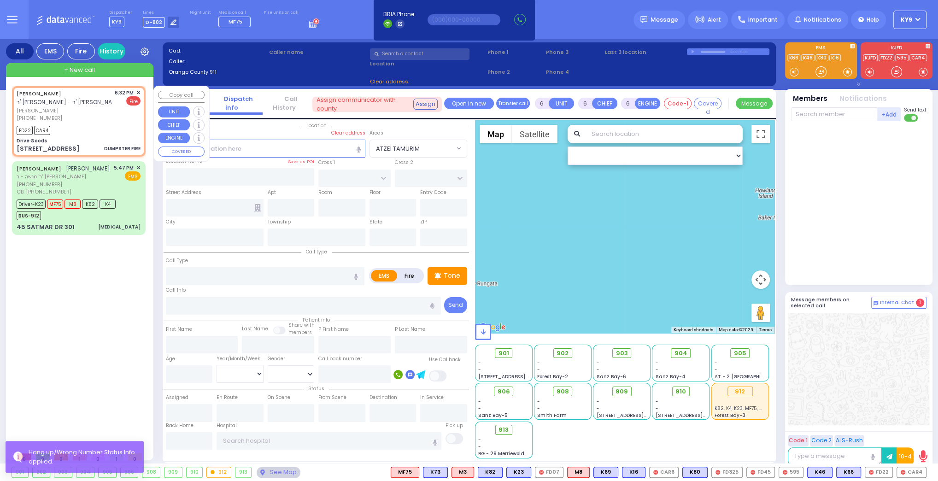
type input "2"
type input "1"
select select
type input "DUMPSTER FIRE"
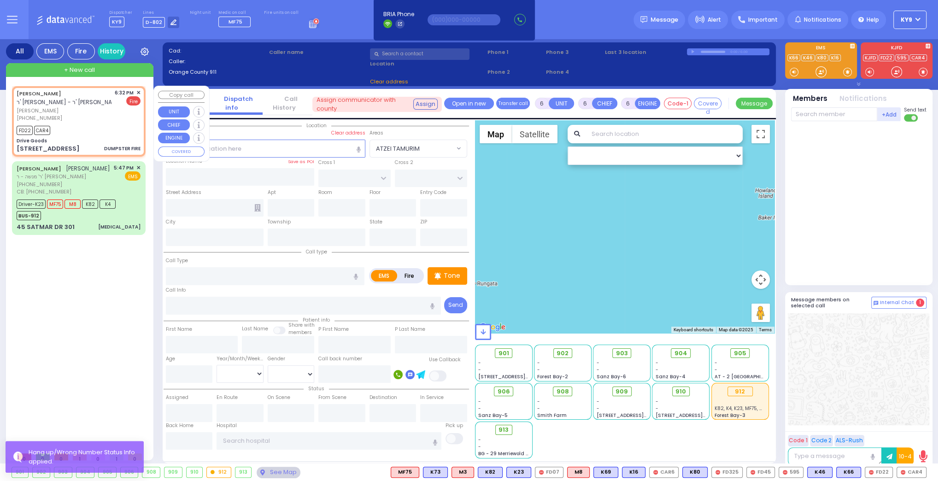
radio input "false"
radio input "true"
type input "YITZCHOK"
type input "STAUBER"
select select
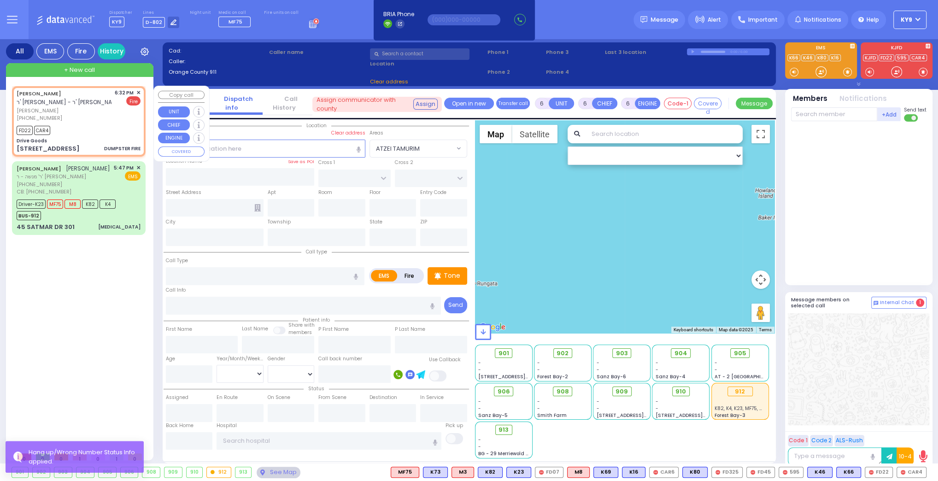
type input "18:32"
type input "18:34"
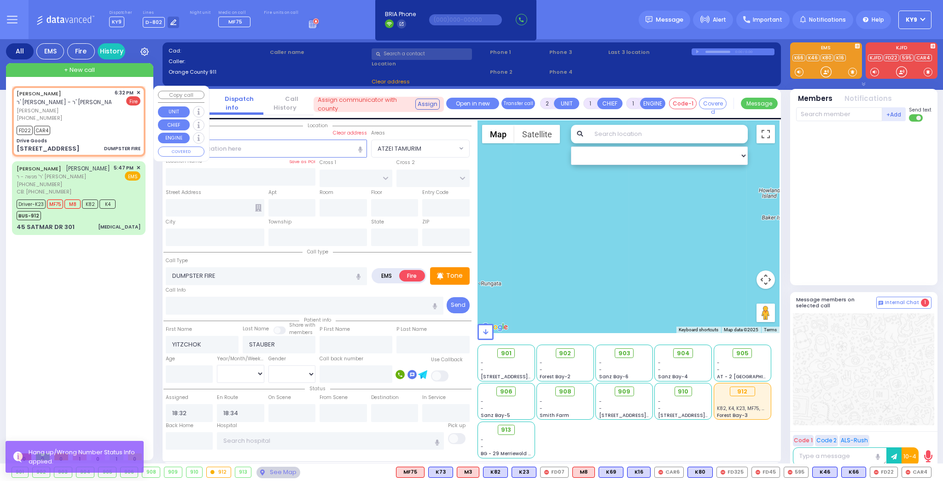
type input "Drive Goods"
type input "RUZHIN RD"
type input "6 Anipoli Drive"
type input "[PERSON_NAME]"
type input "[US_STATE]"
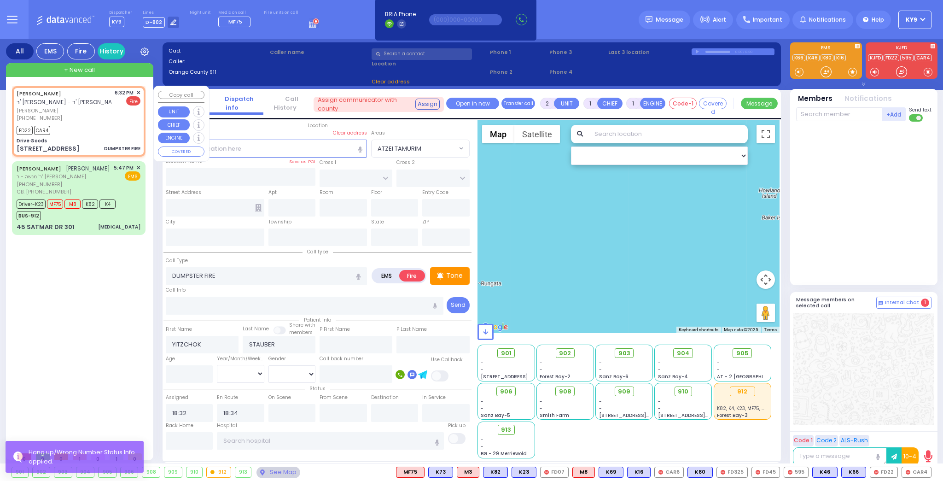
type input "10950"
select select "ATZEI TAMURIM"
select select "Hatzalah Garages"
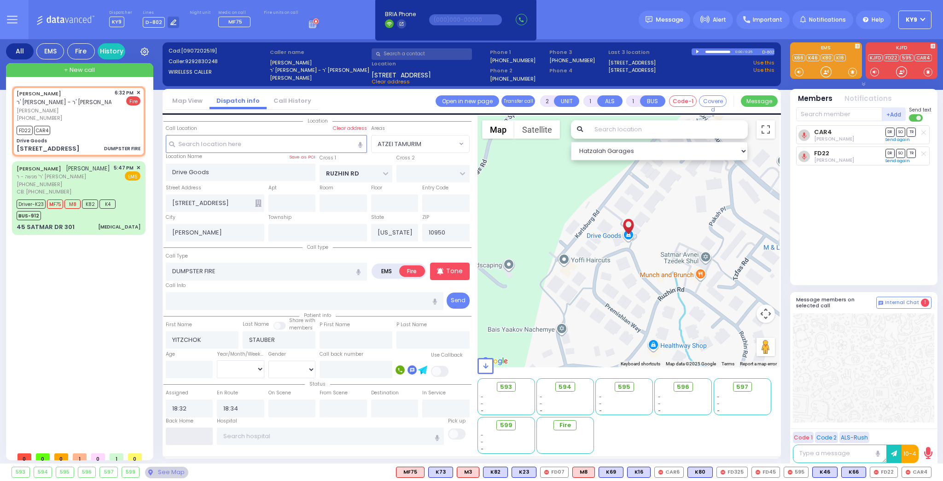
click at [180, 430] on input "text" at bounding box center [189, 437] width 47 height 18
type input "18:49"
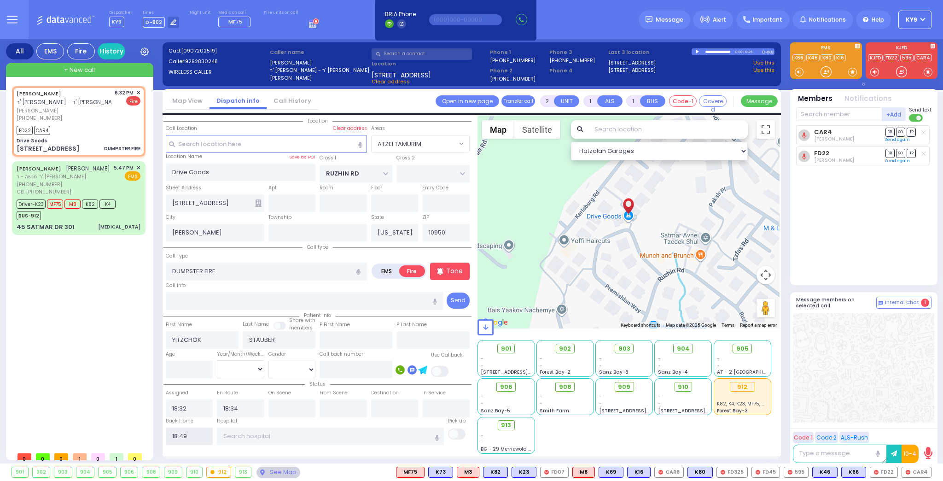
select select
radio input "true"
select select
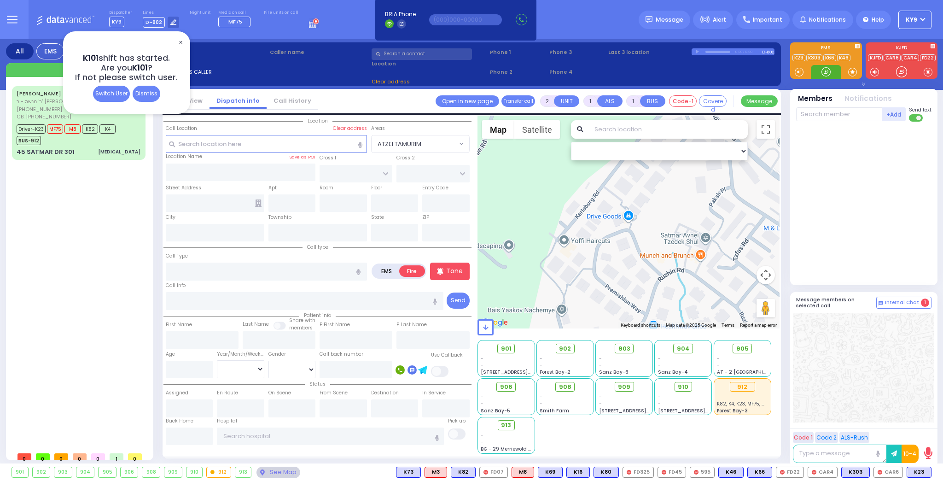
click at [827, 71] on div at bounding box center [826, 71] width 9 height 9
click at [146, 92] on div "Dismiss" at bounding box center [147, 94] width 28 height 16
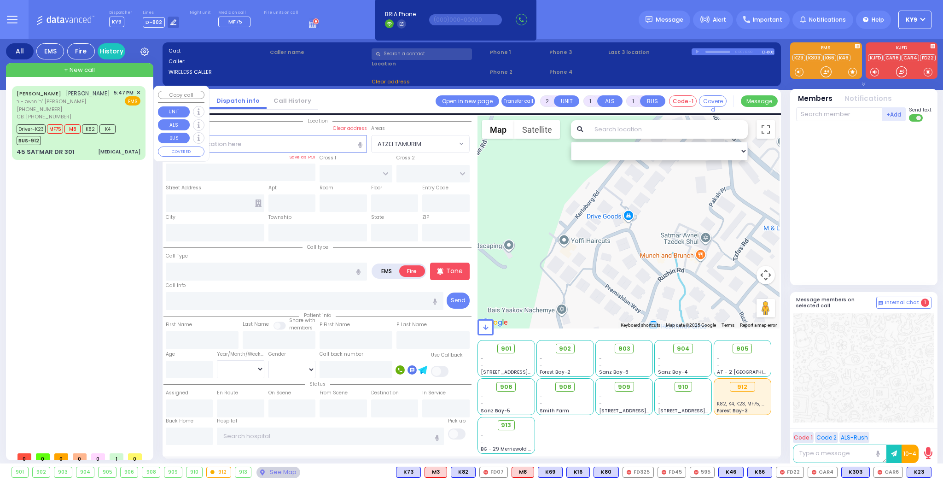
click at [127, 128] on div "Driver-K23 MF75 M8 K82 K4 BUS-912" at bounding box center [79, 133] width 124 height 23
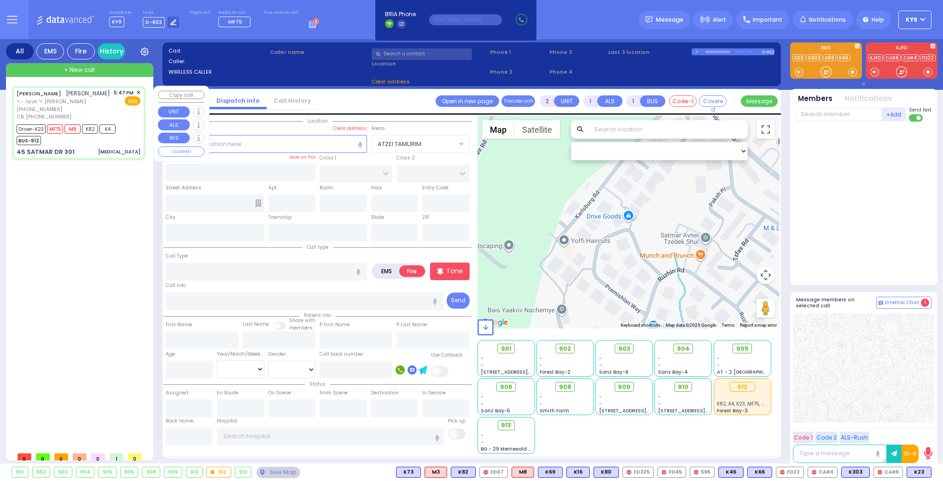
type input "6"
select select
type input "[MEDICAL_DATA]"
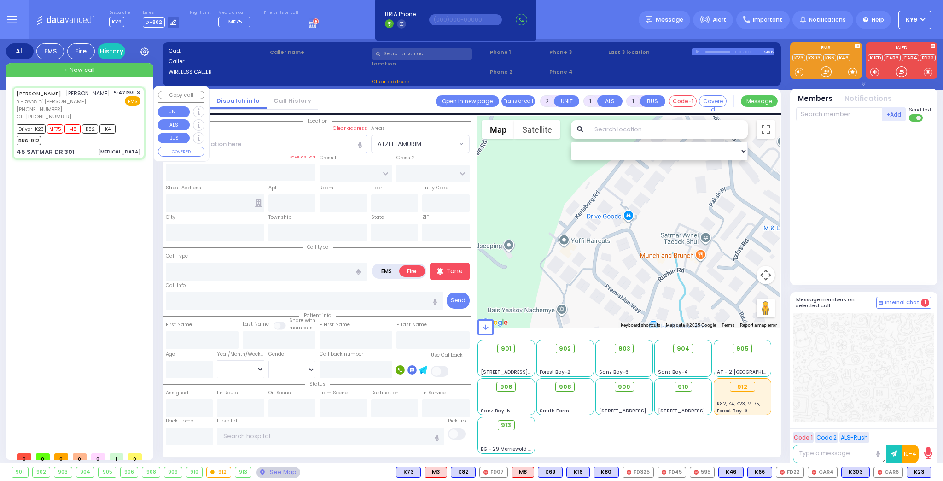
radio input "true"
type input "YIDA"
type input "BIRNBAUM"
type input "Frieda"
type input "Birnbaum"
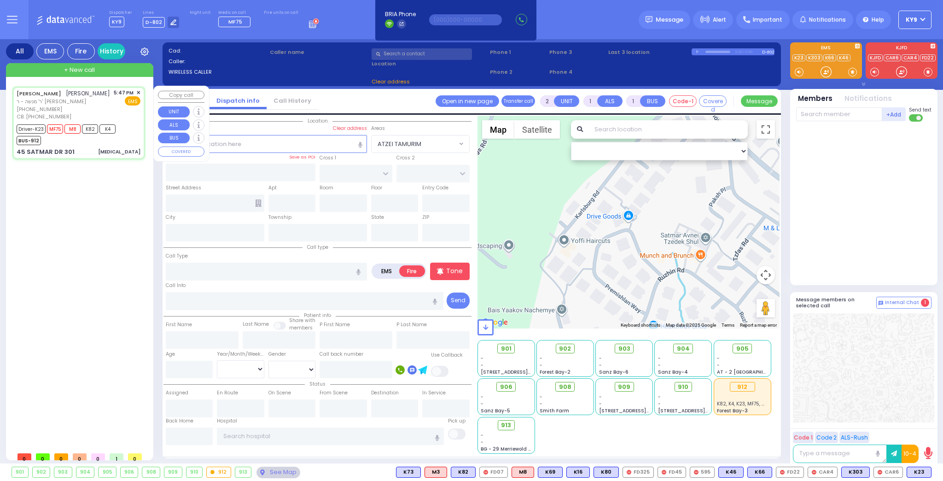
type input "72"
select select "Year"
select select "[DEMOGRAPHIC_DATA]"
type input "8458934672"
type input "17:47"
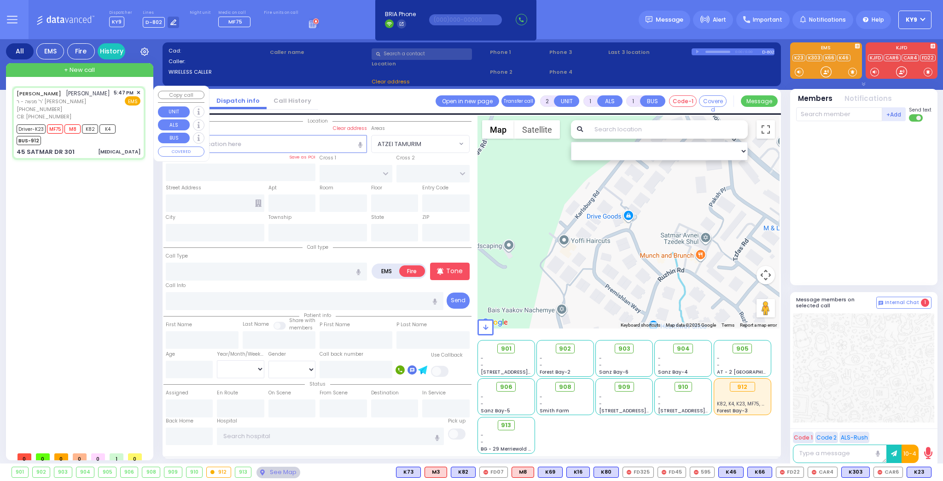
type input "17:49"
type input "17:55"
type input "18:08"
type input "18:31"
type input "18:34"
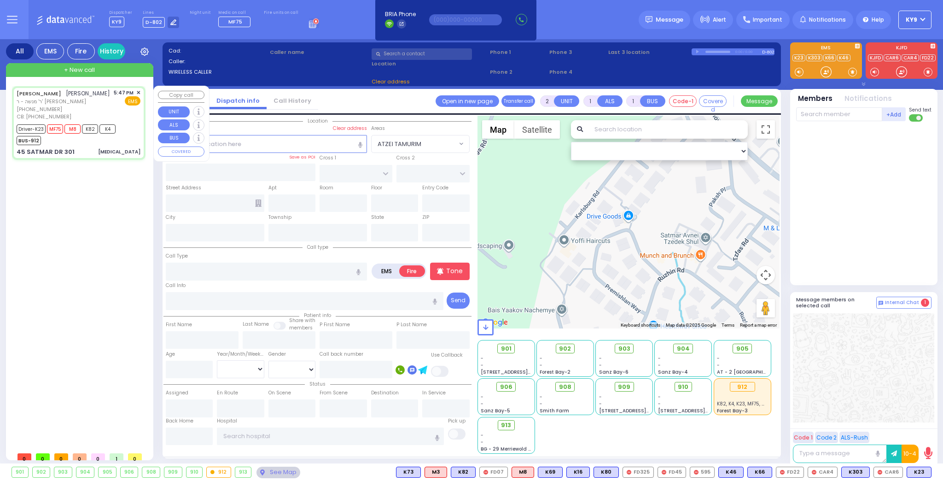
type input "St. Anthonys Comm Hospital 15 Maple Avenue Warwick"
select select "Hatzalah Garages"
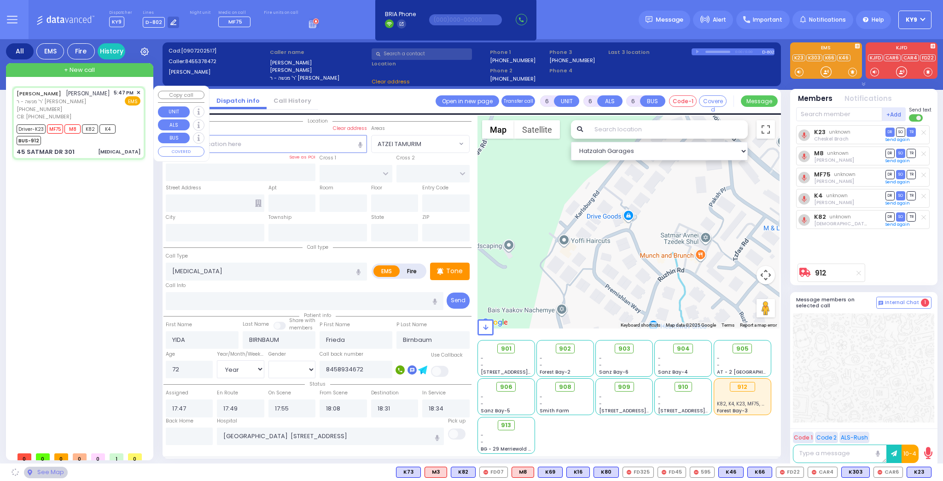
type input "KROLLA DR"
type input "45 SATMAR DR"
type input "301"
type input "[PERSON_NAME]"
type input "[US_STATE]"
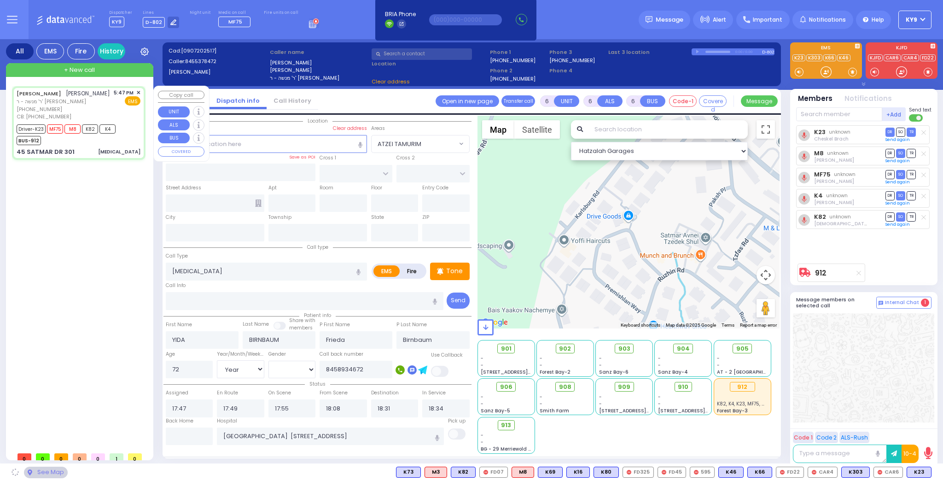
type input "10950"
select select "SECTION 3"
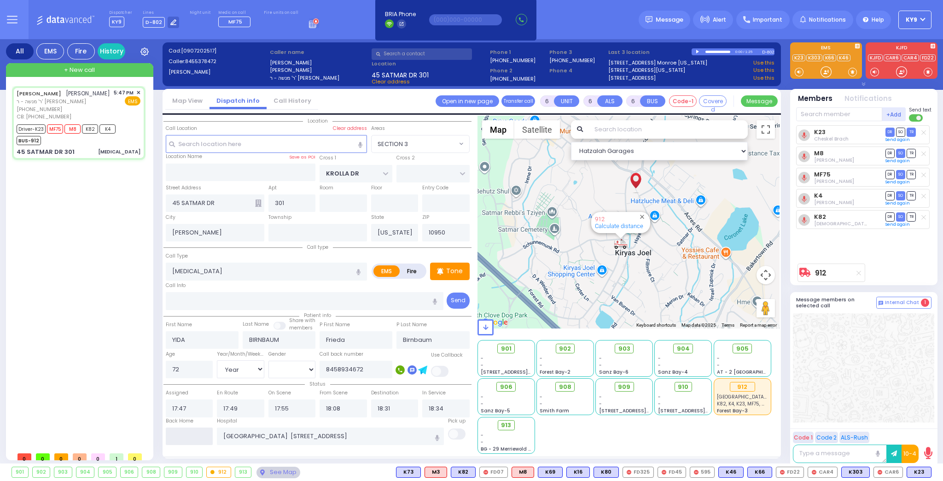
click at [192, 432] on input "text" at bounding box center [189, 437] width 47 height 18
type input "19:02"
select select
radio input "true"
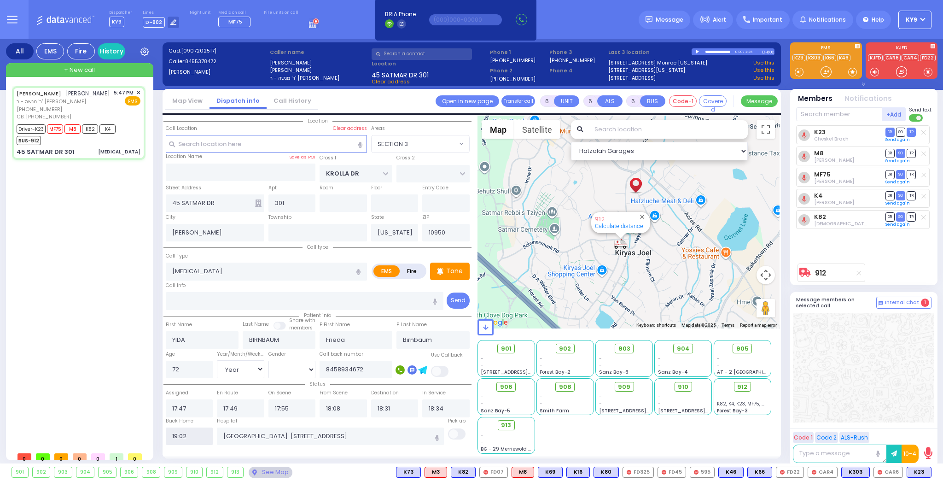
select select
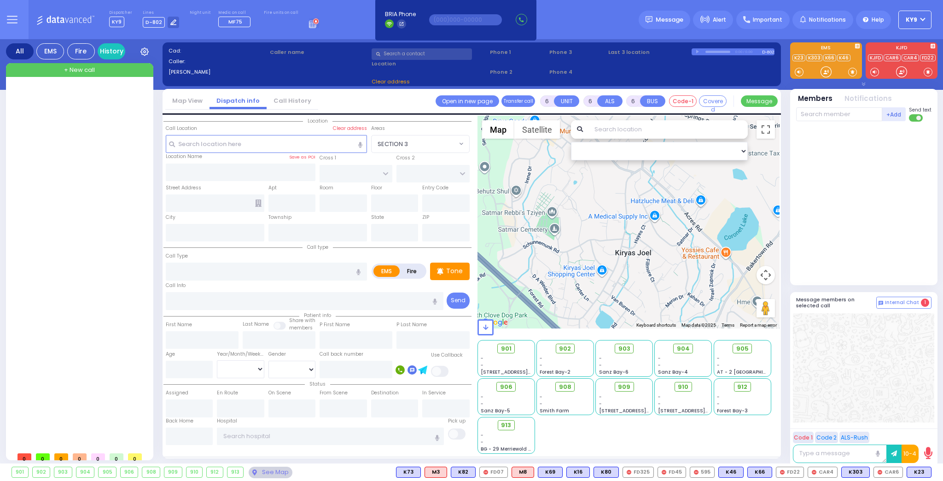
select select
